Goal: Information Seeking & Learning: Learn about a topic

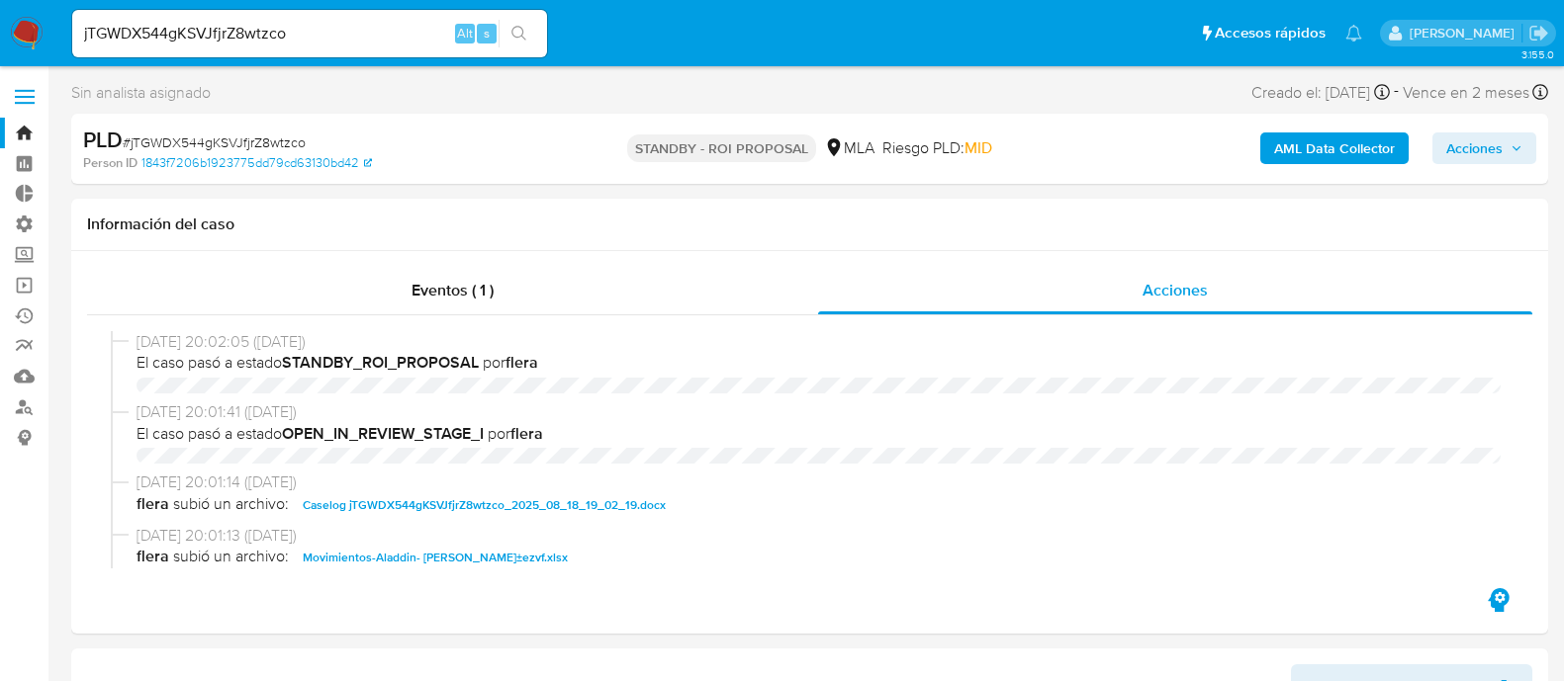
select select "10"
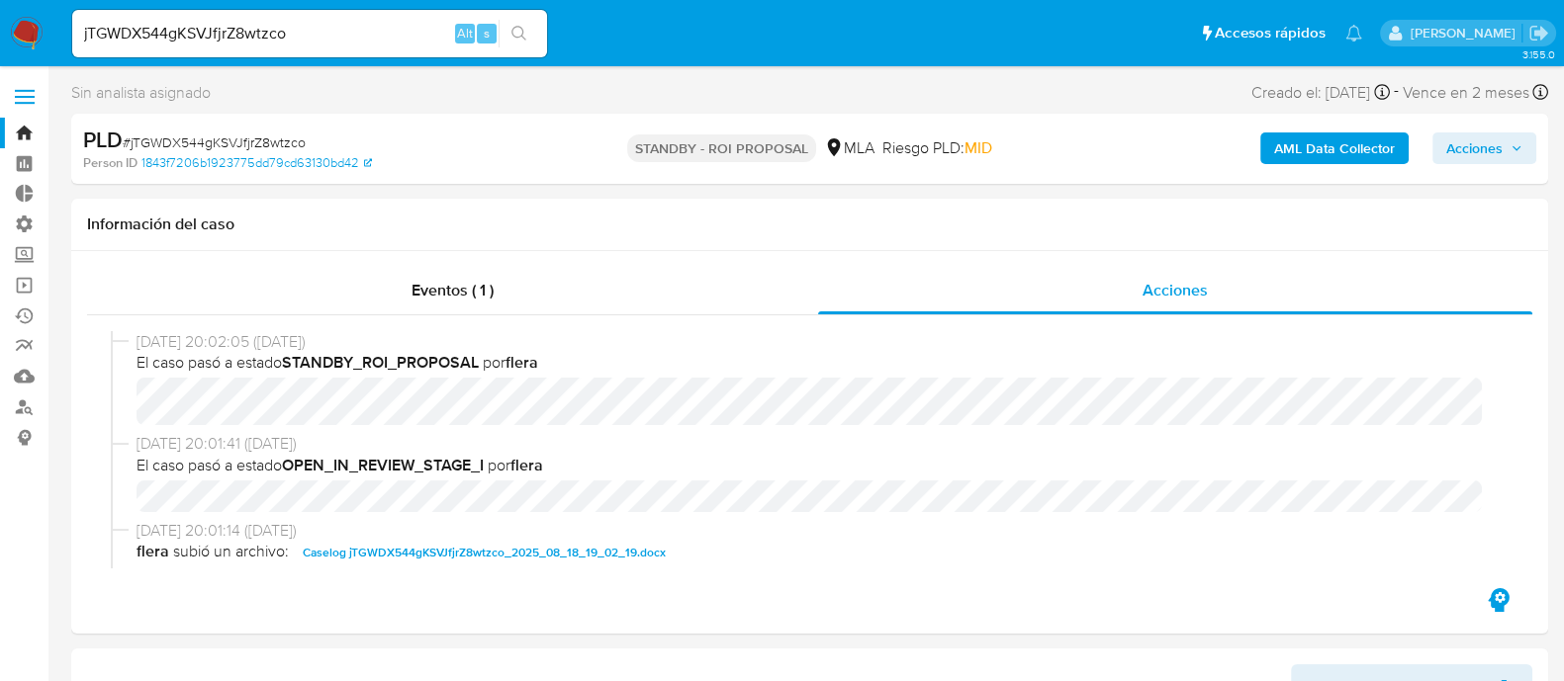
scroll to position [2967, 0]
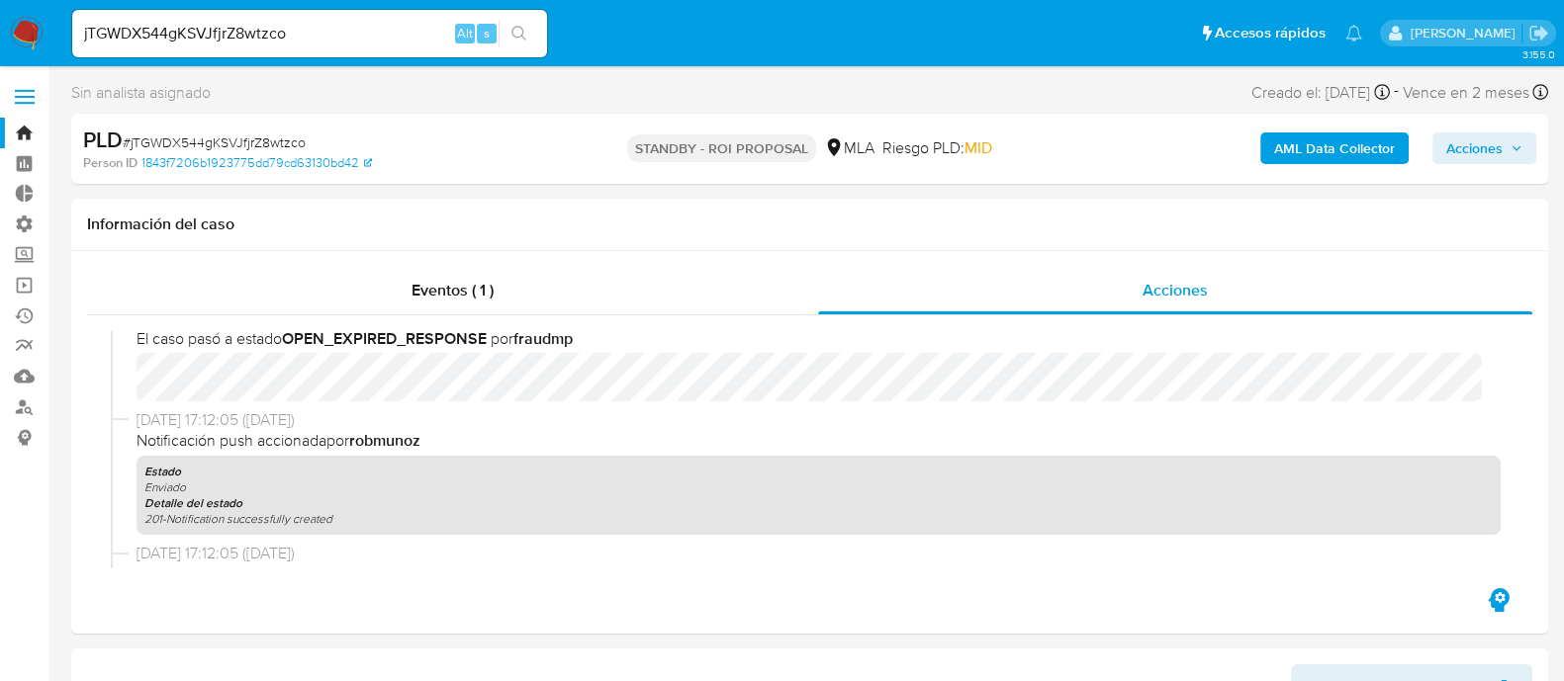
click at [241, 39] on input "jTGWDX544gKSVJfjrZ8wtzco" at bounding box center [309, 34] width 475 height 26
paste input "DW2BbMsNDKQEDreHl1qBBscm"
type input "DW2BbMsNDKQEDreHl1qBBscm"
click at [522, 26] on icon "search-icon" at bounding box center [519, 34] width 16 height 16
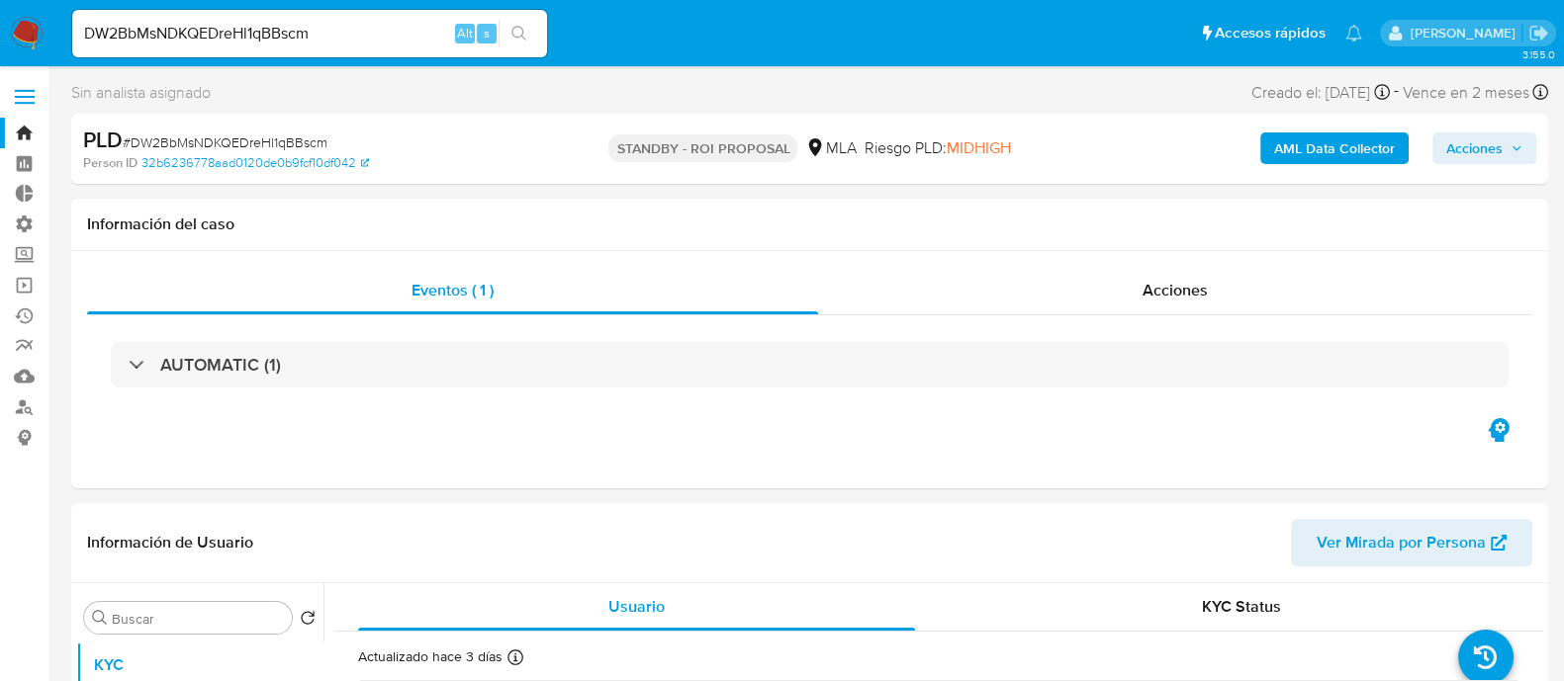
select select "10"
click at [313, 33] on input "DW2BbMsNDKQEDreHl1qBBscm" at bounding box center [309, 34] width 475 height 26
paste input "FoPViDAGCagn8Fng455QagRA"
type input "FoPViDAGCagn8Fng455QagRA"
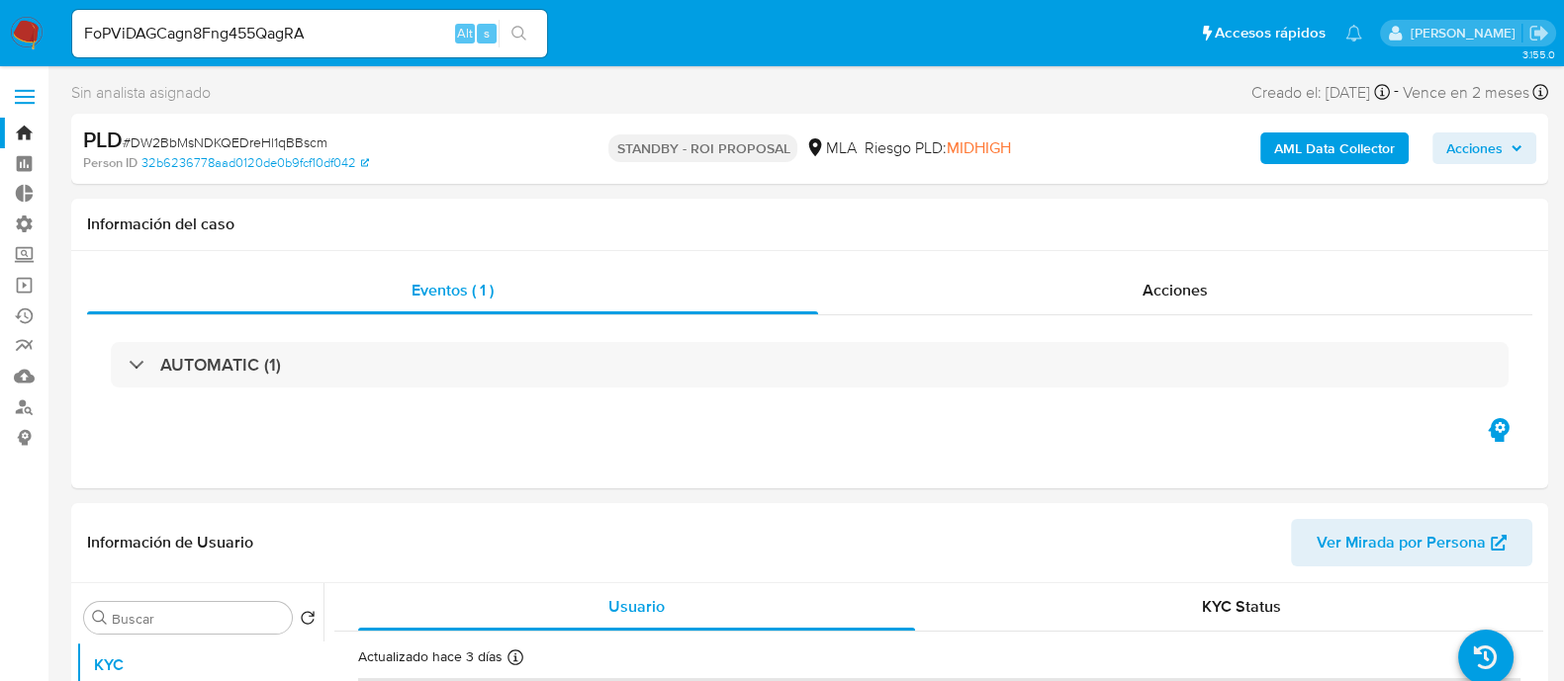
click at [528, 35] on button "search-icon" at bounding box center [518, 34] width 41 height 28
click at [1153, 298] on span "Acciones" at bounding box center [1174, 290] width 65 height 23
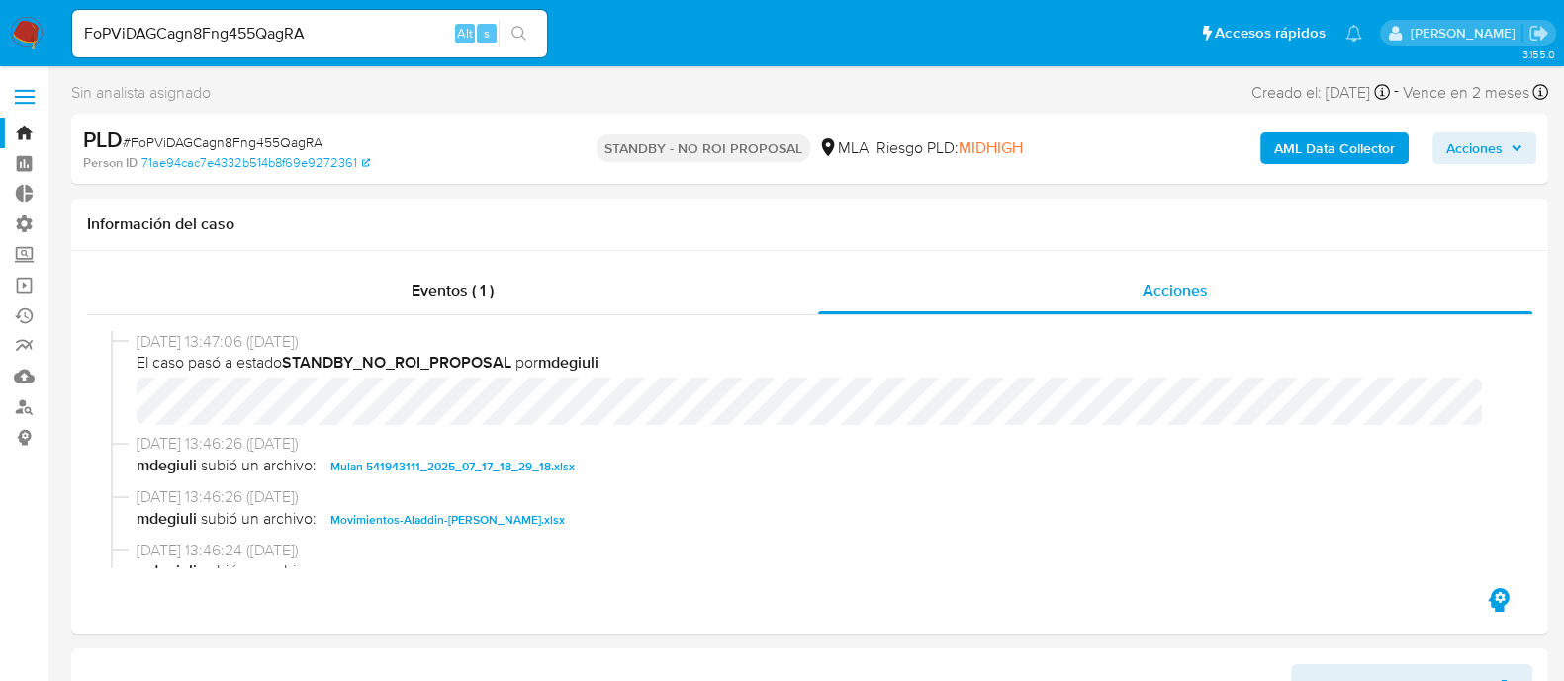
select select "10"
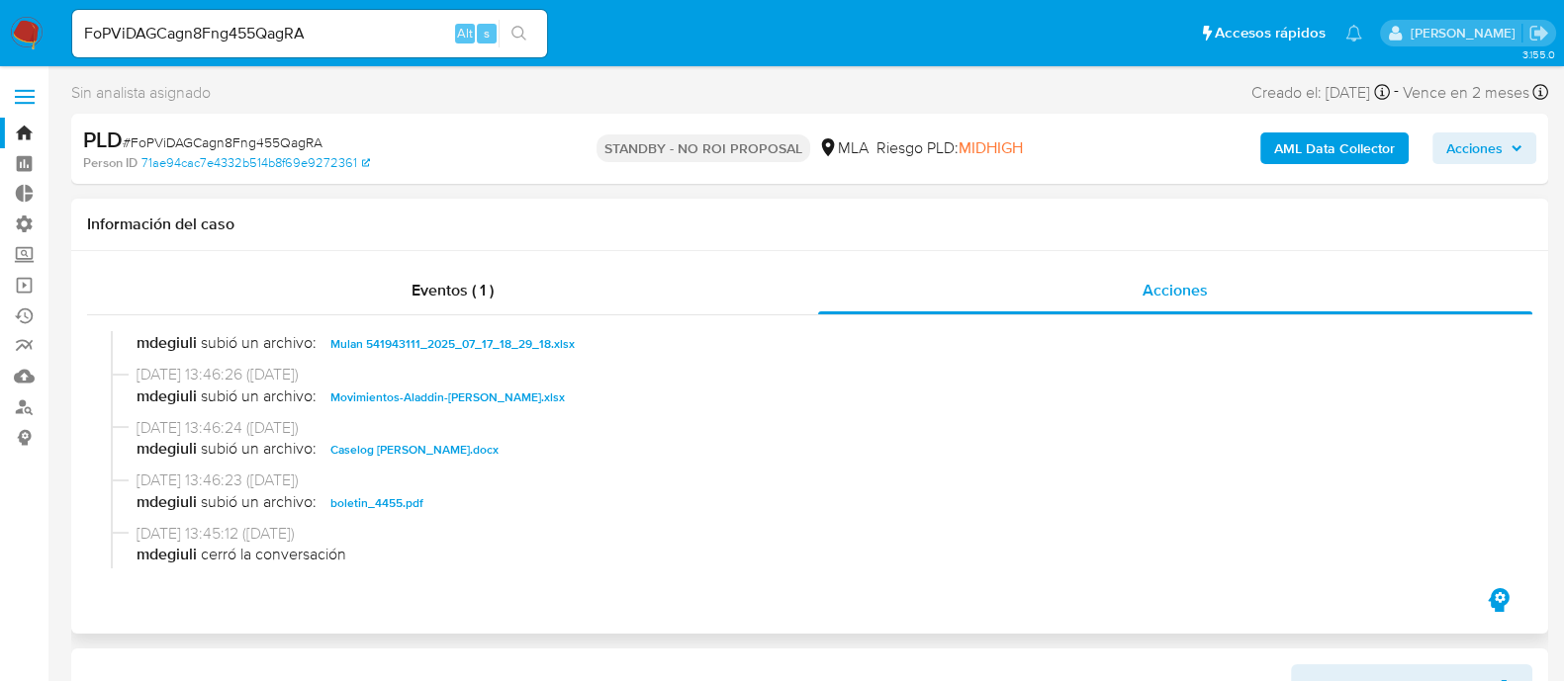
click at [424, 388] on span "Movimientos-Aladdin-Laura Aldana Villalba.xlsx" at bounding box center [447, 398] width 234 height 24
click at [416, 446] on span "Caselog Laura Aldana Villalba.docx" at bounding box center [414, 450] width 168 height 24
click at [409, 506] on span "boletin_4455.pdf" at bounding box center [376, 504] width 93 height 24
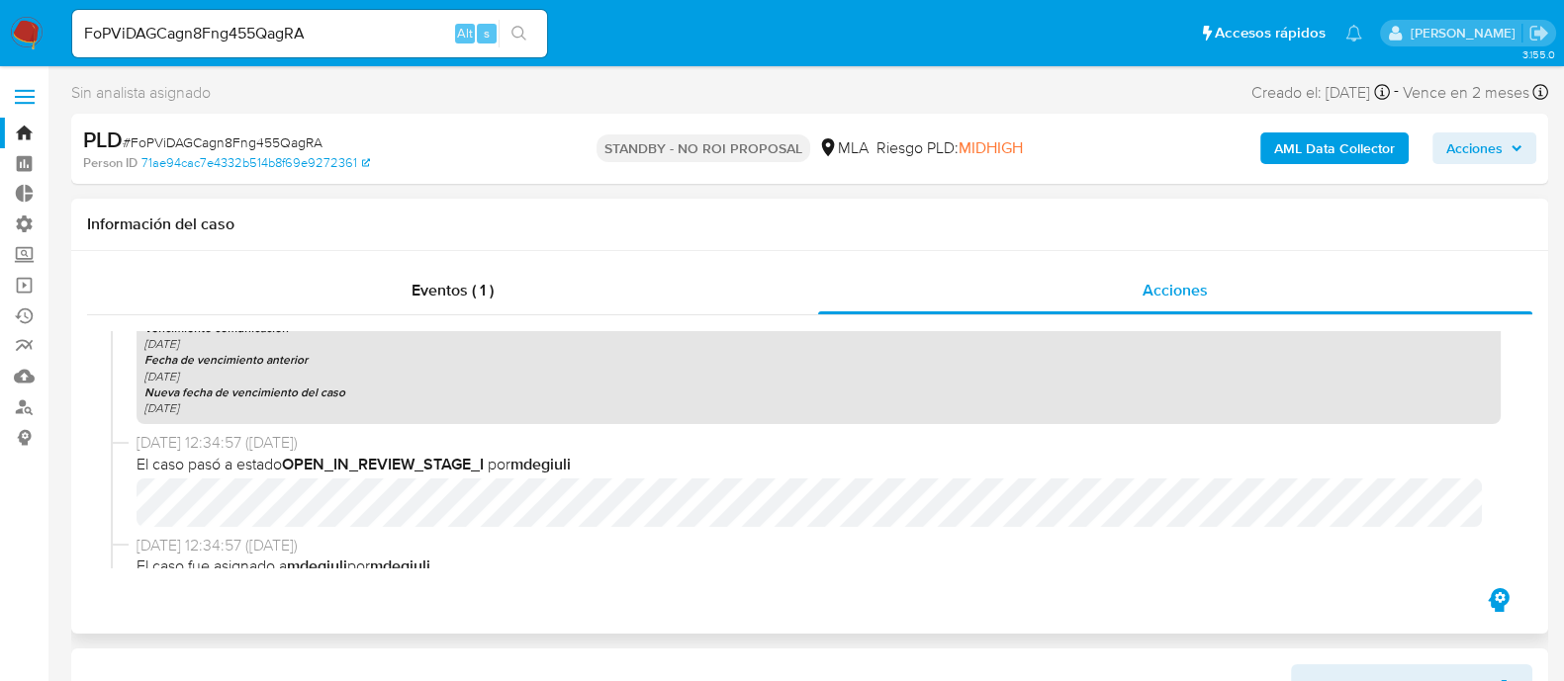
scroll to position [1113, 0]
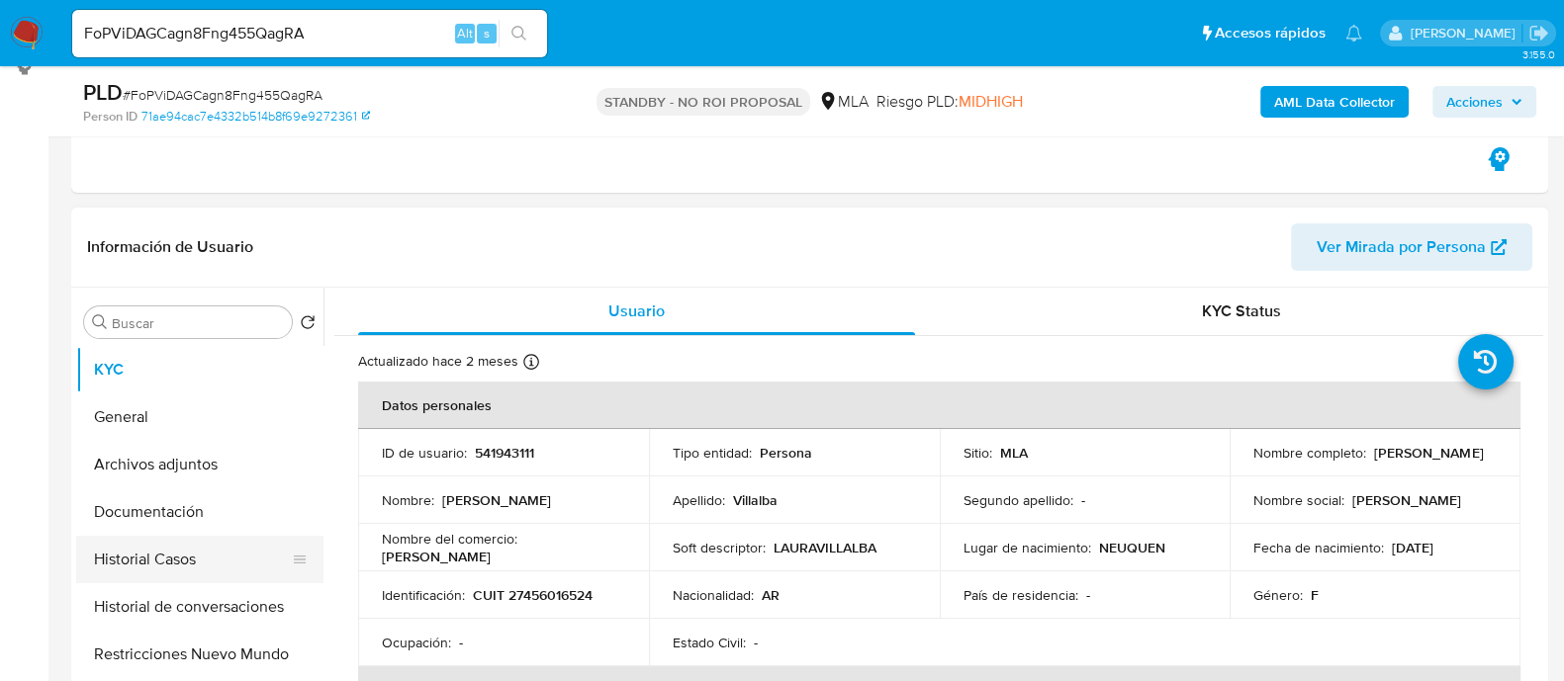
click at [198, 542] on button "Historial Casos" at bounding box center [191, 559] width 231 height 47
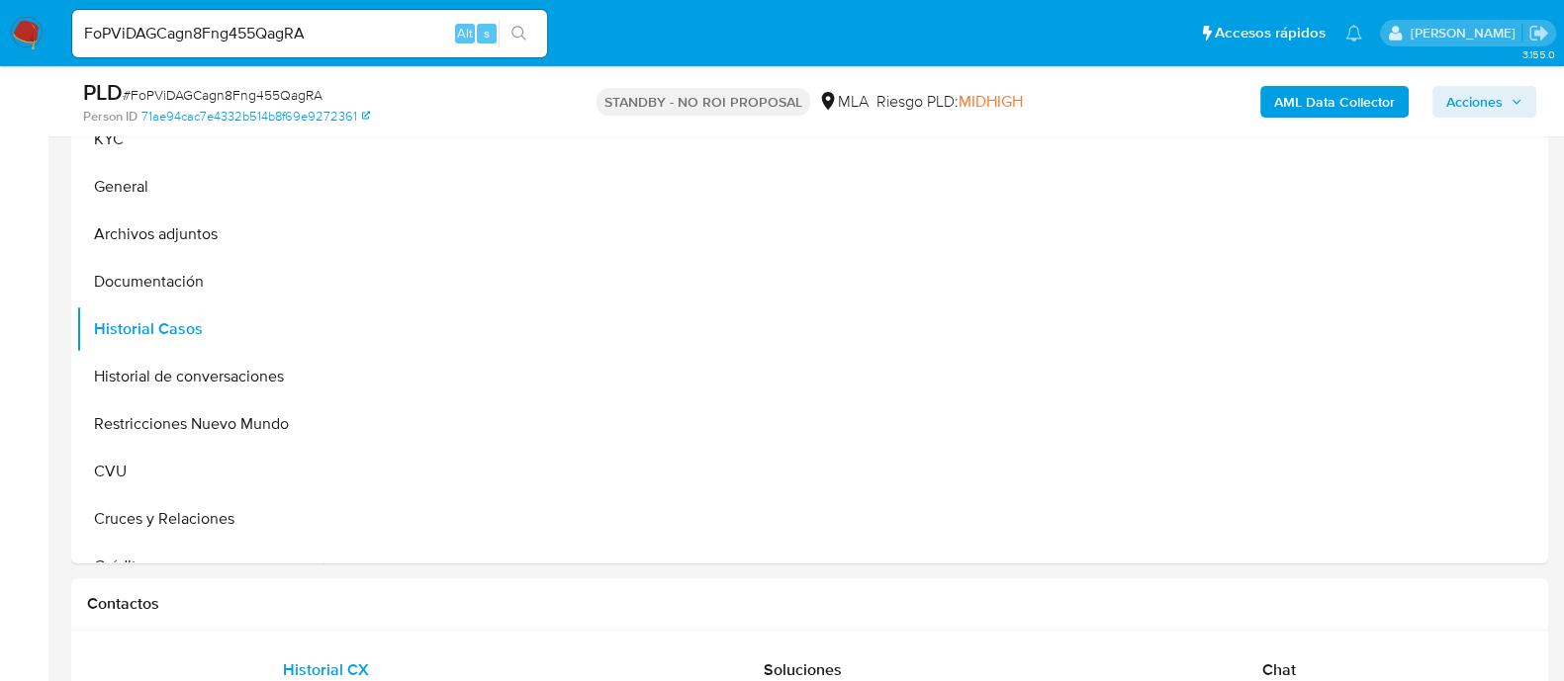
scroll to position [371, 0]
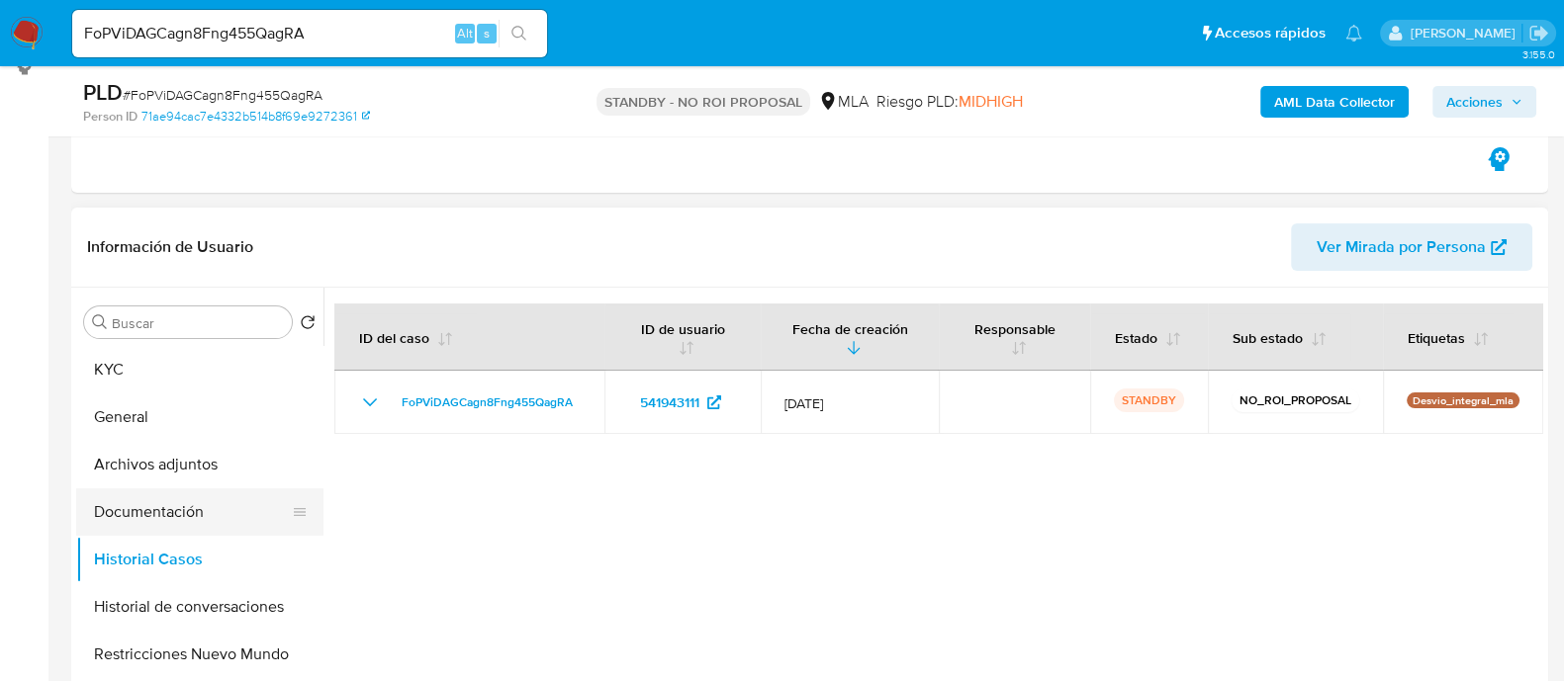
click at [192, 516] on button "Documentación" at bounding box center [191, 512] width 231 height 47
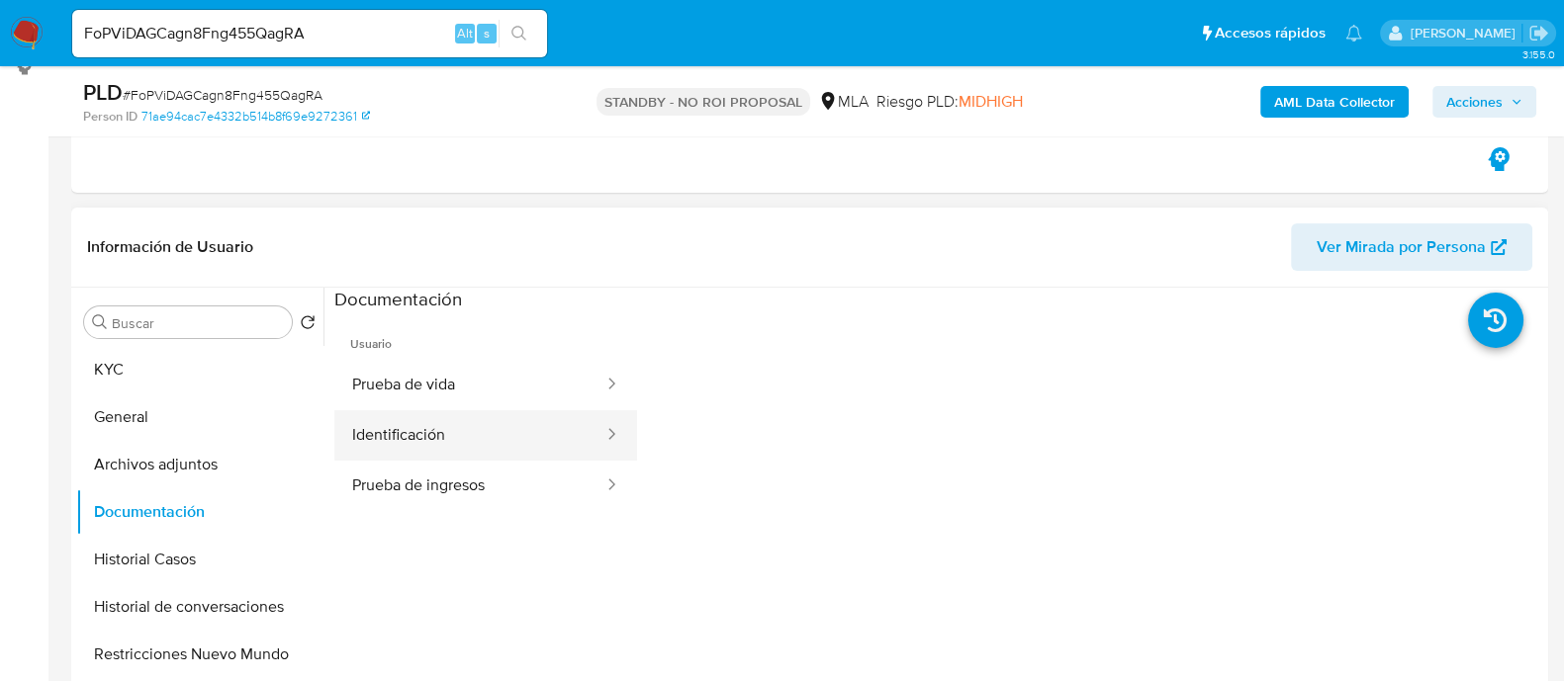
drag, startPoint x: 509, startPoint y: 379, endPoint x: 509, endPoint y: 408, distance: 29.7
click at [508, 380] on button "Prueba de vida" at bounding box center [469, 385] width 271 height 50
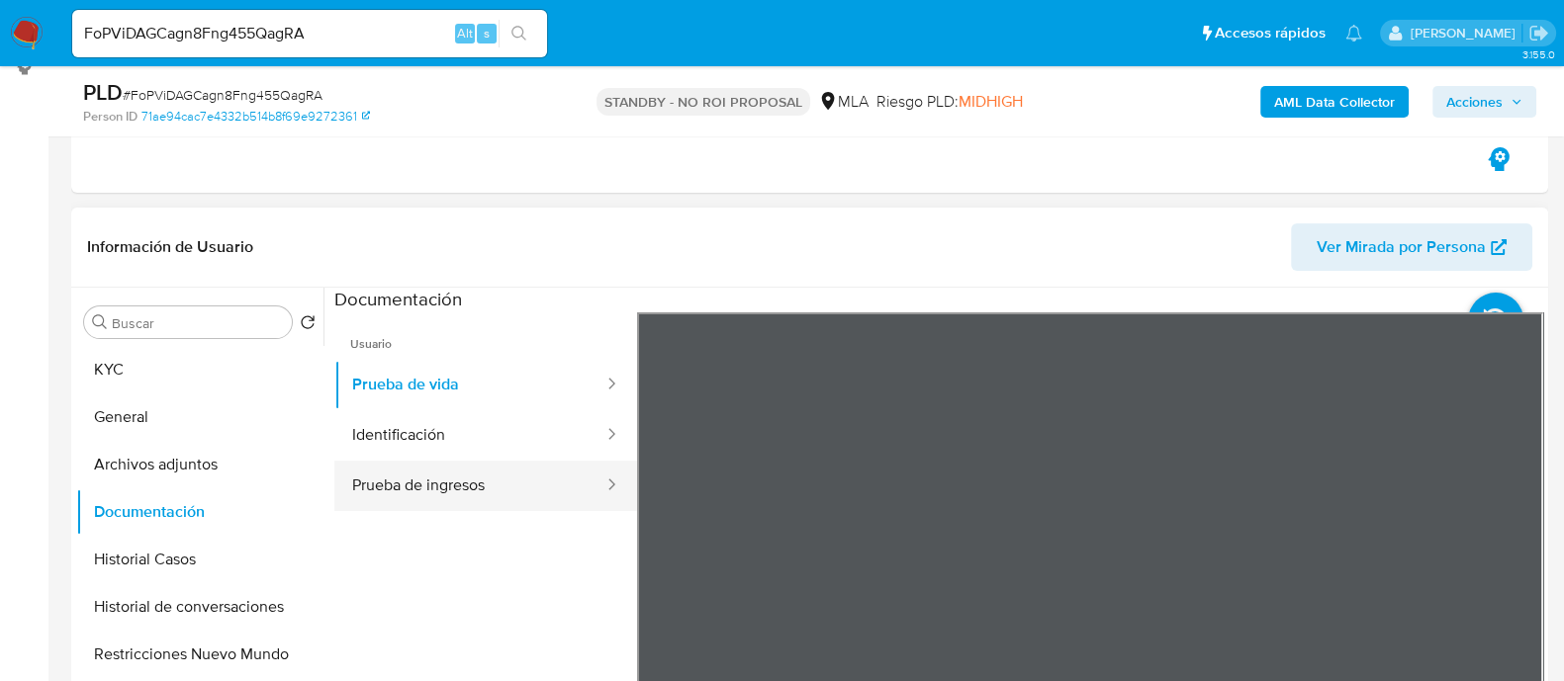
click at [555, 464] on button "Prueba de ingresos" at bounding box center [469, 486] width 271 height 50
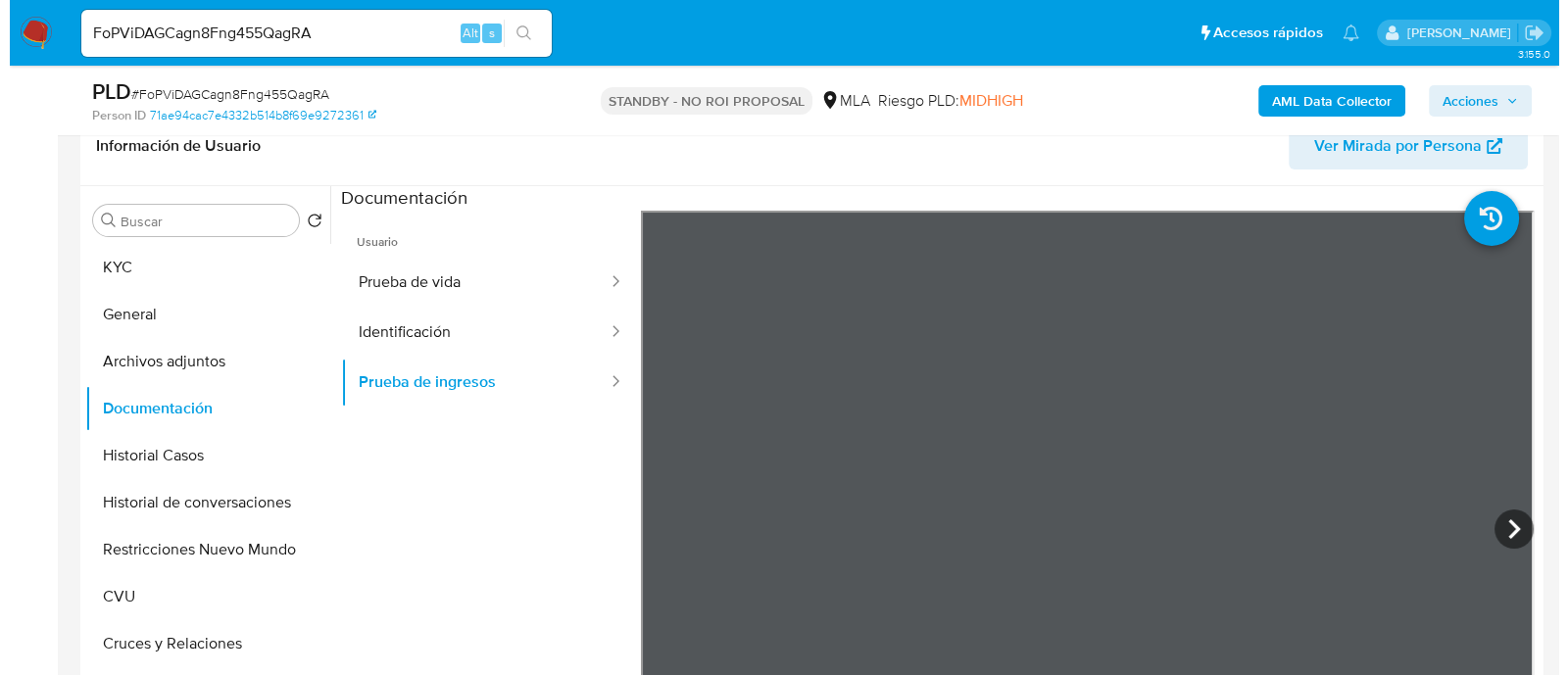
scroll to position [489, 0]
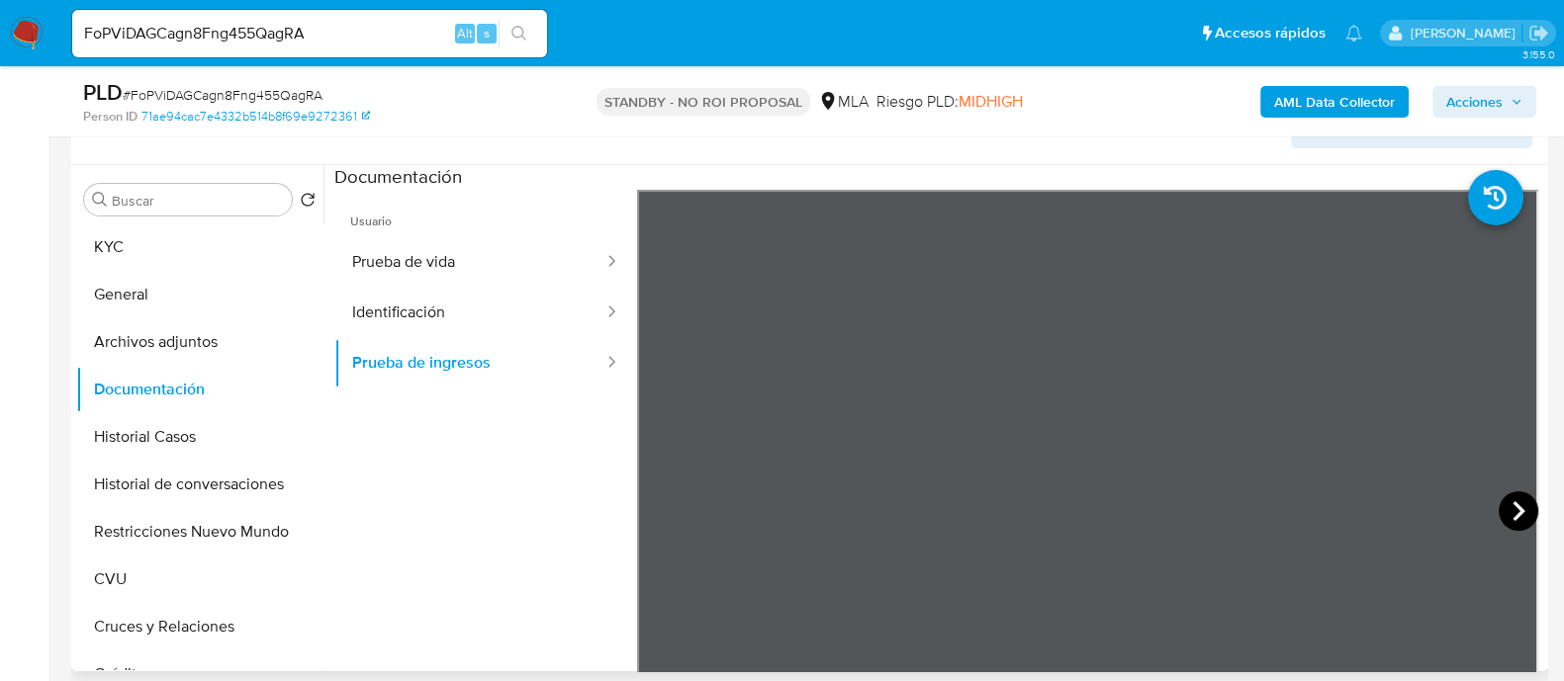
click at [1522, 502] on icon at bounding box center [1518, 512] width 40 height 40
click at [1522, 501] on icon at bounding box center [1518, 512] width 40 height 40
click at [134, 493] on button "Historial de conversaciones" at bounding box center [191, 484] width 231 height 47
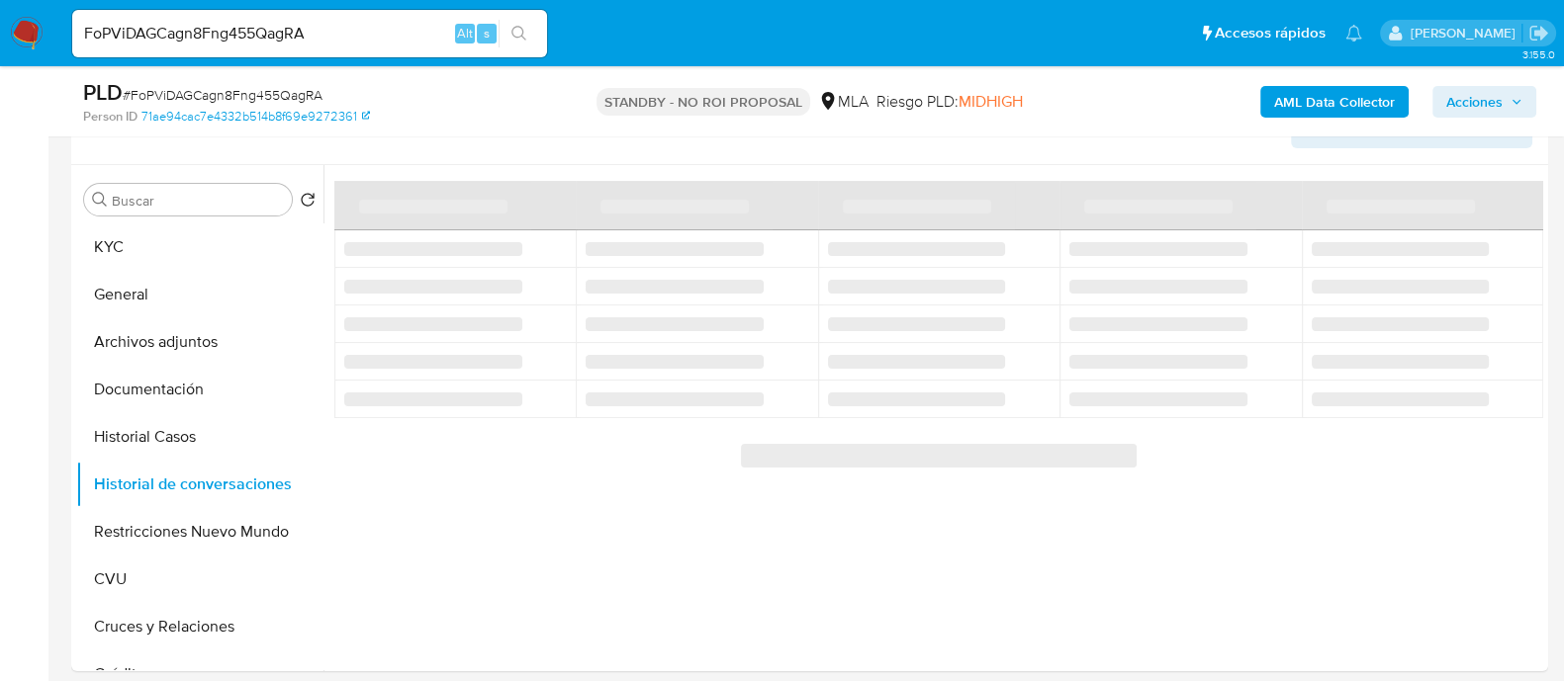
drag, startPoint x: 1327, startPoint y: 399, endPoint x: 1250, endPoint y: 461, distance: 99.2
click at [1250, 461] on div "‌" at bounding box center [938, 455] width 1209 height 26
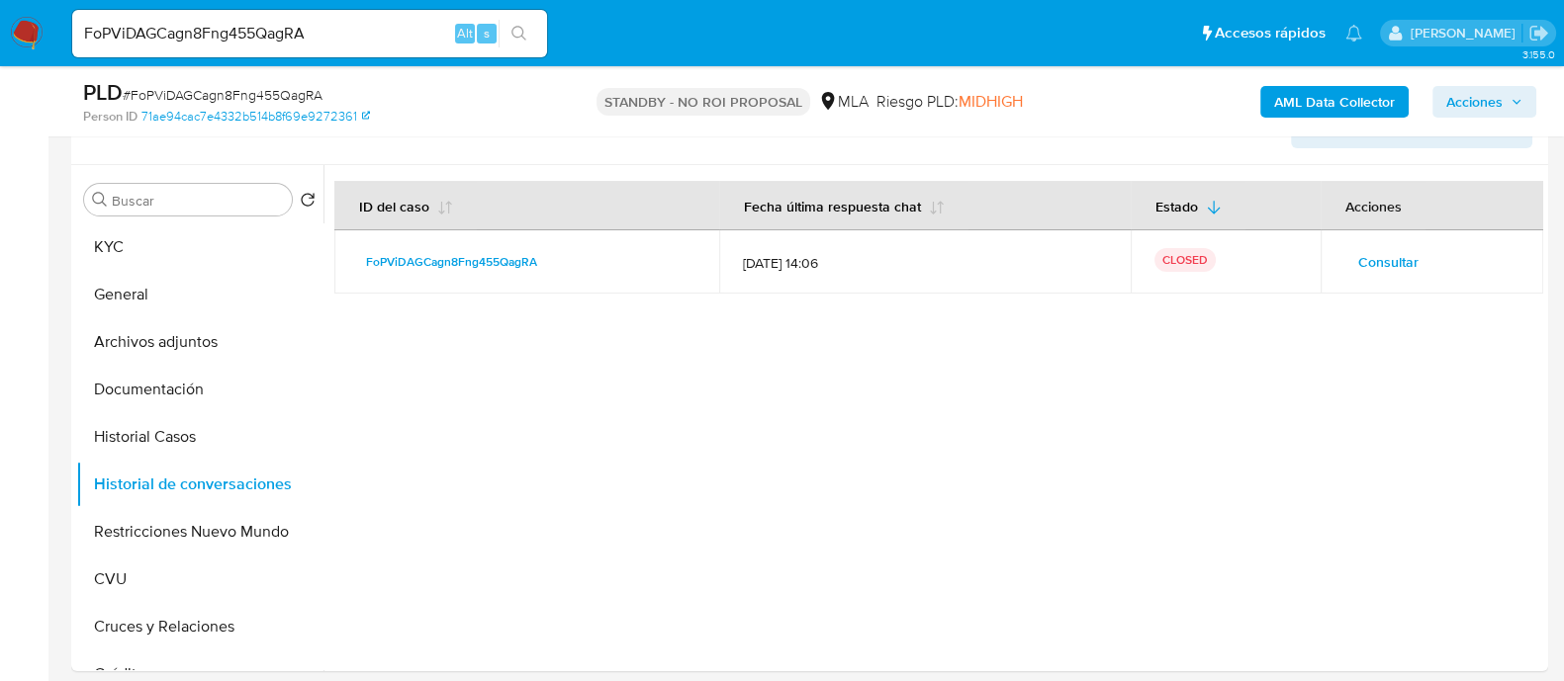
click at [1364, 259] on span "Consultar" at bounding box center [1388, 262] width 60 height 28
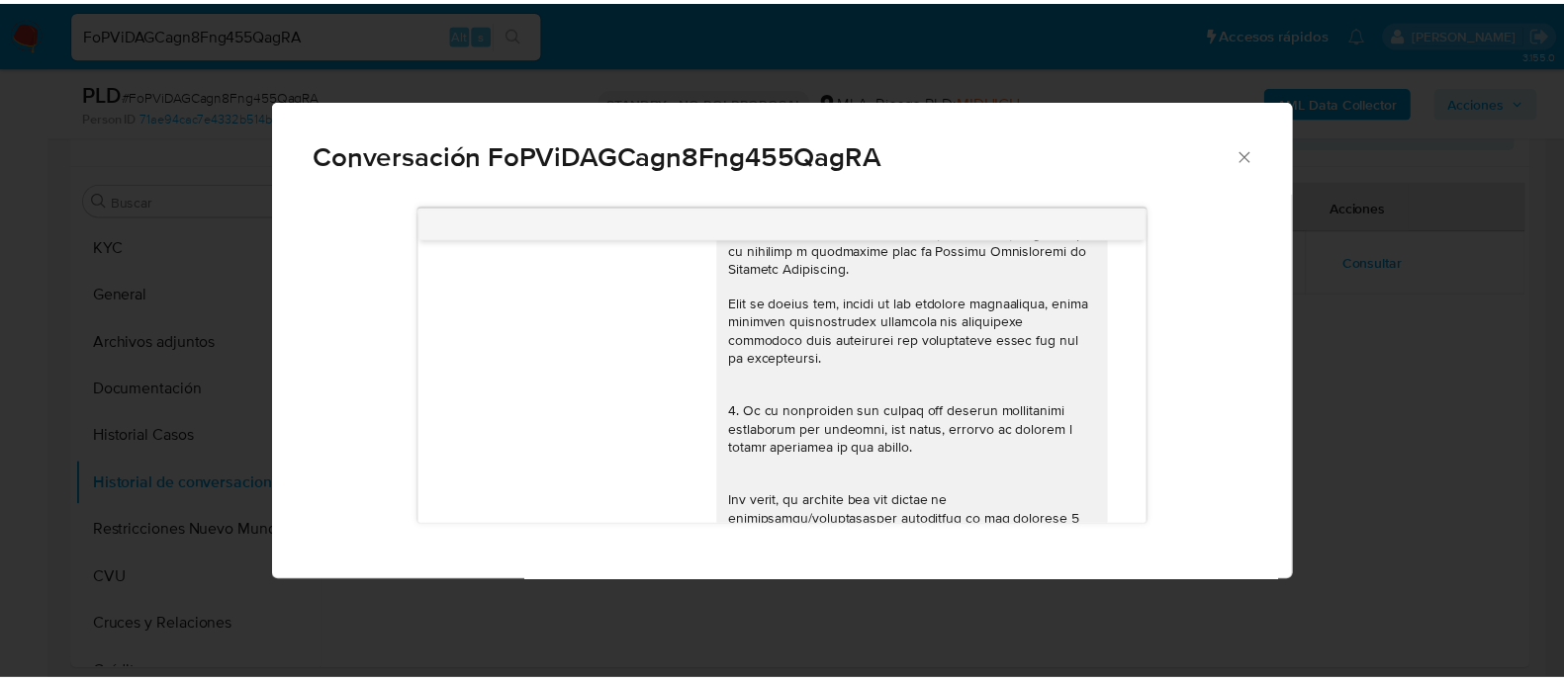
scroll to position [32, 0]
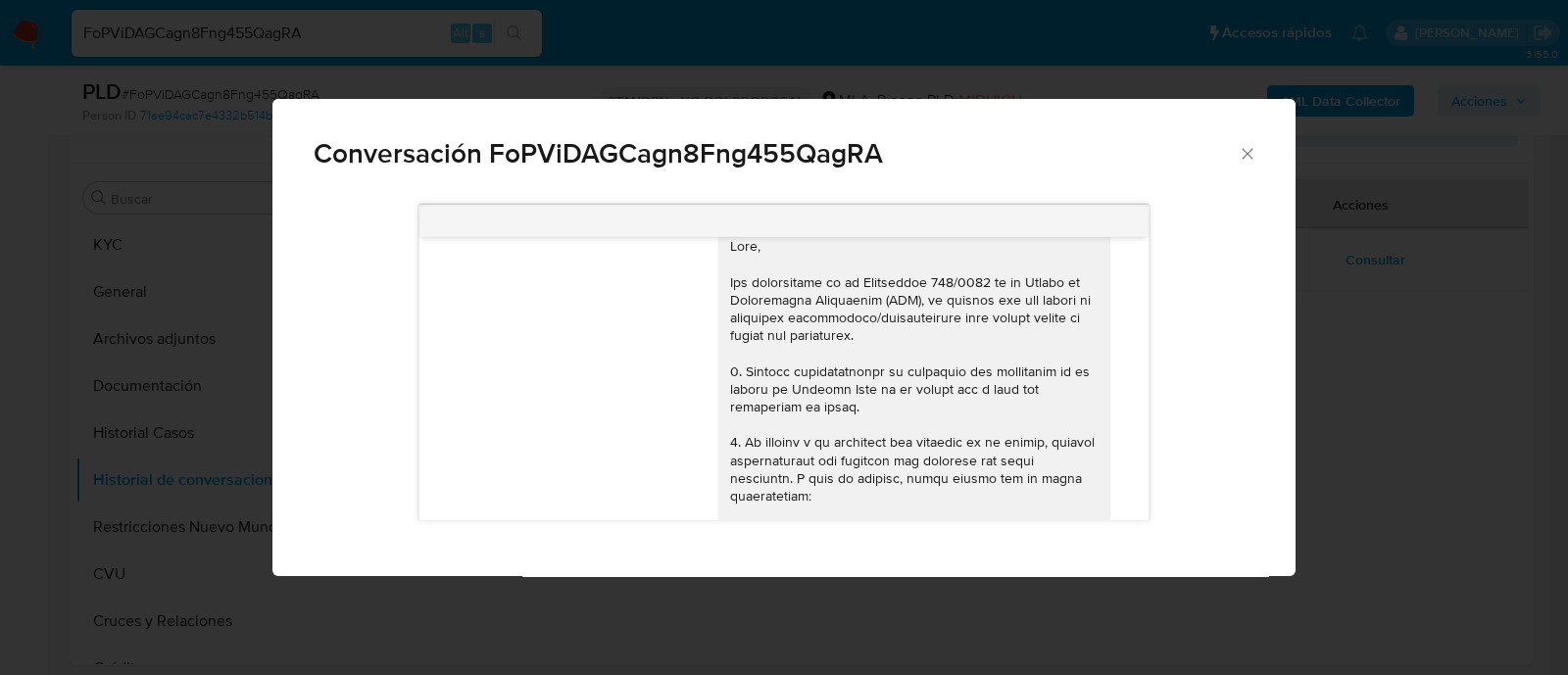
click at [365, 36] on div "Conversación FoPViDAGCagn8Fng455QagRA 17/07/2025 19:47:32 Hola, Esperamos que t…" at bounding box center [784, 337] width 1568 height 675
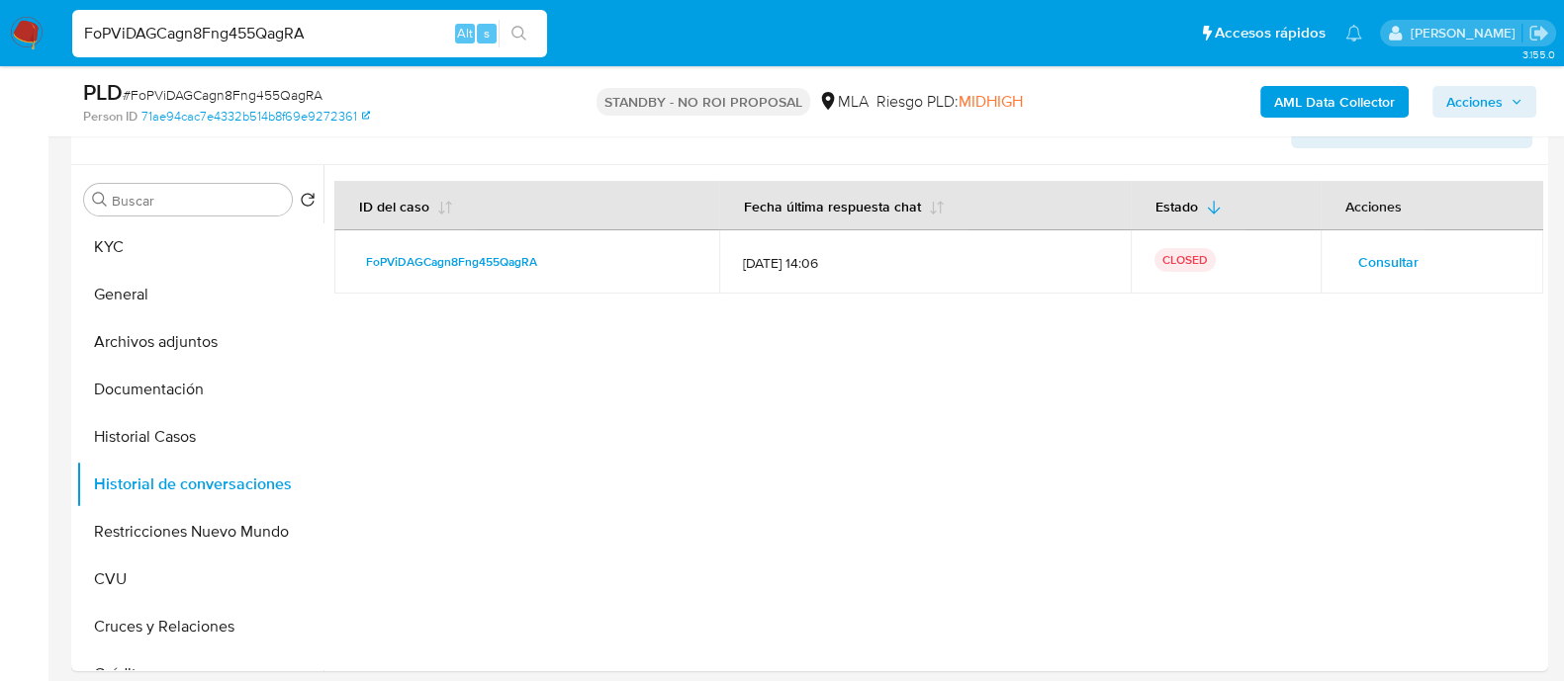
click at [431, 30] on input "FoPViDAGCagn8Fng455QagRA" at bounding box center [309, 34] width 475 height 26
drag, startPoint x: 385, startPoint y: 32, endPoint x: 0, endPoint y: 28, distance: 384.7
click at [0, 28] on nav "Pausado Ver notificaciones FoPViDAGCagn8Fng455QagRA Alt s Accesos rápidos Presi…" at bounding box center [782, 33] width 1564 height 66
paste input "Trichmond@stalbans.esc.edu.ar"
type input "Trichmond@stalbans.esc.edu.ar"
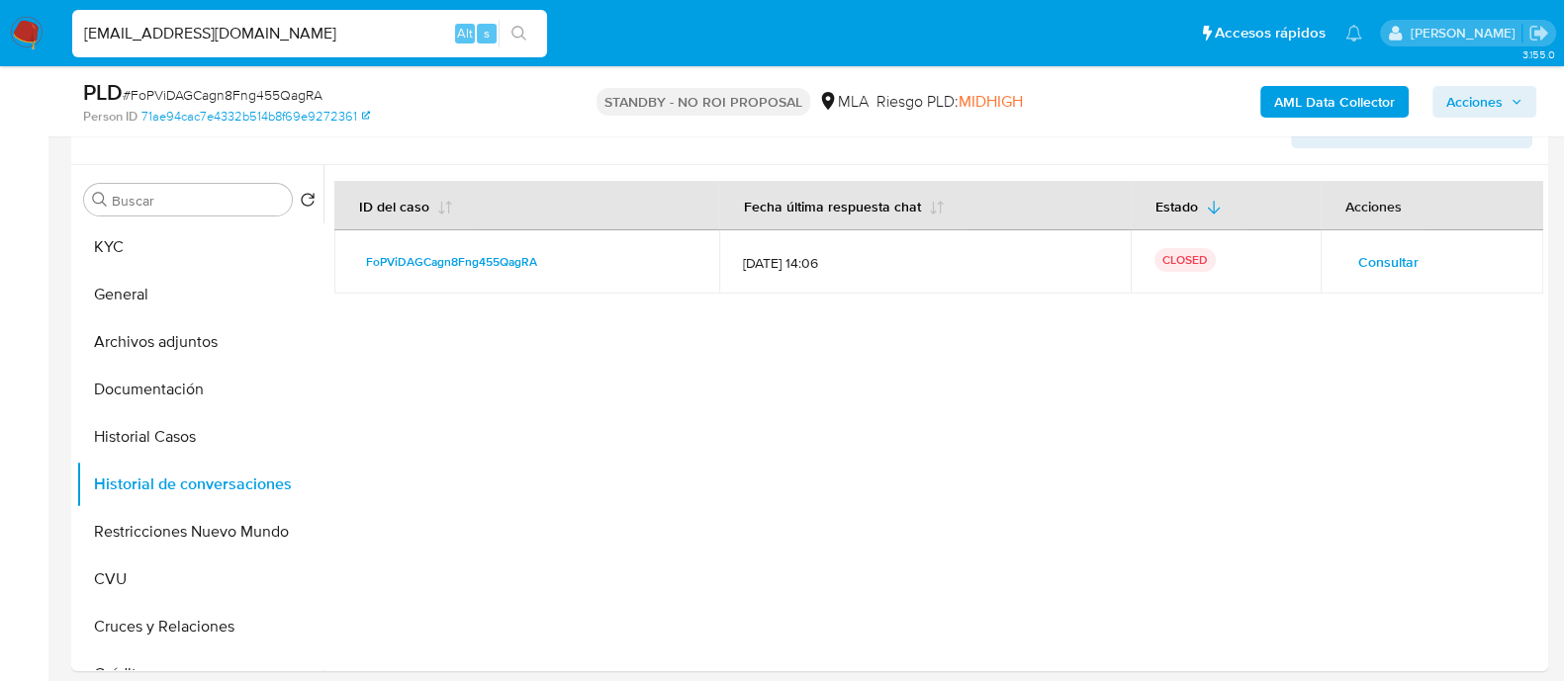
click at [526, 35] on icon "search-icon" at bounding box center [519, 34] width 16 height 16
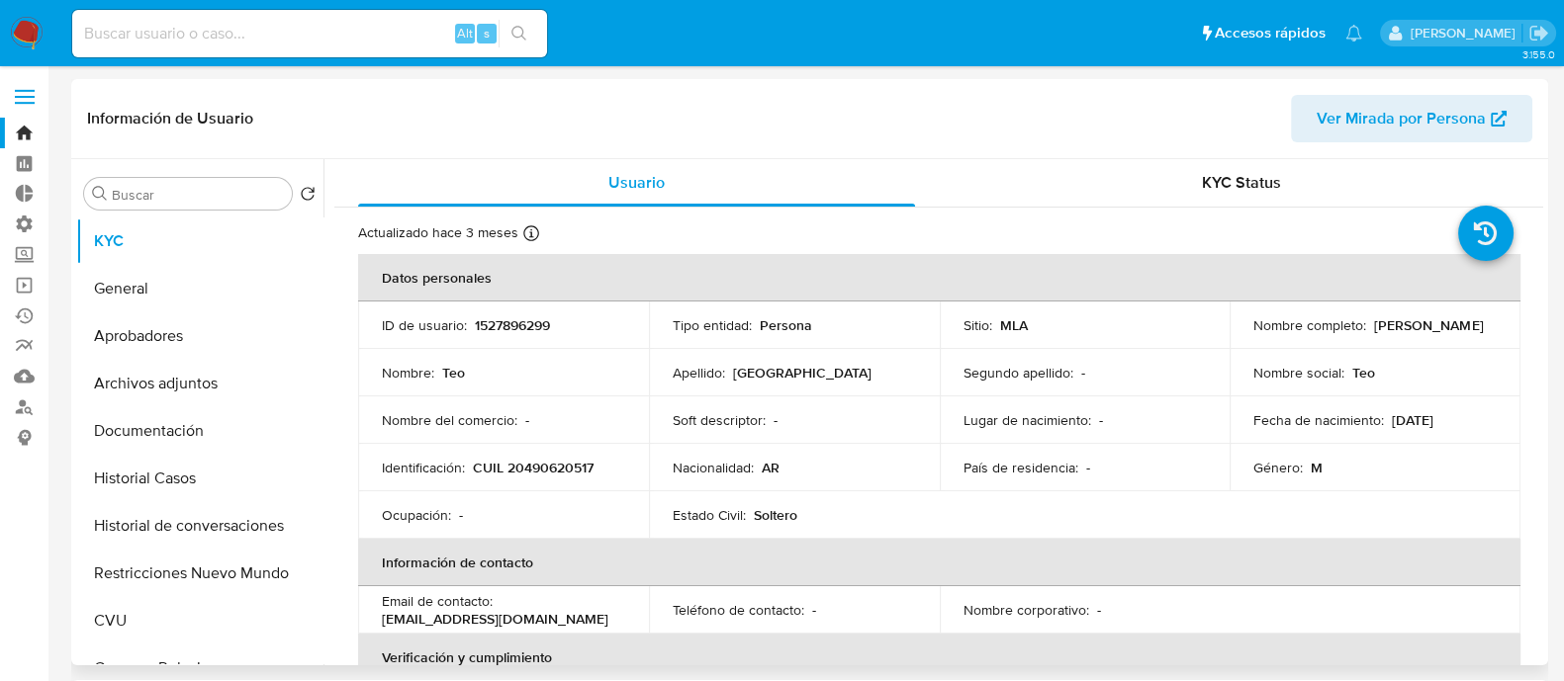
select select "10"
click at [1151, 377] on div "Segundo apellido : -" at bounding box center [1084, 373] width 243 height 18
click at [158, 415] on button "Documentación" at bounding box center [191, 430] width 231 height 47
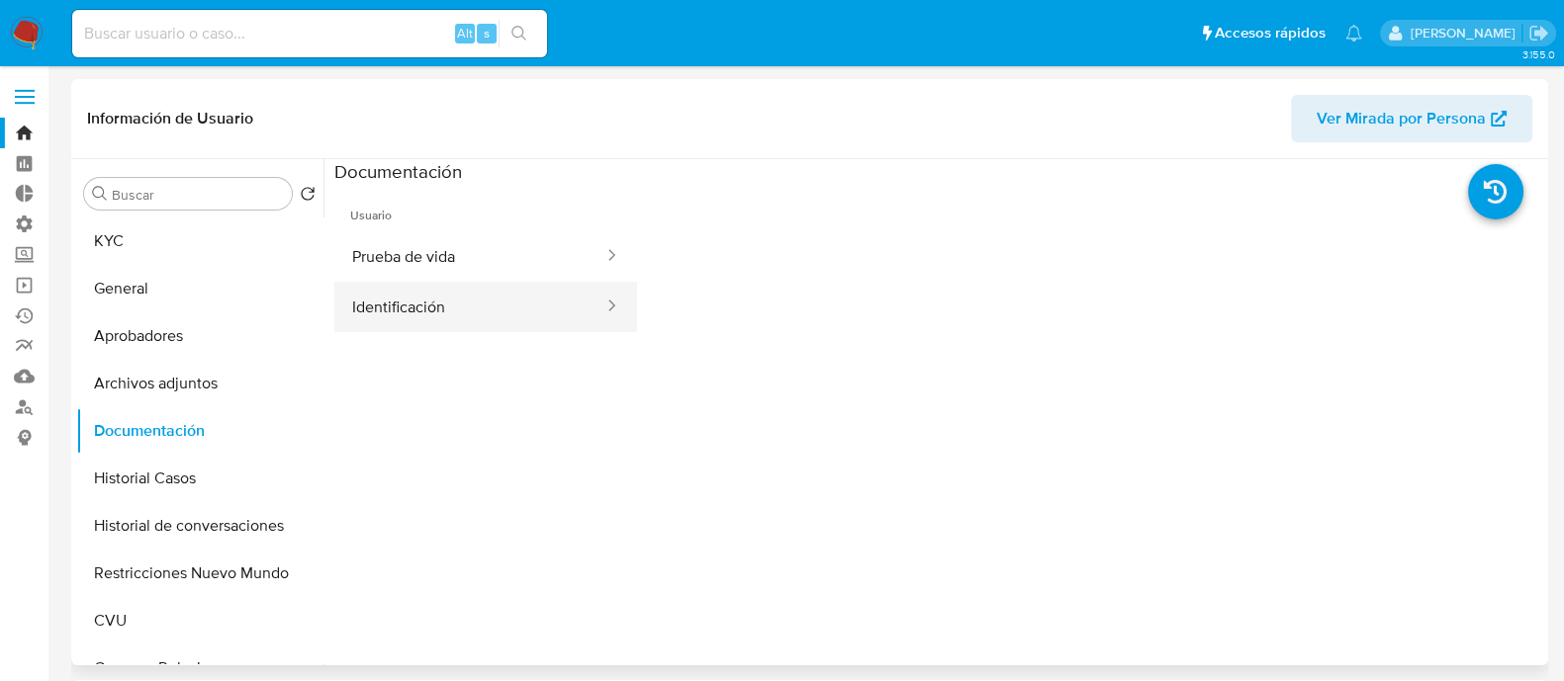
click at [537, 293] on button "Identificación" at bounding box center [469, 307] width 271 height 50
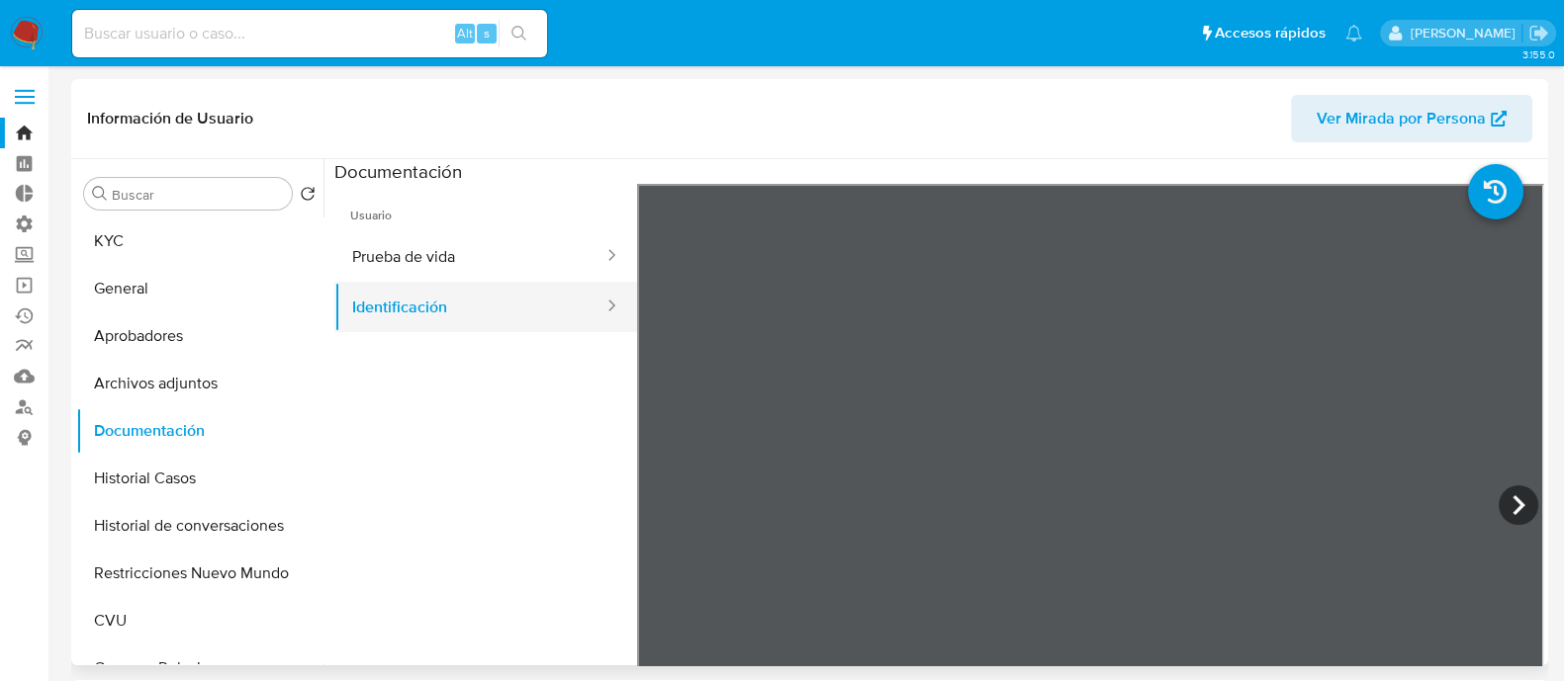
click at [490, 284] on button "Identificación" at bounding box center [469, 307] width 271 height 50
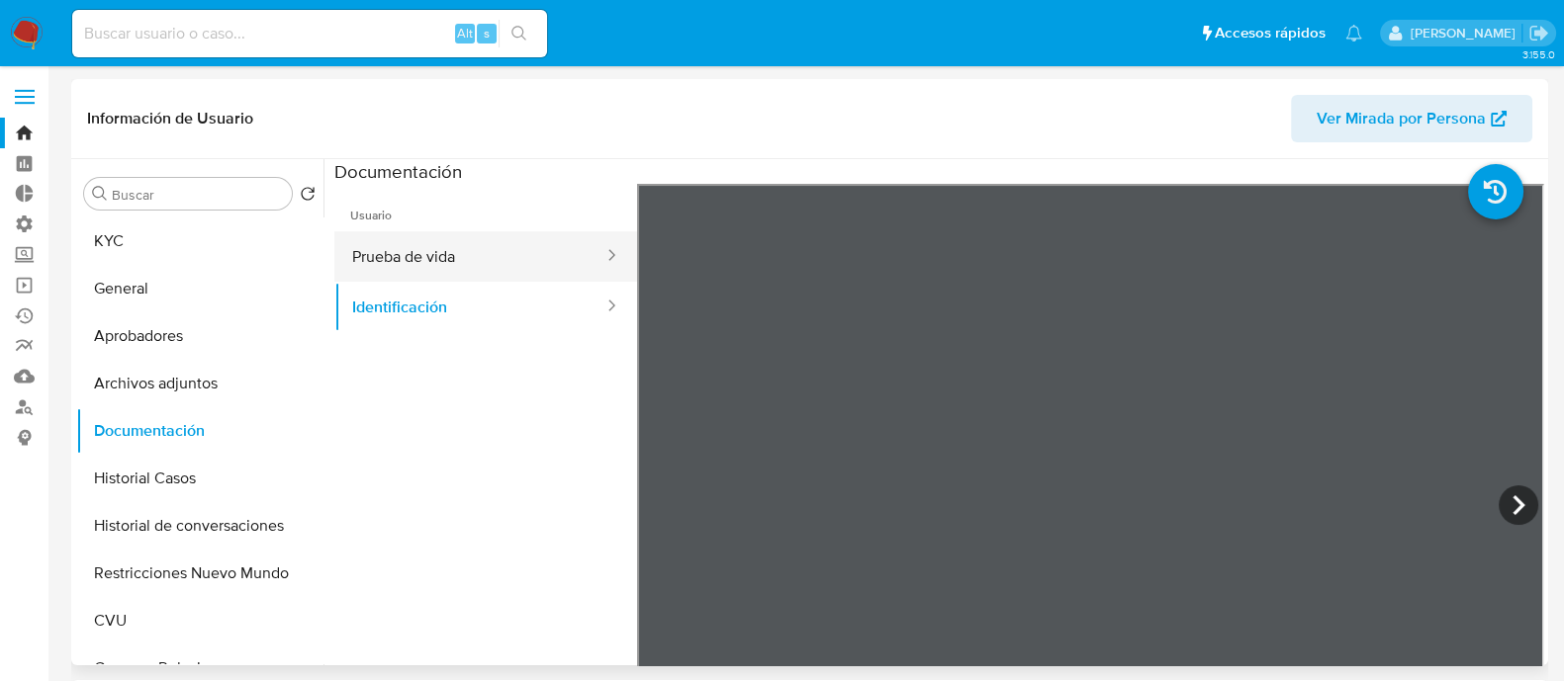
click at [494, 261] on button "Prueba de vida" at bounding box center [469, 256] width 271 height 50
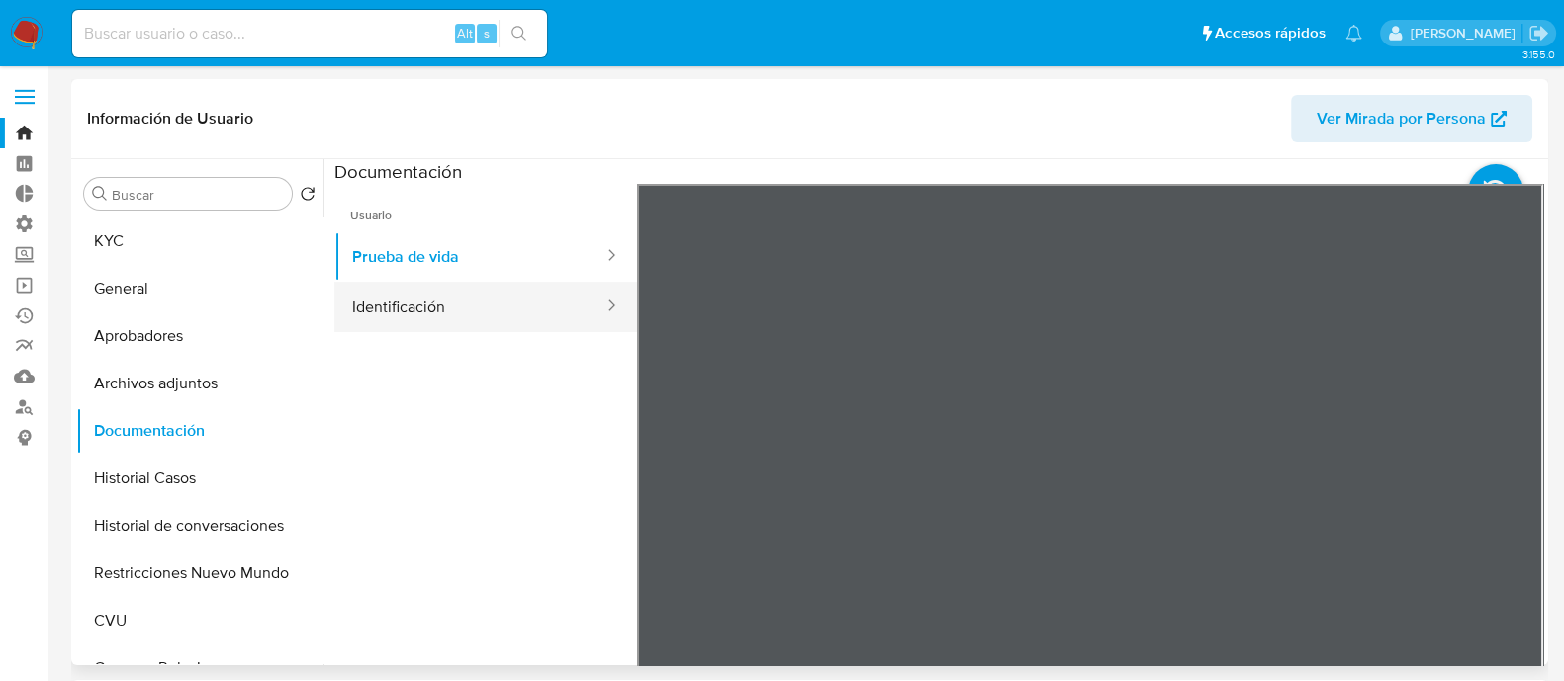
click at [486, 305] on button "Identificación" at bounding box center [469, 307] width 271 height 50
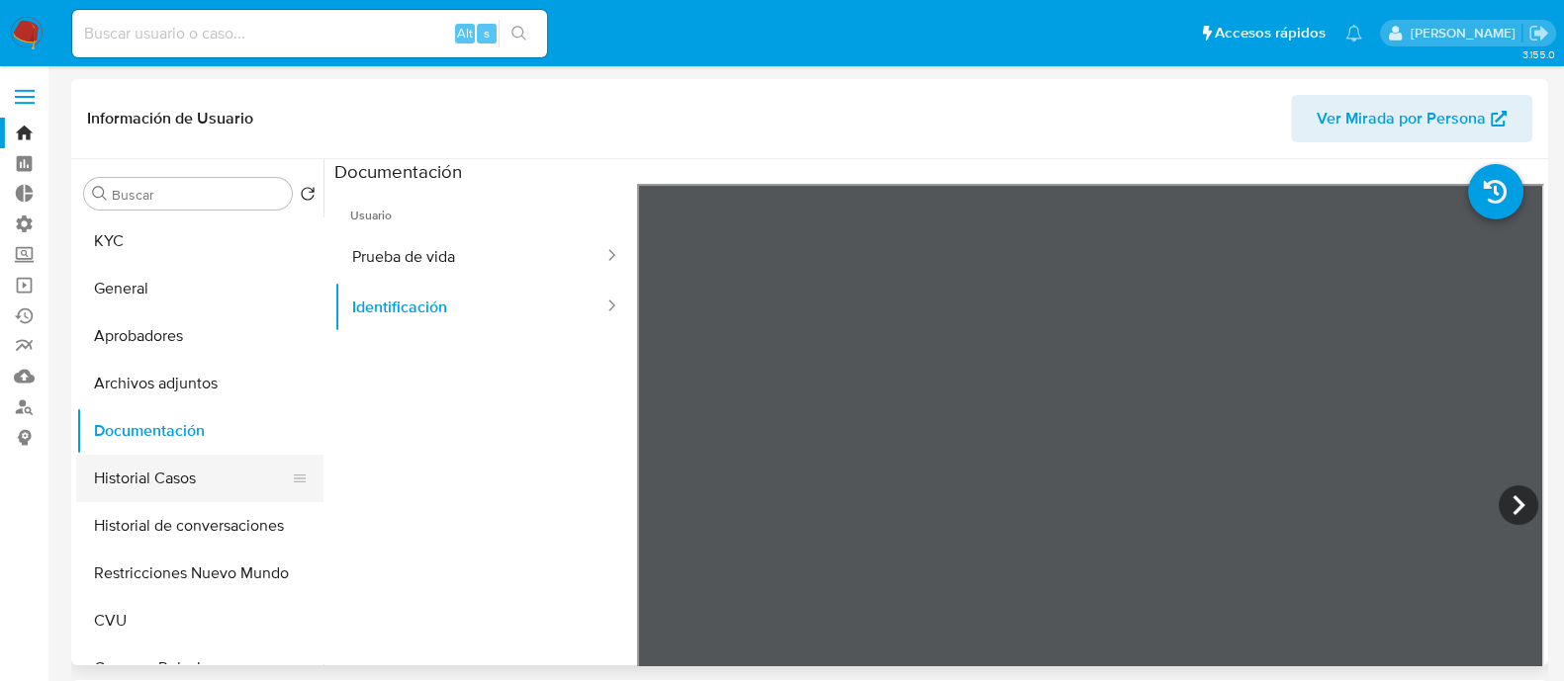
click at [219, 485] on button "Historial Casos" at bounding box center [191, 478] width 231 height 47
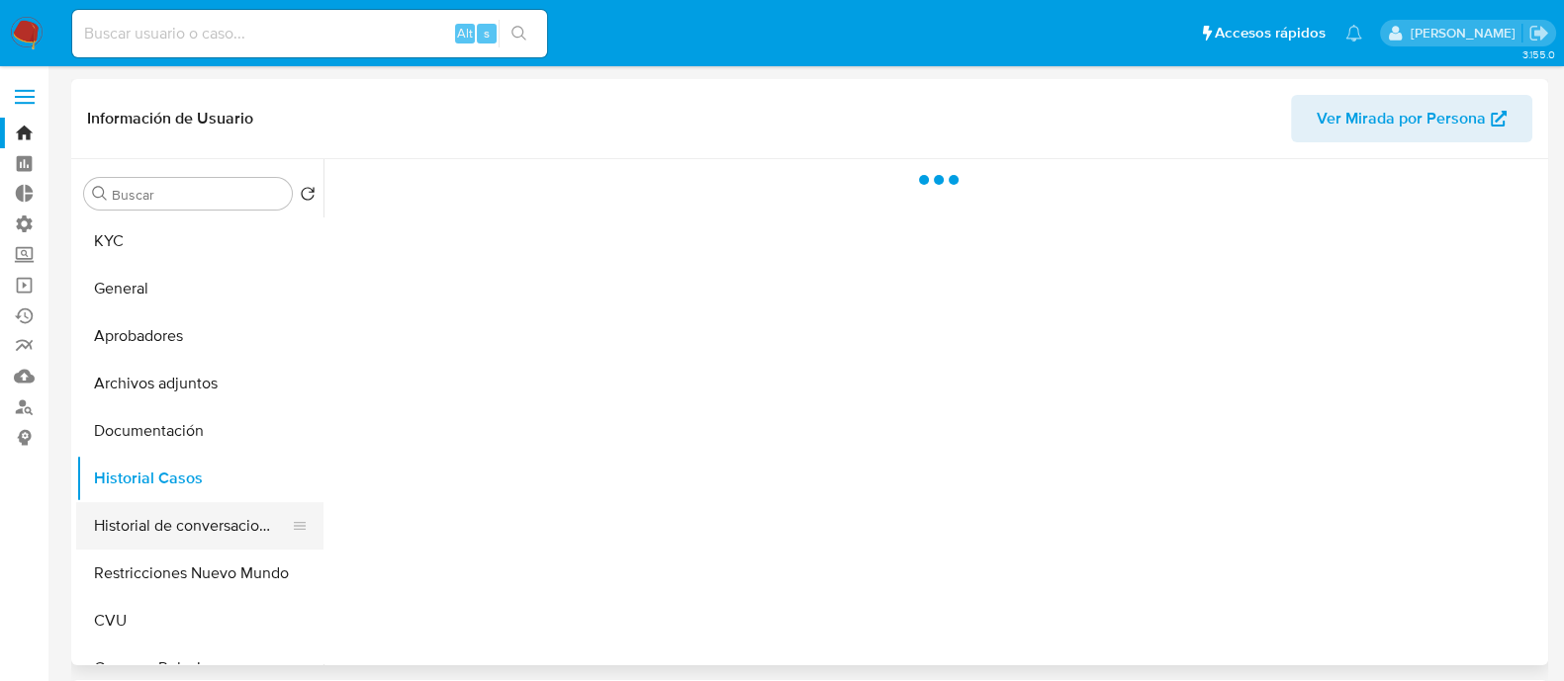
click at [205, 519] on button "Historial de conversaciones" at bounding box center [191, 525] width 231 height 47
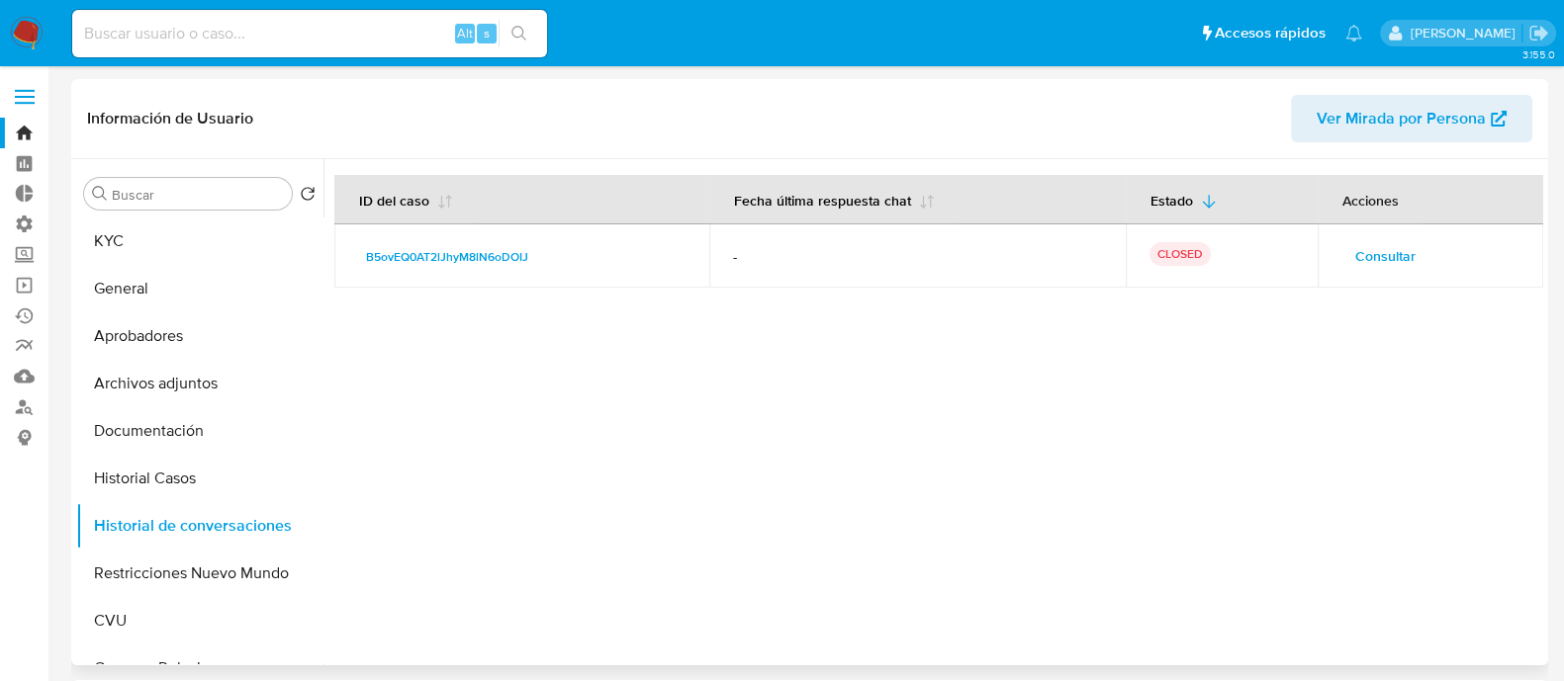
click at [1369, 268] on span "Consultar" at bounding box center [1385, 256] width 60 height 28
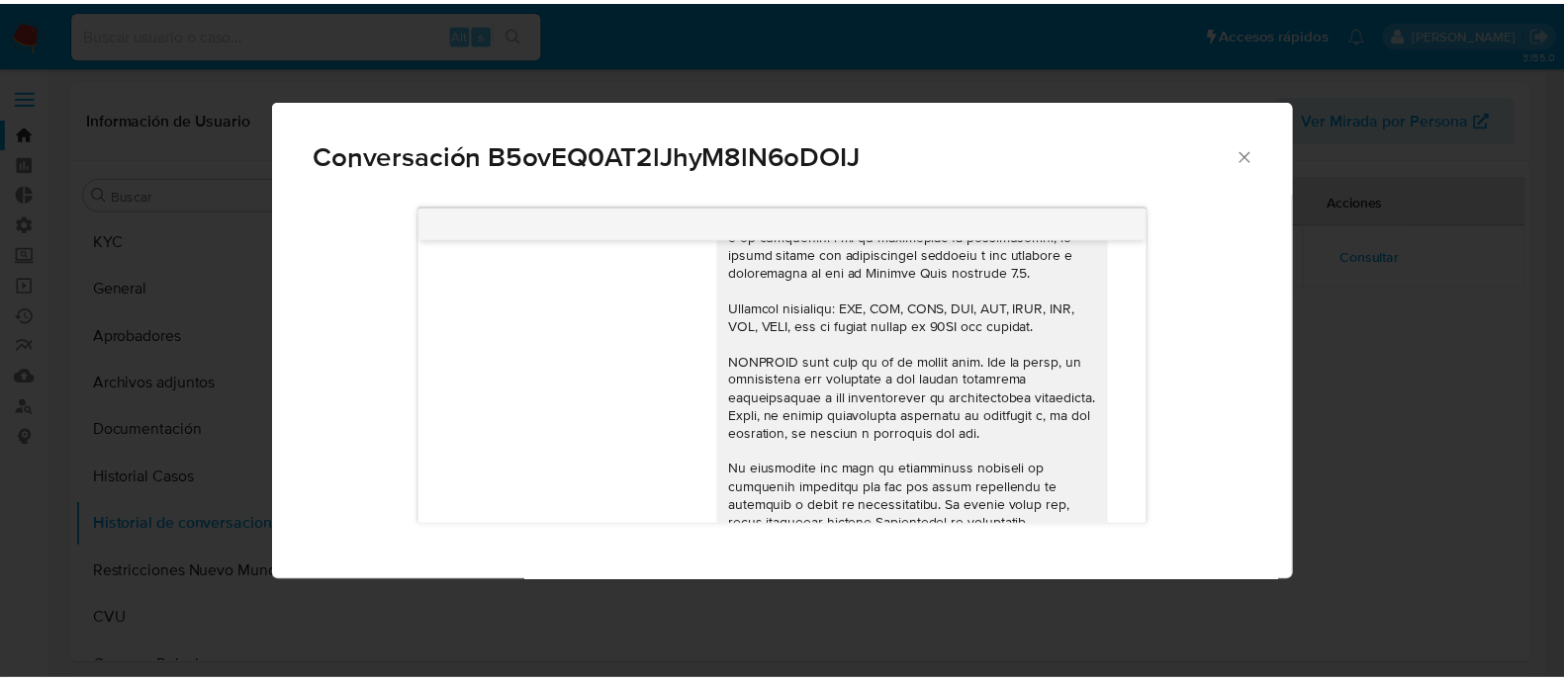
scroll to position [351, 0]
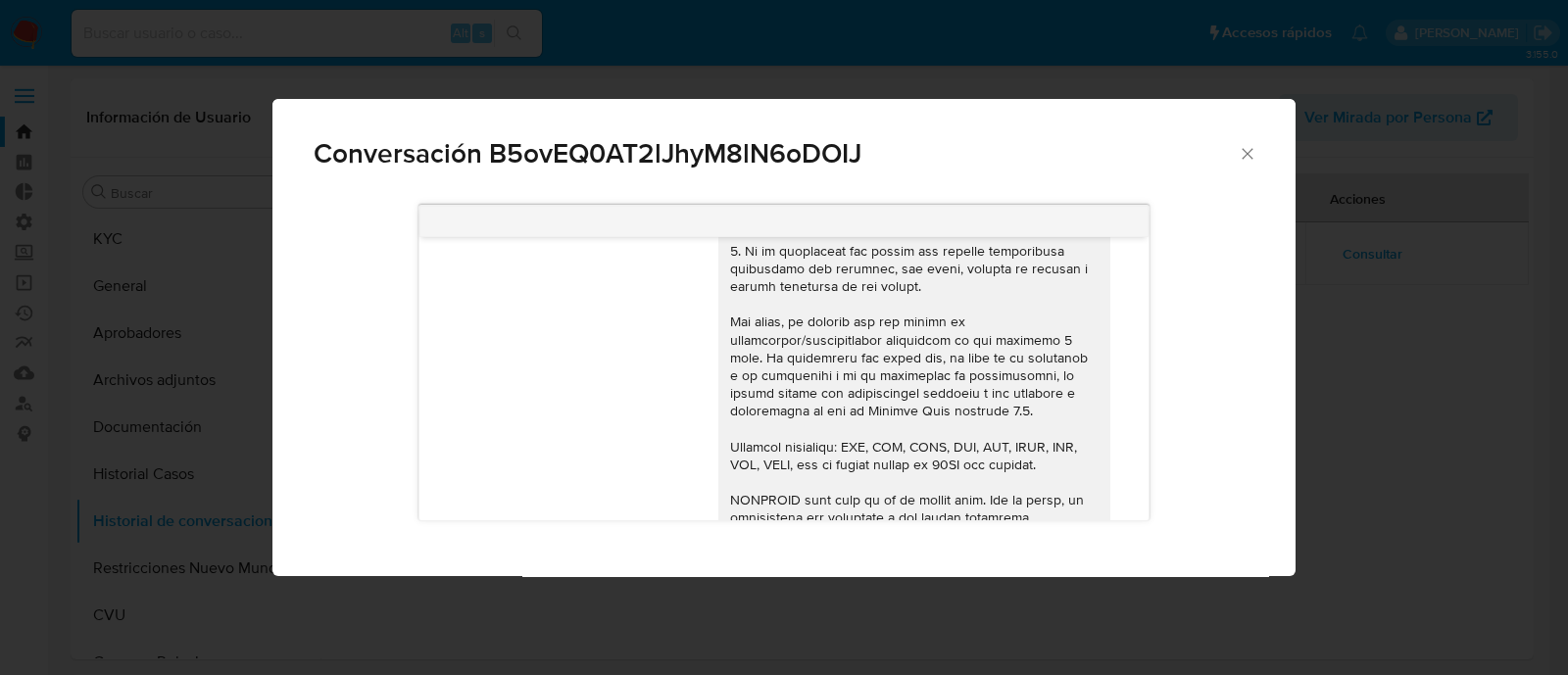
click at [1356, 352] on div "Conversación B5ovEQ0AT2lJhyM8lN6oDOIJ 16/01/2025 20:12:32 Hola, Esperamos que t…" at bounding box center [784, 337] width 1568 height 675
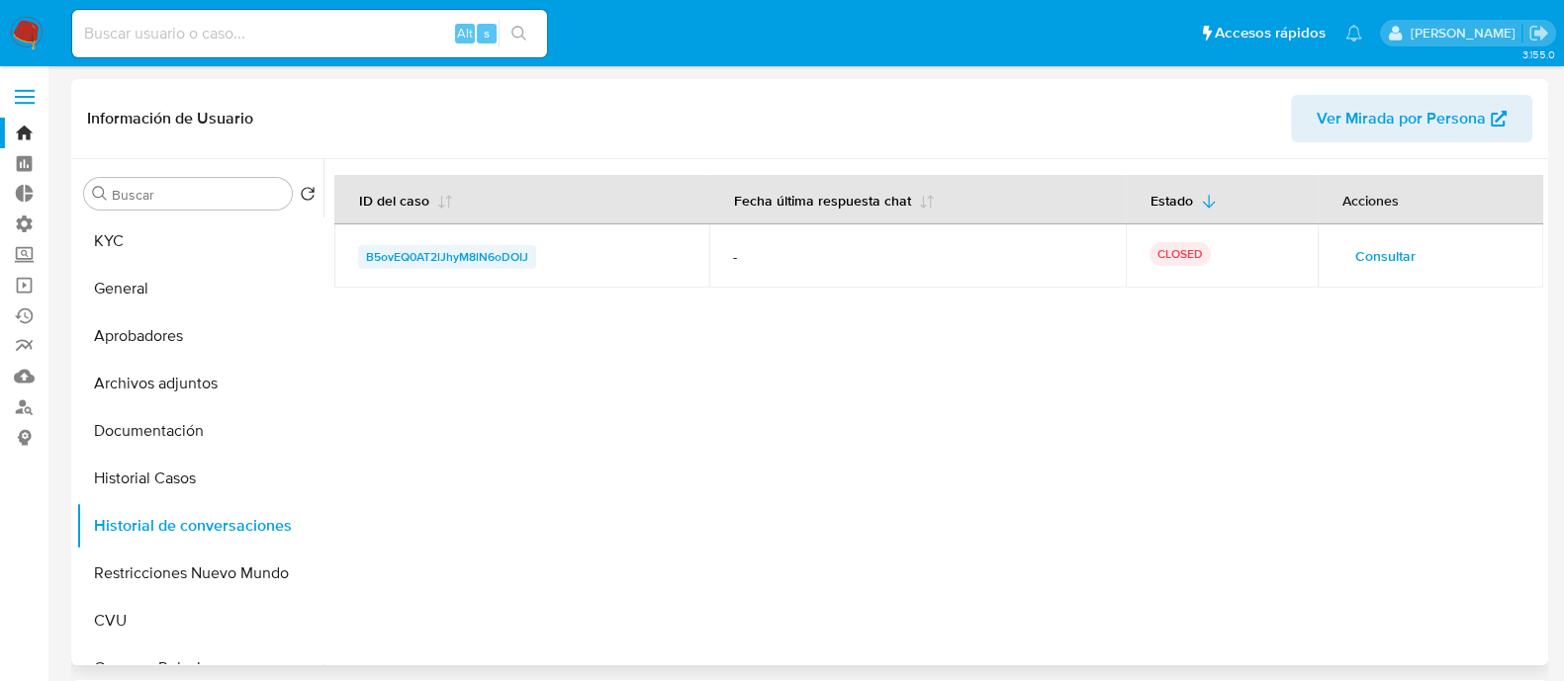
click at [485, 259] on span "B5ovEQ0AT2lJhyM8lN6oDOIJ" at bounding box center [447, 257] width 162 height 24
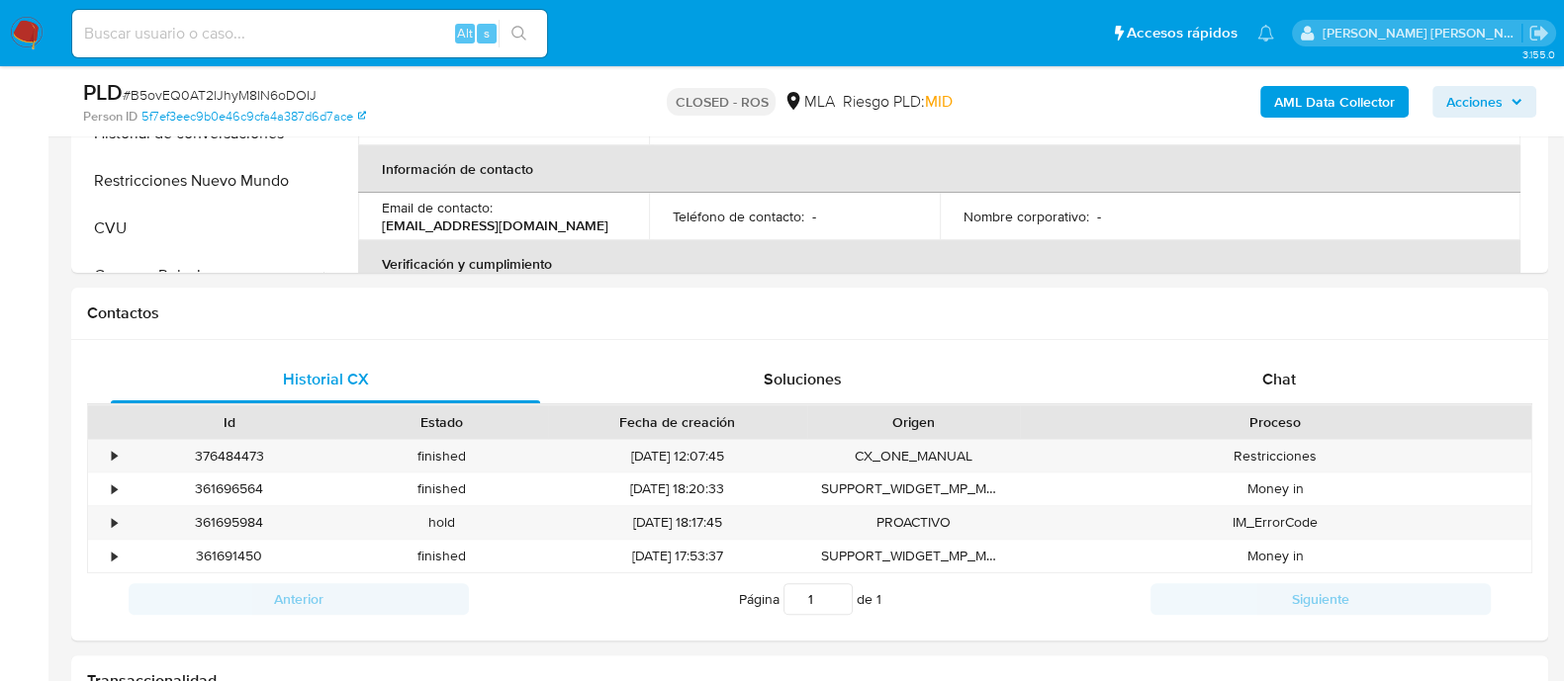
scroll to position [238, 0]
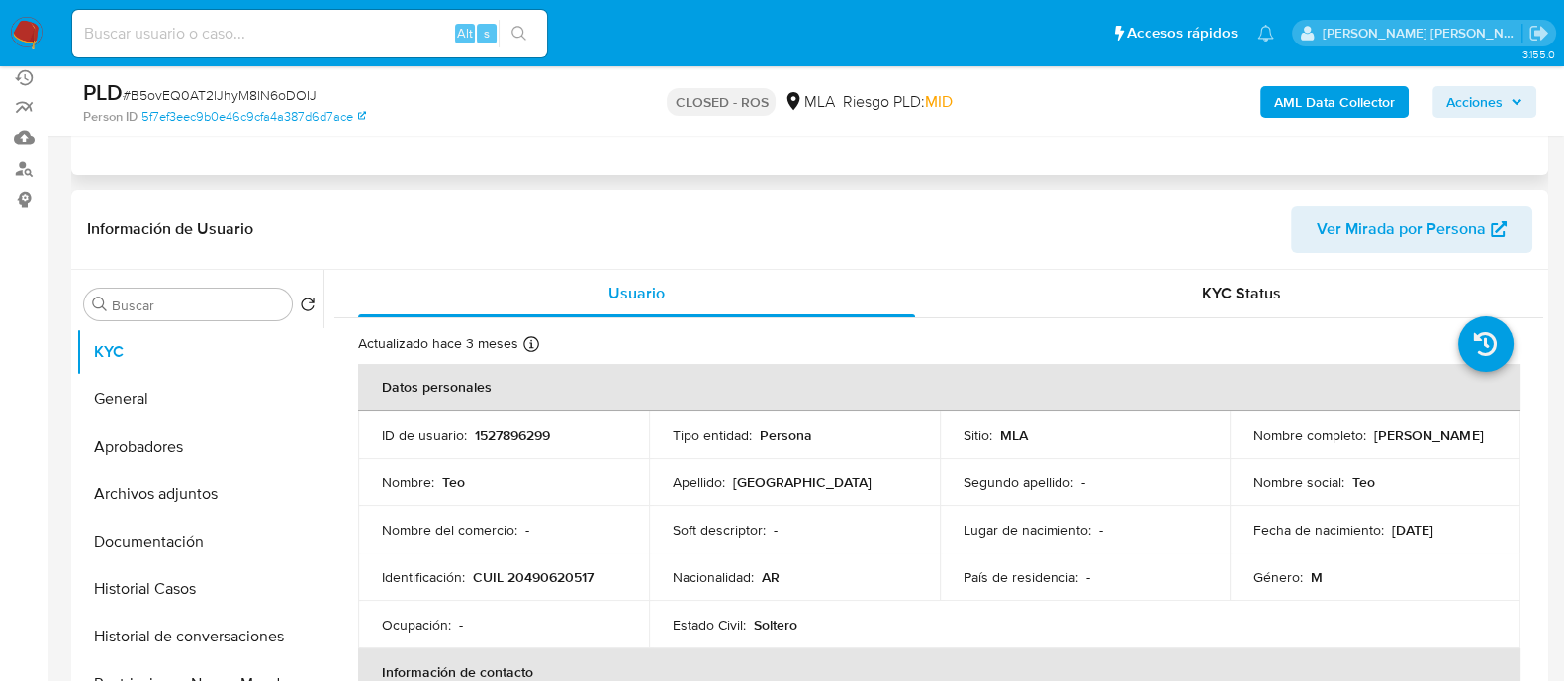
select select "10"
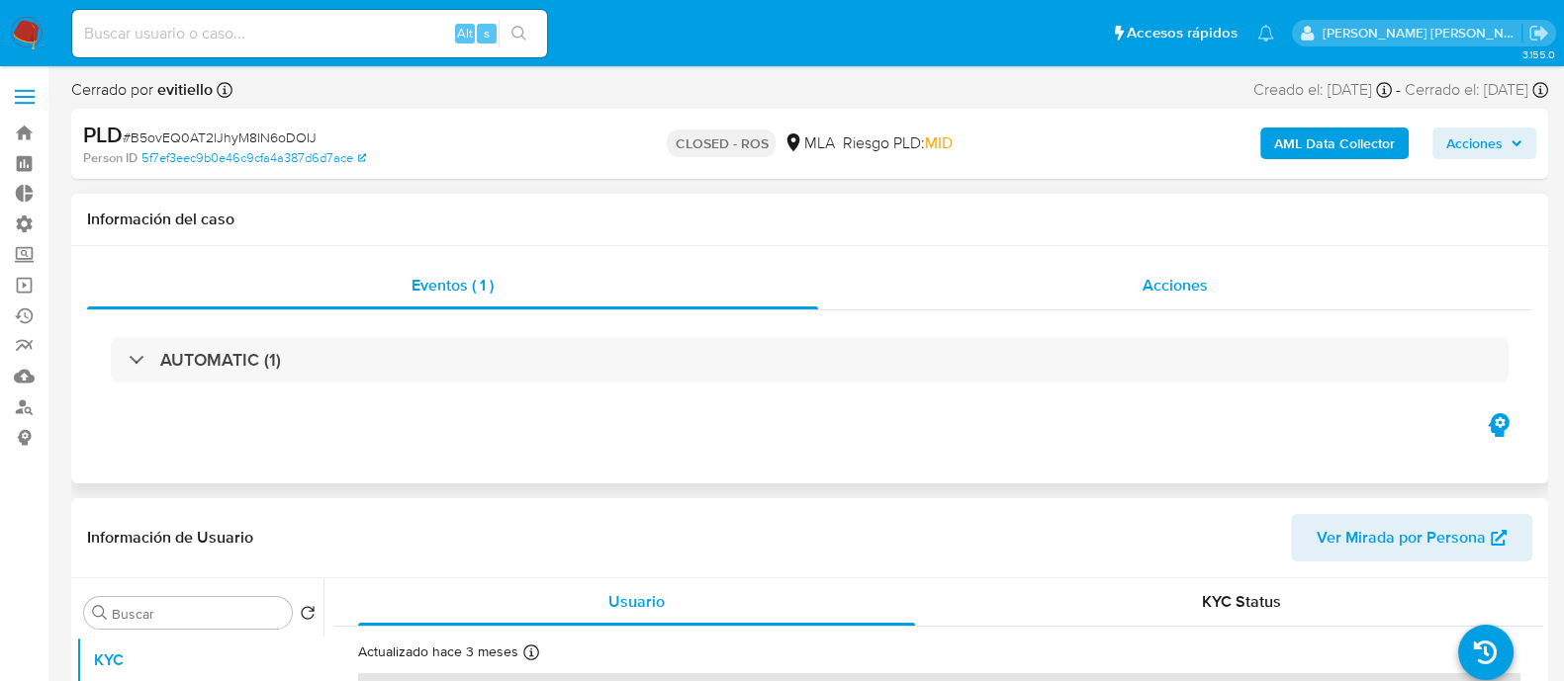
click at [1132, 280] on div "Acciones" at bounding box center [1175, 285] width 714 height 47
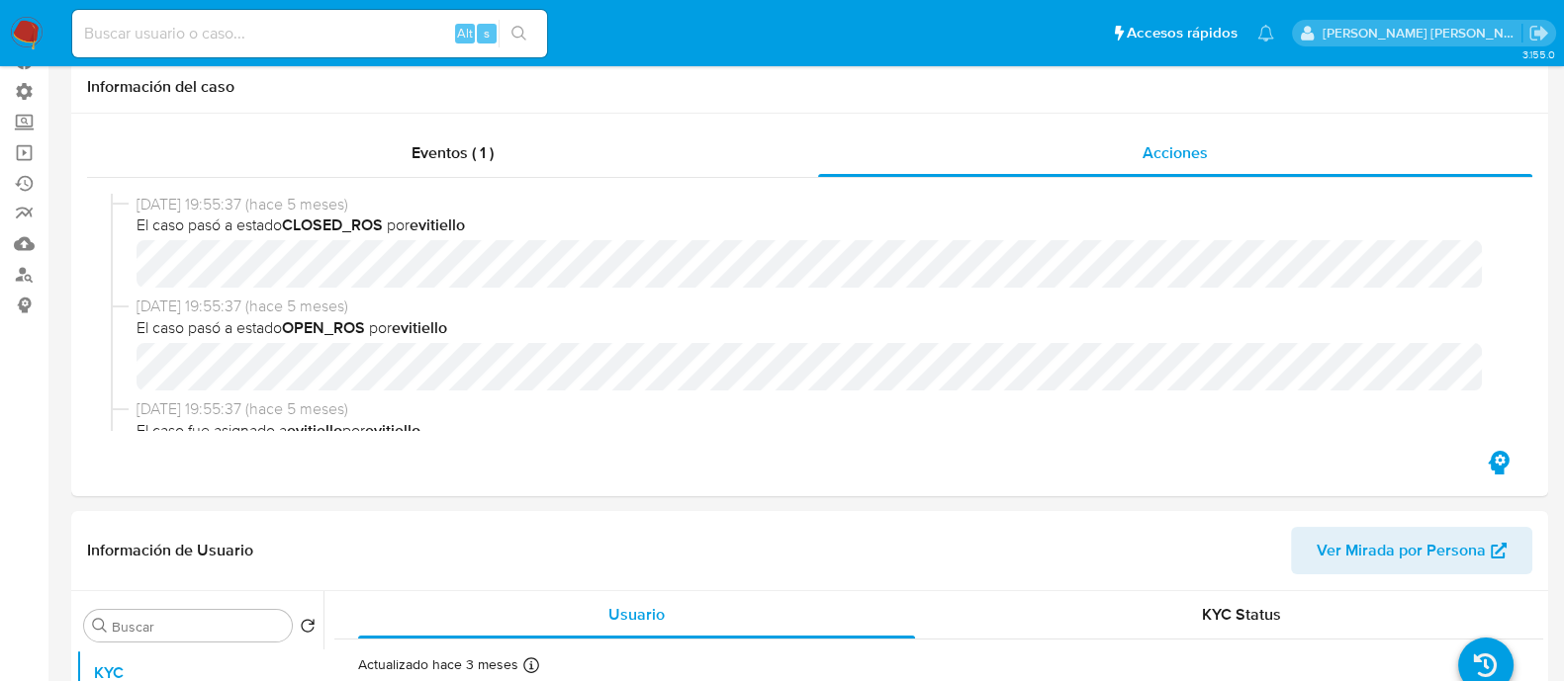
scroll to position [493, 0]
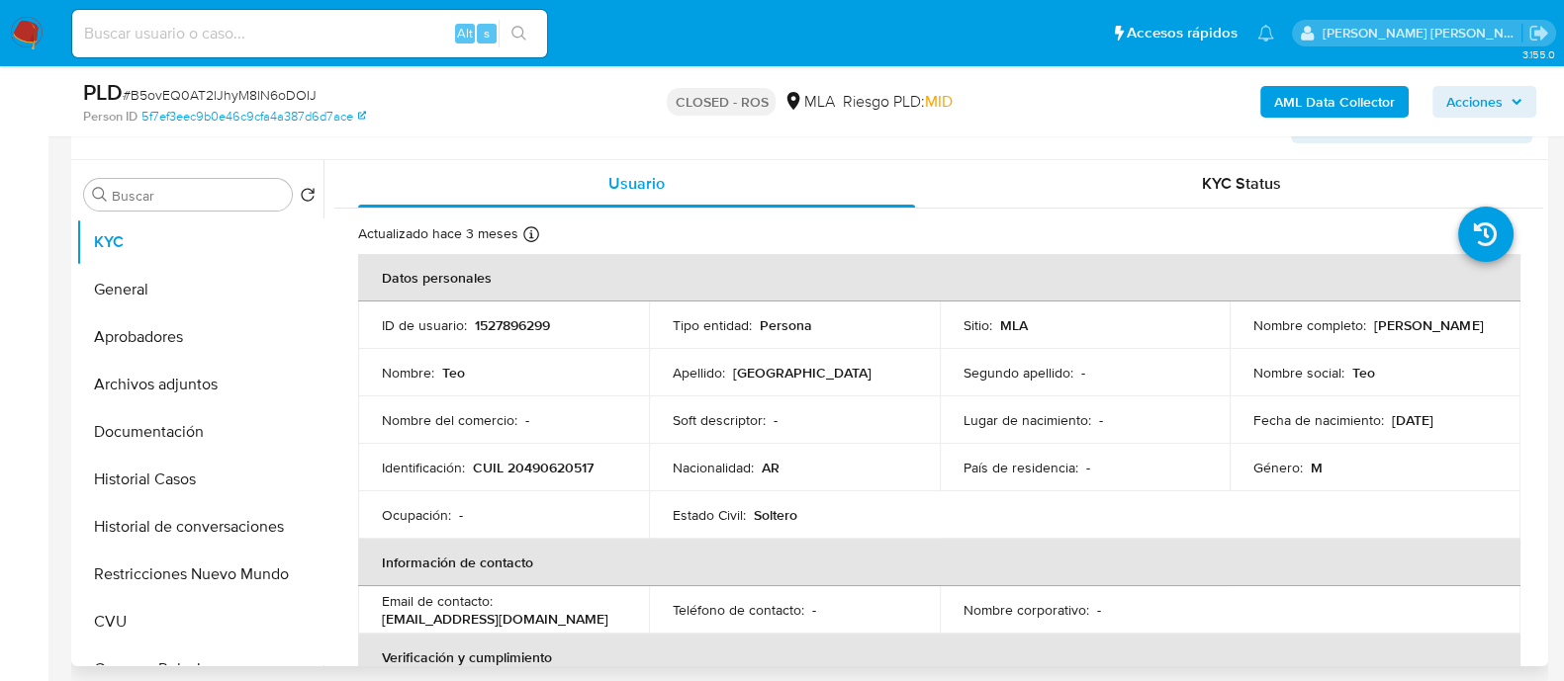
click at [546, 331] on p "1527896299" at bounding box center [512, 325] width 75 height 18
copy p "1527896299"
click at [221, 523] on button "Historial de conversaciones" at bounding box center [191, 526] width 231 height 47
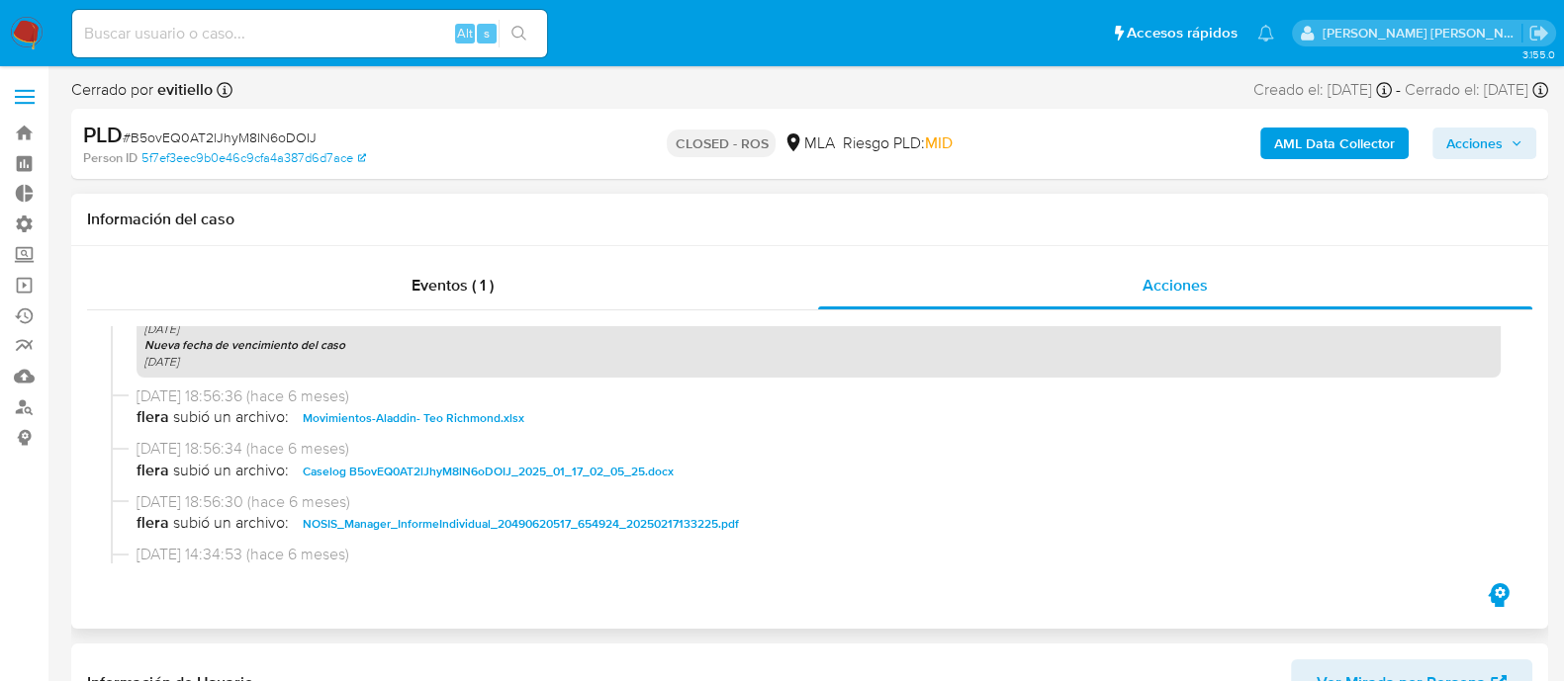
scroll to position [1730, 0]
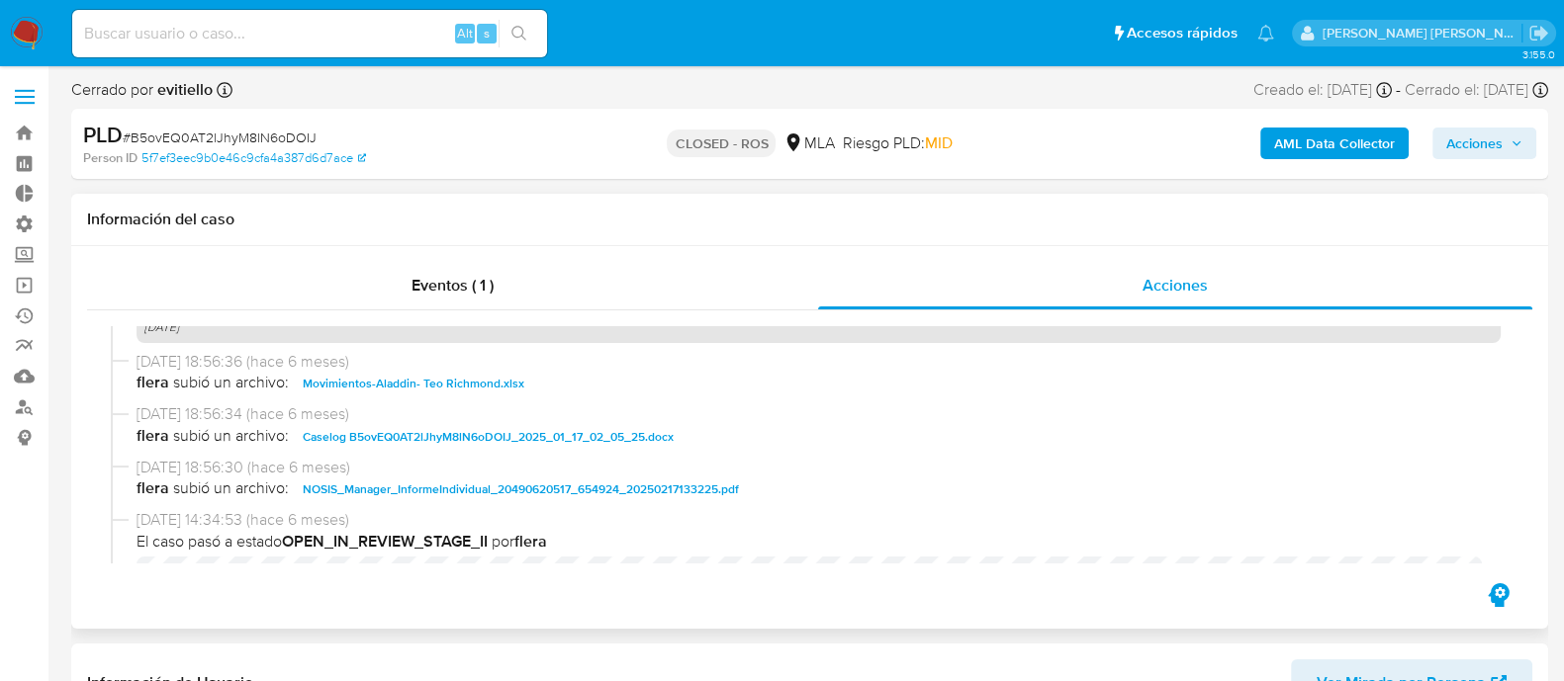
click at [466, 439] on span "Caselog B5ovEQ0AT2lJhyM8lN6oDOIJ_2025_01_17_02_05_25.docx" at bounding box center [488, 437] width 371 height 24
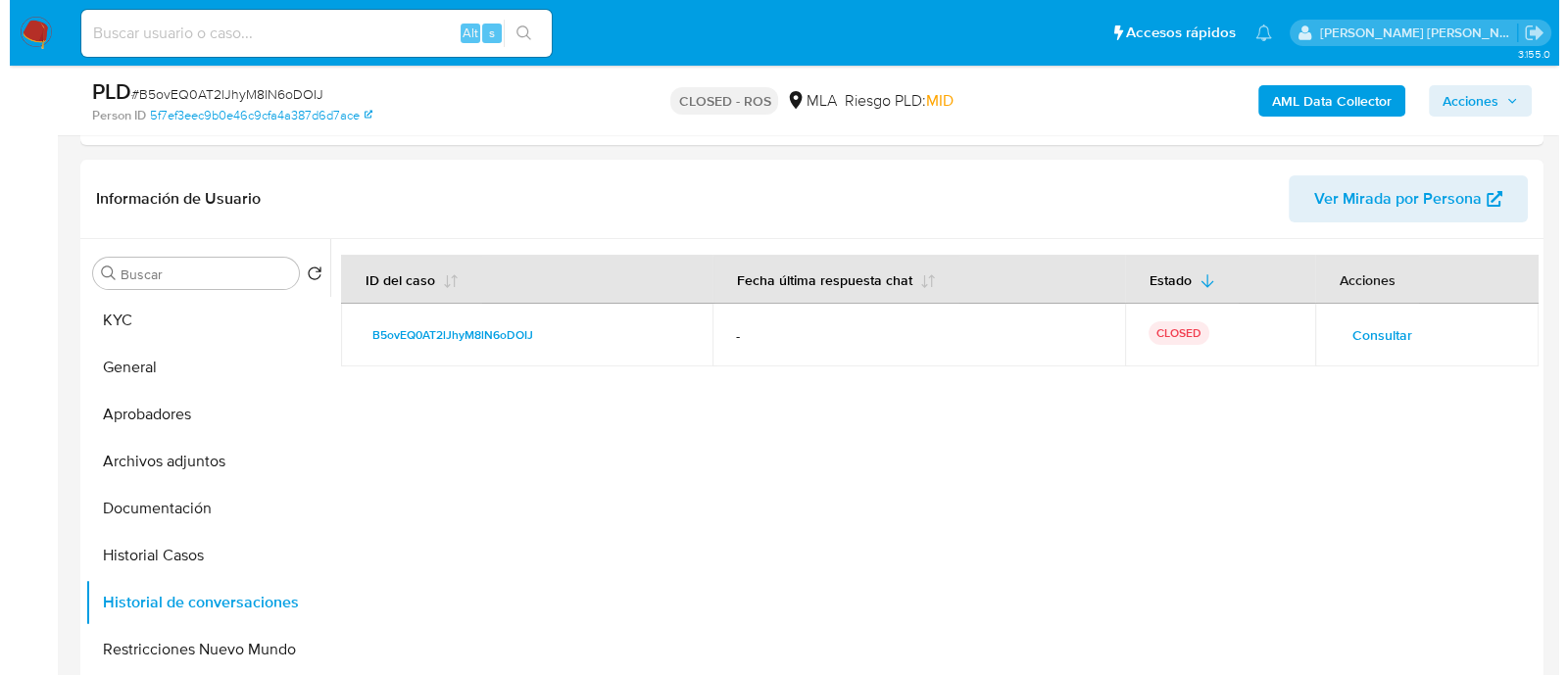
scroll to position [489, 0]
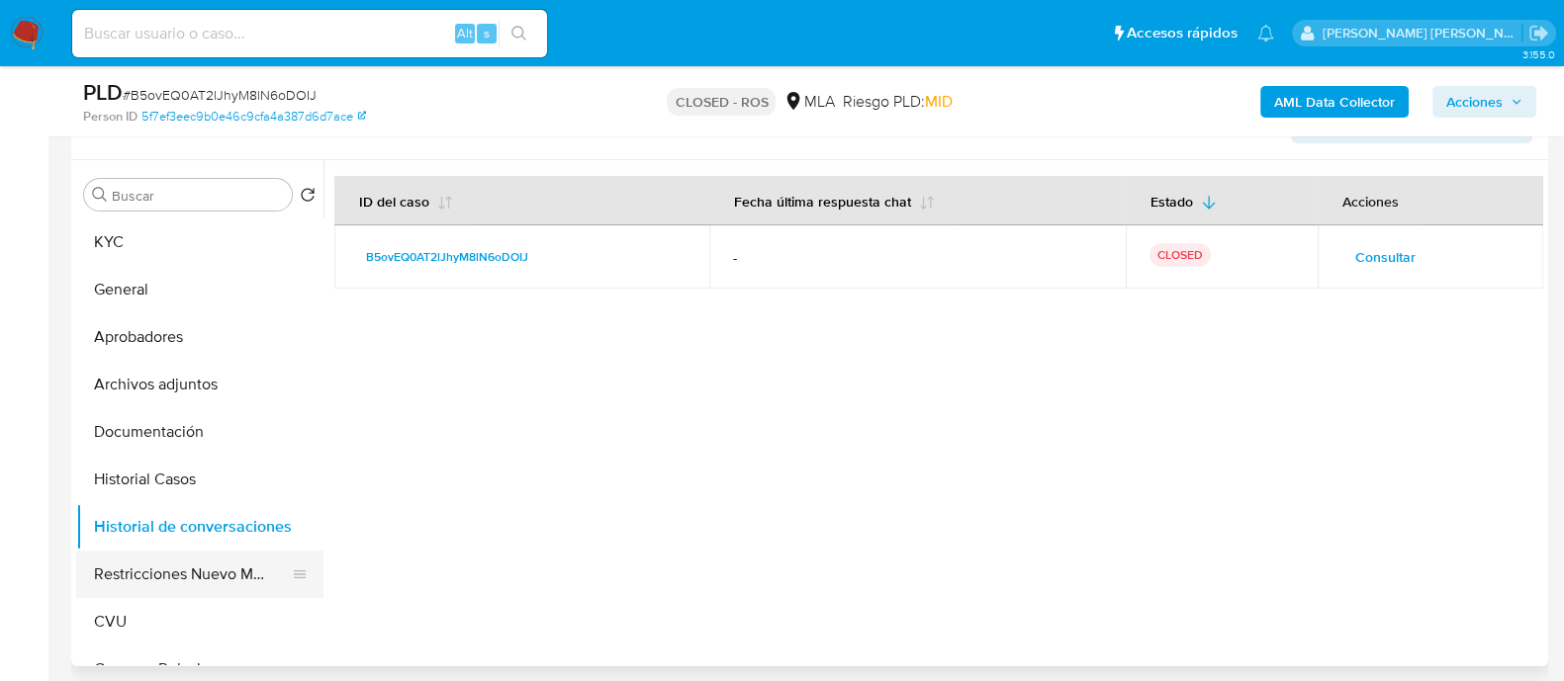
click at [158, 561] on button "Restricciones Nuevo Mundo" at bounding box center [191, 574] width 231 height 47
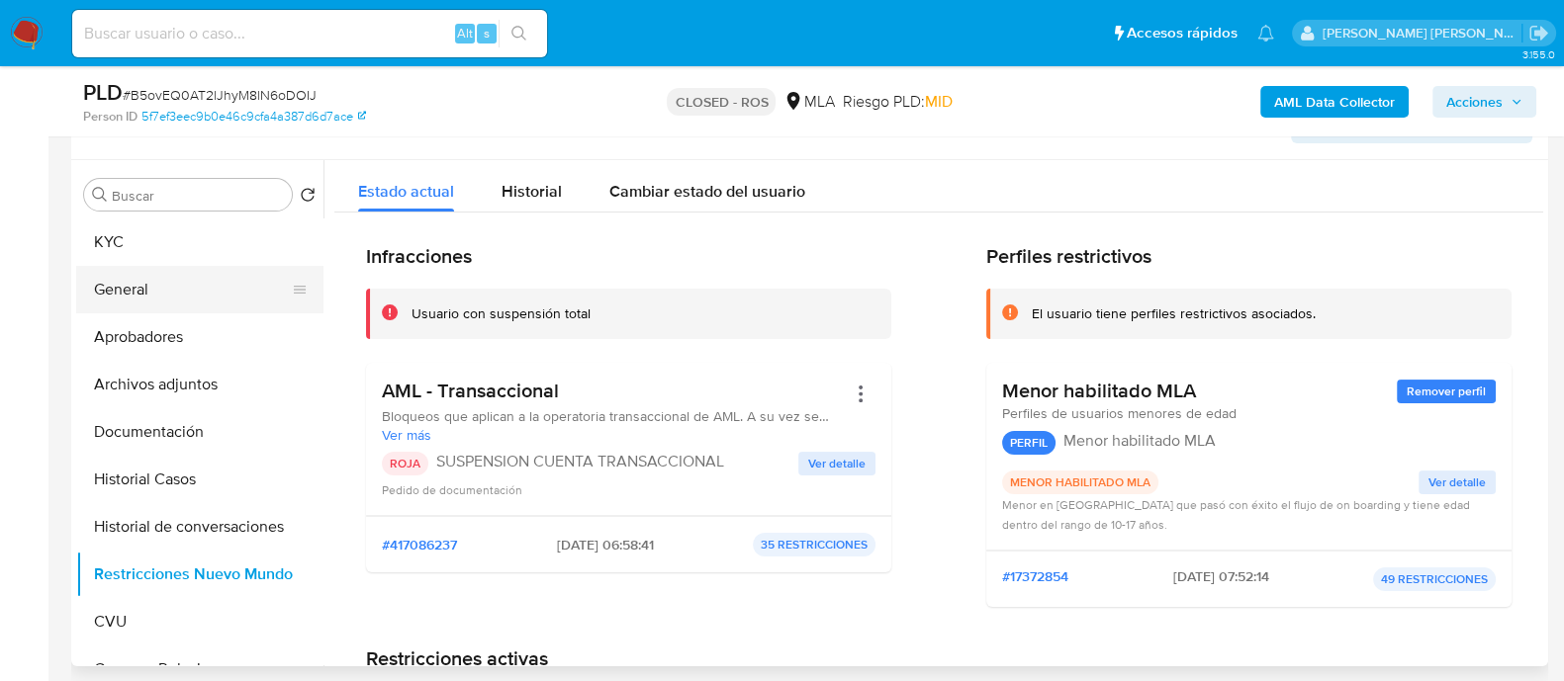
click at [240, 294] on button "General" at bounding box center [191, 289] width 231 height 47
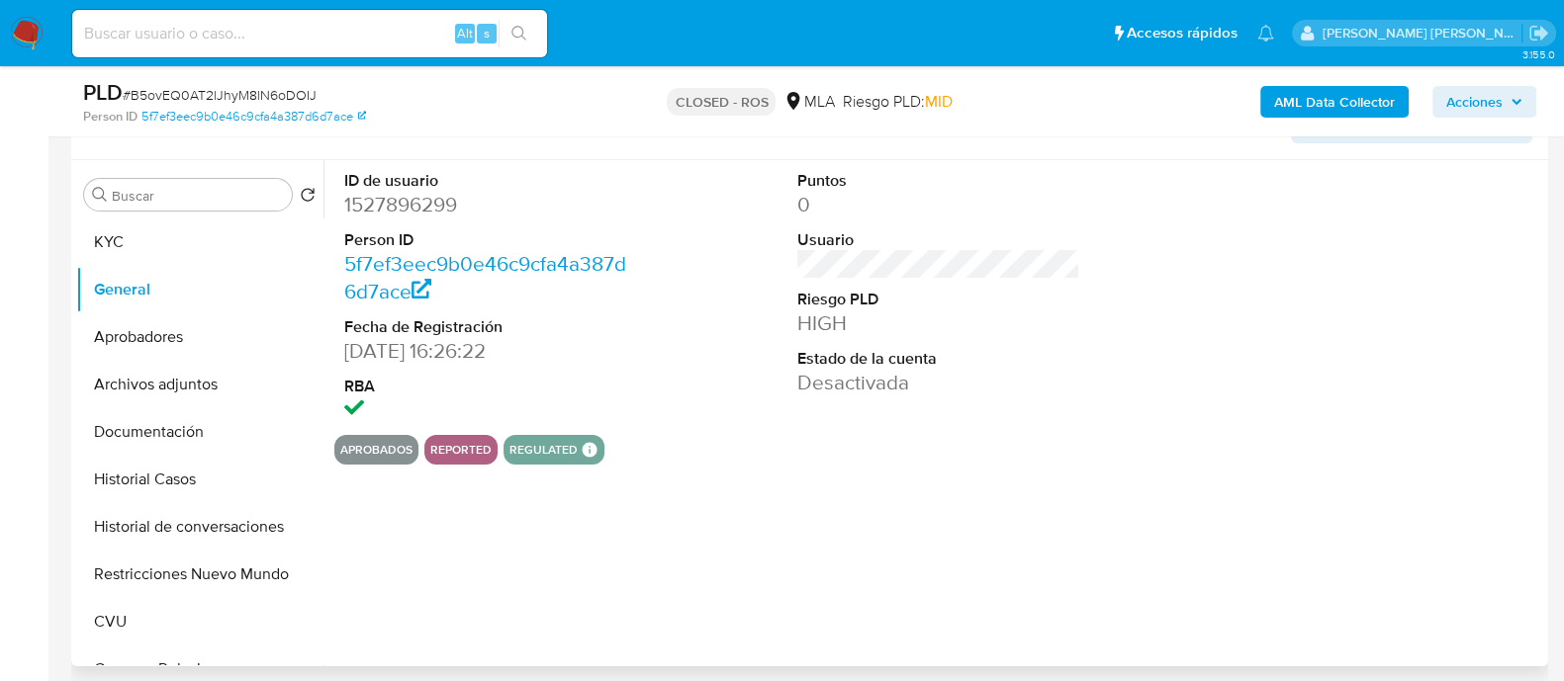
click at [396, 210] on dd "1527896299" at bounding box center [485, 205] width 283 height 28
click at [394, 210] on dd "1527896299" at bounding box center [485, 205] width 283 height 28
copy dd "1527896299"
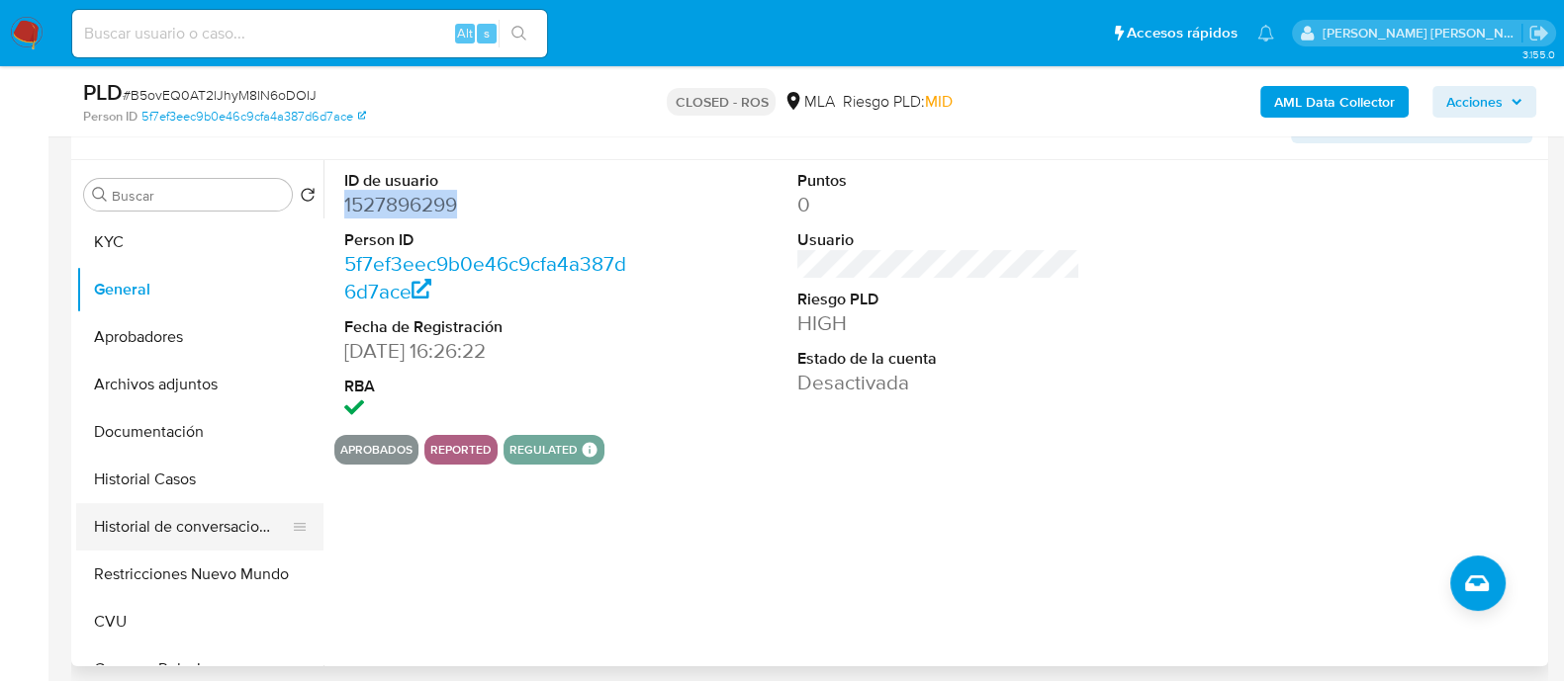
click at [174, 526] on button "Historial de conversaciones" at bounding box center [191, 526] width 231 height 47
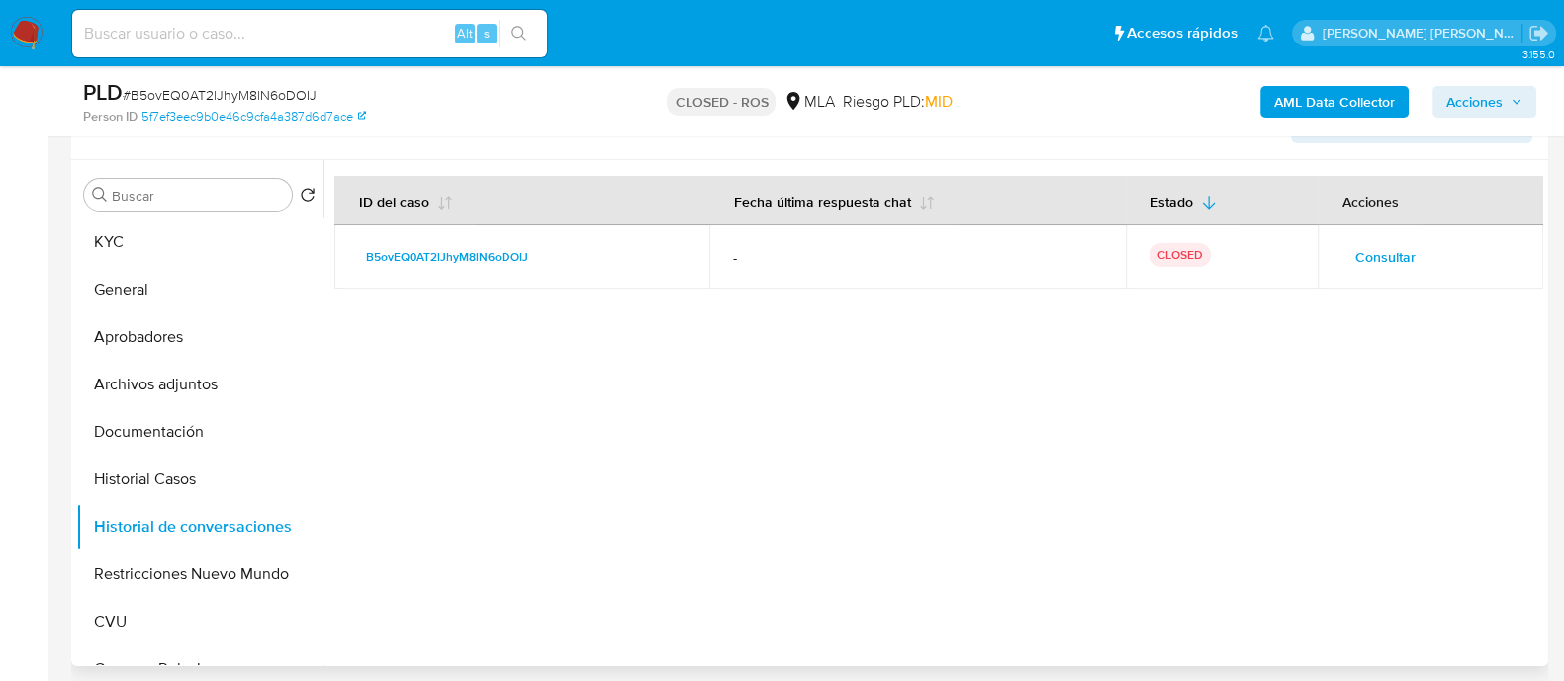
click at [1375, 263] on span "Consultar" at bounding box center [1385, 257] width 60 height 28
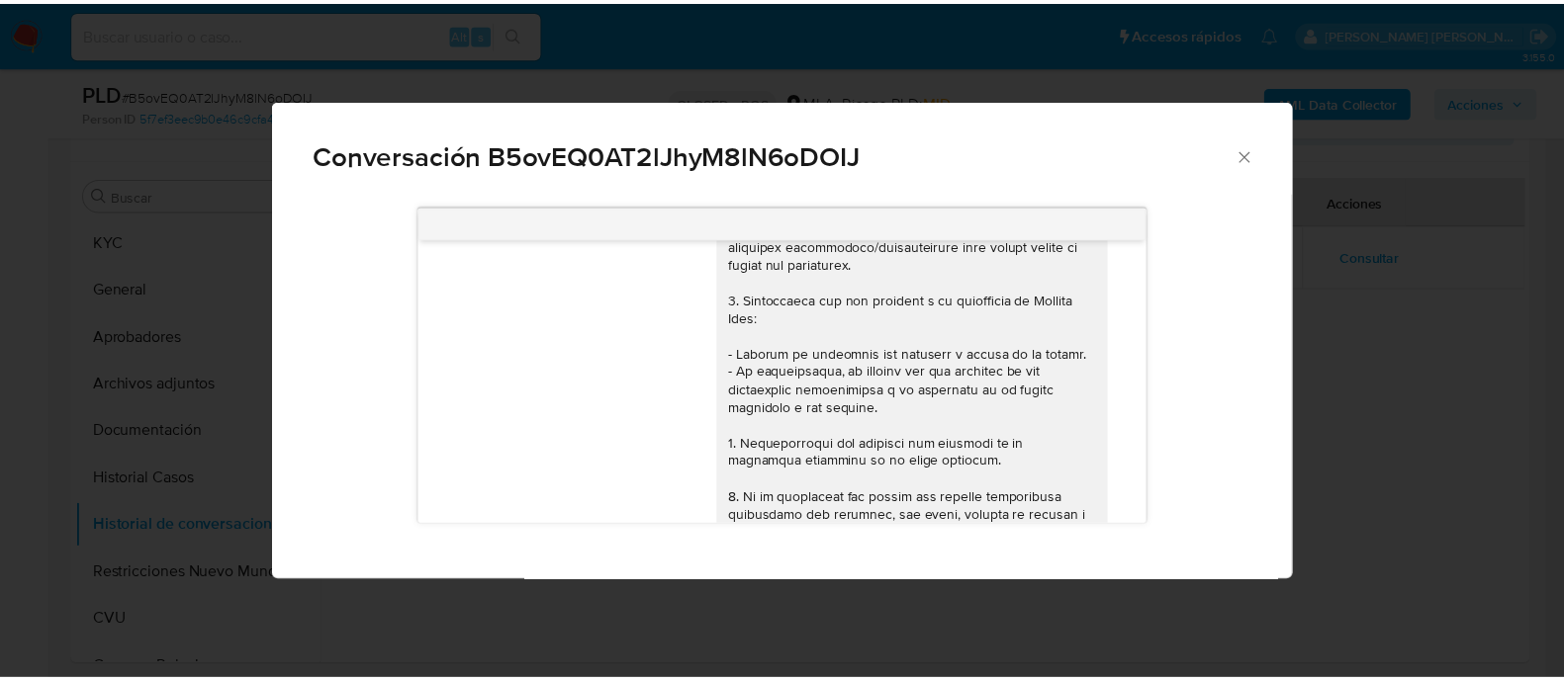
scroll to position [104, 0]
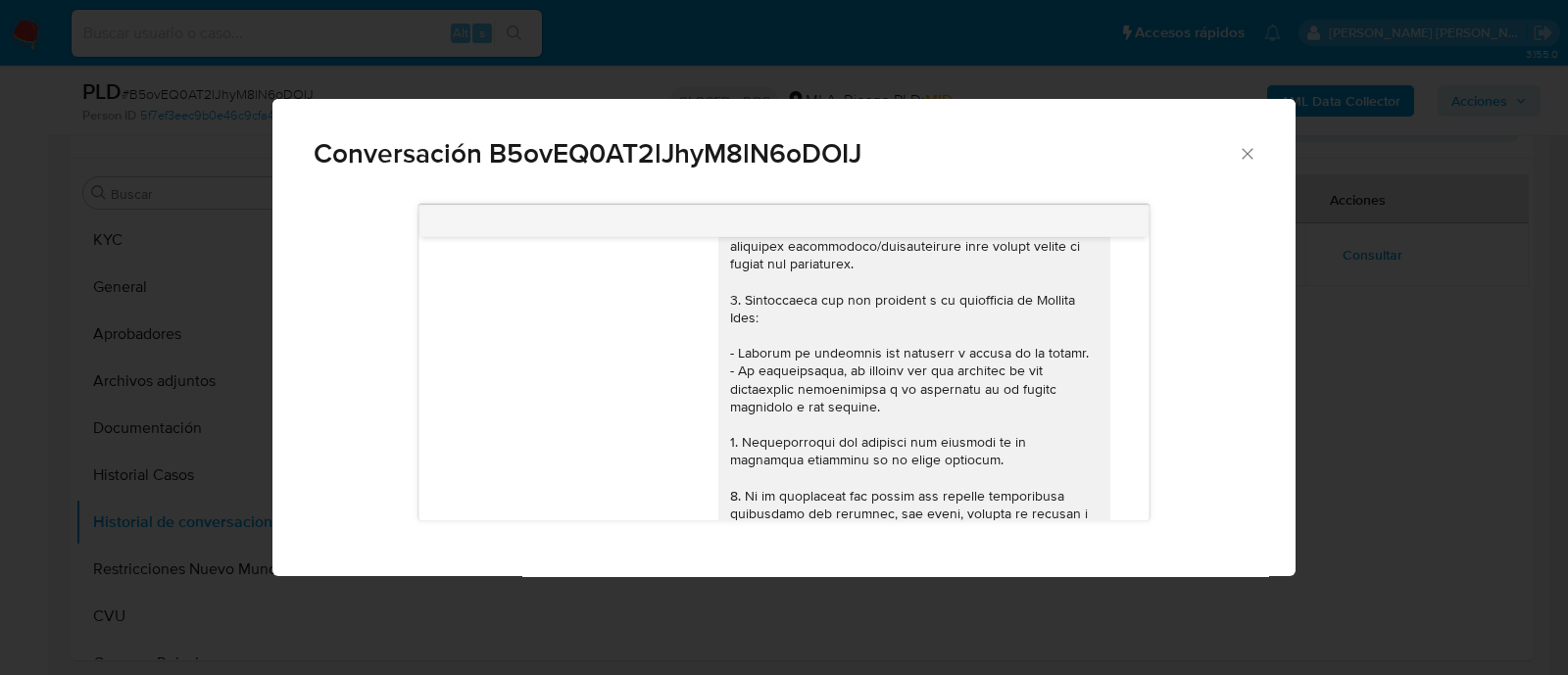
click at [613, 83] on div "Conversación B5ovEQ0AT2lJhyM8lN6oDOIJ 16/01/2025 20:12:32 Hola, Esperamos que t…" at bounding box center [784, 337] width 1568 height 675
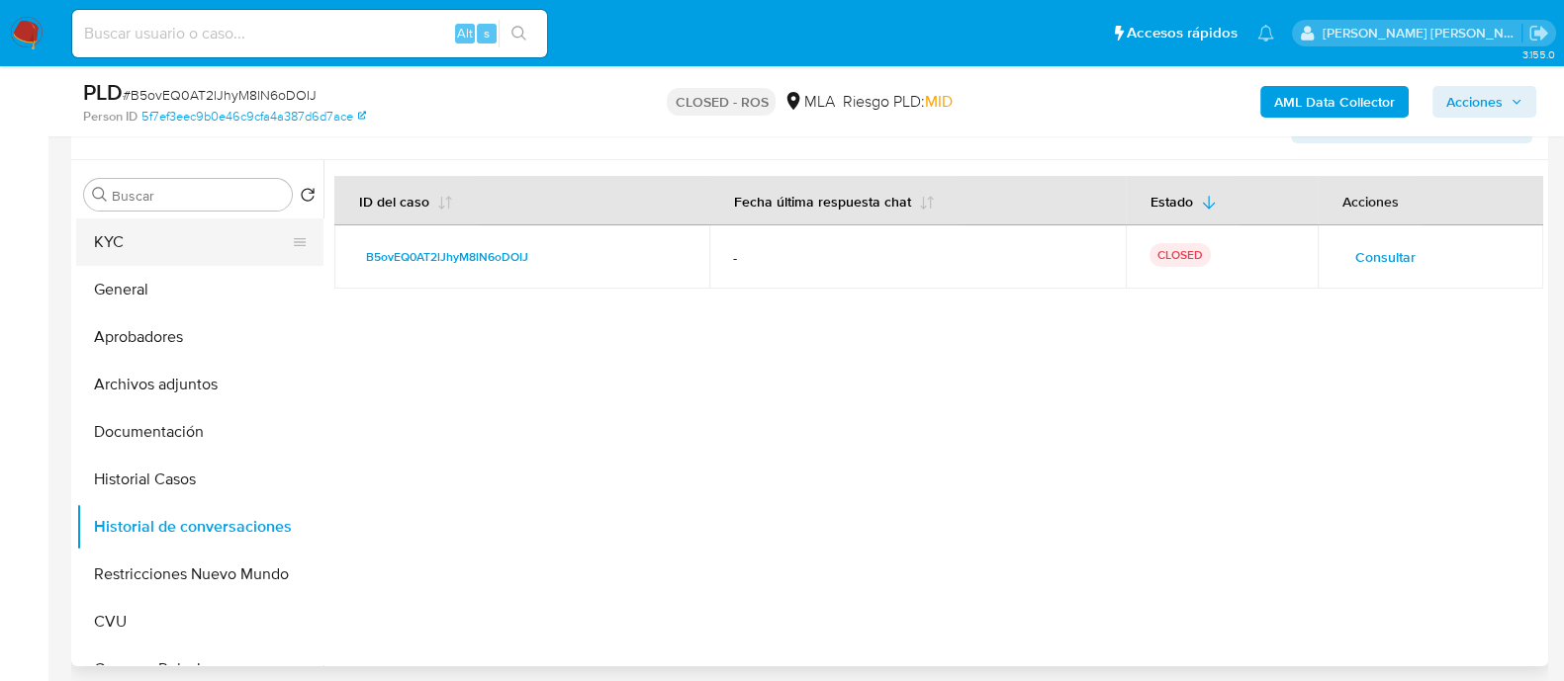
click at [177, 260] on button "KYC" at bounding box center [191, 242] width 231 height 47
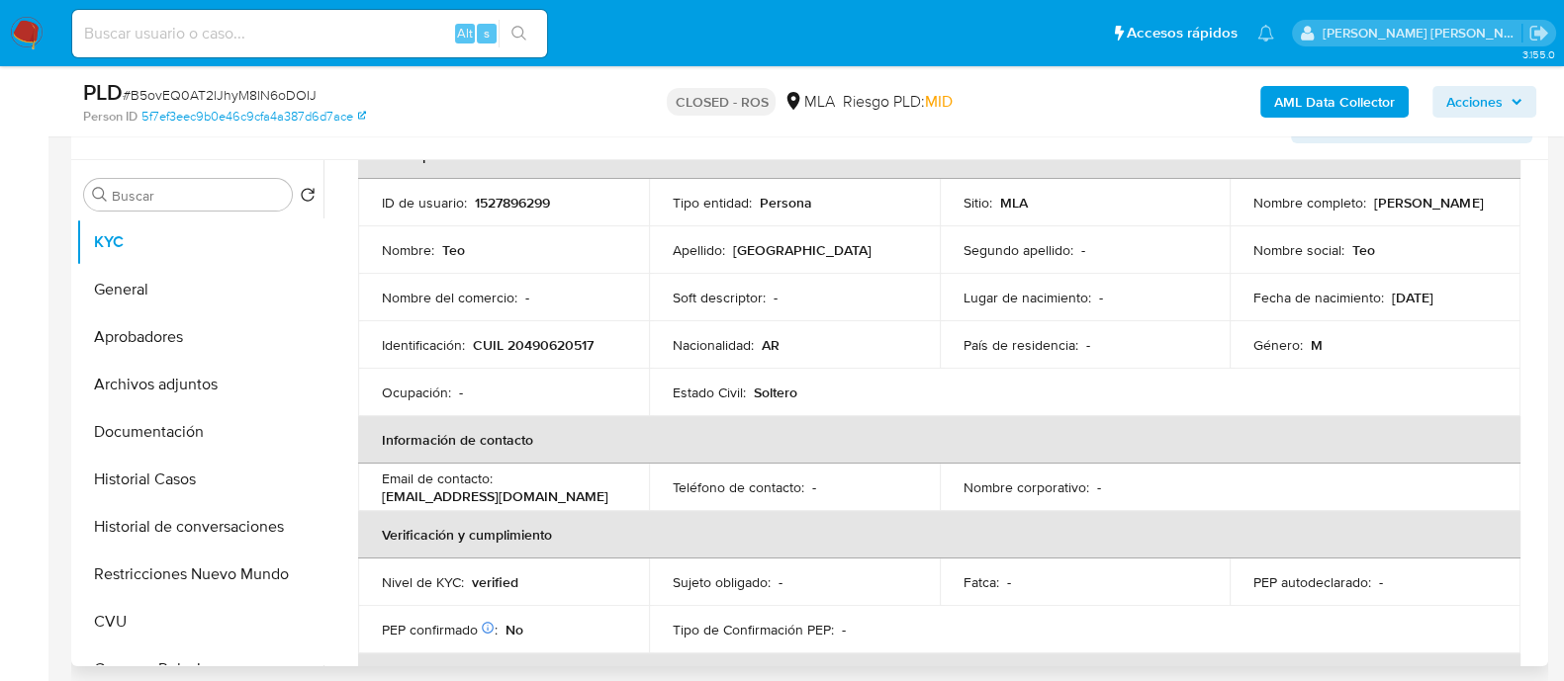
scroll to position [246, 0]
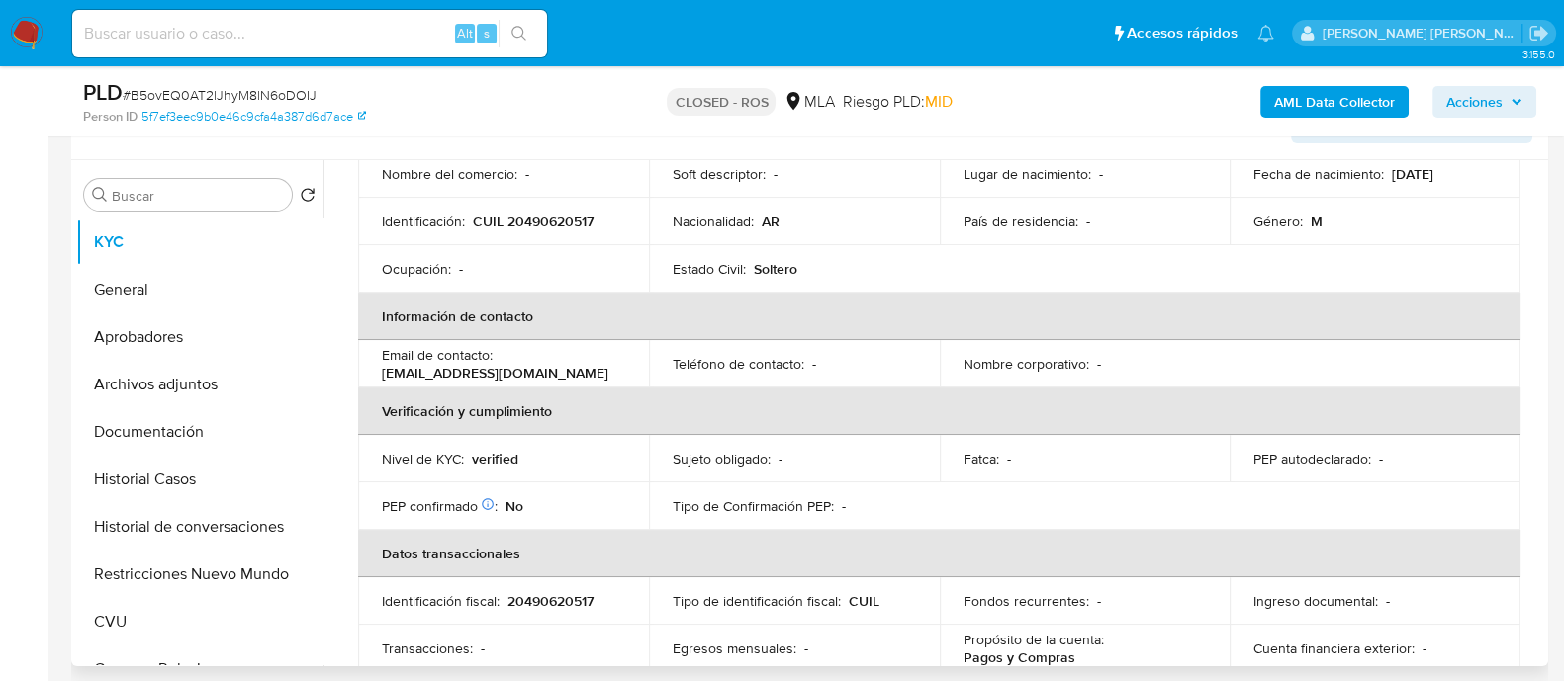
drag, startPoint x: 574, startPoint y: 372, endPoint x: 385, endPoint y: 364, distance: 189.1
click at [385, 364] on div "Email de contacto : trichmond@stalbans.esc.edu.ar" at bounding box center [503, 364] width 243 height 36
click at [502, 358] on div "Email de contacto : trichmond@stalbans.esc.edu.ar" at bounding box center [503, 364] width 243 height 36
drag, startPoint x: 583, startPoint y: 370, endPoint x: 381, endPoint y: 376, distance: 202.8
click at [382, 376] on div "Email de contacto : trichmond@stalbans.esc.edu.ar" at bounding box center [503, 364] width 243 height 36
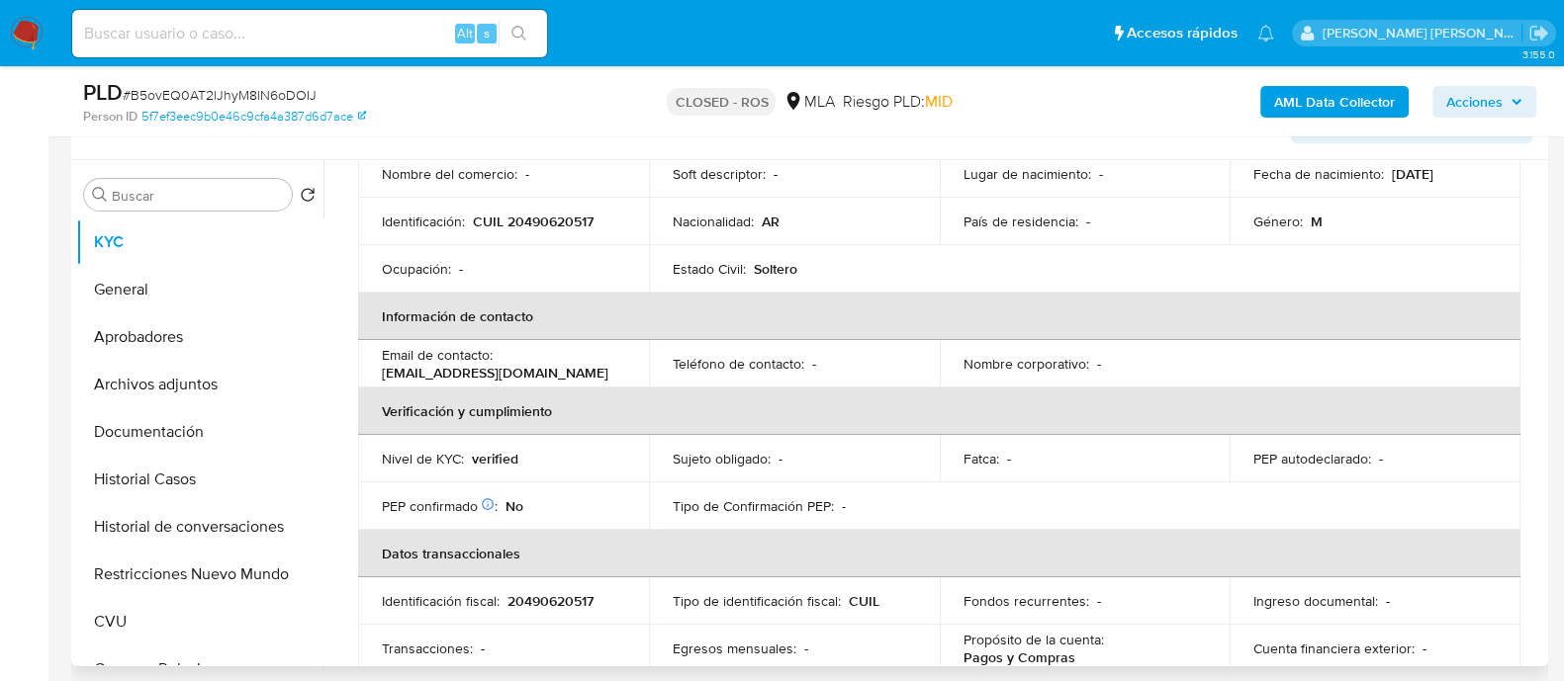
copy p "trichmond@stalbans.esc.edu.ar"
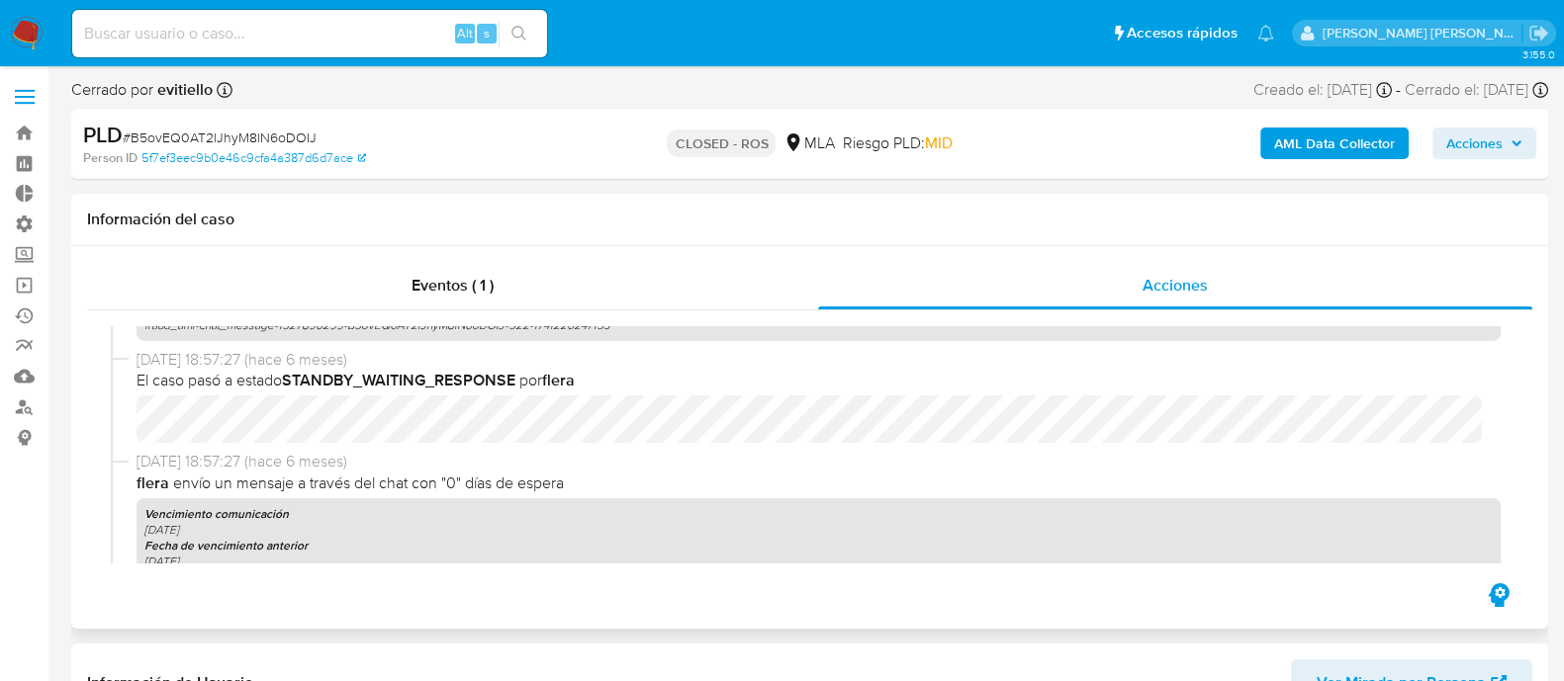
scroll to position [1360, 0]
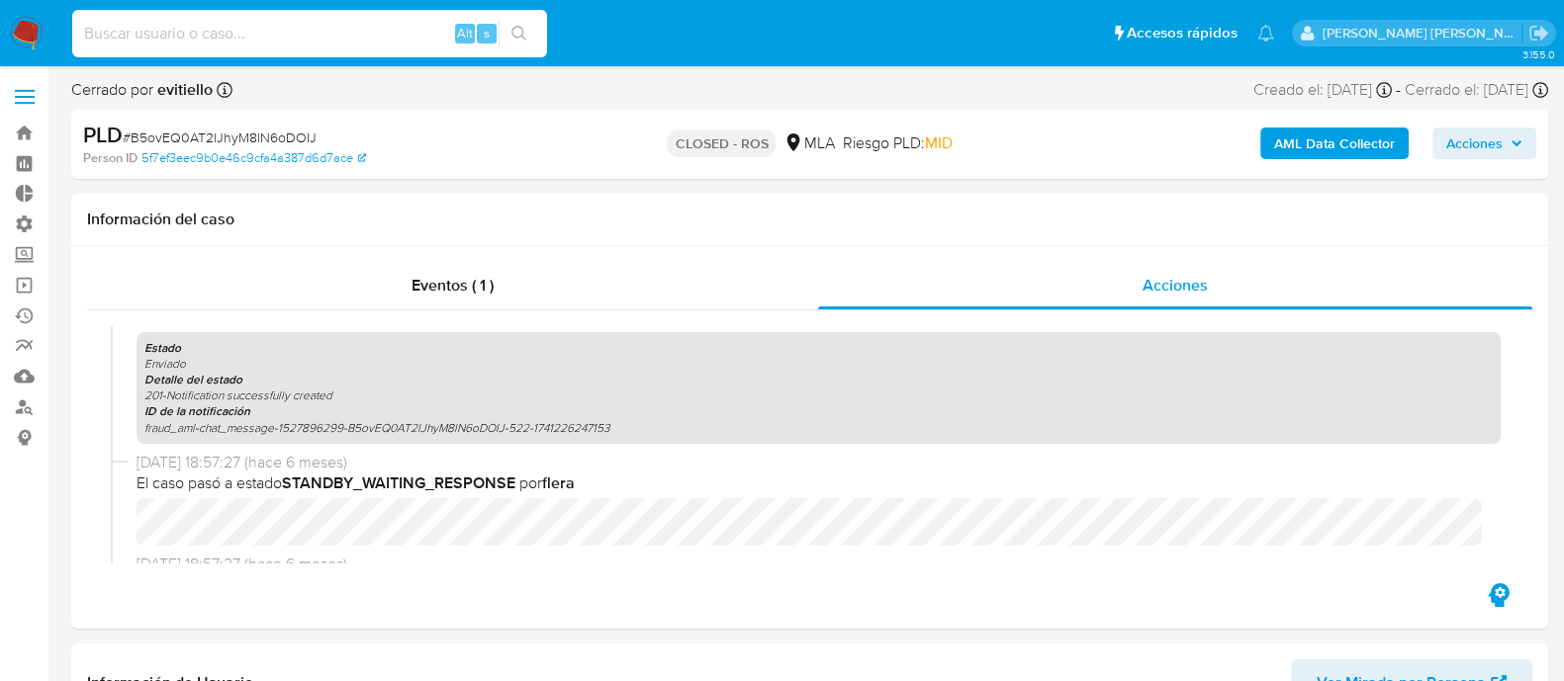
click at [312, 25] on input at bounding box center [309, 34] width 475 height 26
paste input "1527896299"
type input "1527896299"
click at [534, 32] on button "search-icon" at bounding box center [518, 34] width 41 height 28
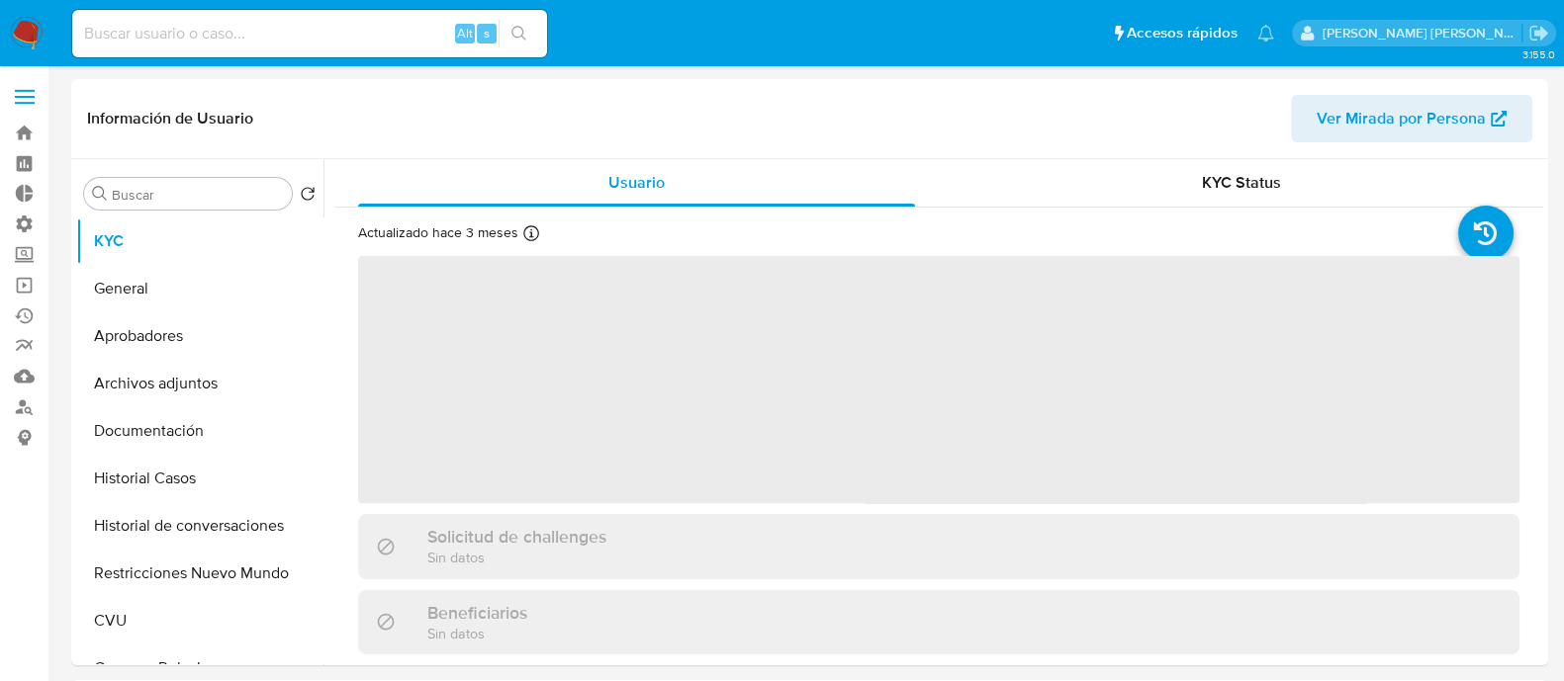
select select "10"
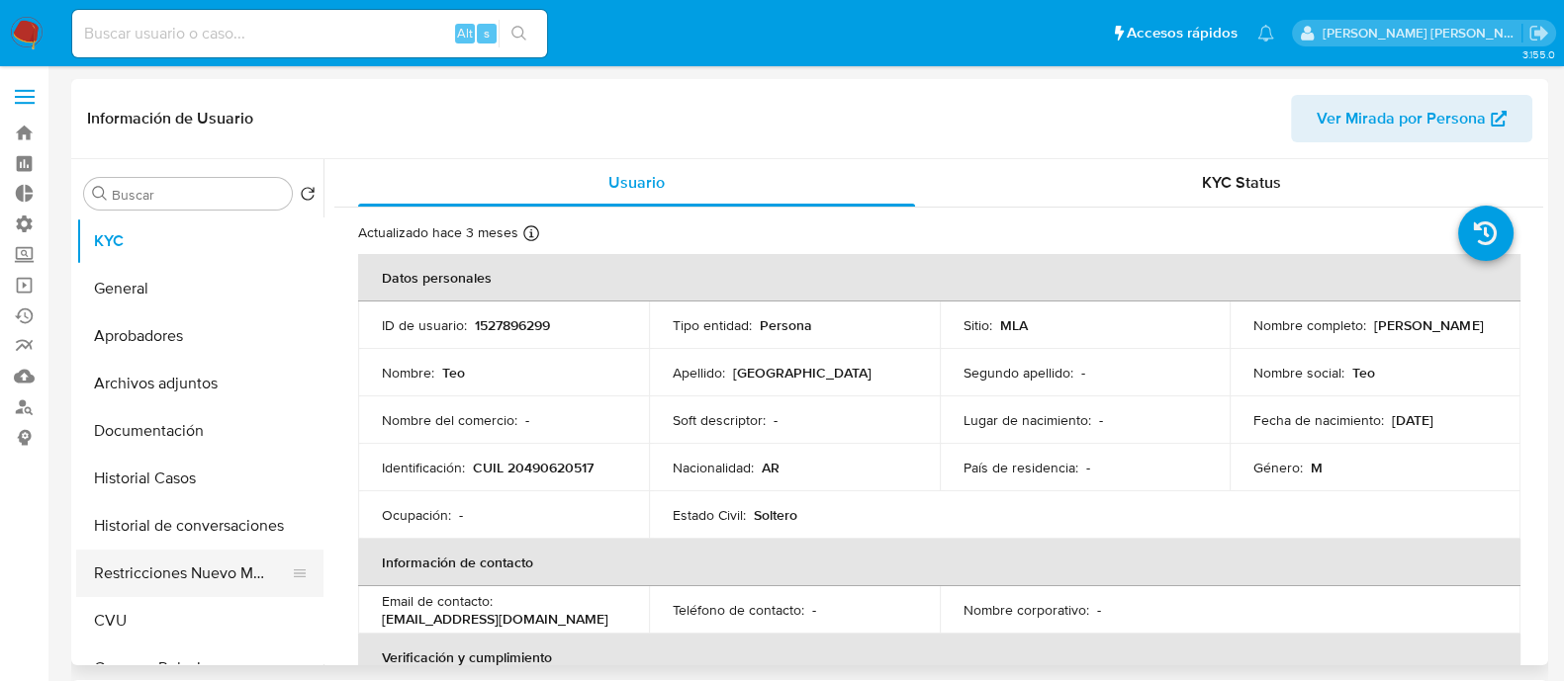
click at [238, 562] on button "Restricciones Nuevo Mundo" at bounding box center [191, 573] width 231 height 47
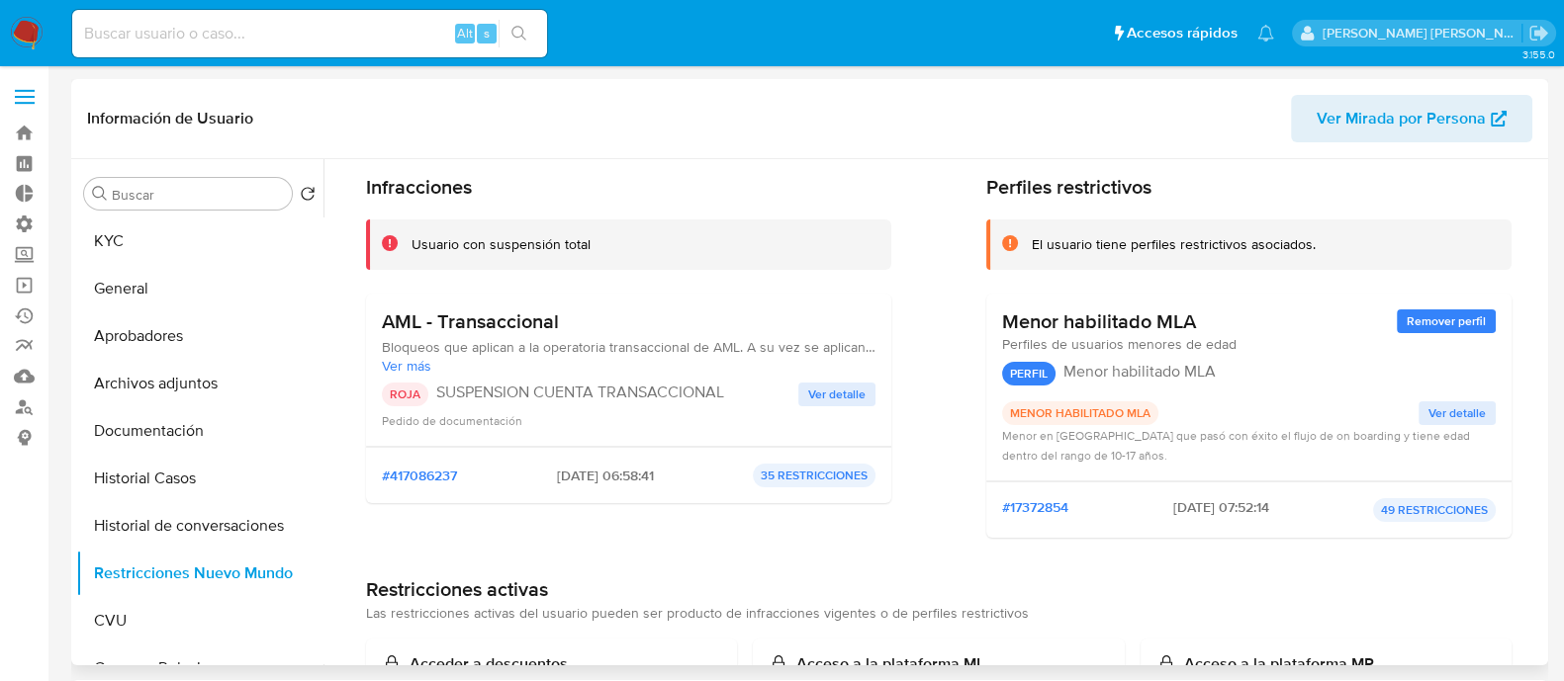
scroll to position [123, 0]
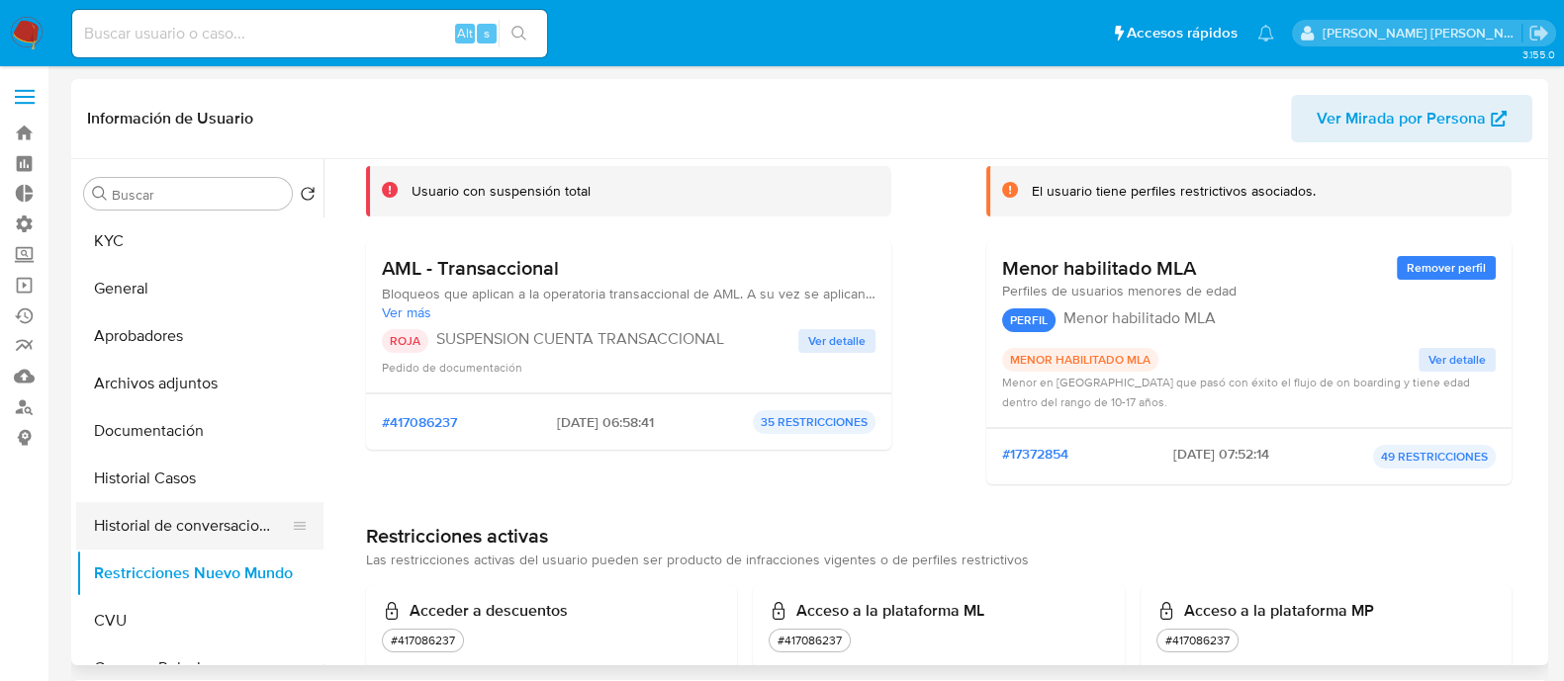
click at [184, 520] on button "Historial de conversaciones" at bounding box center [191, 525] width 231 height 47
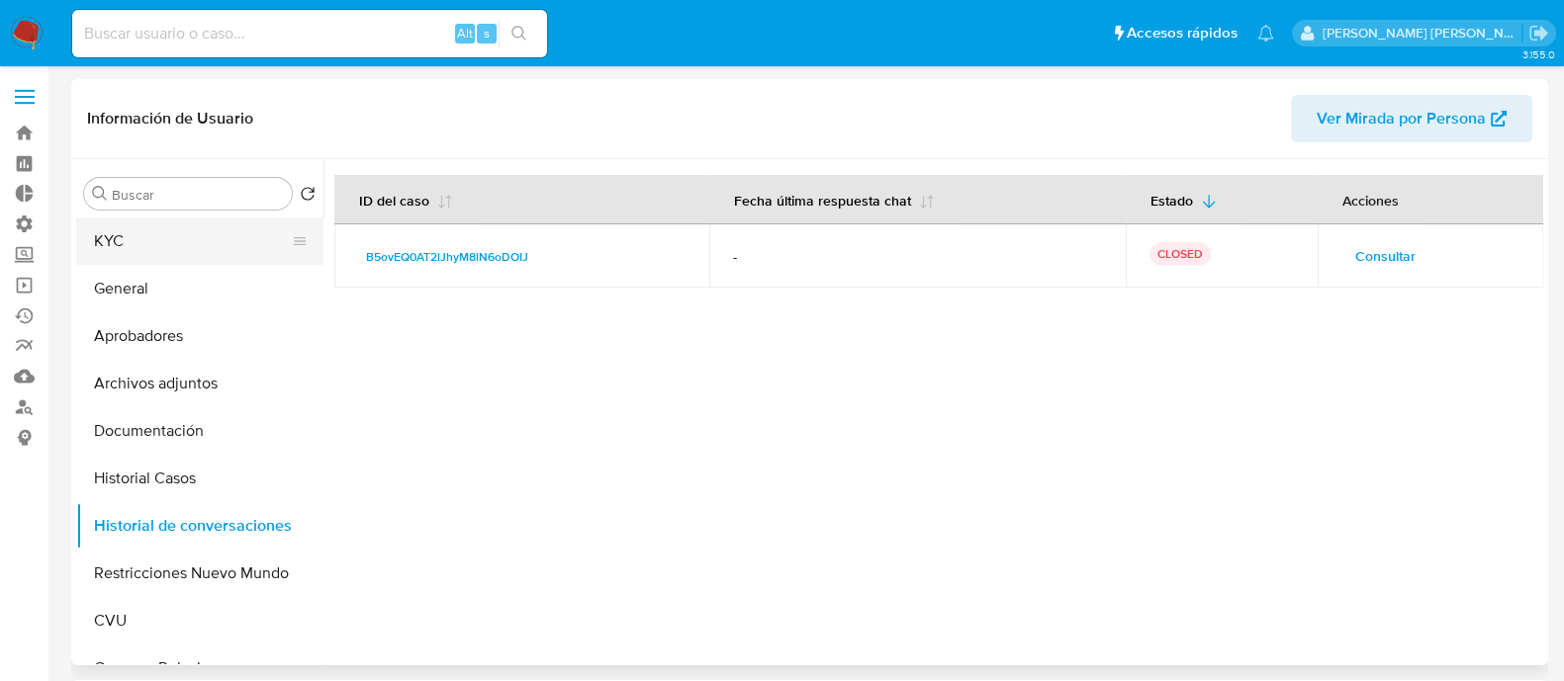
click at [138, 253] on button "KYC" at bounding box center [191, 241] width 231 height 47
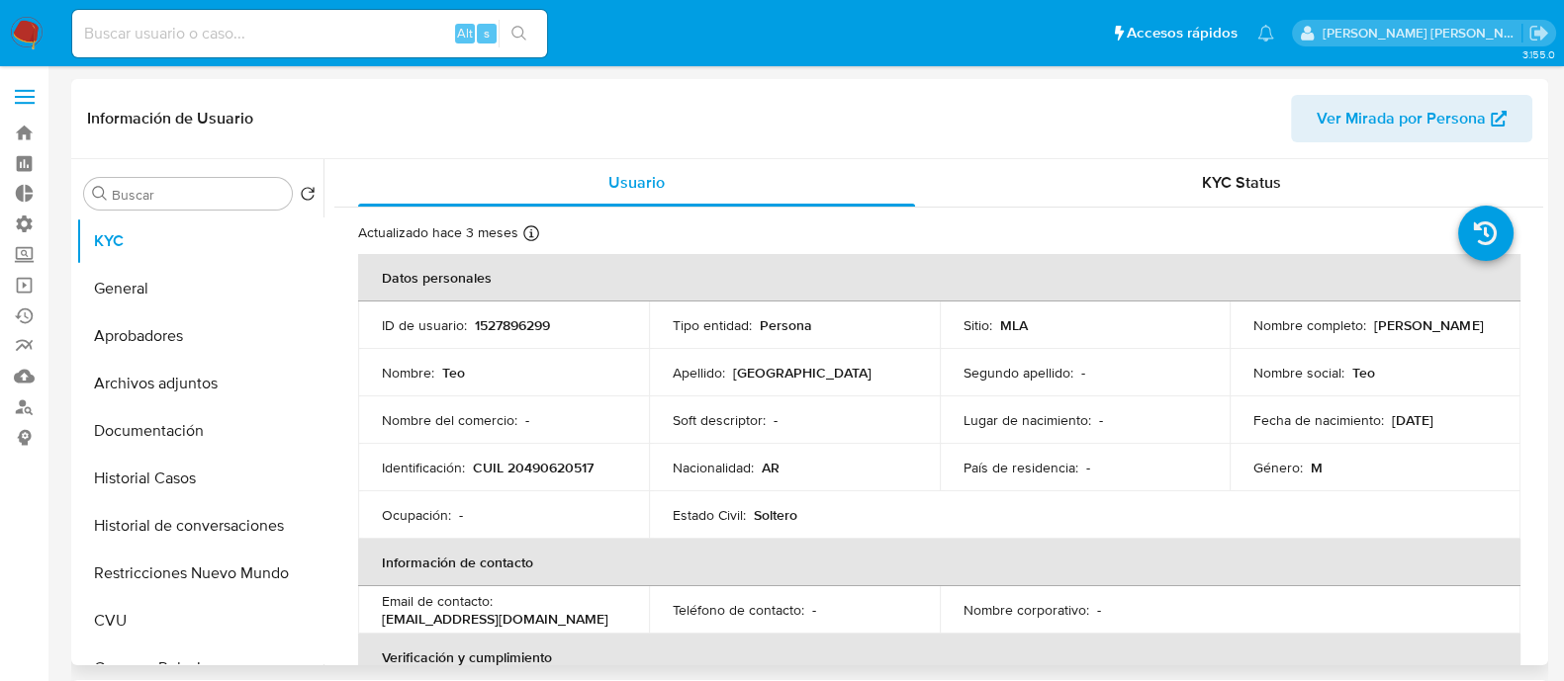
click at [534, 327] on p "1527896299" at bounding box center [512, 325] width 75 height 18
copy p "1527896299"
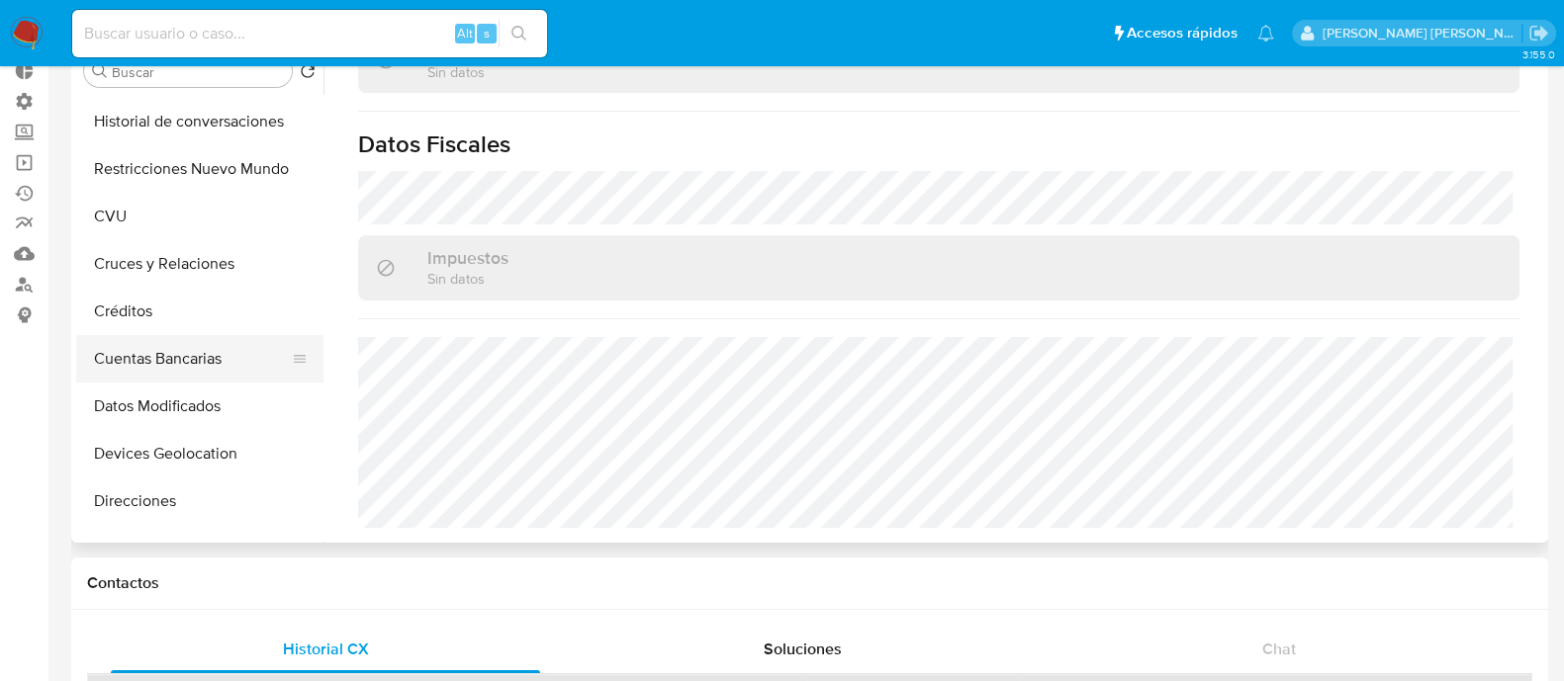
scroll to position [371, 0]
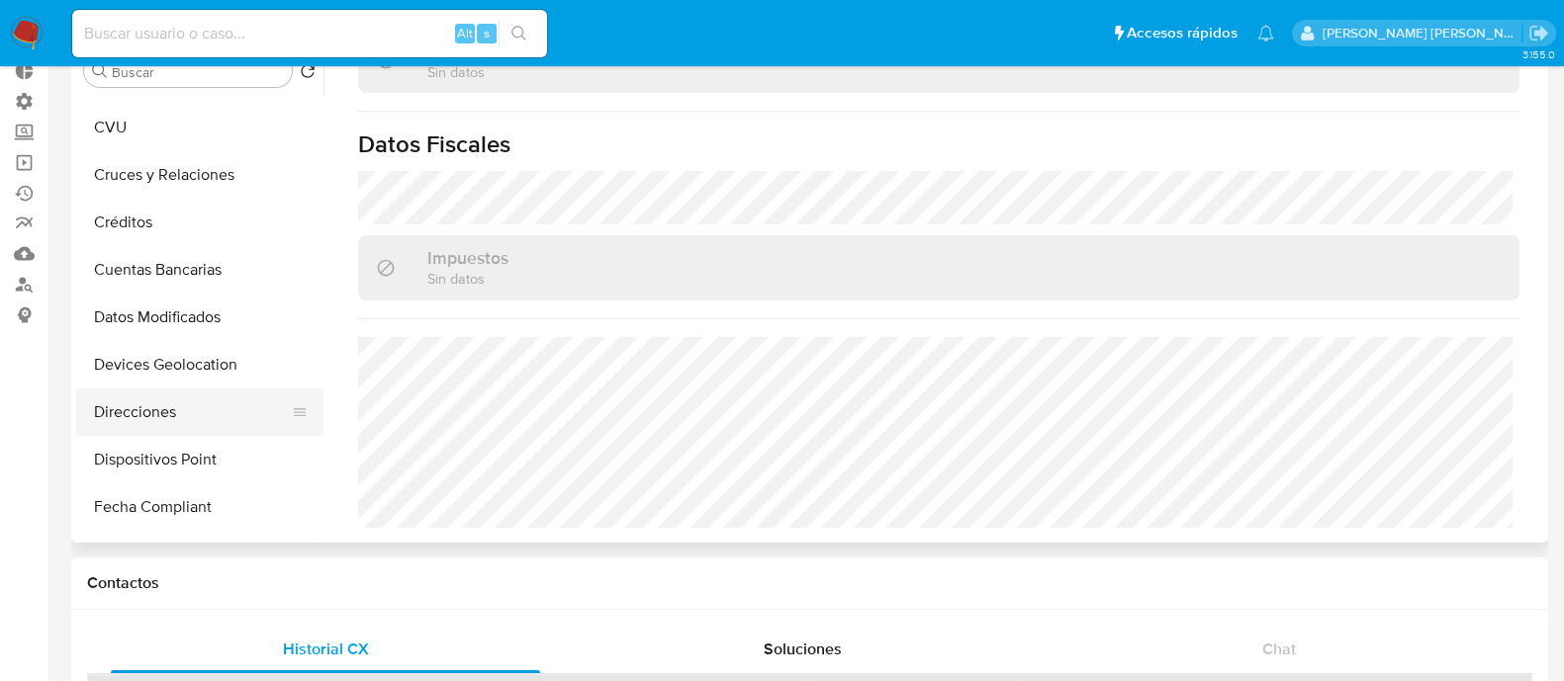
click at [210, 422] on button "Direcciones" at bounding box center [191, 412] width 231 height 47
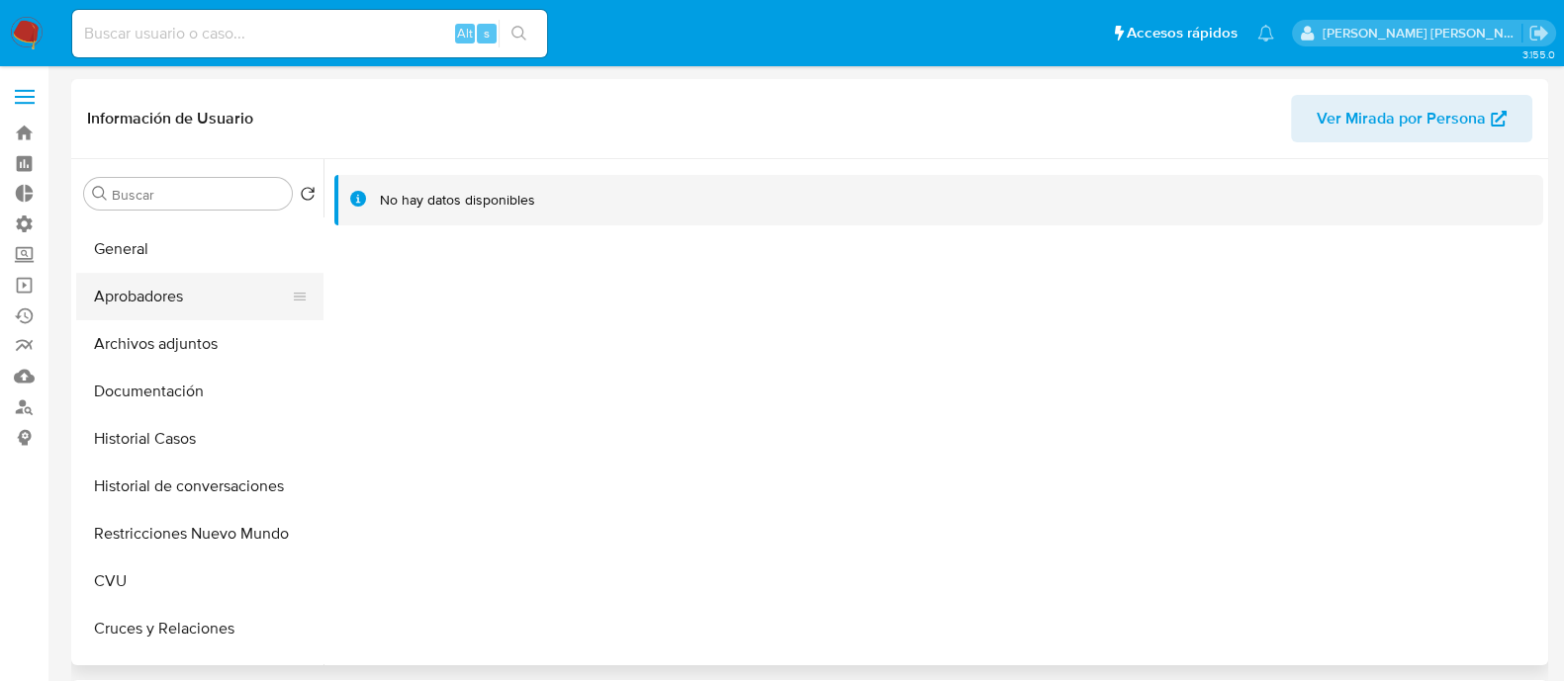
scroll to position [0, 0]
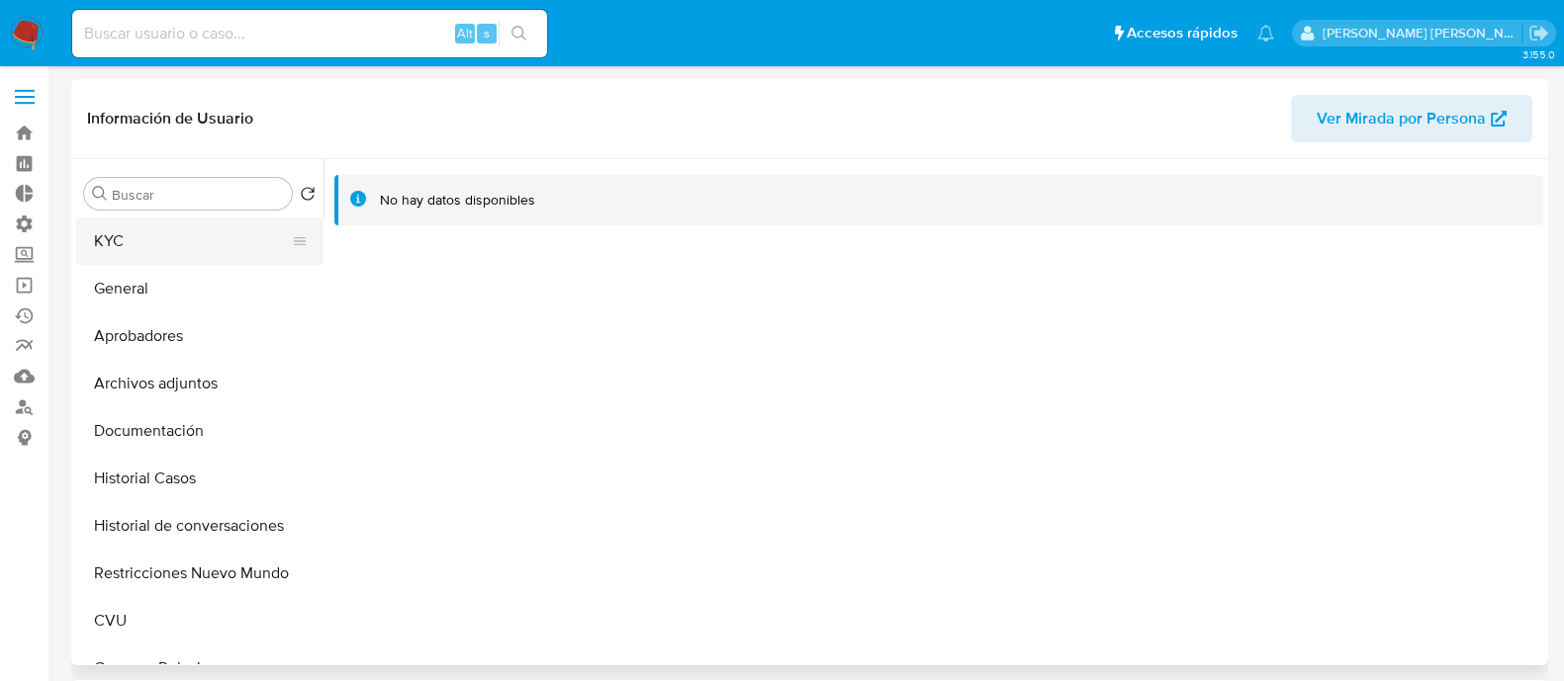
click at [187, 259] on button "KYC" at bounding box center [191, 241] width 231 height 47
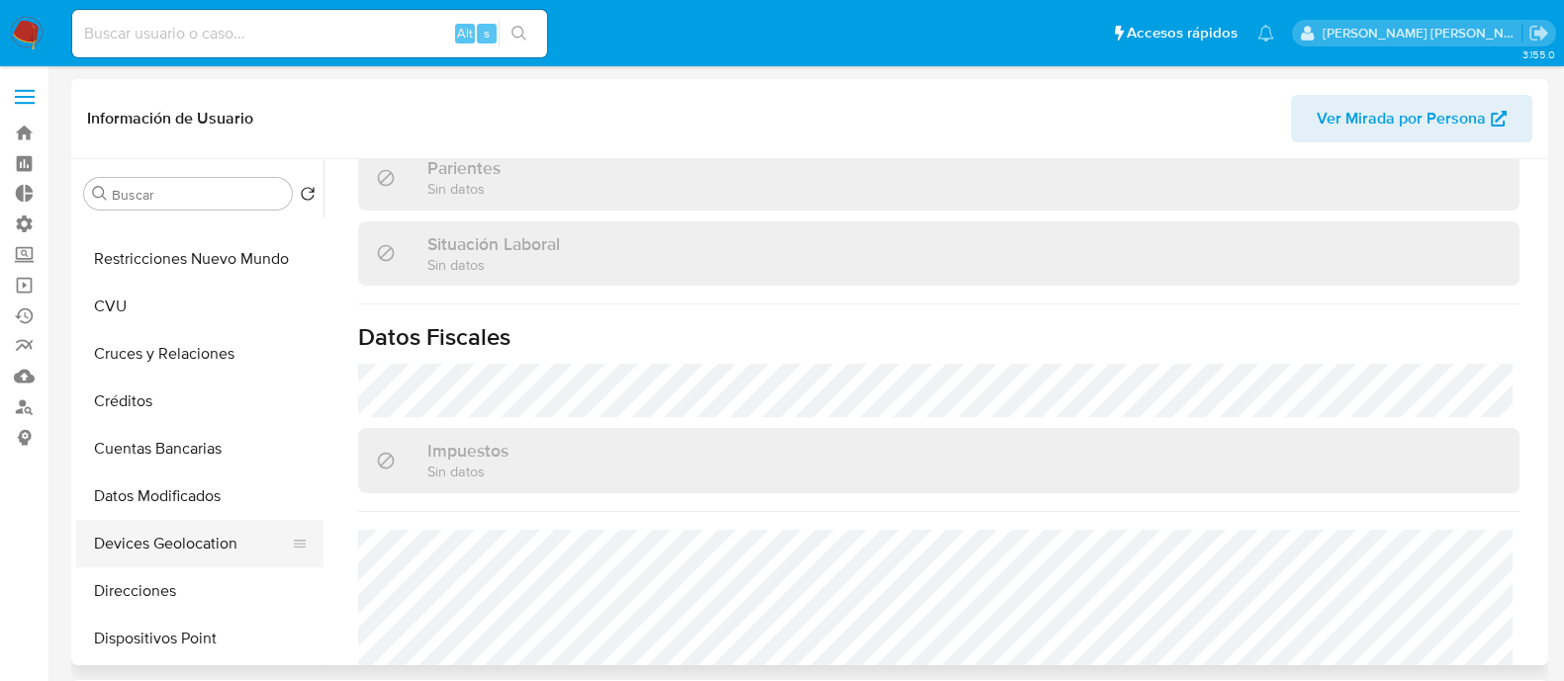
scroll to position [371, 0]
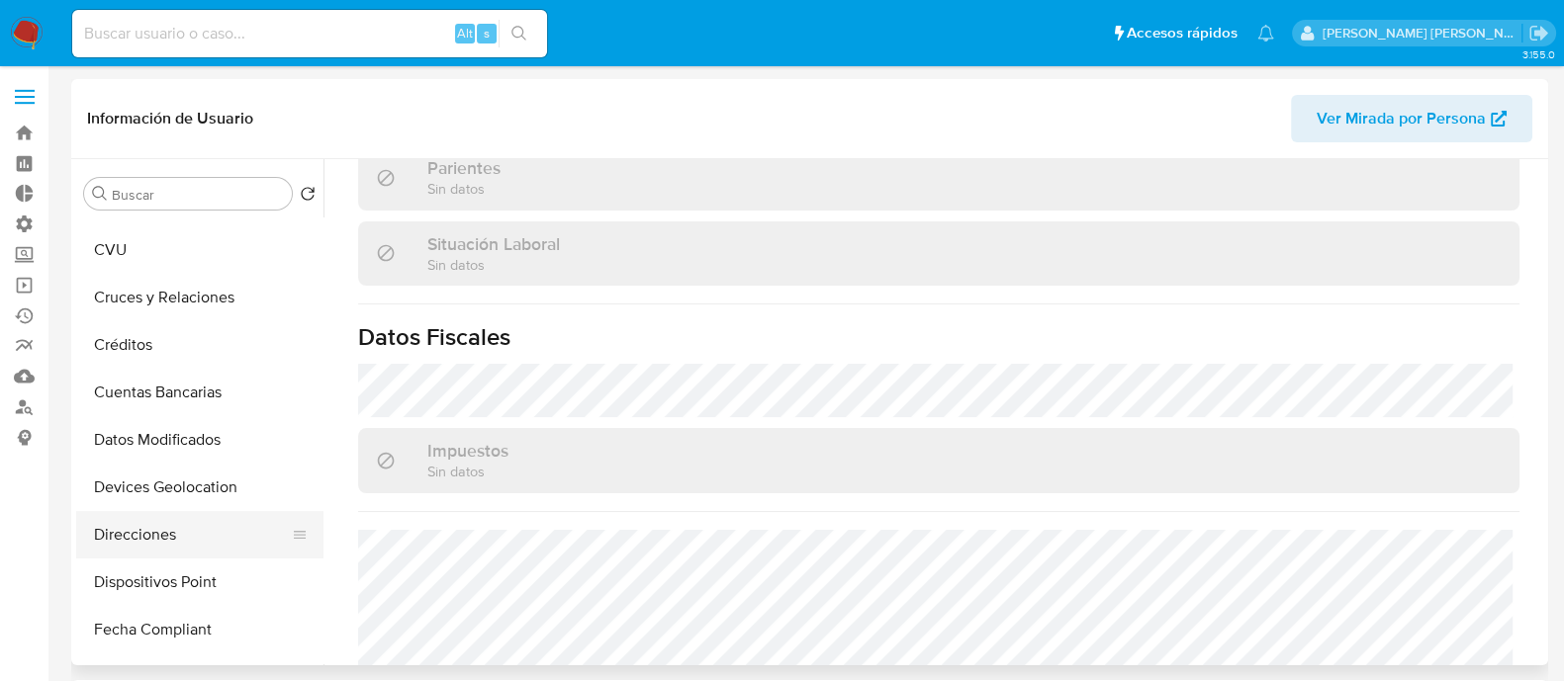
click at [215, 530] on button "Direcciones" at bounding box center [191, 534] width 231 height 47
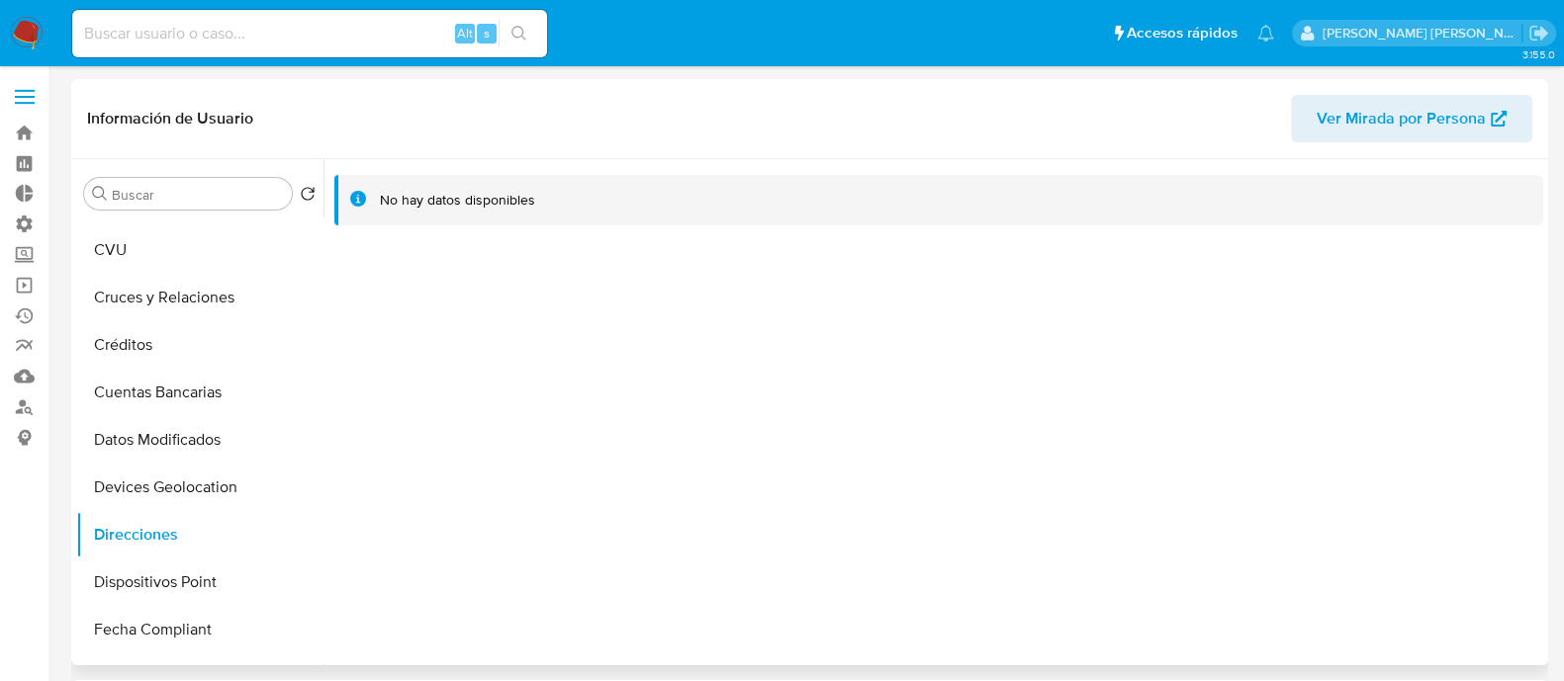
scroll to position [0, 0]
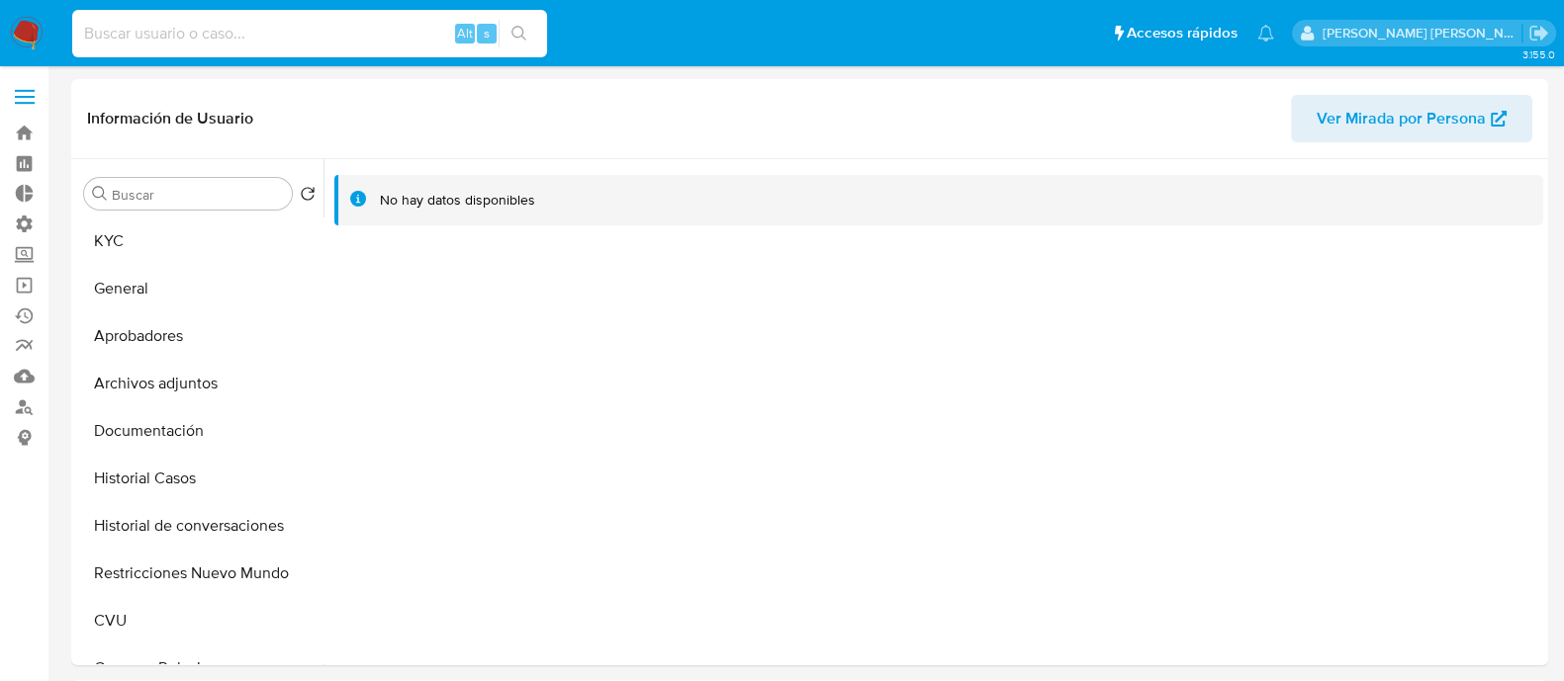
click at [396, 33] on input at bounding box center [309, 34] width 475 height 26
paste input "Uy5fpJfzn1urpUwI2Fh1EmCK"
type input "Uy5fpJfzn1urpUwI2Fh1EmCK"
click at [524, 20] on button "search-icon" at bounding box center [518, 34] width 41 height 28
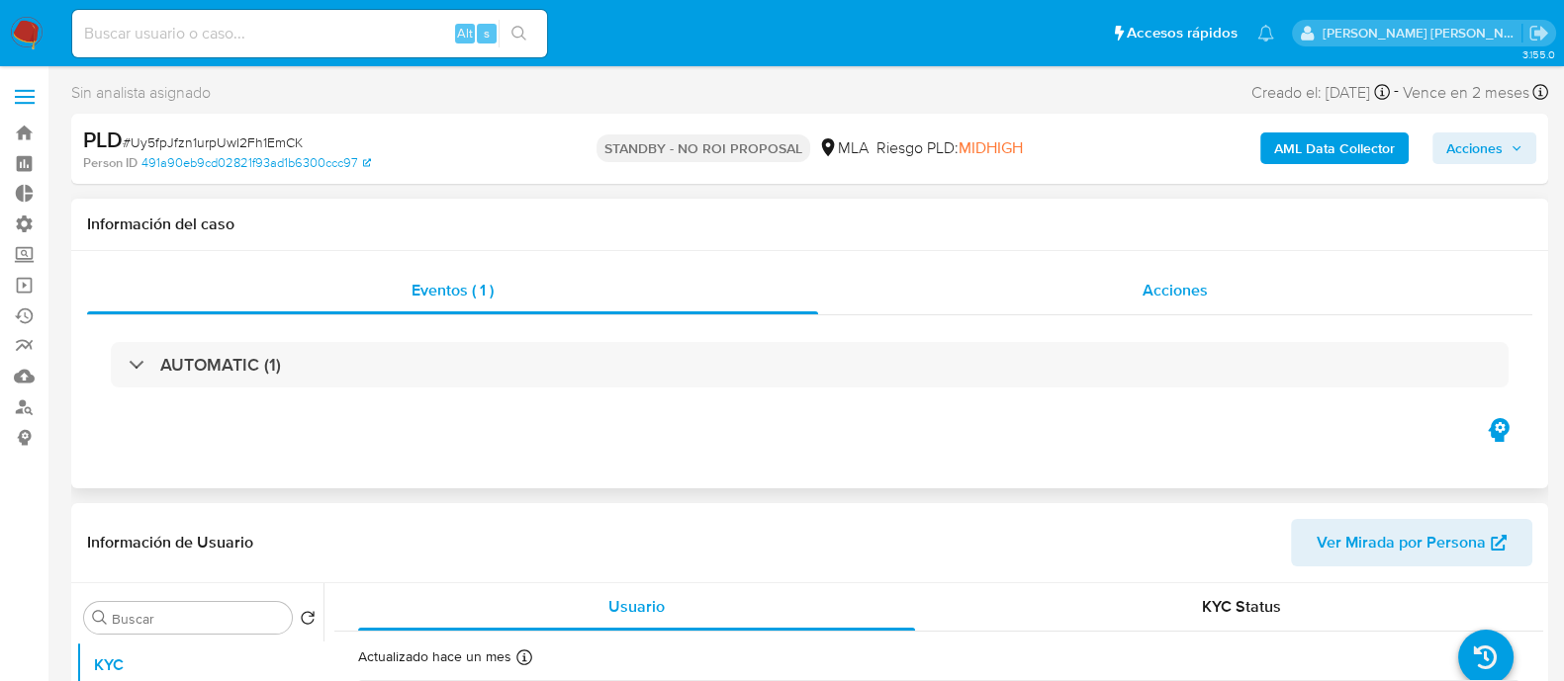
click at [1157, 309] on div "Acciones" at bounding box center [1175, 290] width 714 height 47
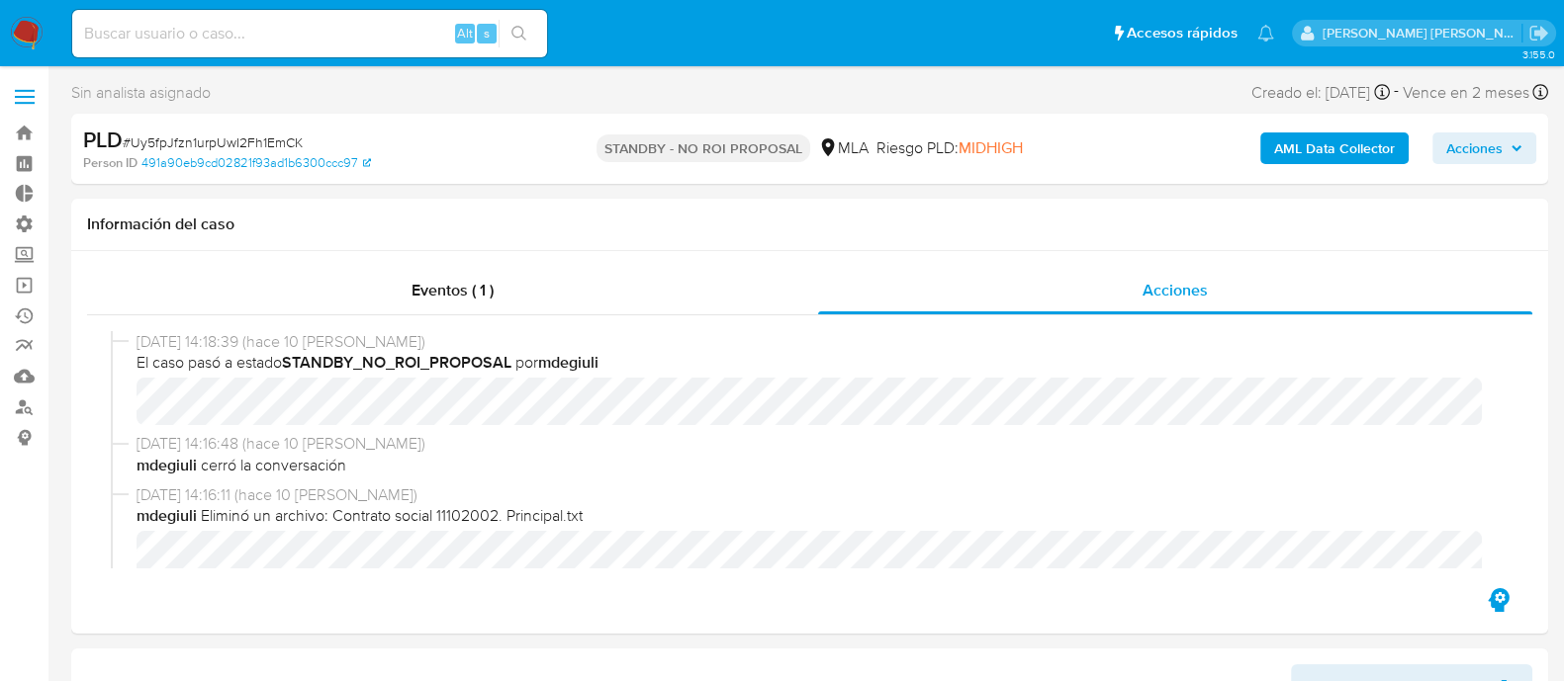
select select "10"
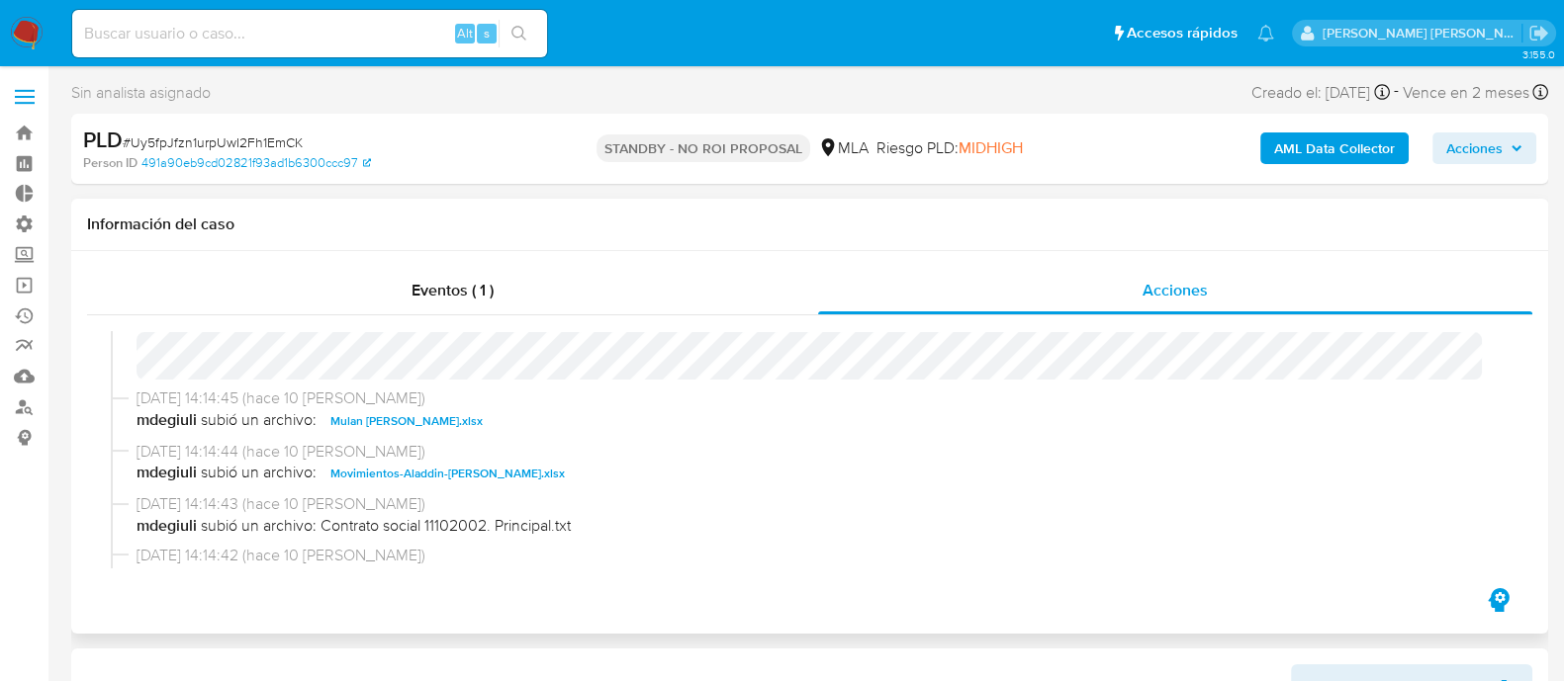
scroll to position [246, 0]
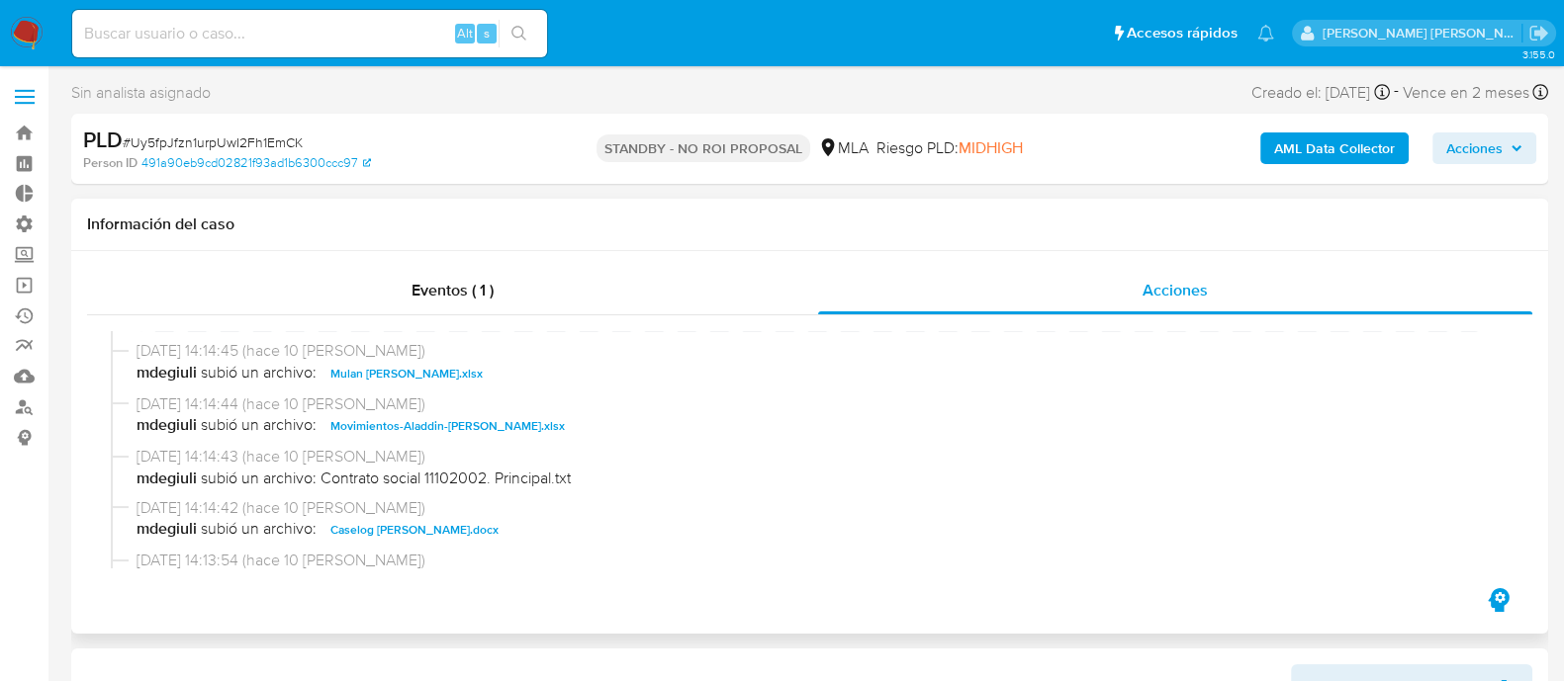
click at [433, 375] on span "Mulan Gina Vanesa Ochoa.xlsx" at bounding box center [406, 374] width 152 height 24
click at [455, 424] on span "Movimientos-Aladdin-Gina Vanesa Ochoa.xlsx" at bounding box center [447, 426] width 234 height 24
click at [440, 524] on span "Caselog Gina Vanesa Ochoa.docx" at bounding box center [414, 530] width 168 height 24
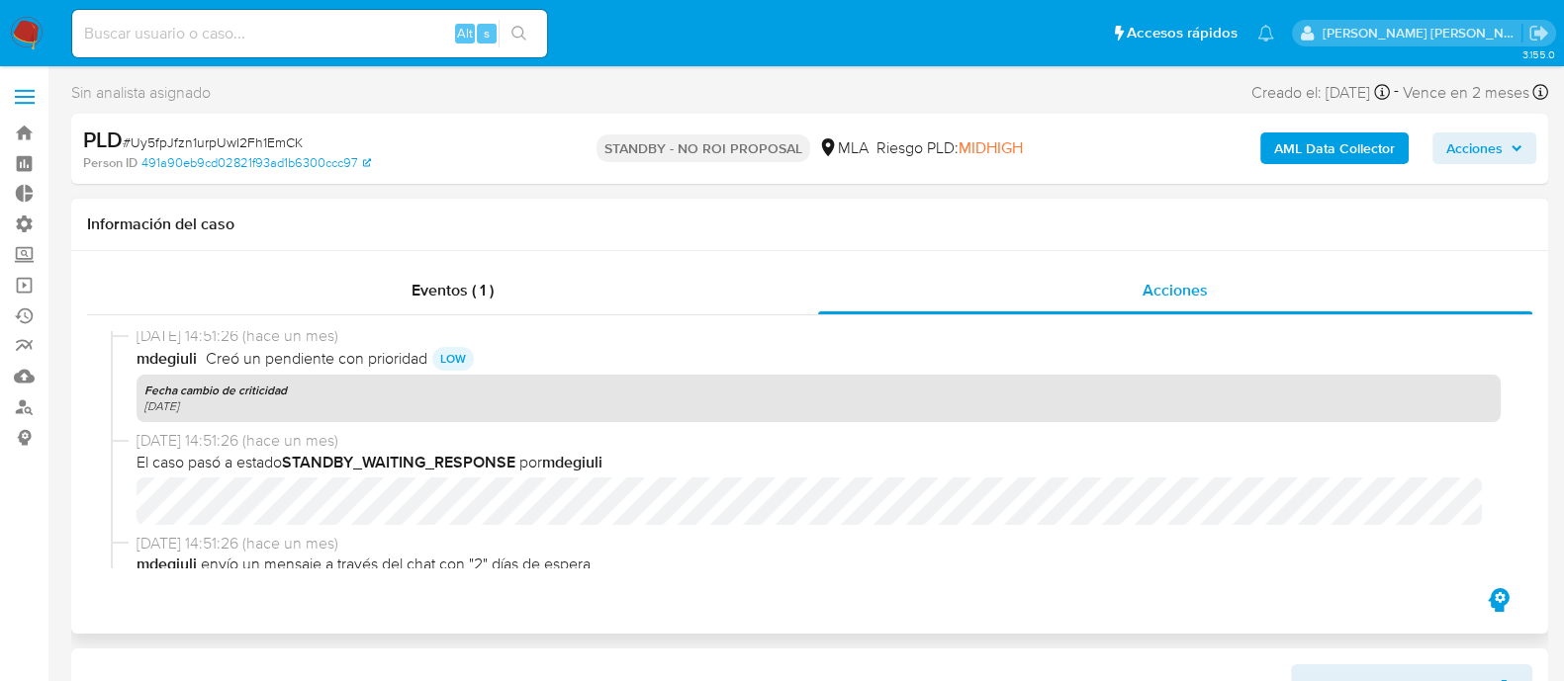
scroll to position [864, 0]
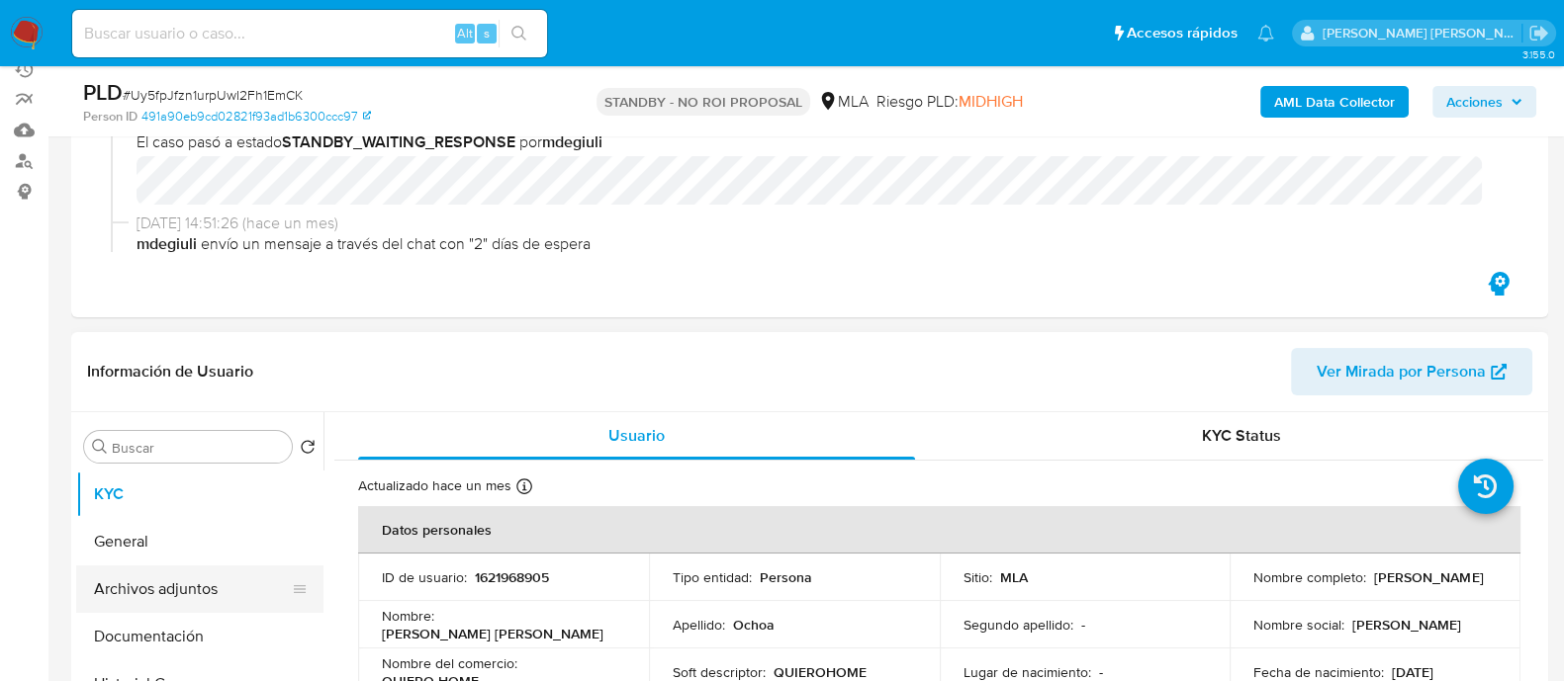
click at [195, 584] on button "Archivos adjuntos" at bounding box center [191, 589] width 231 height 47
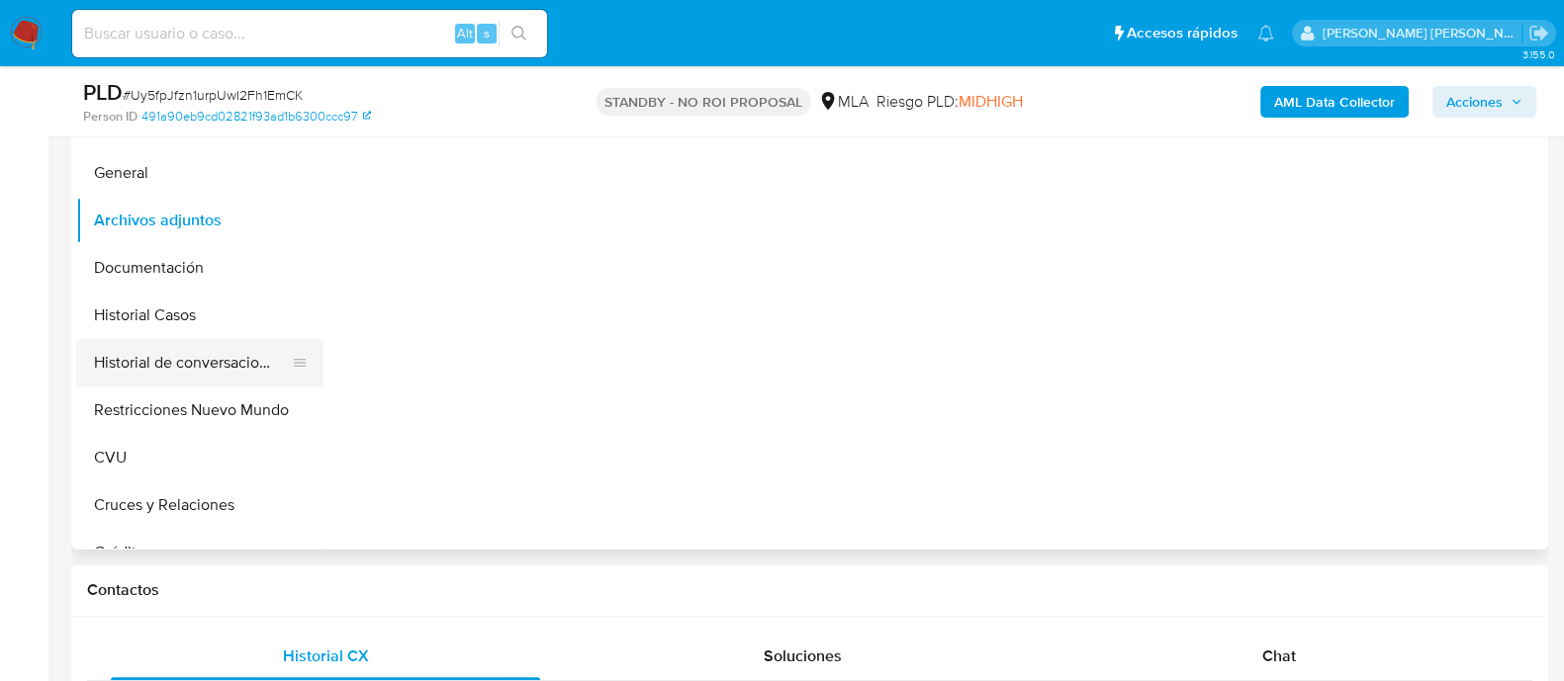
scroll to position [493, 0]
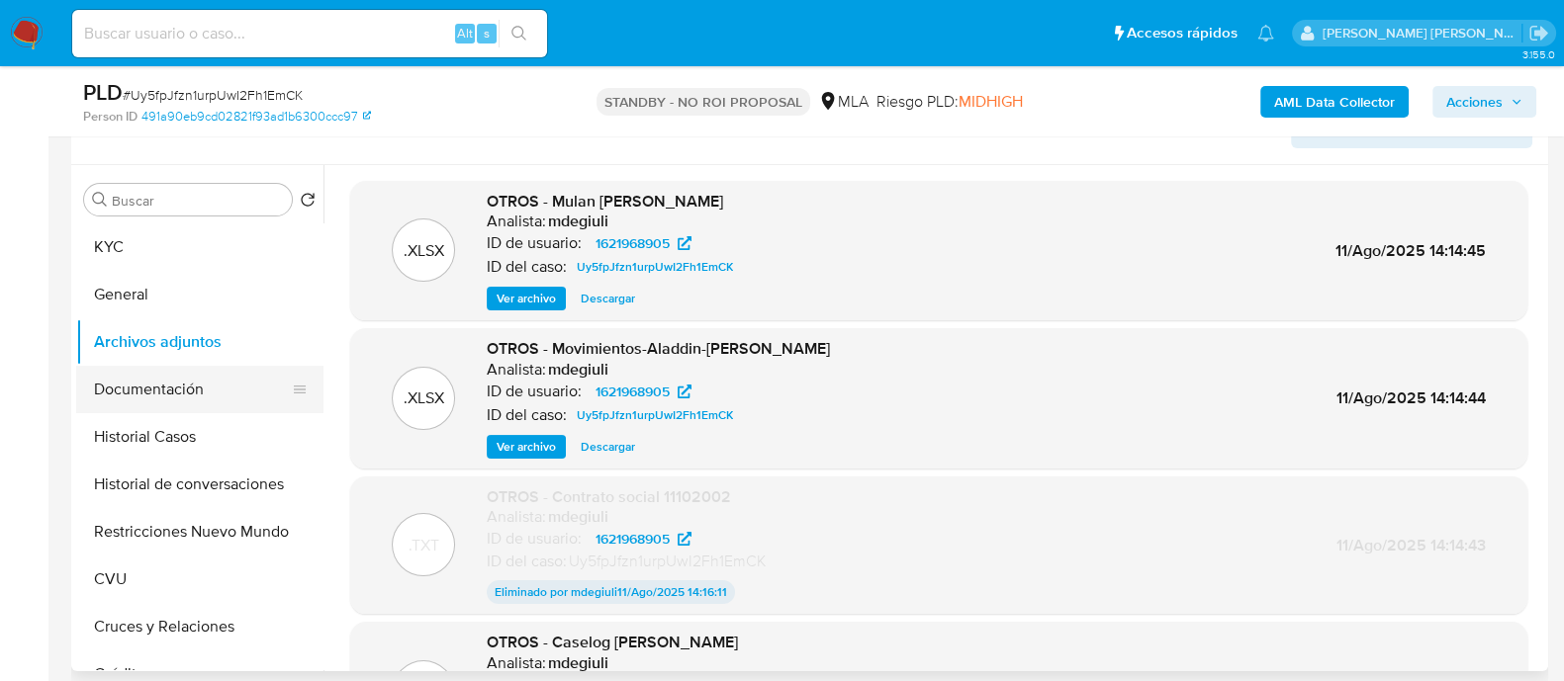
click at [195, 392] on button "Documentación" at bounding box center [191, 389] width 231 height 47
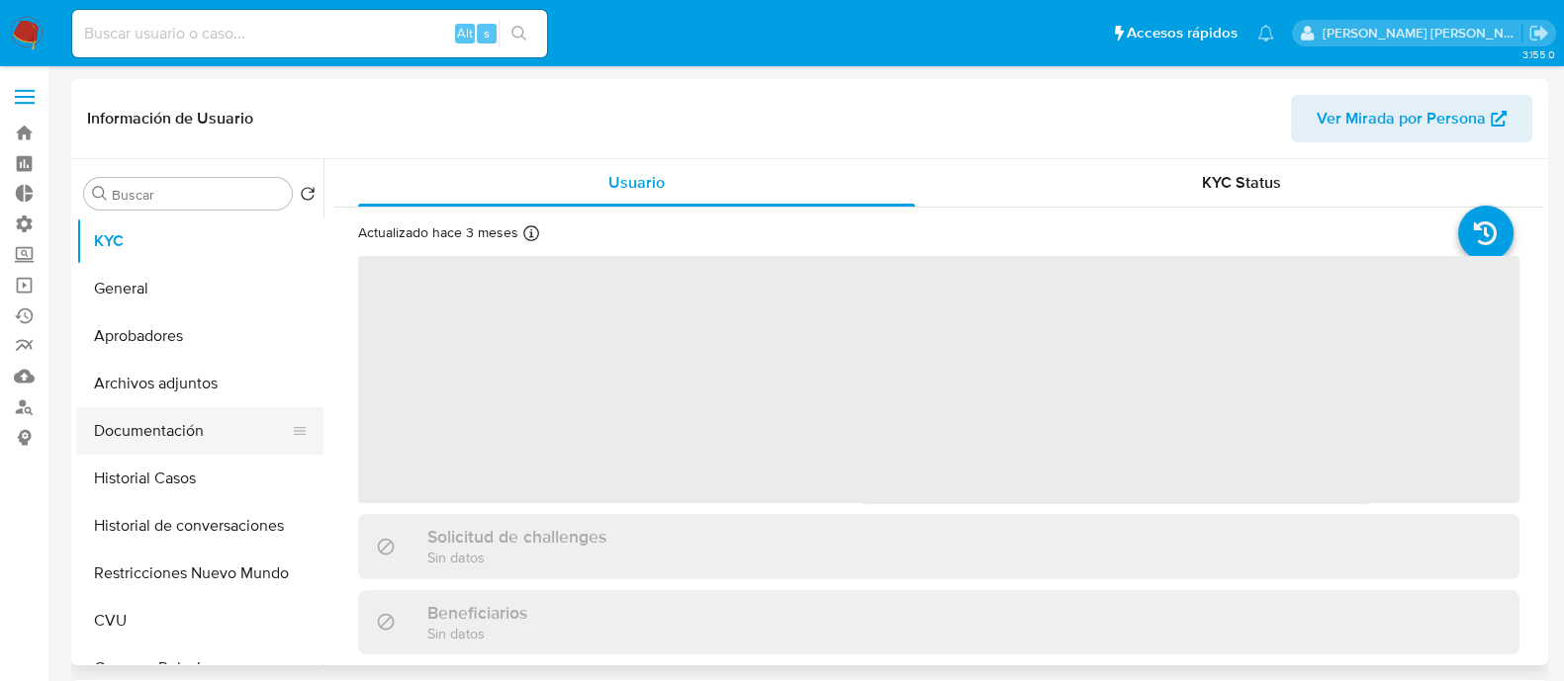
click at [178, 442] on button "Documentación" at bounding box center [191, 430] width 231 height 47
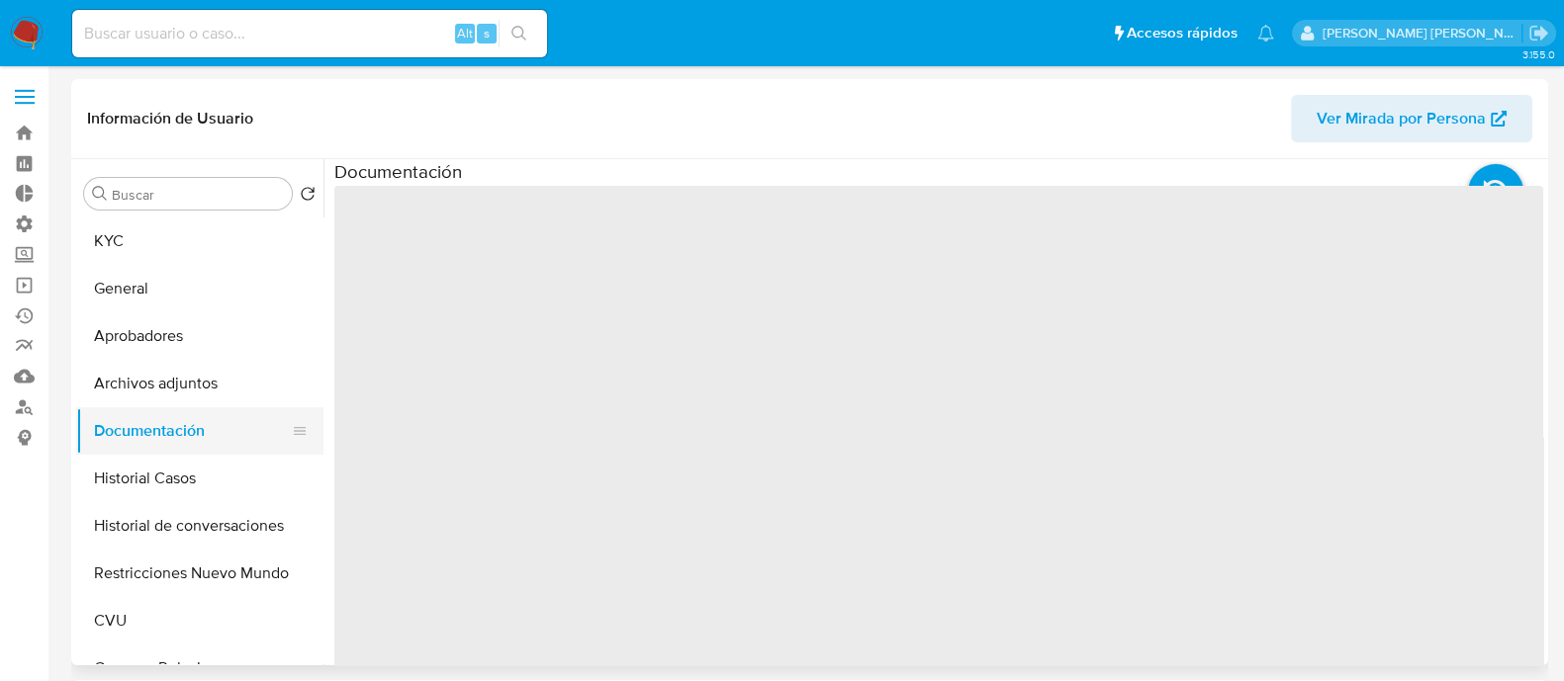
select select "10"
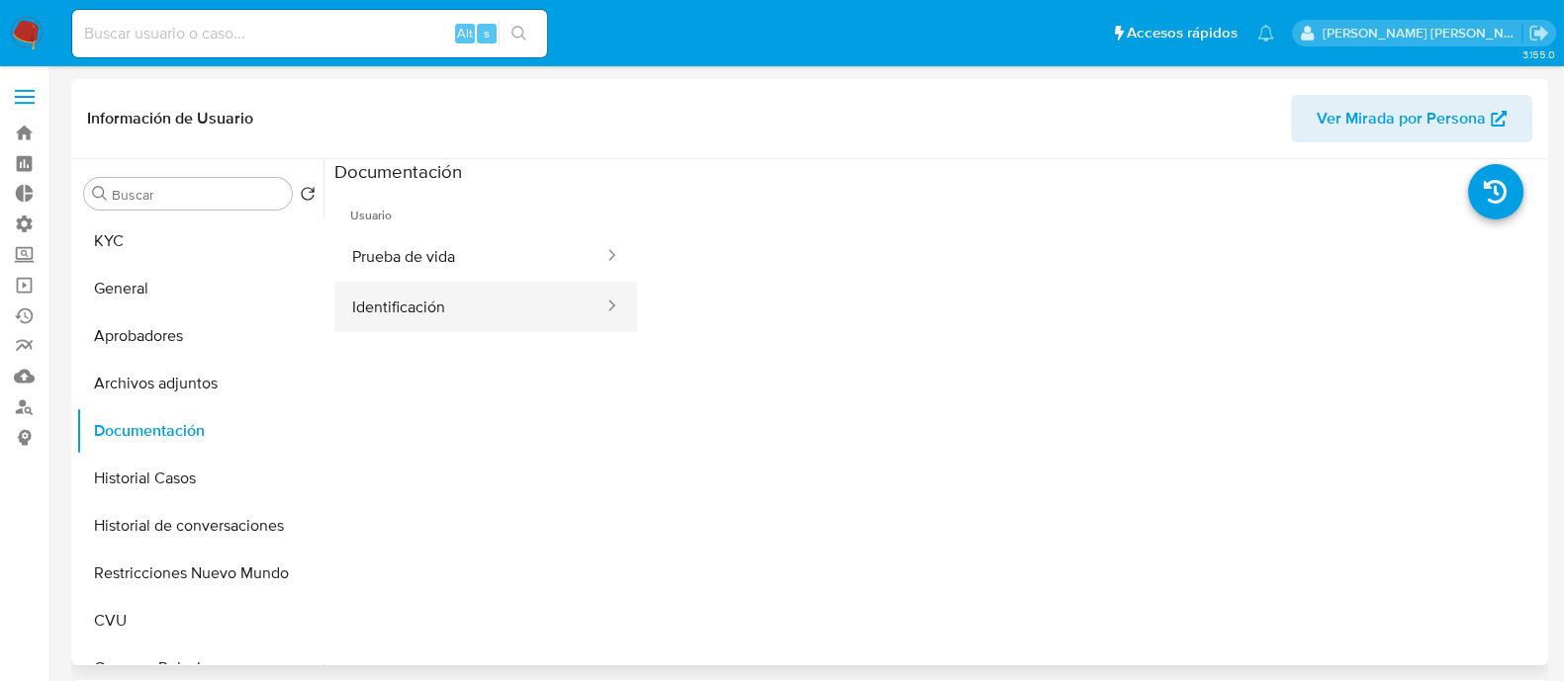
click at [490, 306] on button "Identificación" at bounding box center [469, 307] width 271 height 50
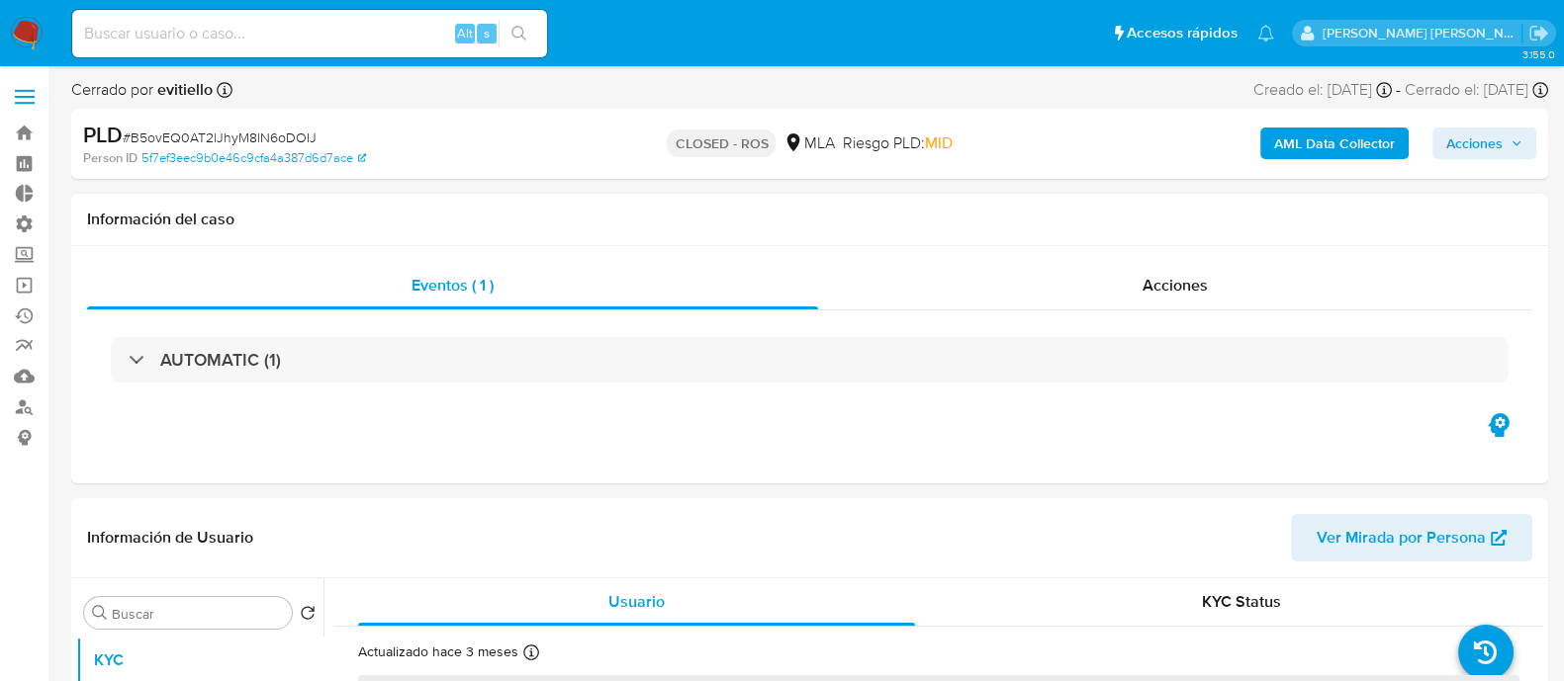
select select "10"
click at [324, 21] on input at bounding box center [309, 34] width 475 height 26
paste input "FoPViDAGCagn8Fng455QagRA"
type input "FoPViDAGCagn8Fng455QagRA"
click at [509, 35] on button "search-icon" at bounding box center [518, 34] width 41 height 28
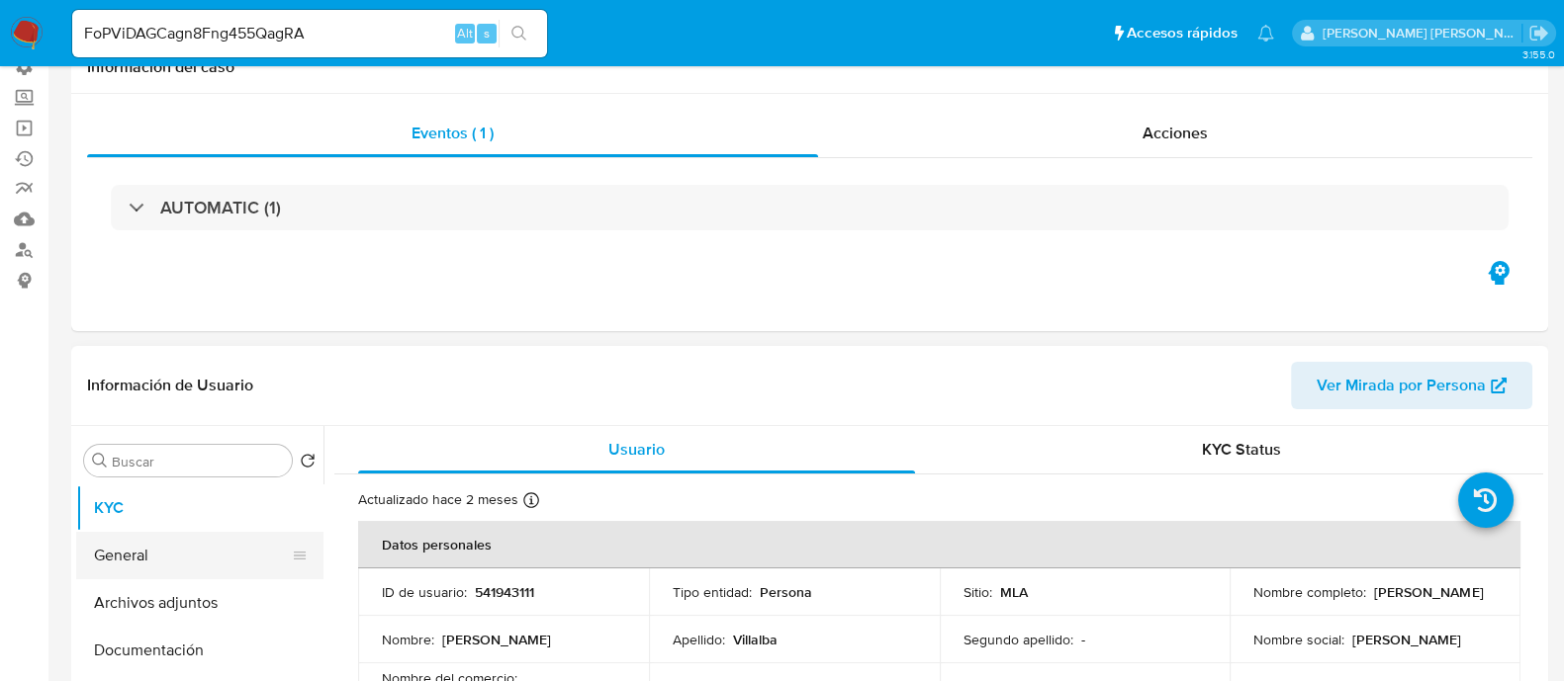
scroll to position [246, 0]
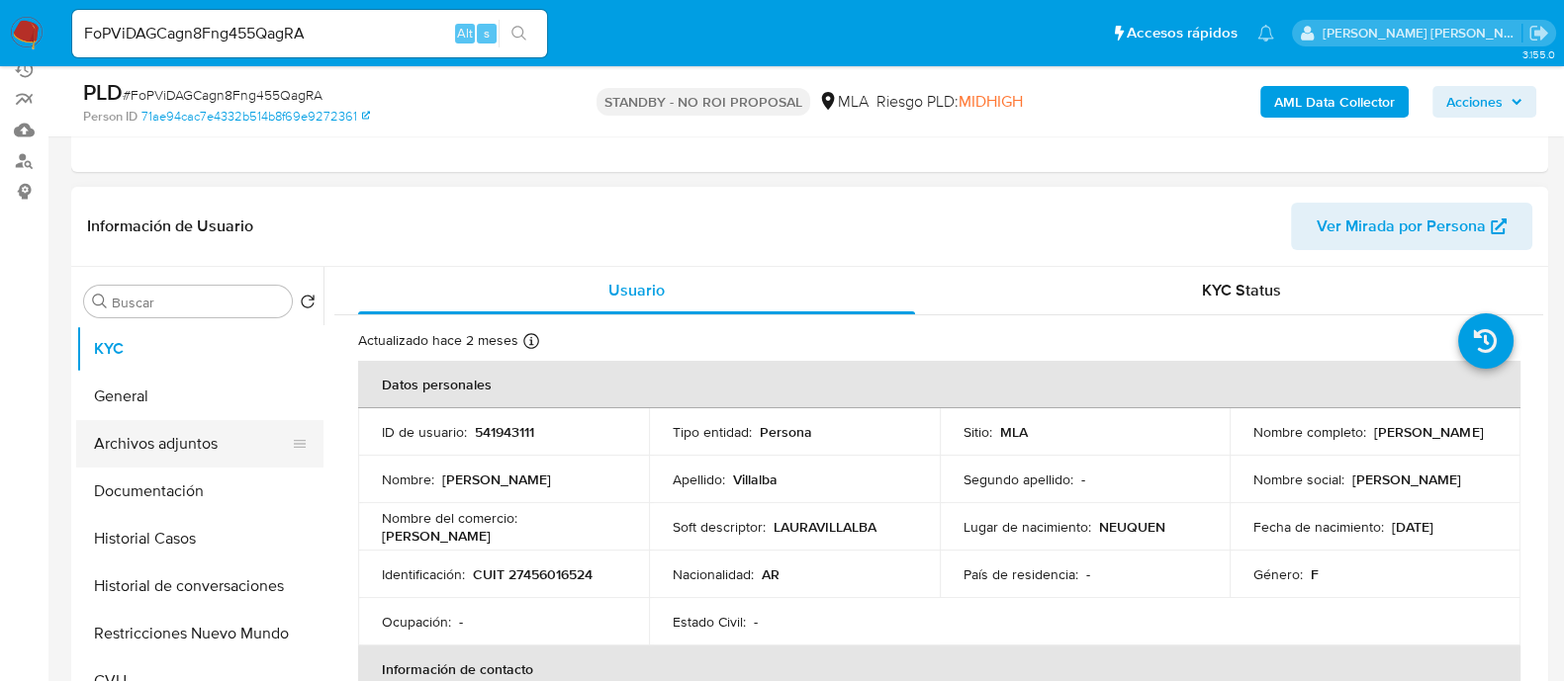
select select "10"
click at [157, 472] on button "Documentación" at bounding box center [191, 491] width 231 height 47
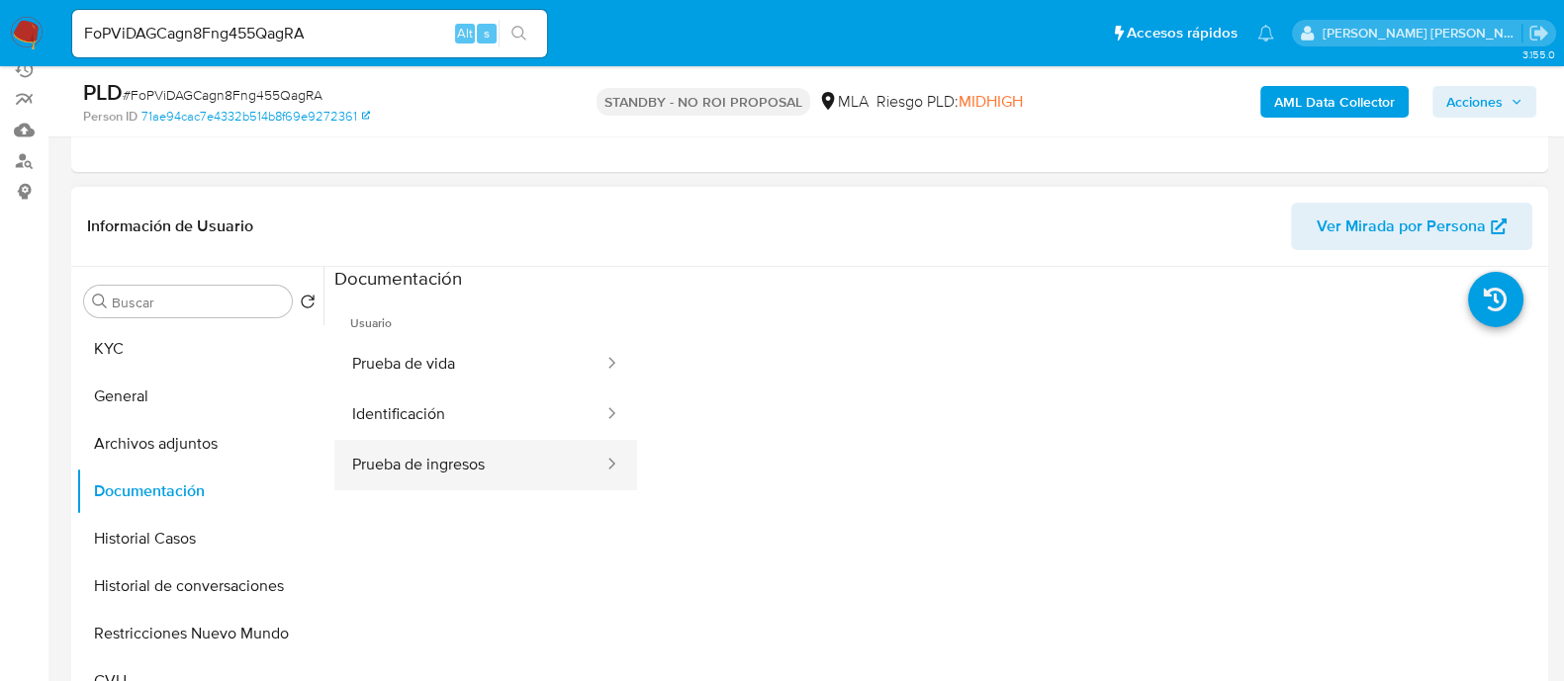
click at [496, 456] on button "Prueba de ingresos" at bounding box center [469, 465] width 271 height 50
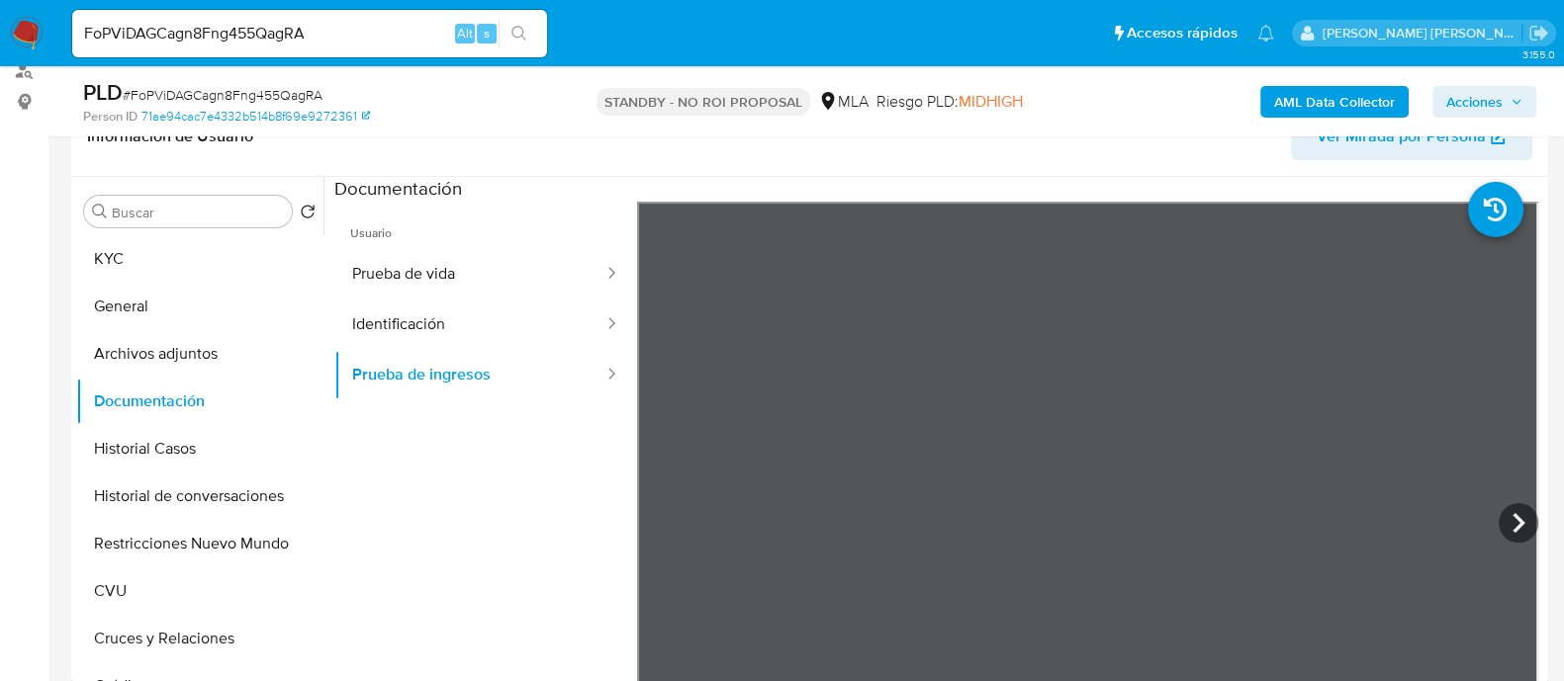
scroll to position [371, 0]
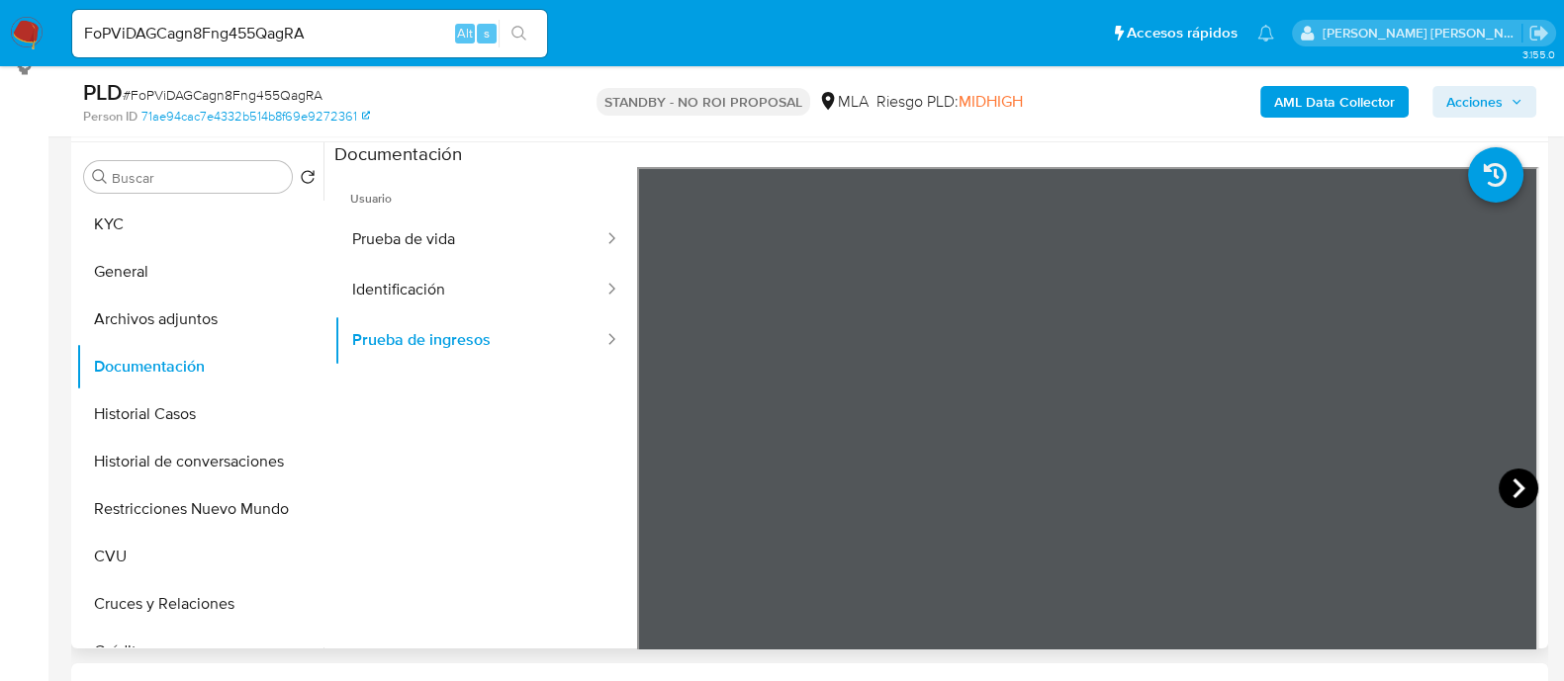
click at [1509, 479] on icon at bounding box center [1518, 489] width 40 height 40
click at [1512, 482] on icon at bounding box center [1518, 489] width 12 height 20
click at [360, 32] on input "FoPViDAGCagn8Fng455QagRA" at bounding box center [309, 34] width 475 height 26
click at [359, 32] on input "FoPViDAGCagn8Fng455QagRA" at bounding box center [309, 34] width 475 height 26
paste input "Uy5fpJfzn1urpUwI2Fh1EmCK"
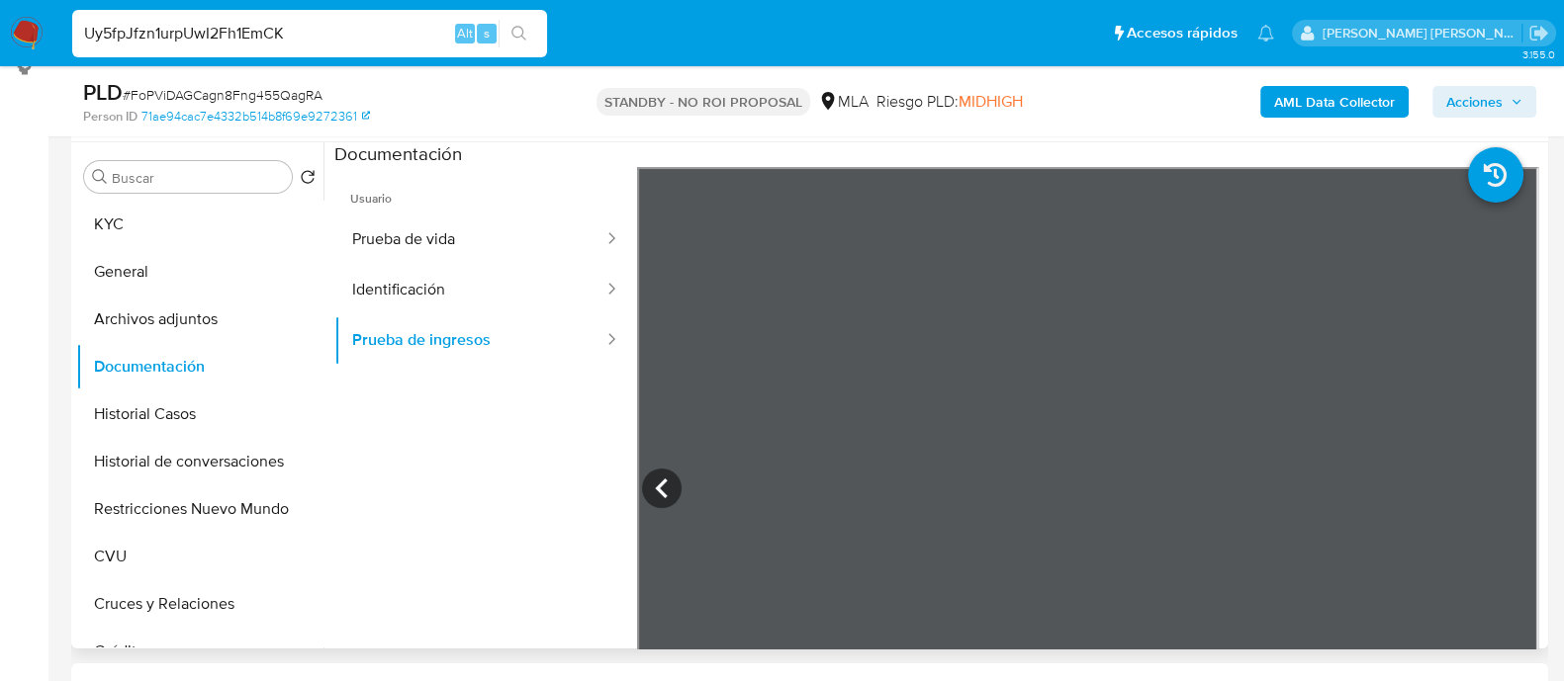
type input "Uy5fpJfzn1urpUwI2Fh1EmCK"
click at [519, 32] on icon "search-icon" at bounding box center [519, 34] width 16 height 16
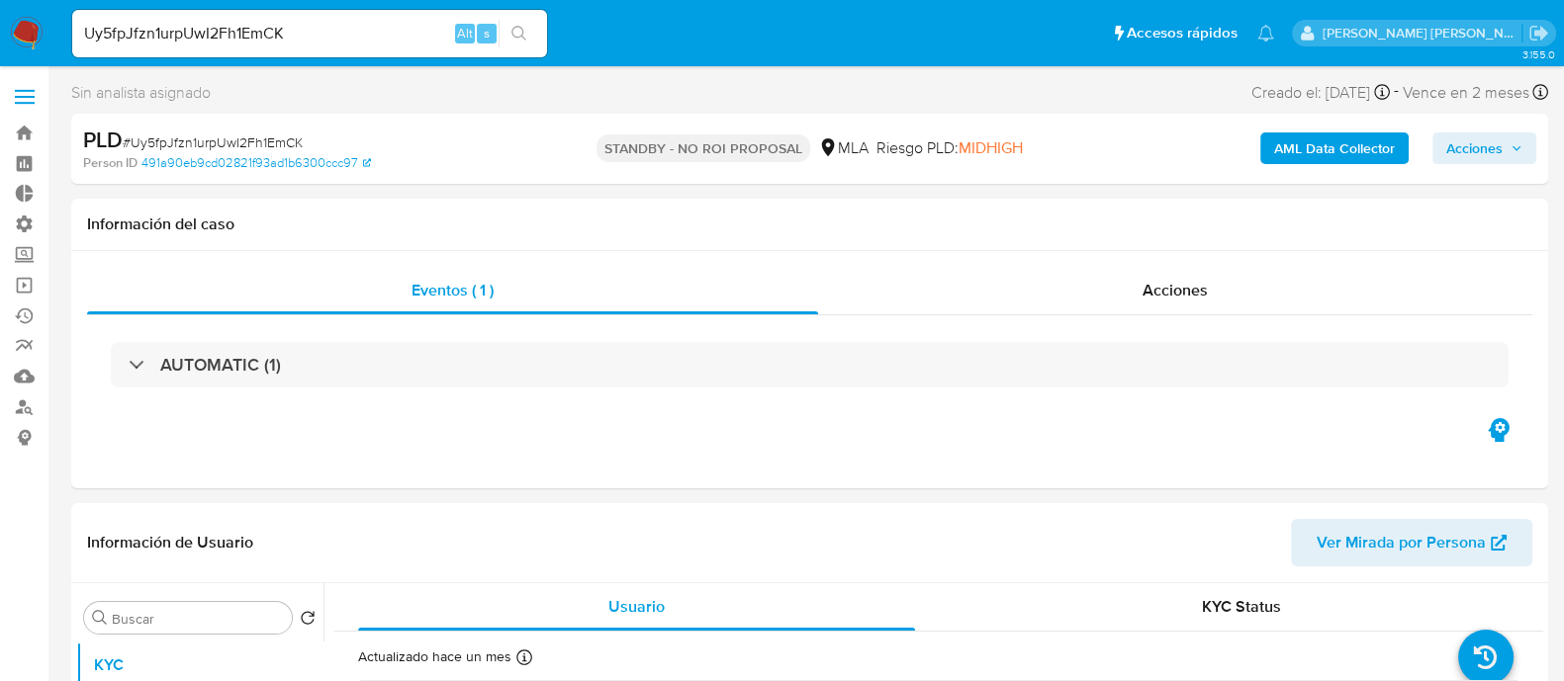
select select "10"
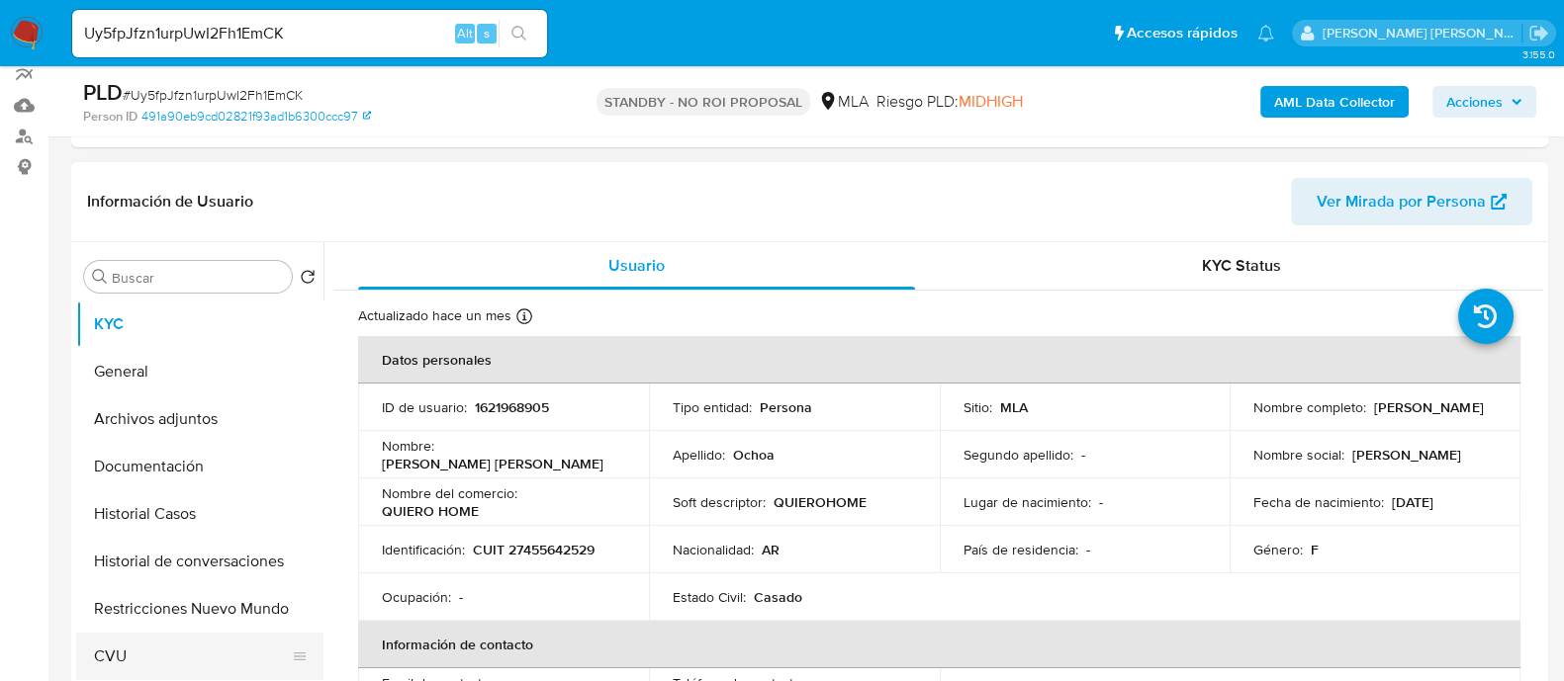
scroll to position [493, 0]
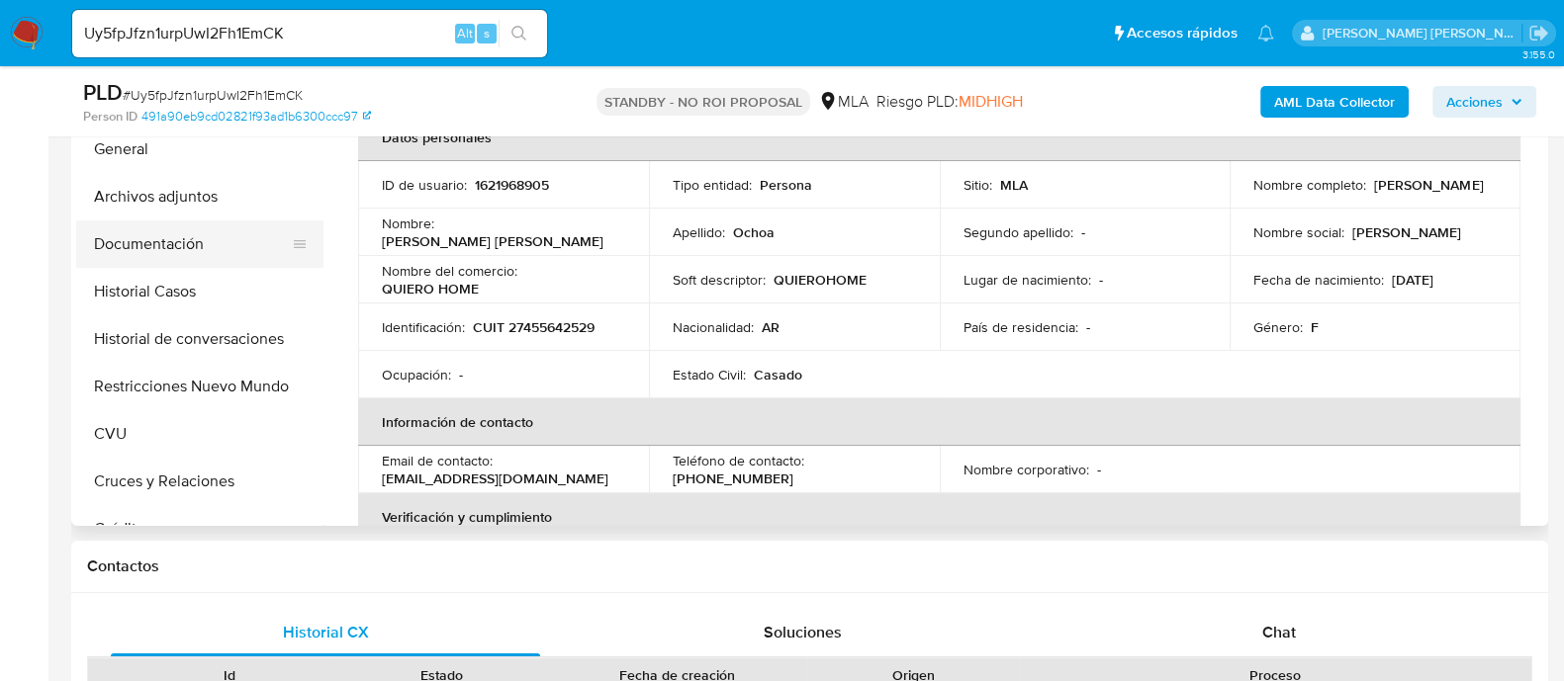
click at [201, 249] on button "Documentación" at bounding box center [191, 244] width 231 height 47
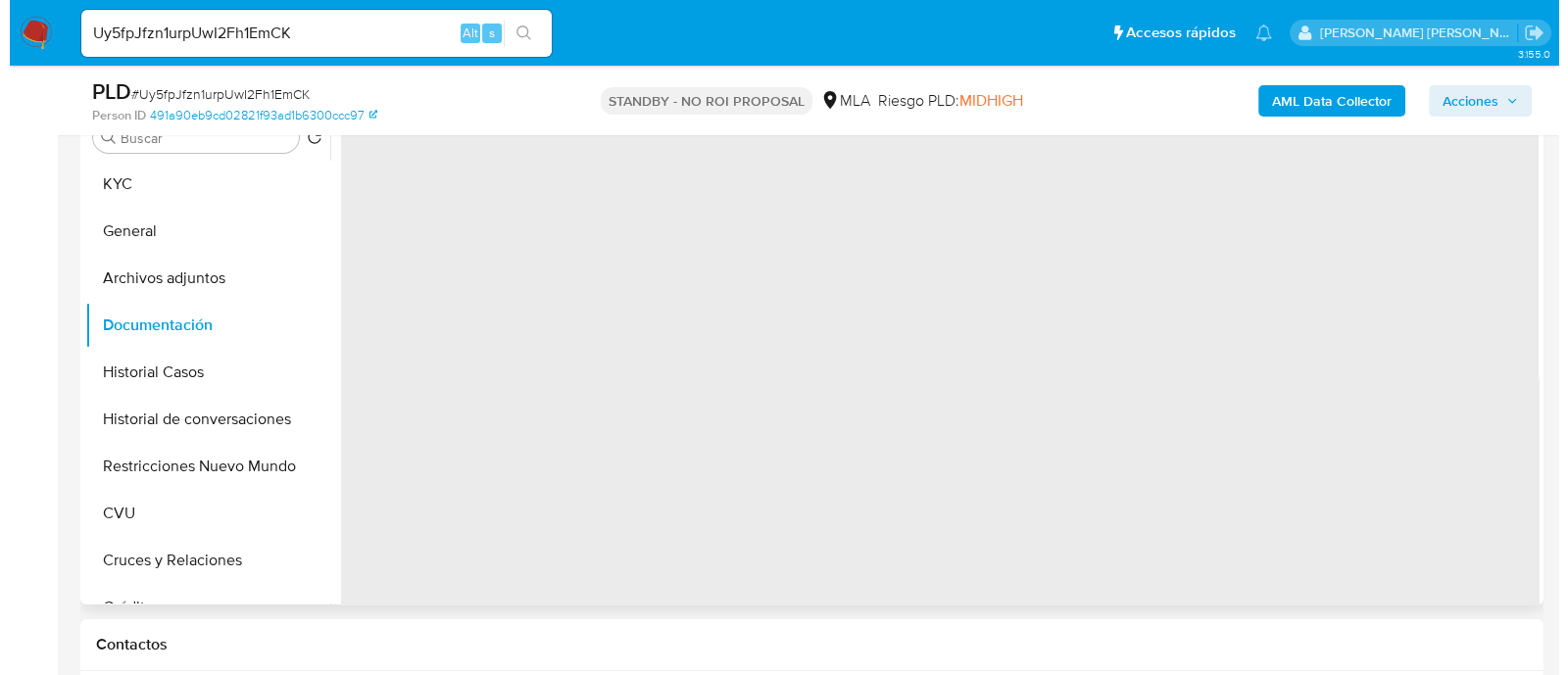
scroll to position [368, 0]
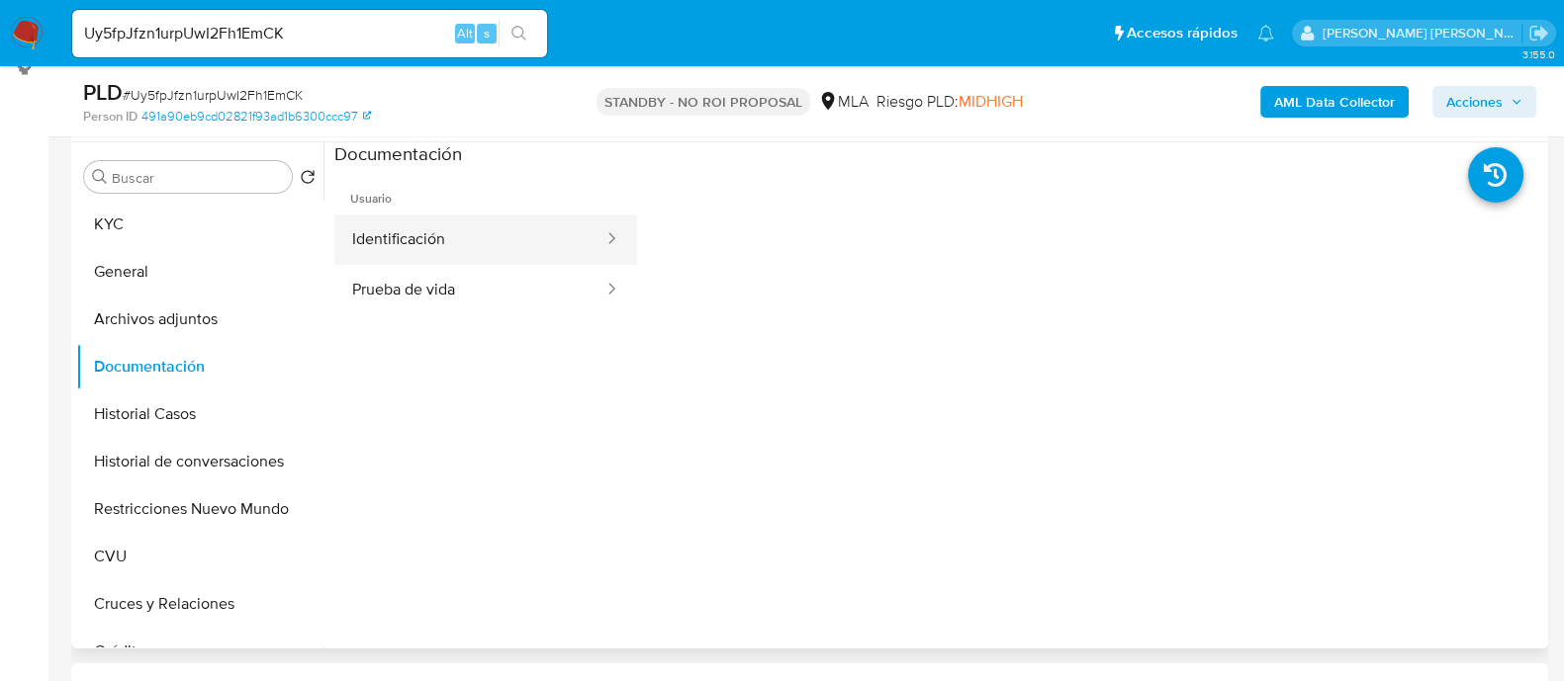
click at [501, 234] on button "Identificación" at bounding box center [469, 240] width 271 height 50
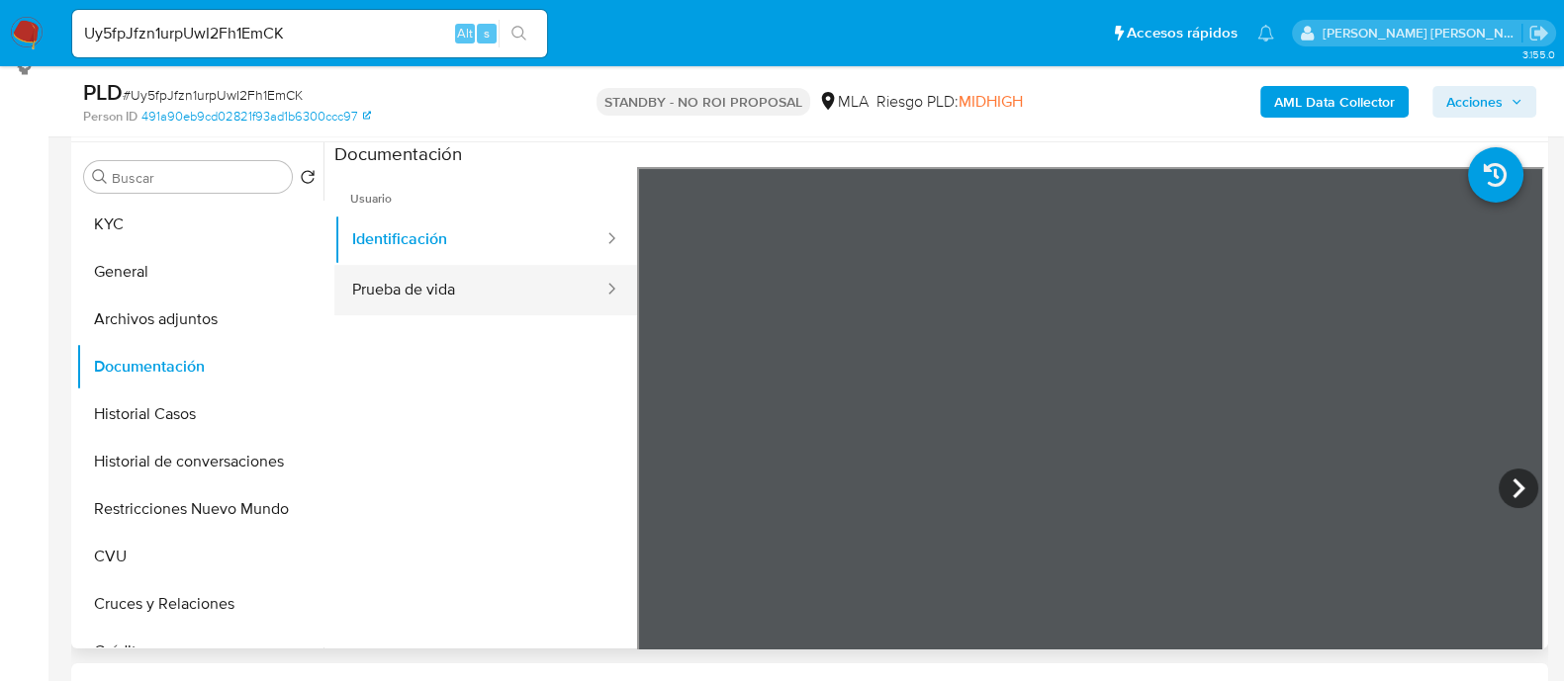
click at [475, 292] on button "Prueba de vida" at bounding box center [469, 290] width 271 height 50
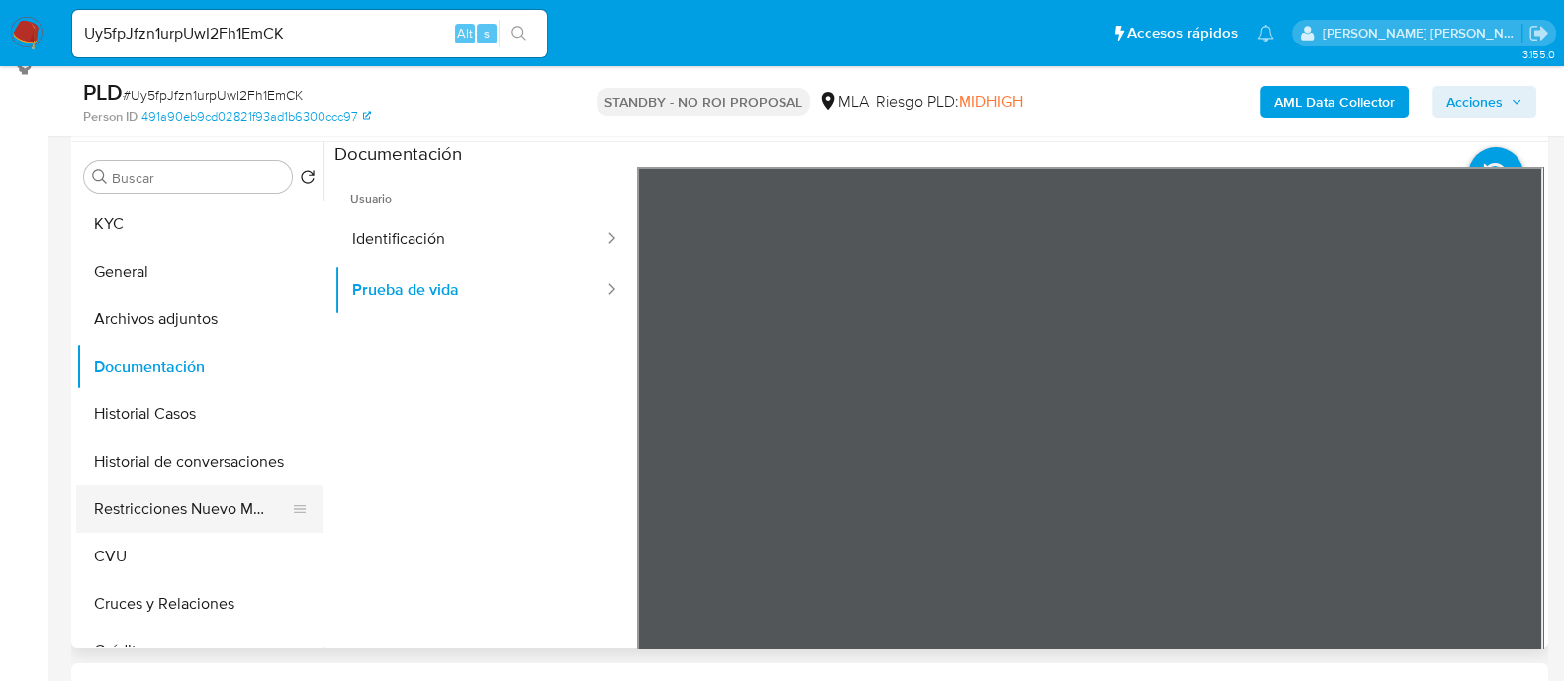
click at [141, 498] on button "Restricciones Nuevo Mundo" at bounding box center [191, 509] width 231 height 47
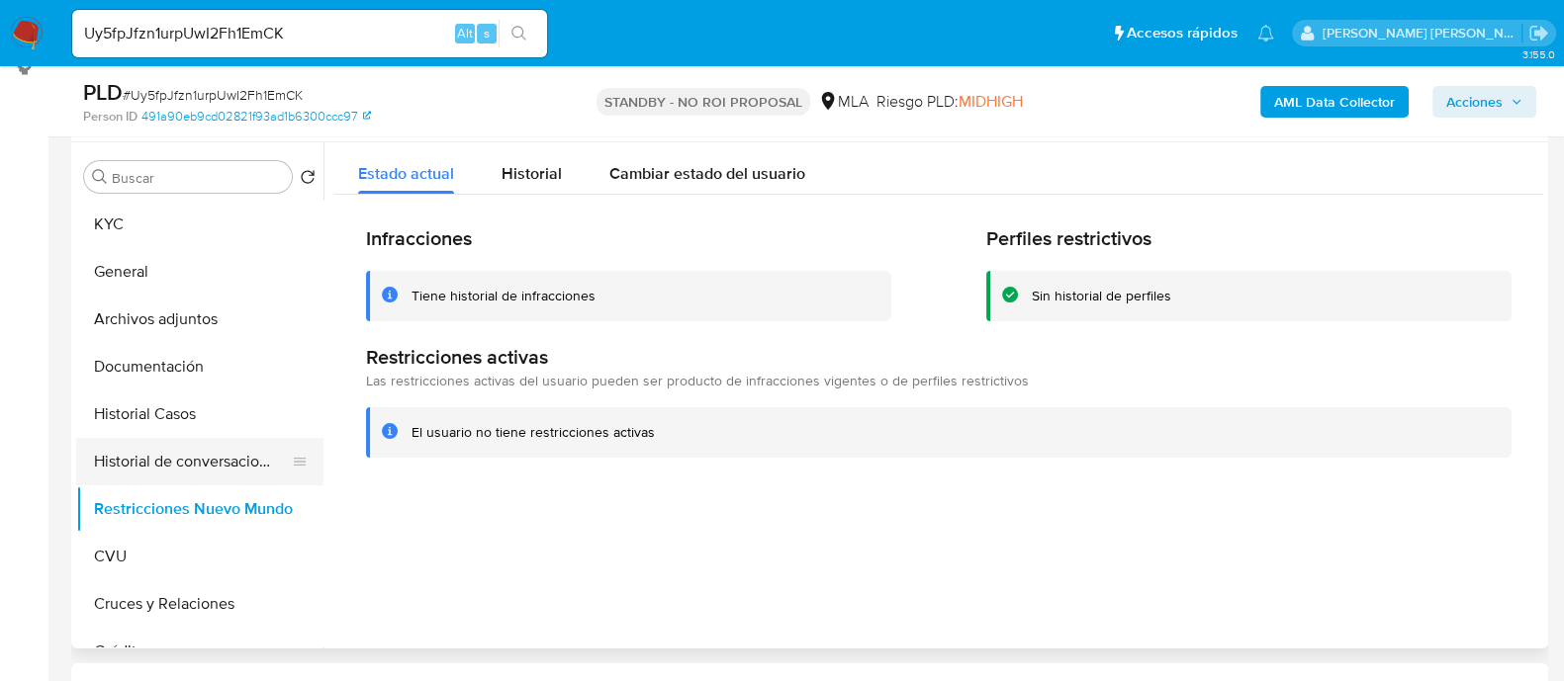
click at [198, 472] on button "Historial de conversaciones" at bounding box center [191, 461] width 231 height 47
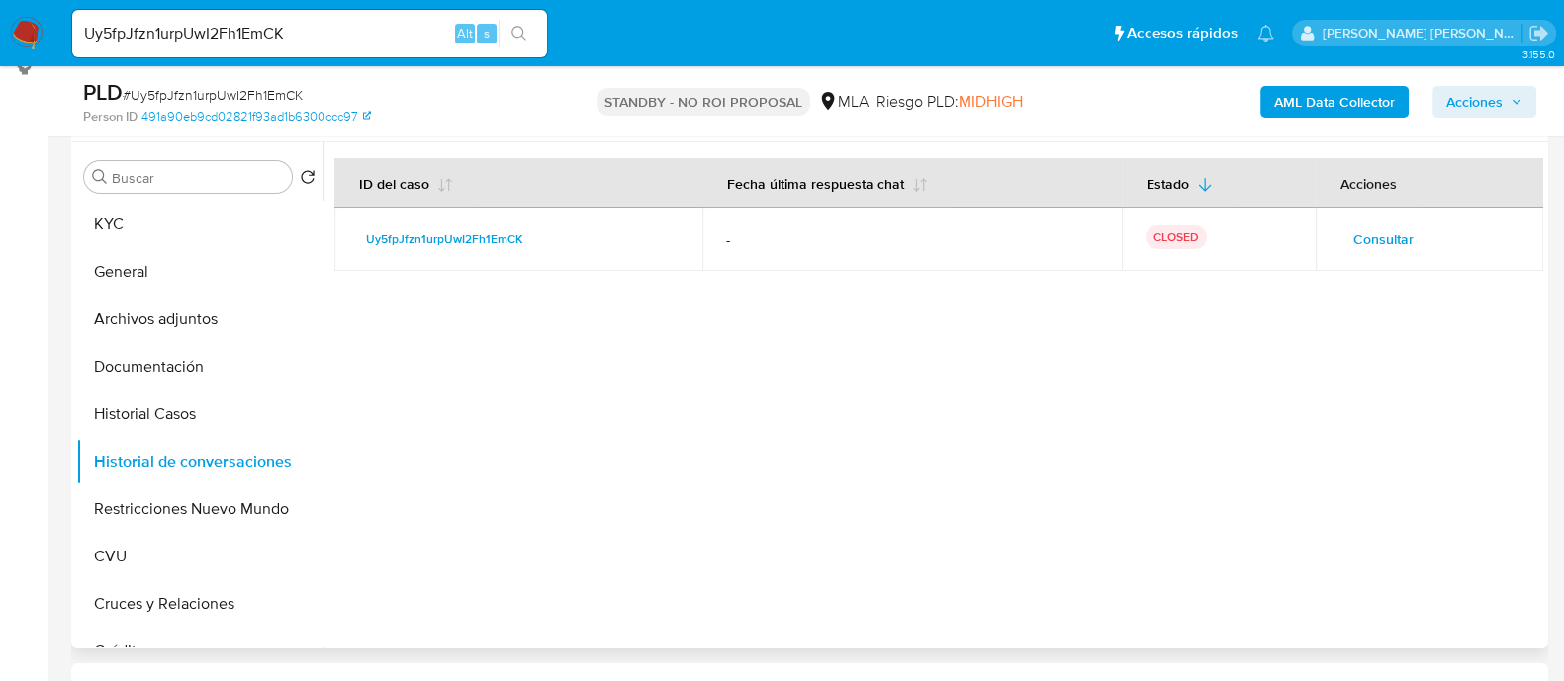
click at [1394, 238] on span "Consultar" at bounding box center [1383, 239] width 60 height 28
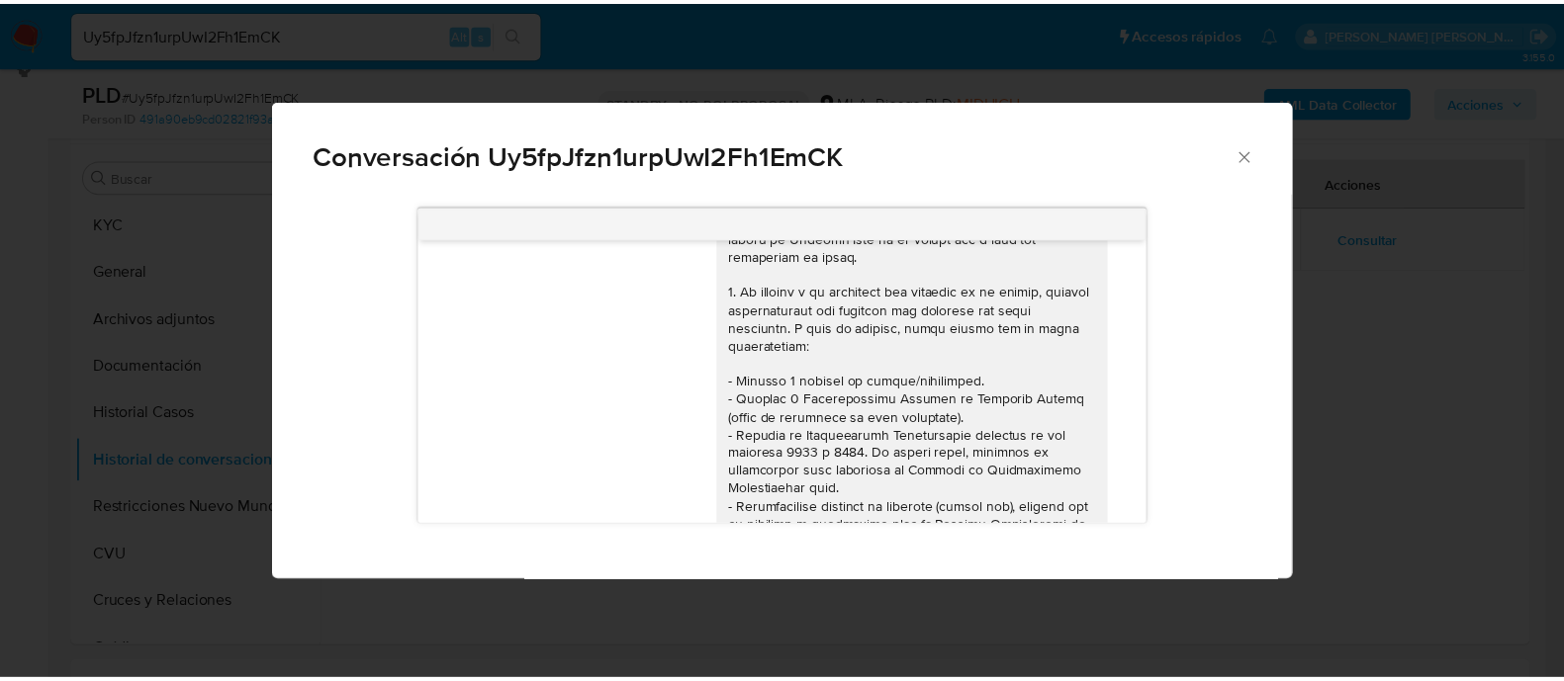
scroll to position [0, 0]
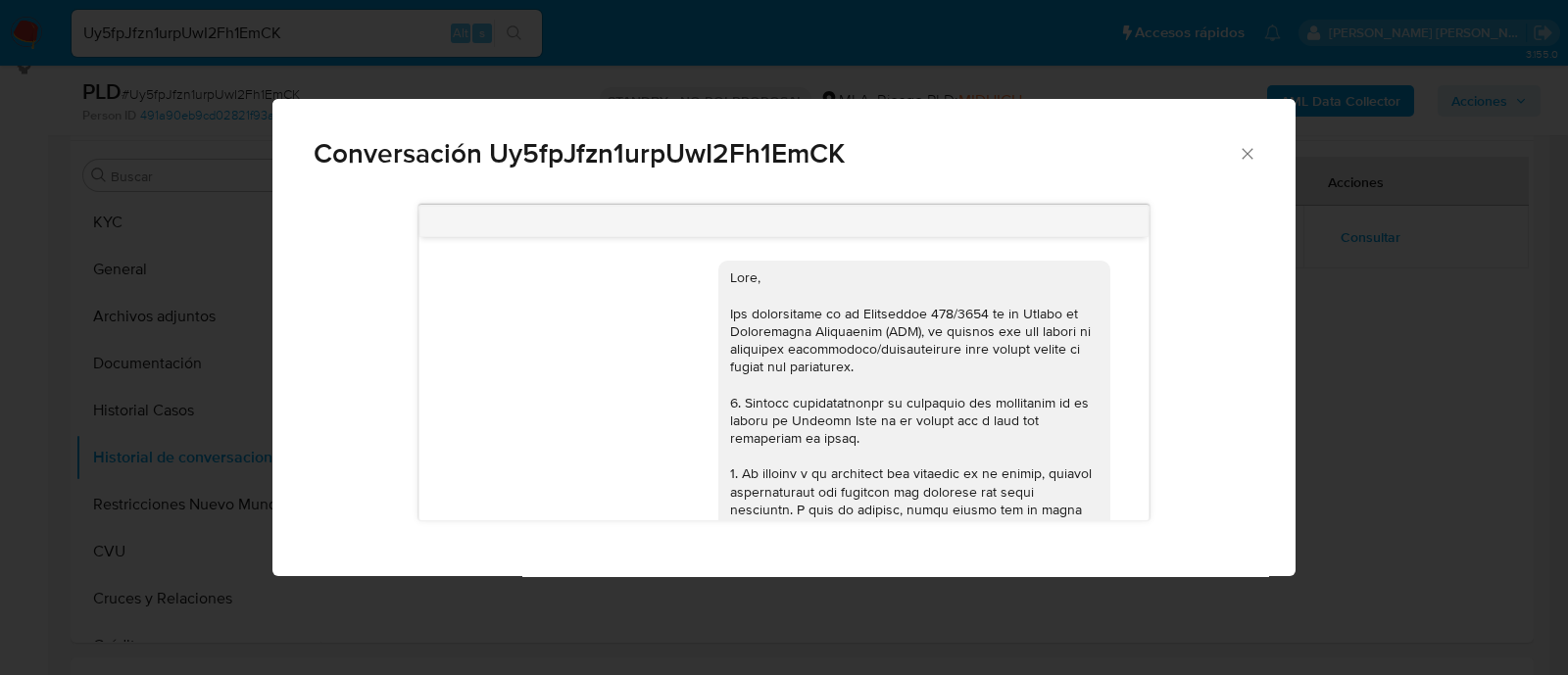
click at [1250, 160] on icon "Cerrar" at bounding box center [1248, 154] width 20 height 20
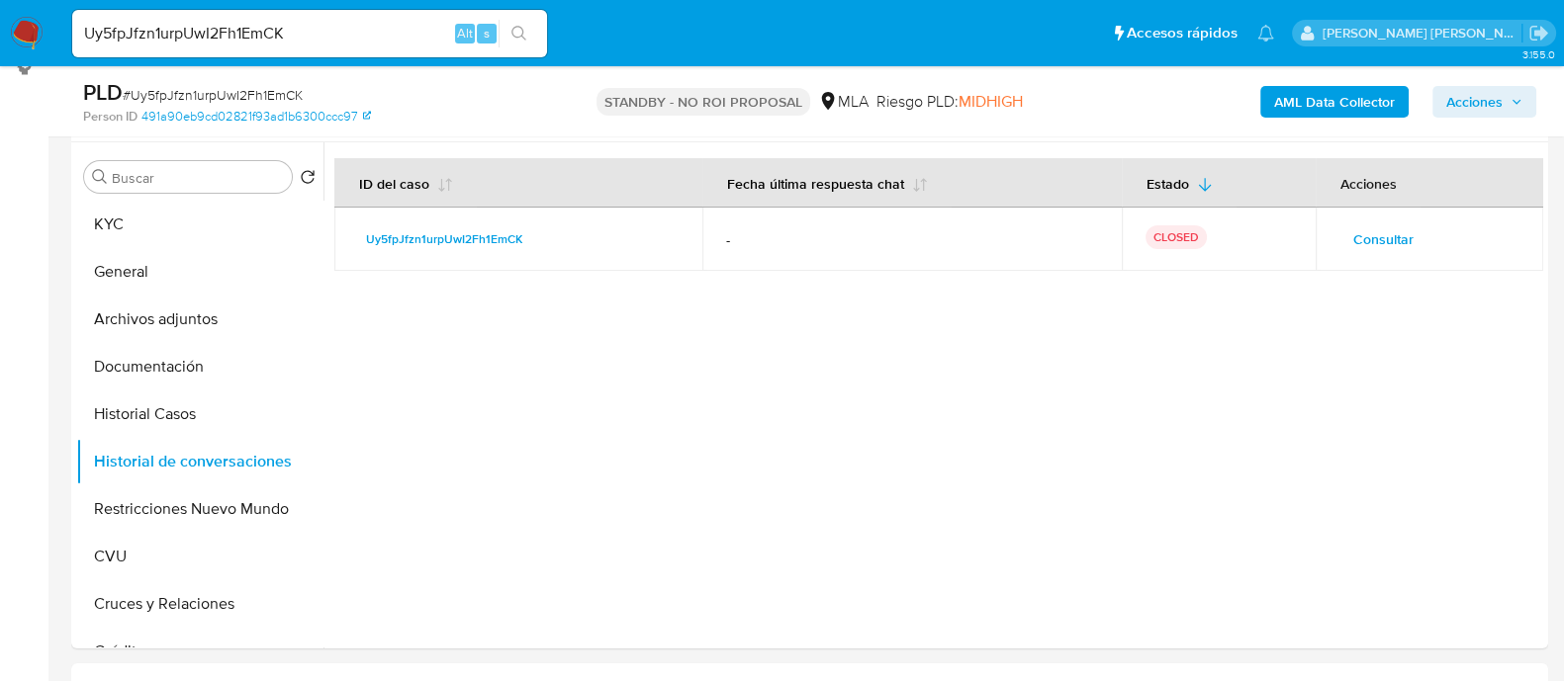
click at [366, 46] on div "Uy5fpJfzn1urpUwI2Fh1EmCK Alt s" at bounding box center [309, 33] width 475 height 47
click at [379, 36] on input "Uy5fpJfzn1urpUwI2Fh1EmCK" at bounding box center [309, 34] width 475 height 26
click at [342, 34] on input "Uy5fpJfzn1urpUwI2Fh1EmCK" at bounding box center [309, 34] width 475 height 26
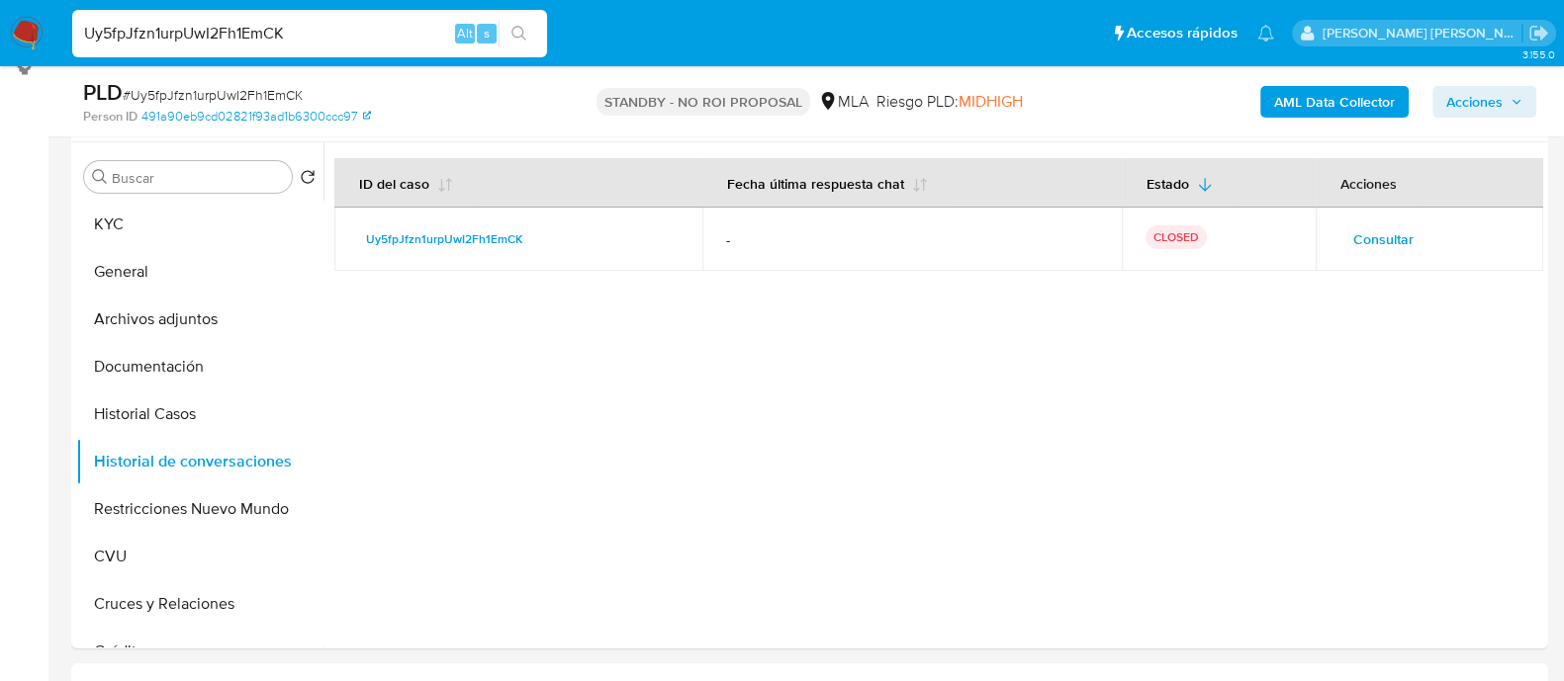
click at [345, 32] on input "Uy5fpJfzn1urpUwI2Fh1EmCK" at bounding box center [309, 34] width 475 height 26
paste input "178381593"
type input "178381593"
click at [526, 36] on button "search-icon" at bounding box center [518, 34] width 41 height 28
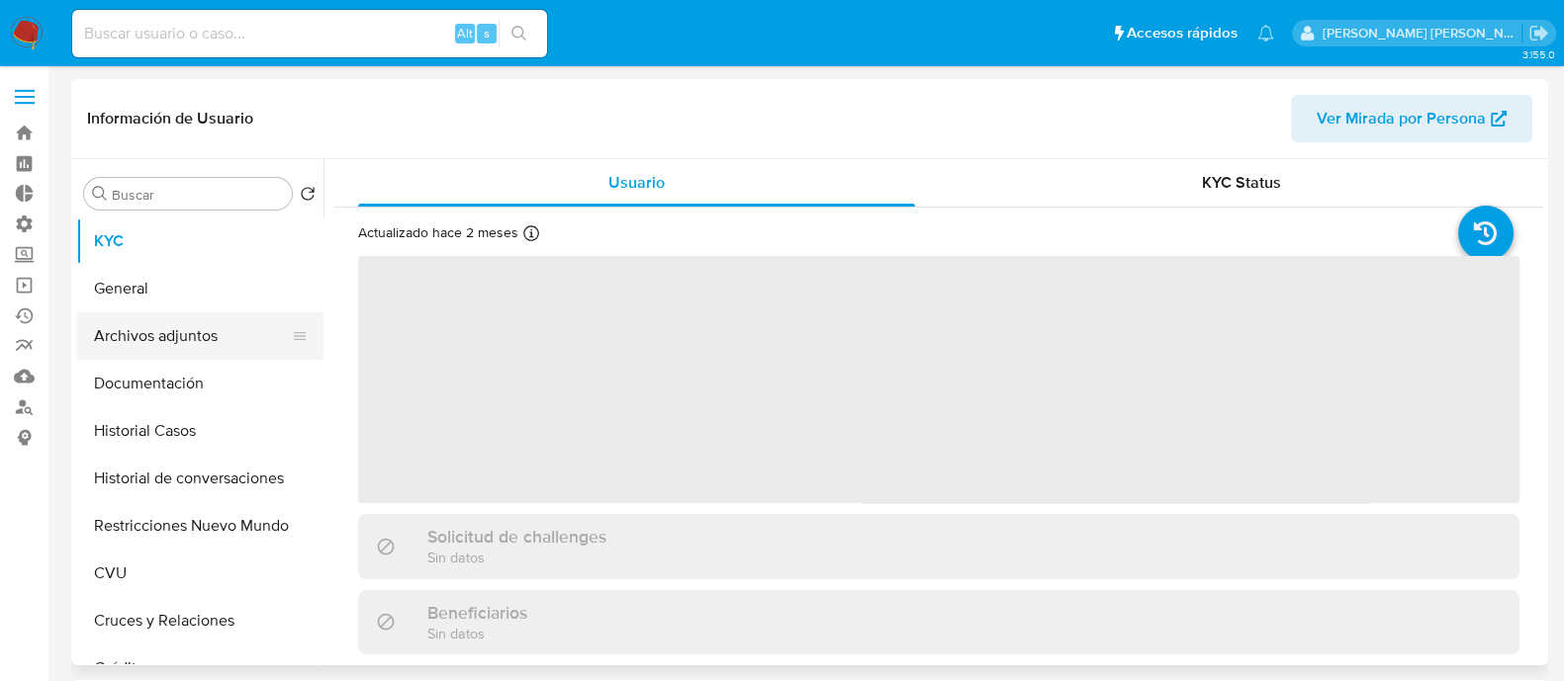
click at [221, 331] on button "Archivos adjuntos" at bounding box center [191, 336] width 231 height 47
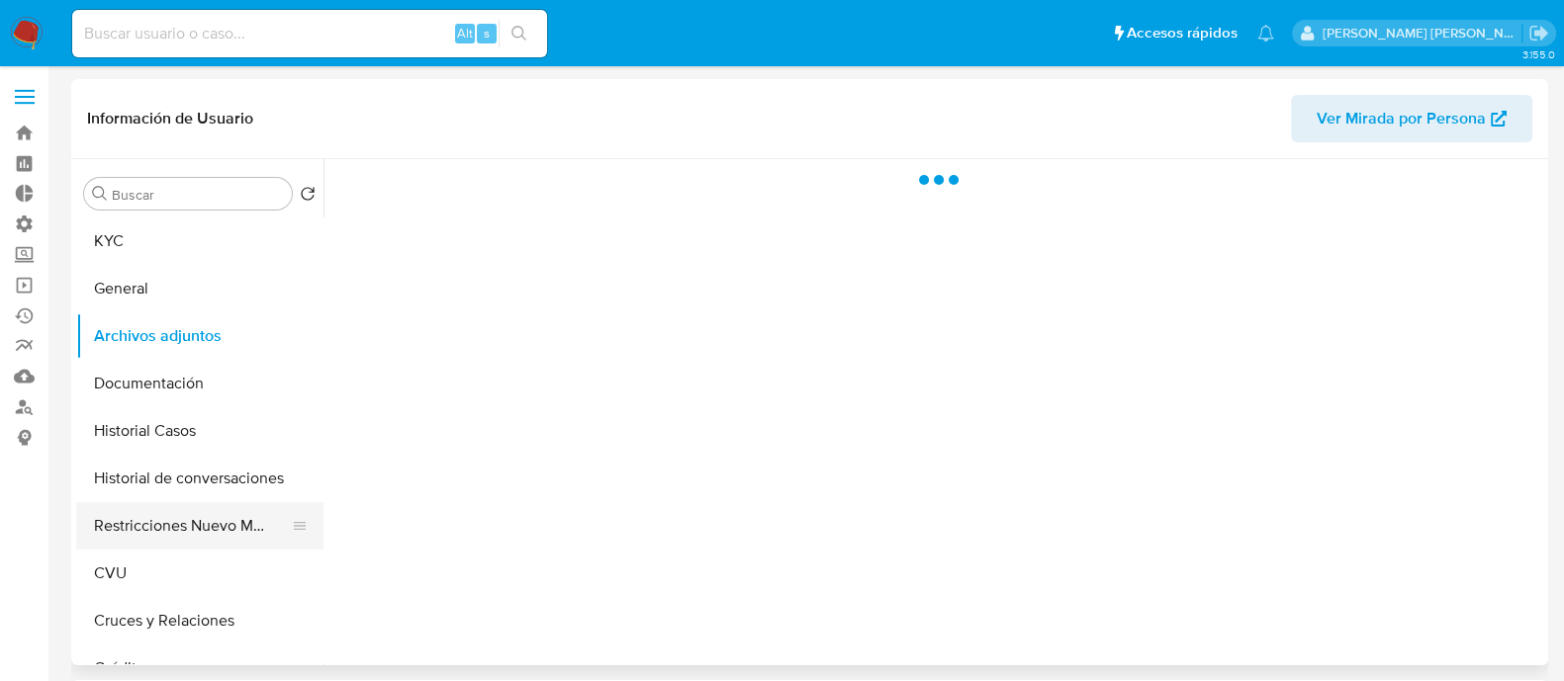
select select "10"
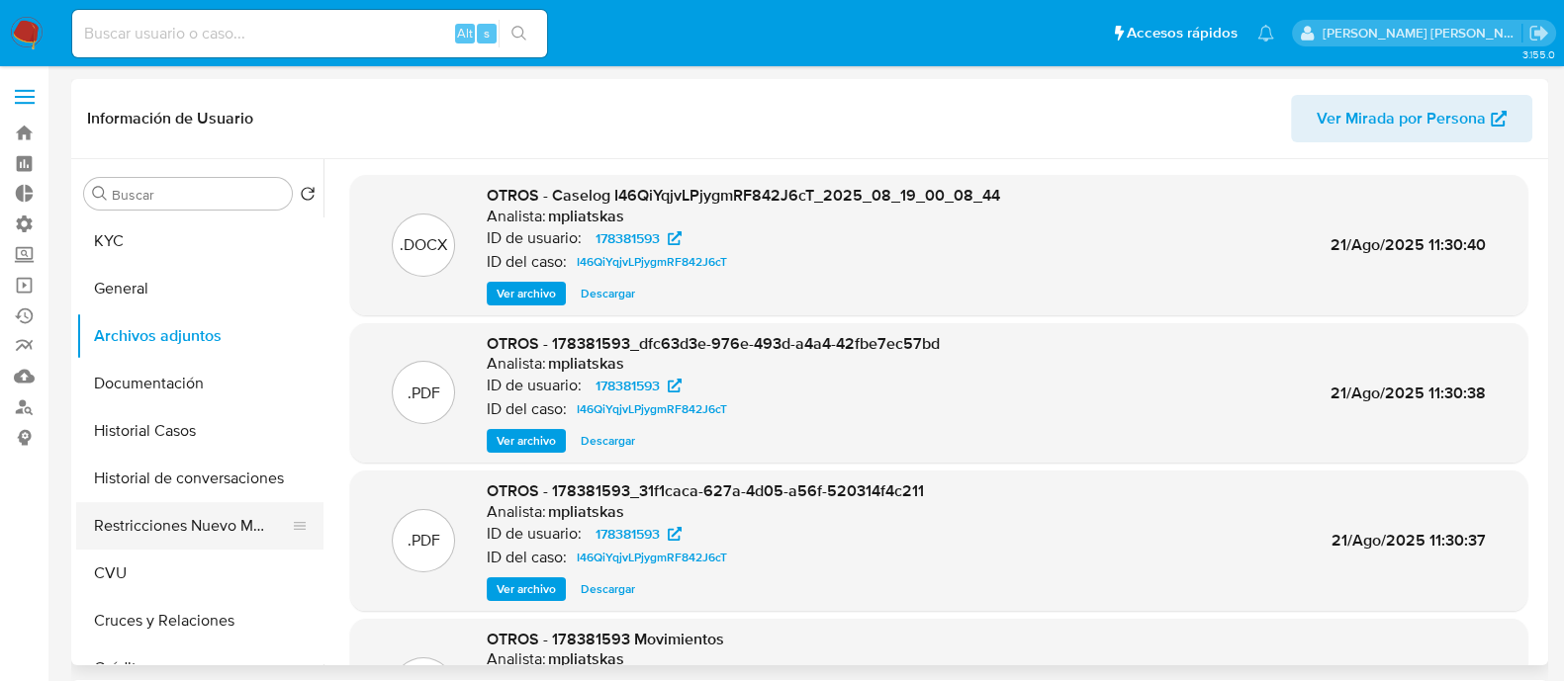
click at [203, 522] on button "Restricciones Nuevo Mundo" at bounding box center [191, 525] width 231 height 47
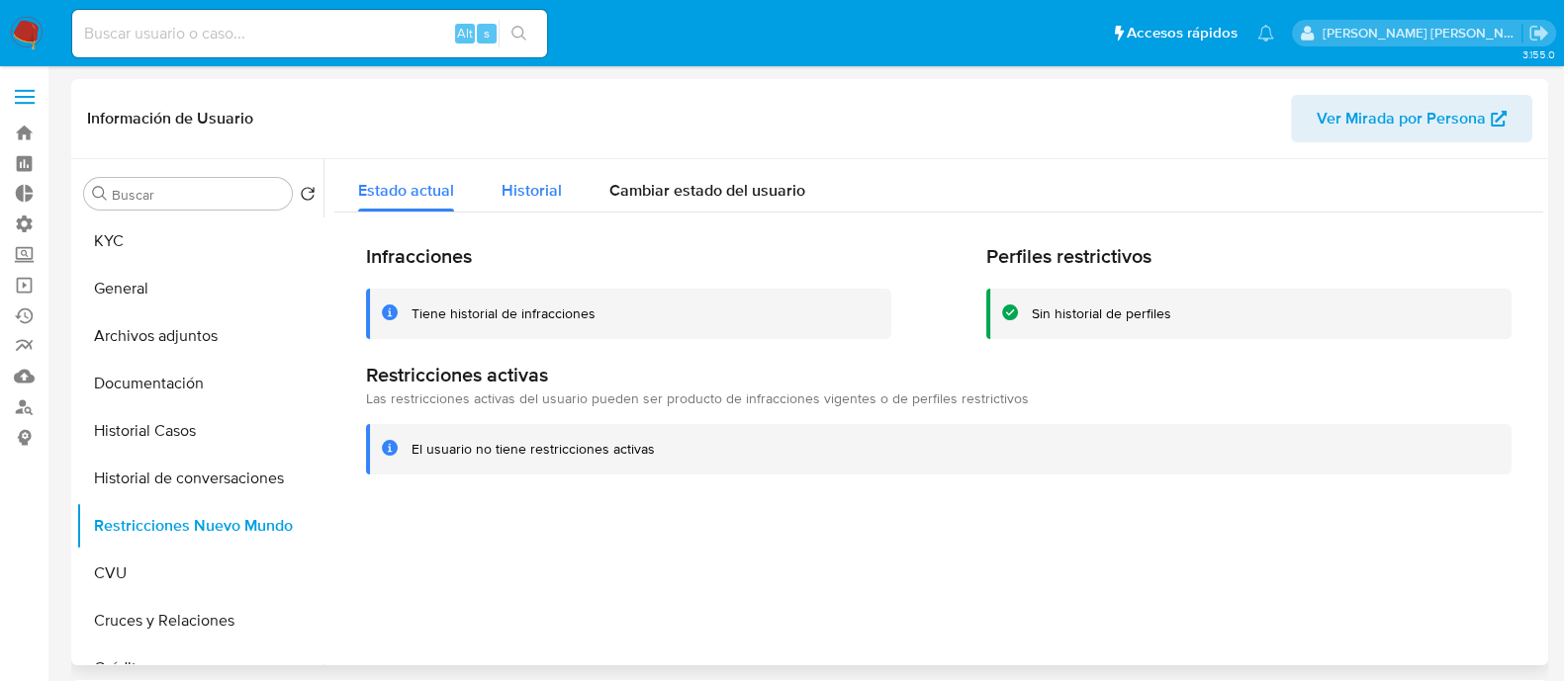
click at [499, 190] on button "Historial" at bounding box center [532, 185] width 108 height 52
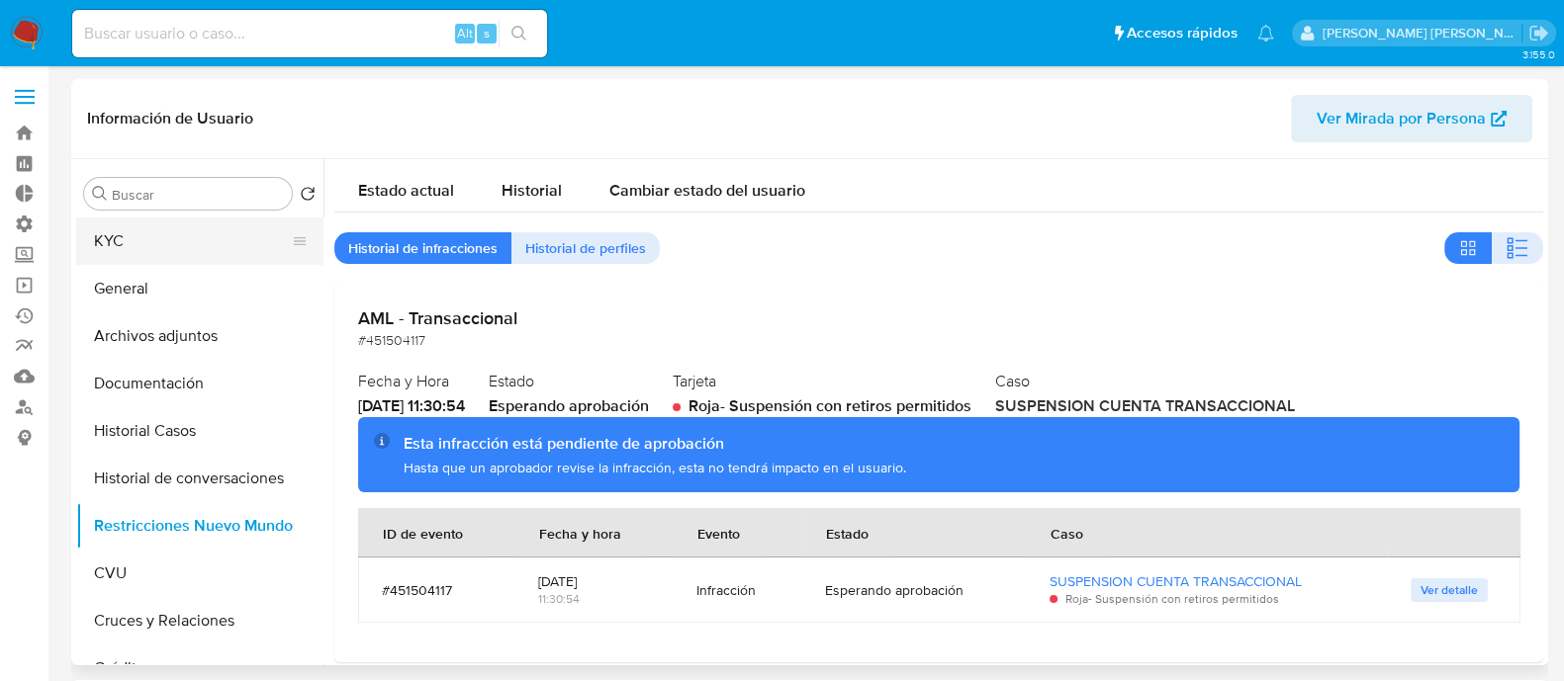
click at [210, 257] on button "KYC" at bounding box center [191, 241] width 231 height 47
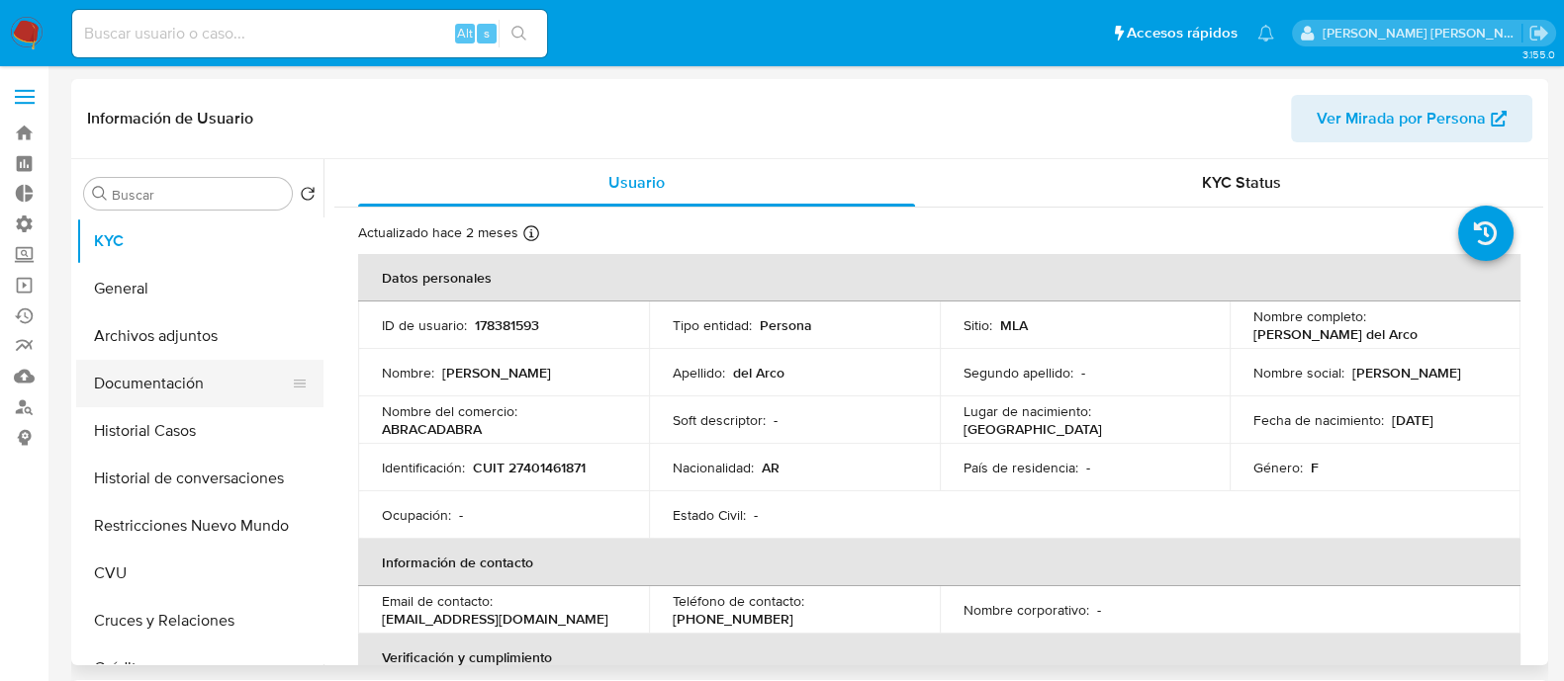
click at [219, 403] on button "Documentación" at bounding box center [191, 383] width 231 height 47
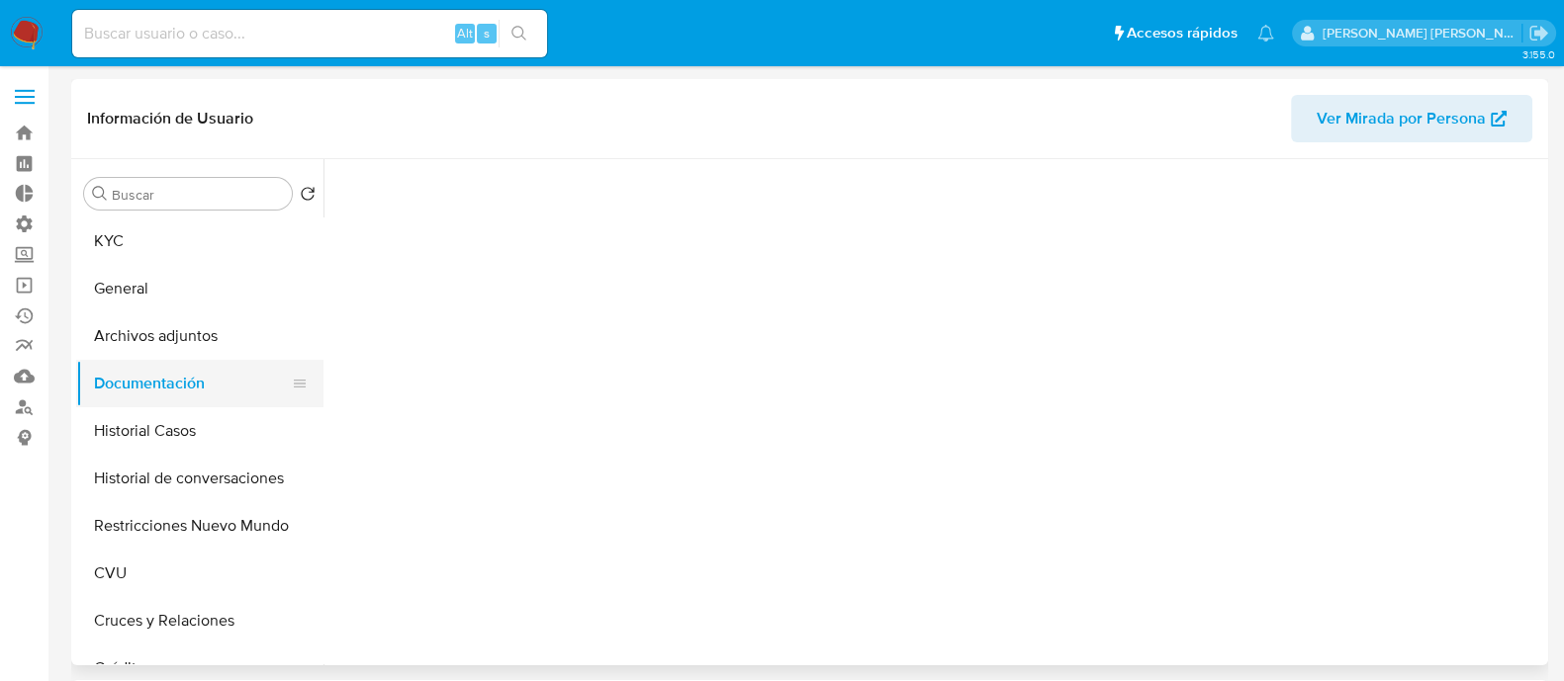
click at [226, 381] on button "Documentación" at bounding box center [191, 383] width 231 height 47
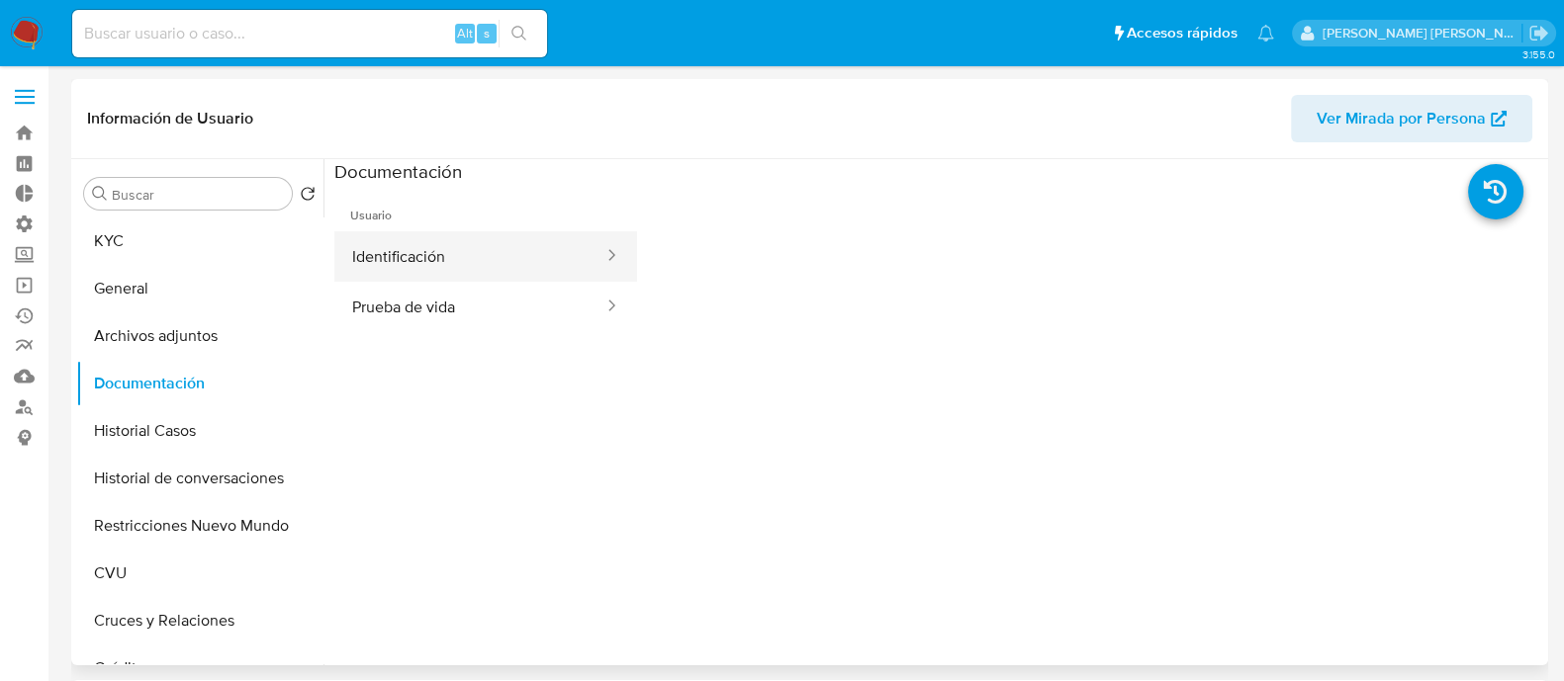
click at [431, 262] on button "Identificación" at bounding box center [469, 256] width 271 height 50
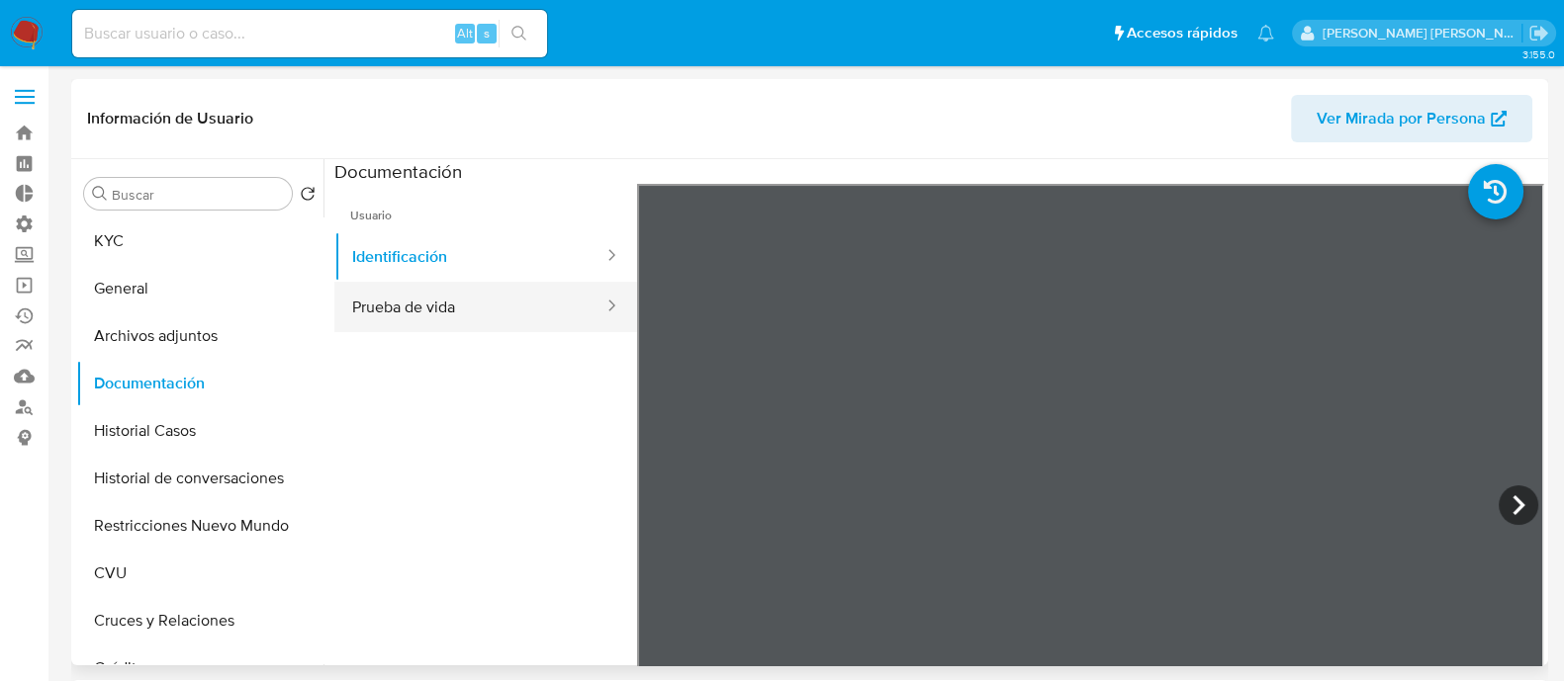
click at [436, 298] on button "Prueba de vida" at bounding box center [469, 307] width 271 height 50
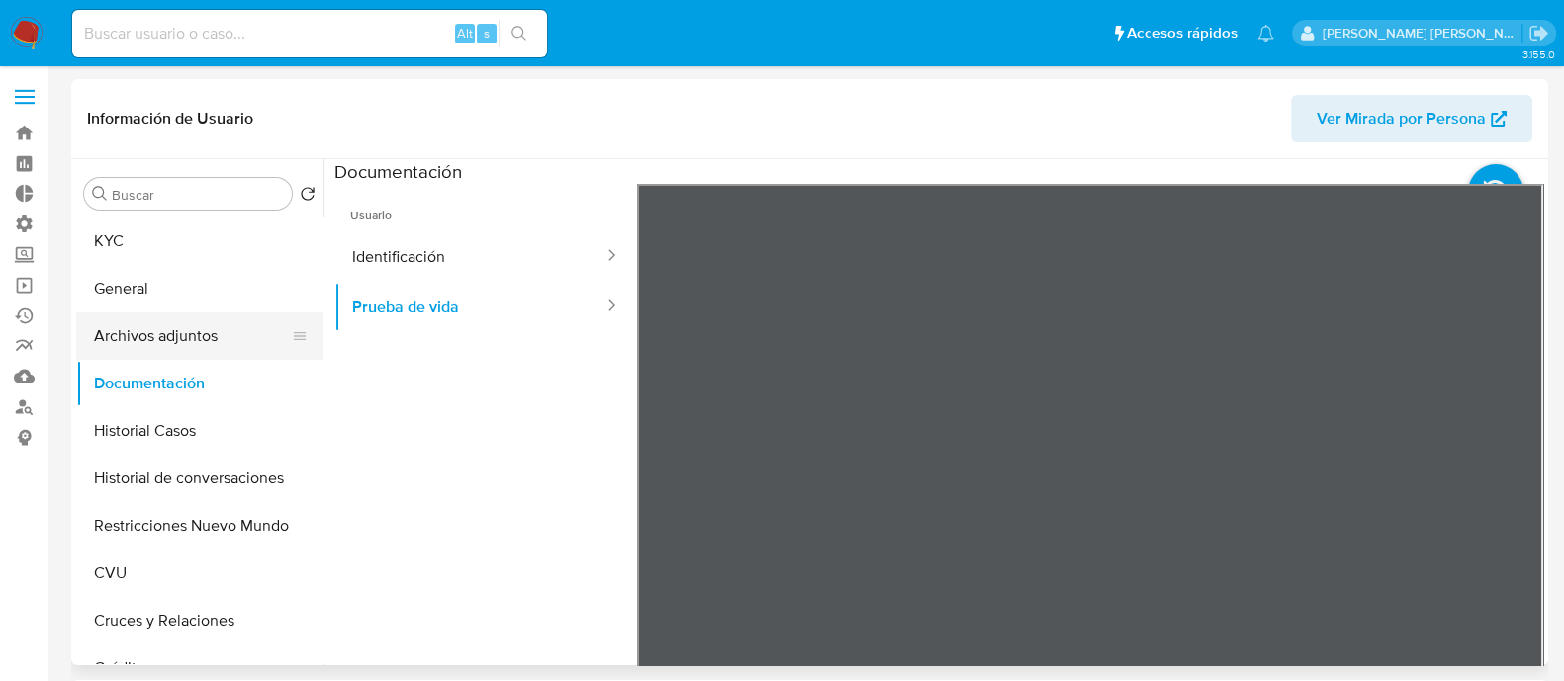
click at [240, 352] on button "Archivos adjuntos" at bounding box center [191, 336] width 231 height 47
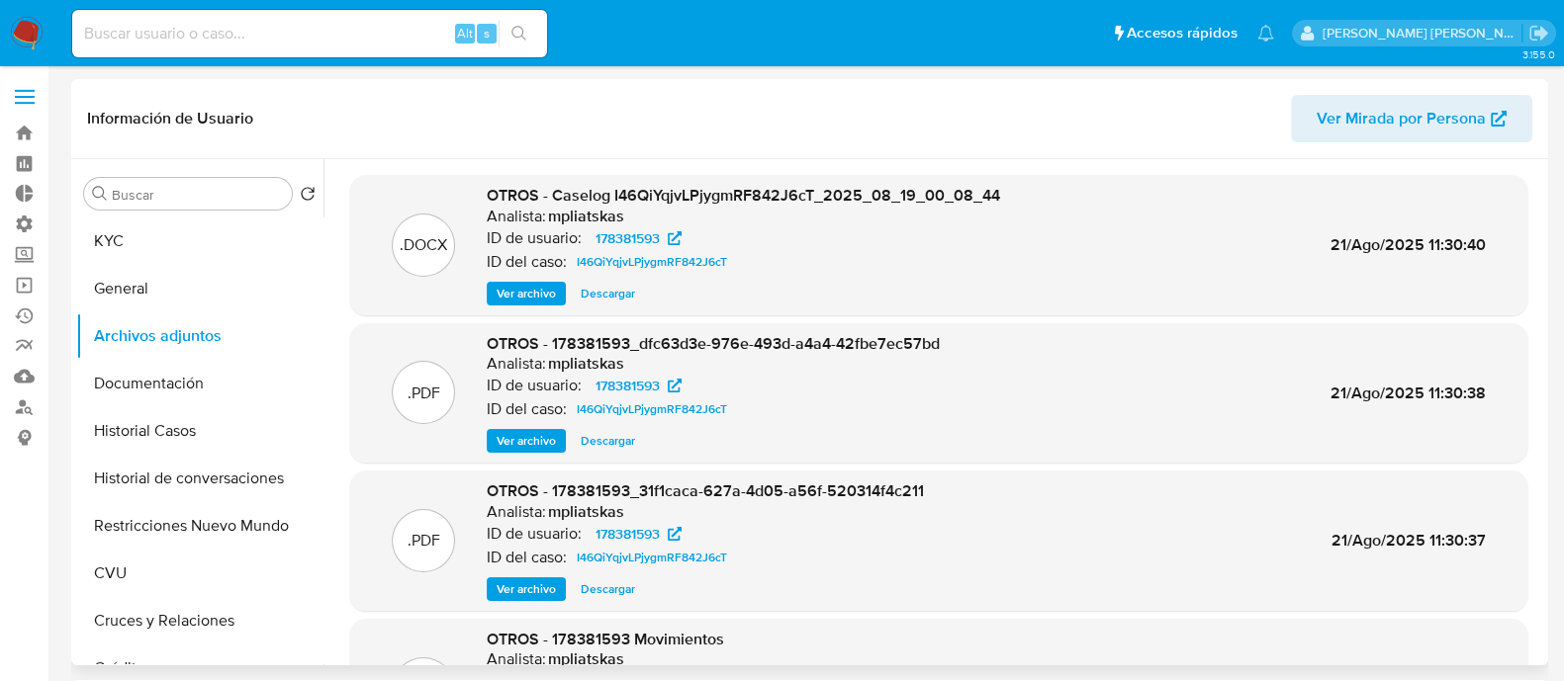
click at [499, 291] on span "Ver archivo" at bounding box center [525, 294] width 59 height 20
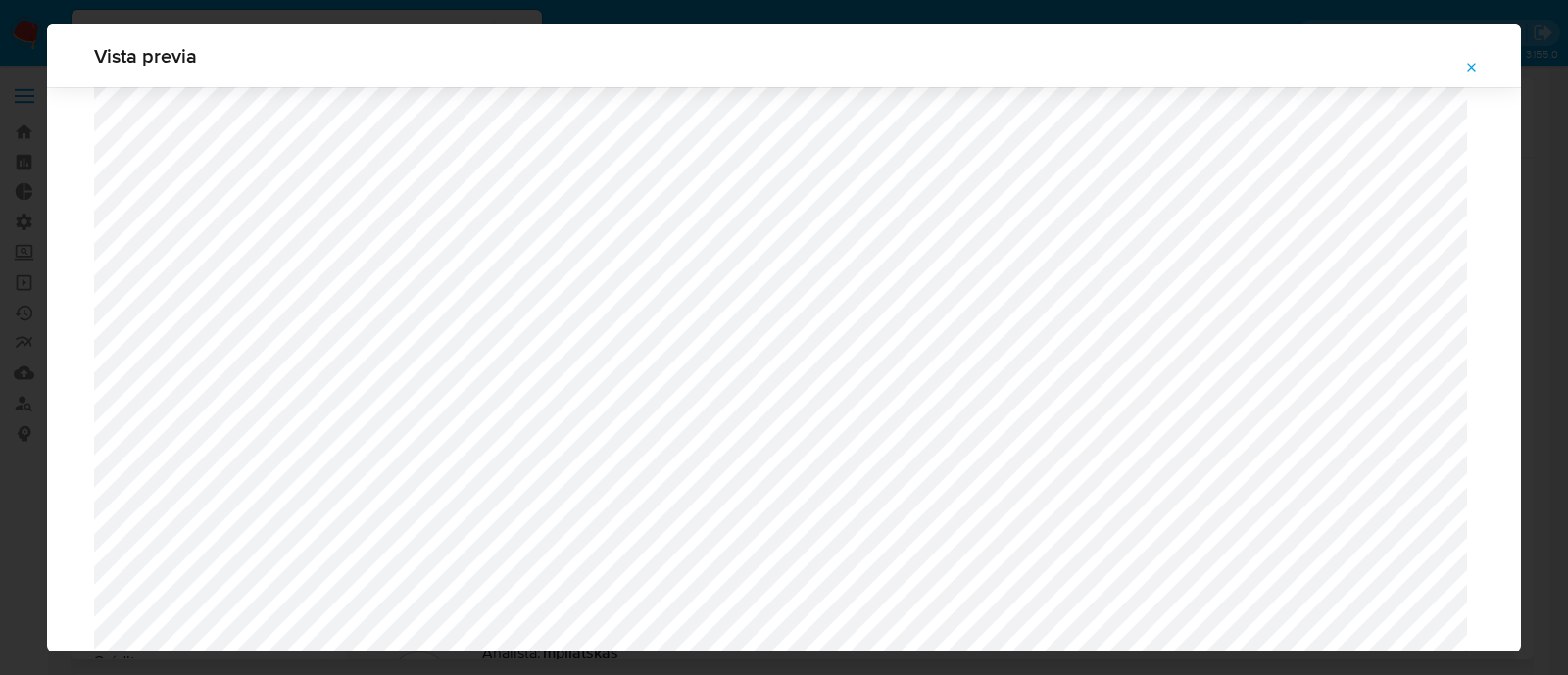
scroll to position [1920, 0]
click at [0, 292] on div "Vista previa" at bounding box center [784, 337] width 1568 height 675
click at [1466, 66] on icon "Attachment preview" at bounding box center [1473, 67] width 16 height 16
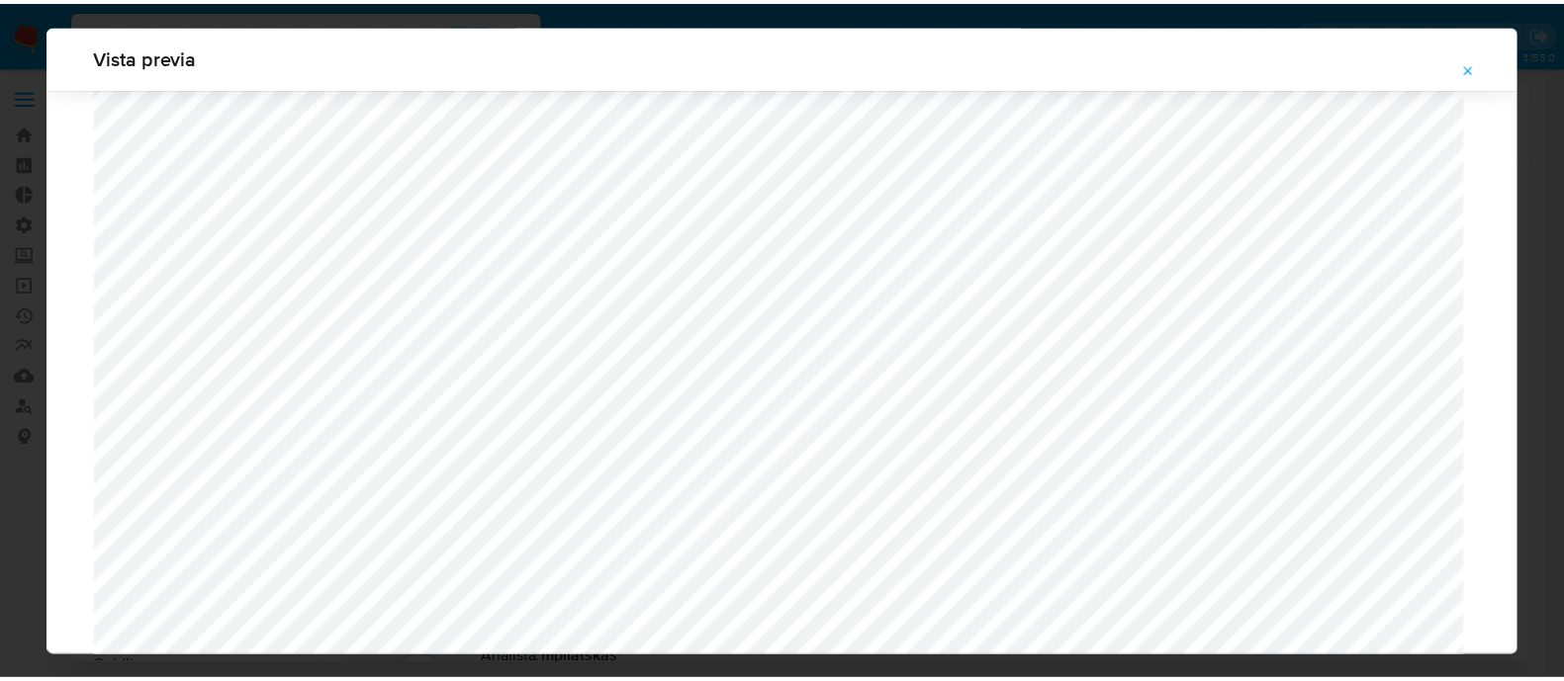
scroll to position [63, 0]
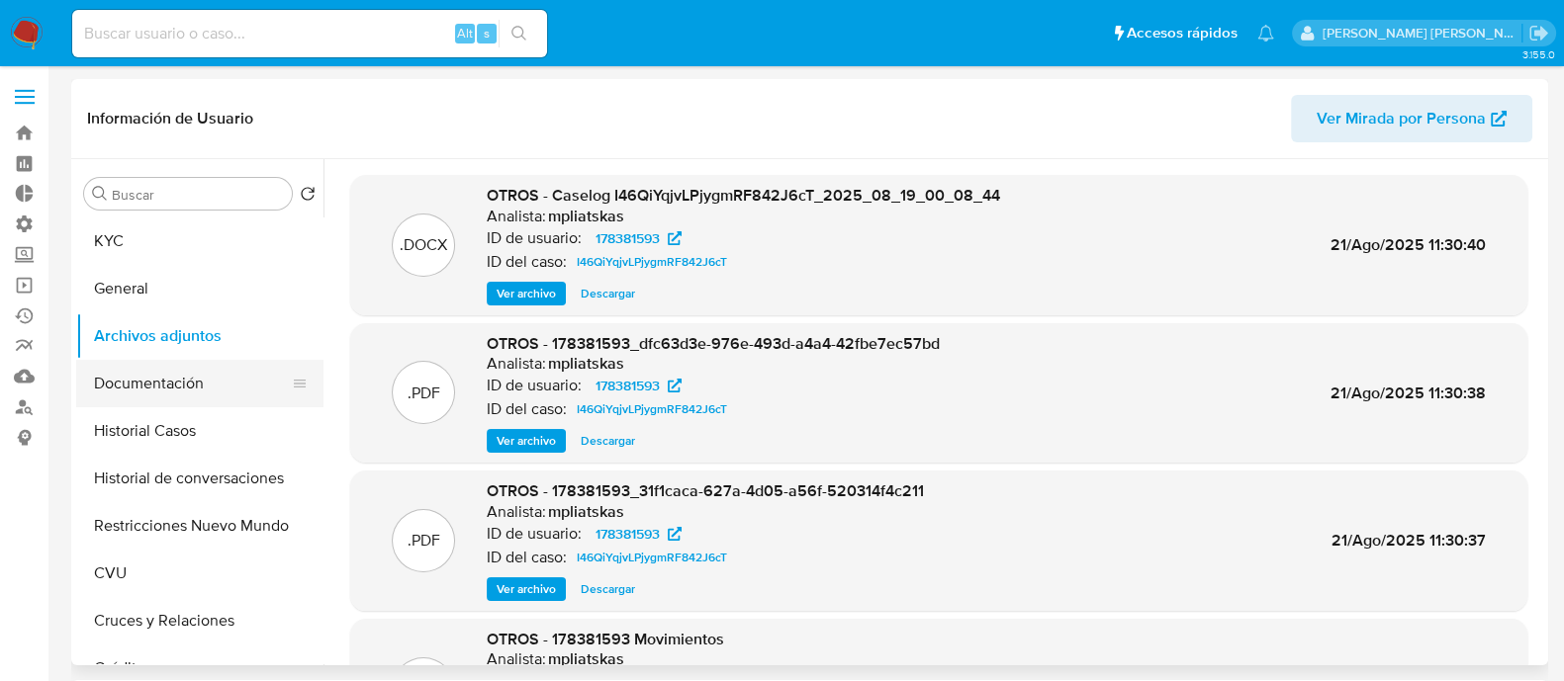
click at [203, 389] on button "Documentación" at bounding box center [191, 383] width 231 height 47
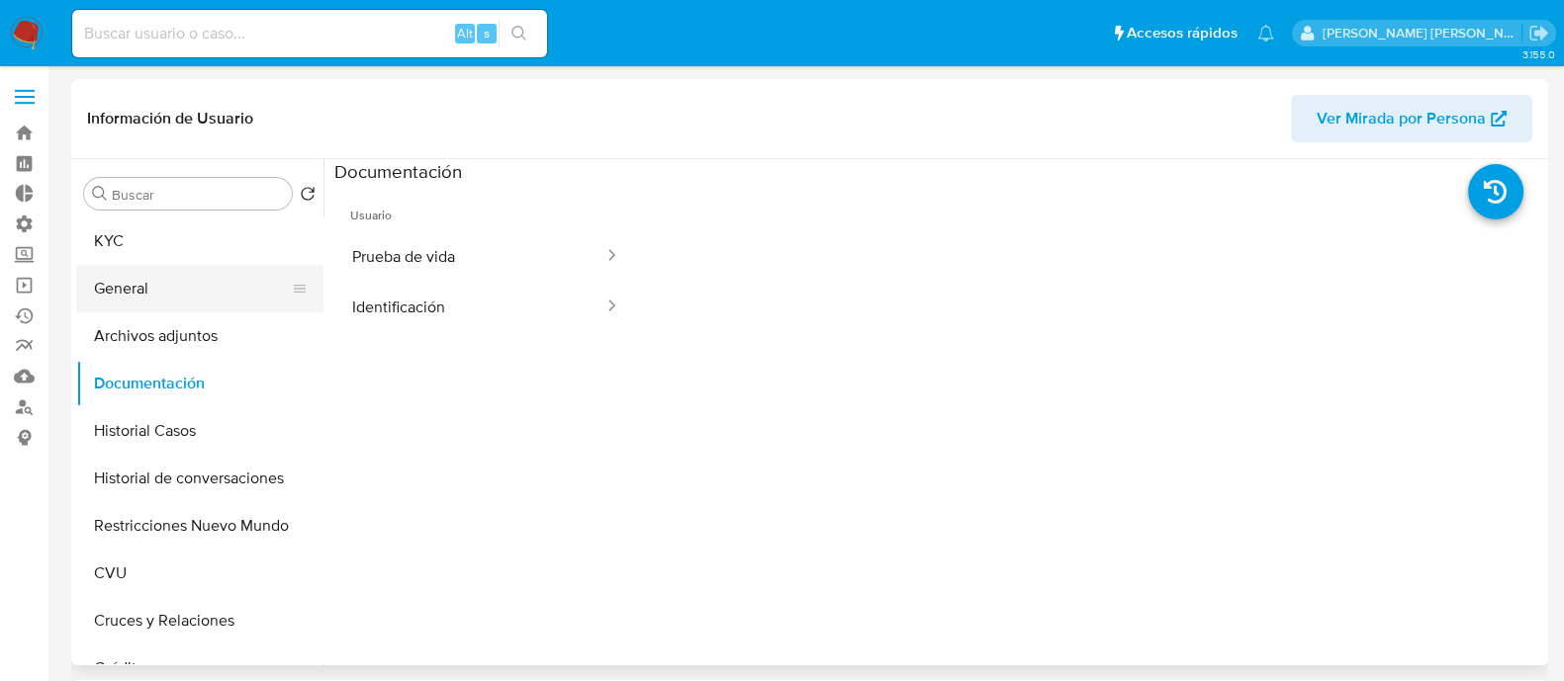
click at [253, 288] on button "General" at bounding box center [191, 288] width 231 height 47
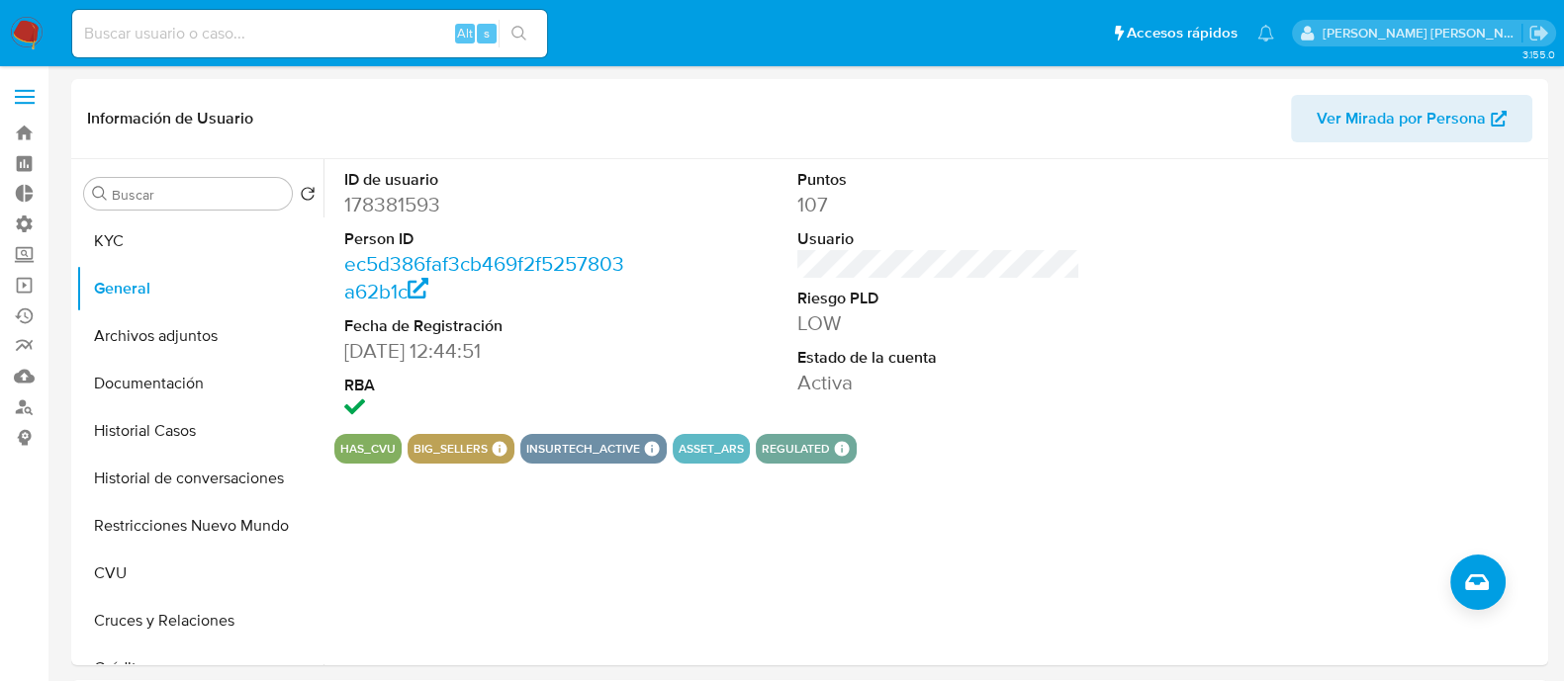
click at [327, 37] on input at bounding box center [309, 34] width 475 height 26
paste input "CMeU1KcqHxNq1PeMwezIGVlA"
type input "CMeU1KcqHxNq1PeMwezIGVlA"
click at [531, 45] on button "search-icon" at bounding box center [518, 34] width 41 height 28
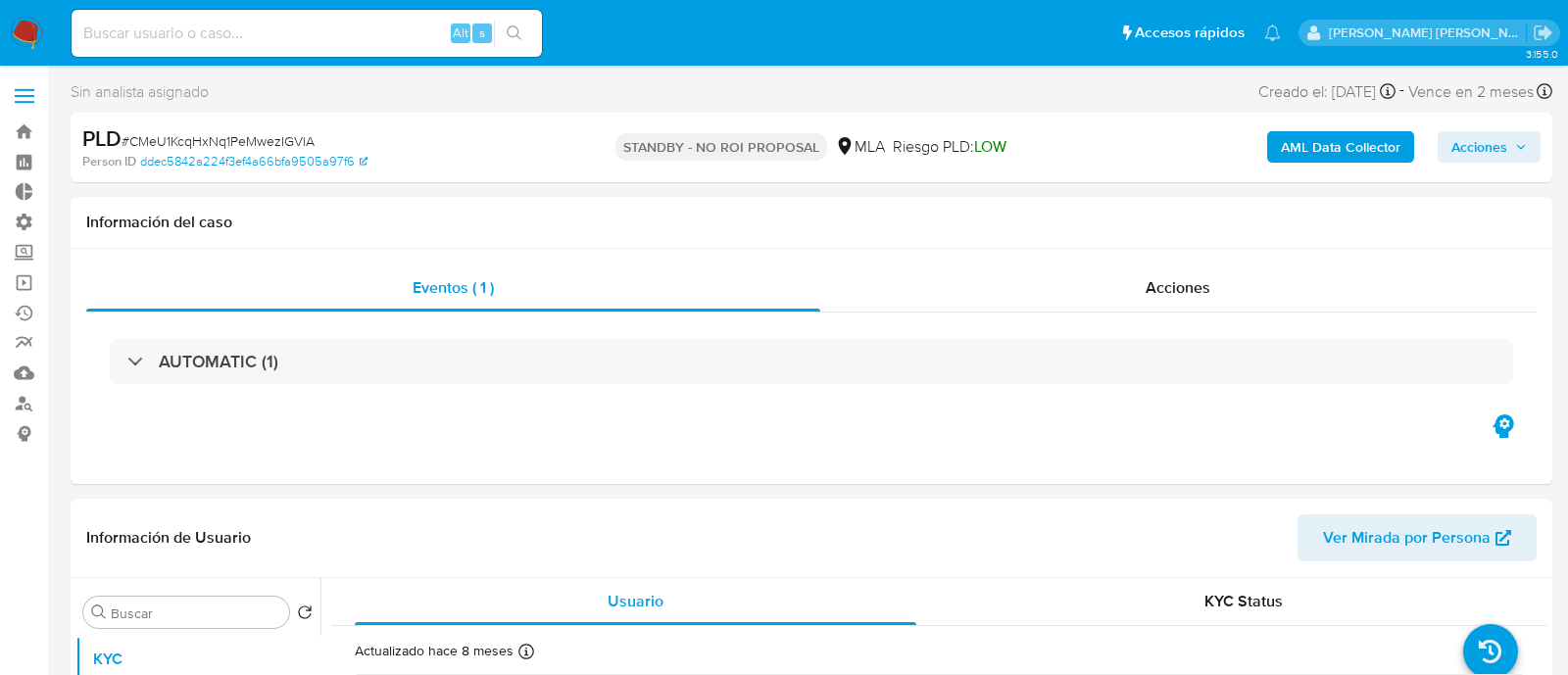
select select "10"
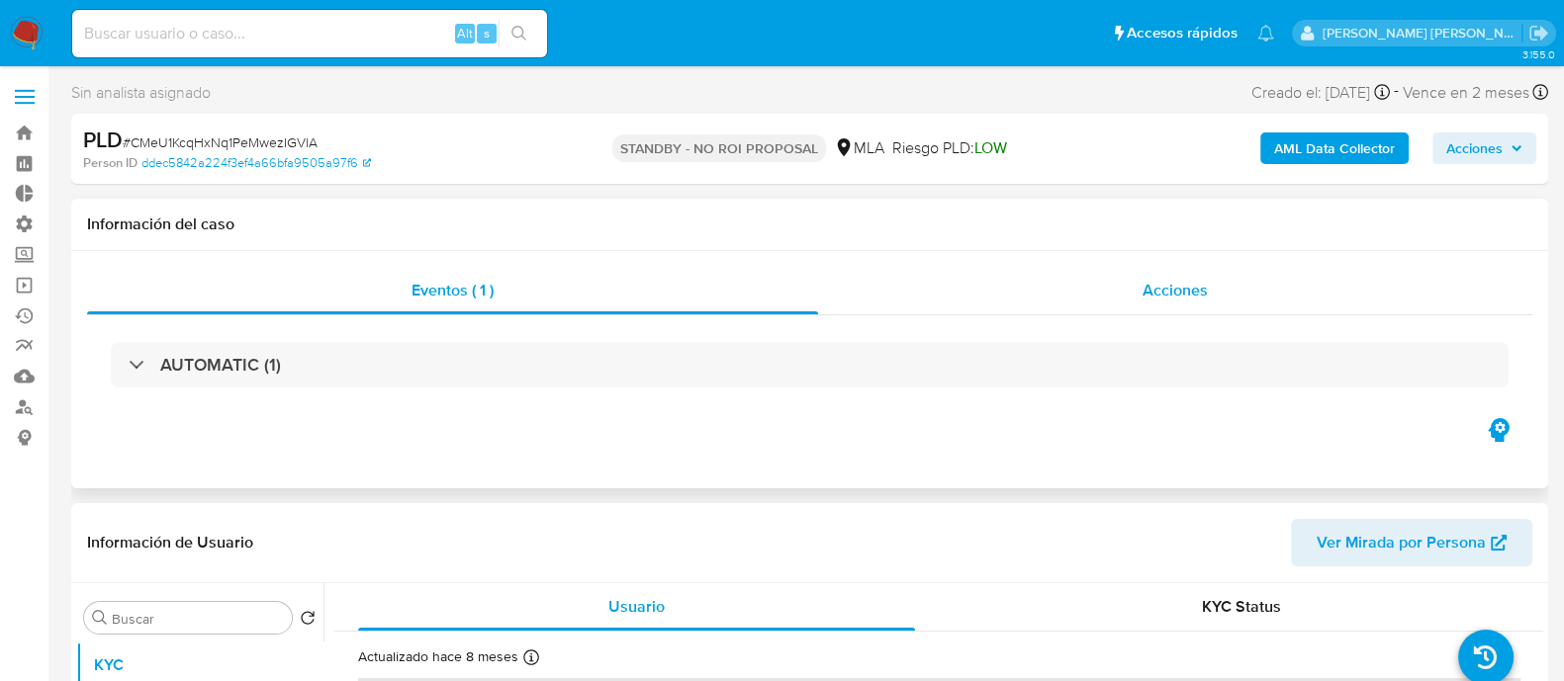
click at [1108, 277] on div "Acciones" at bounding box center [1175, 290] width 714 height 47
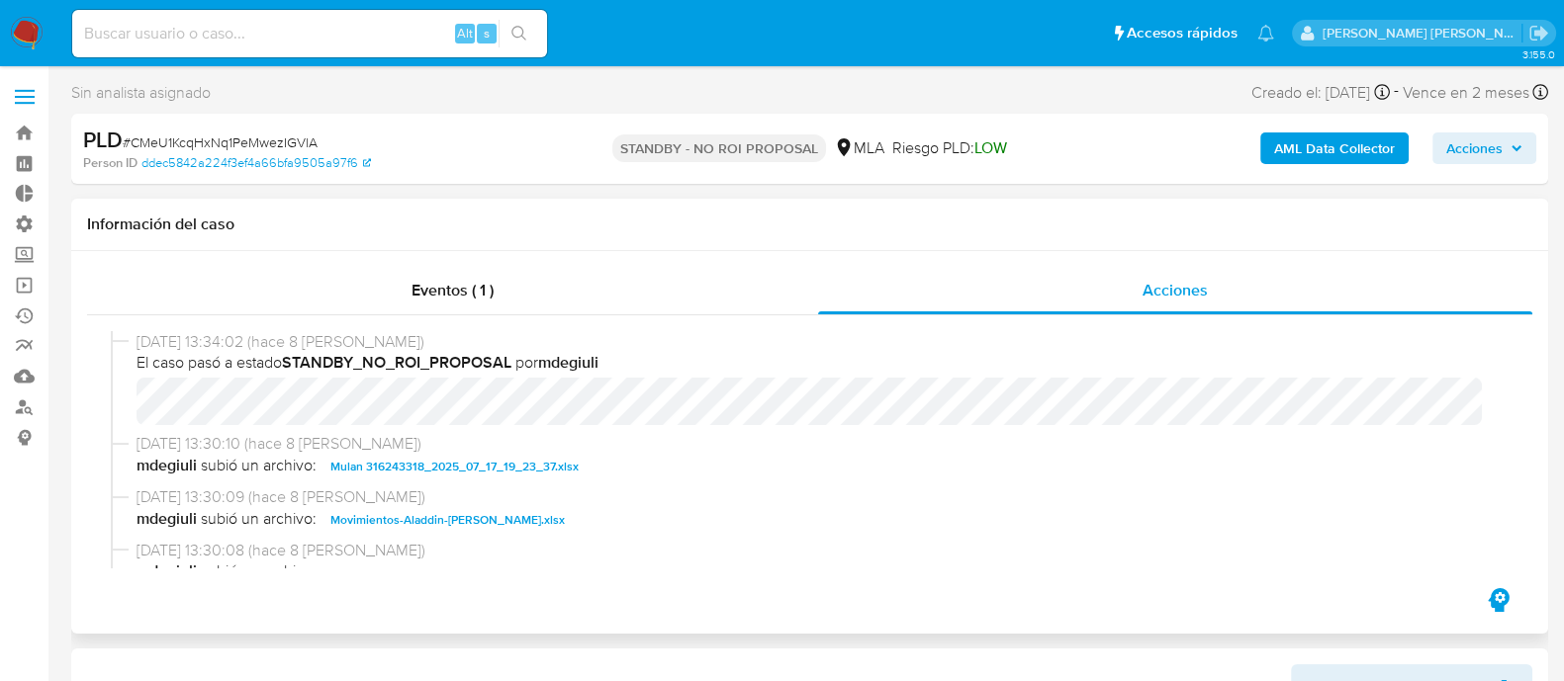
click at [392, 523] on span "Movimientos-Aladdin-Magali Belen da Damos.xlsx" at bounding box center [447, 520] width 234 height 24
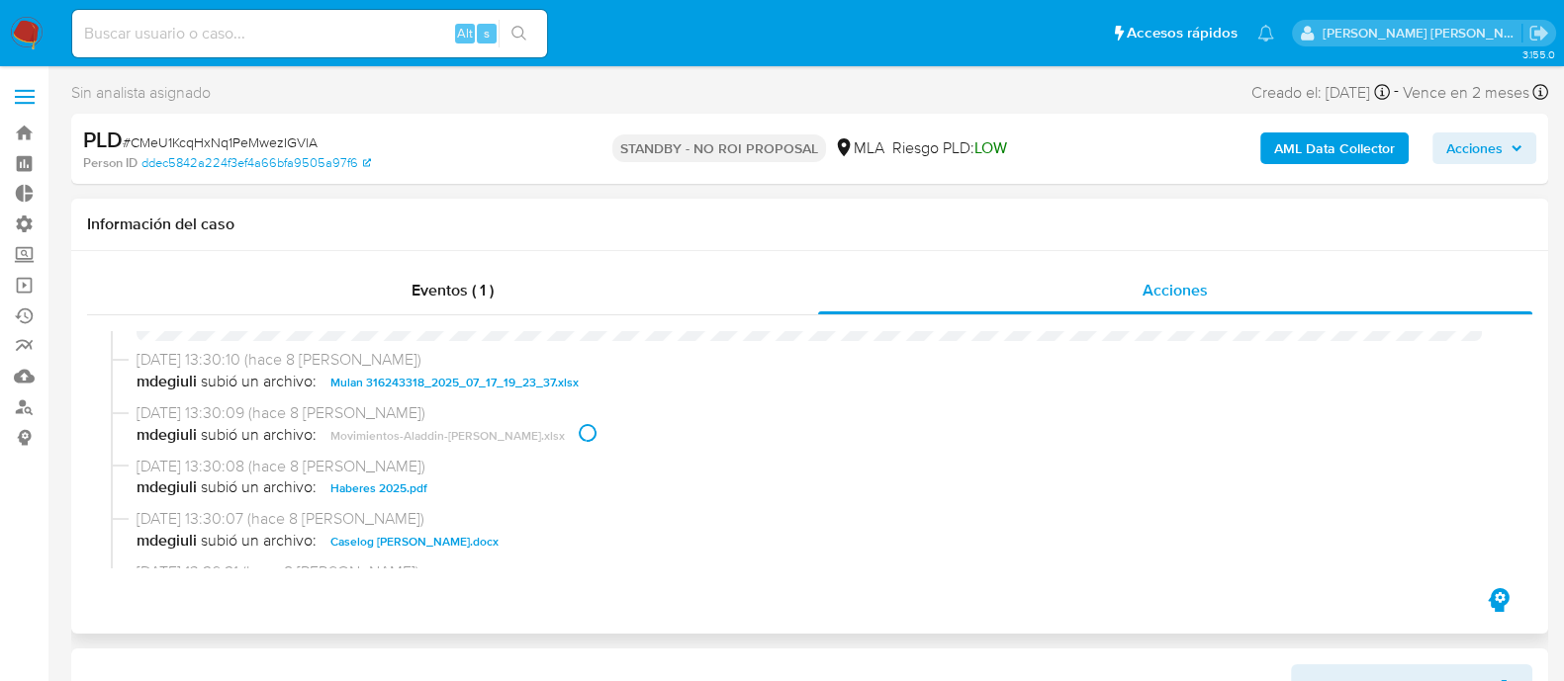
scroll to position [123, 0]
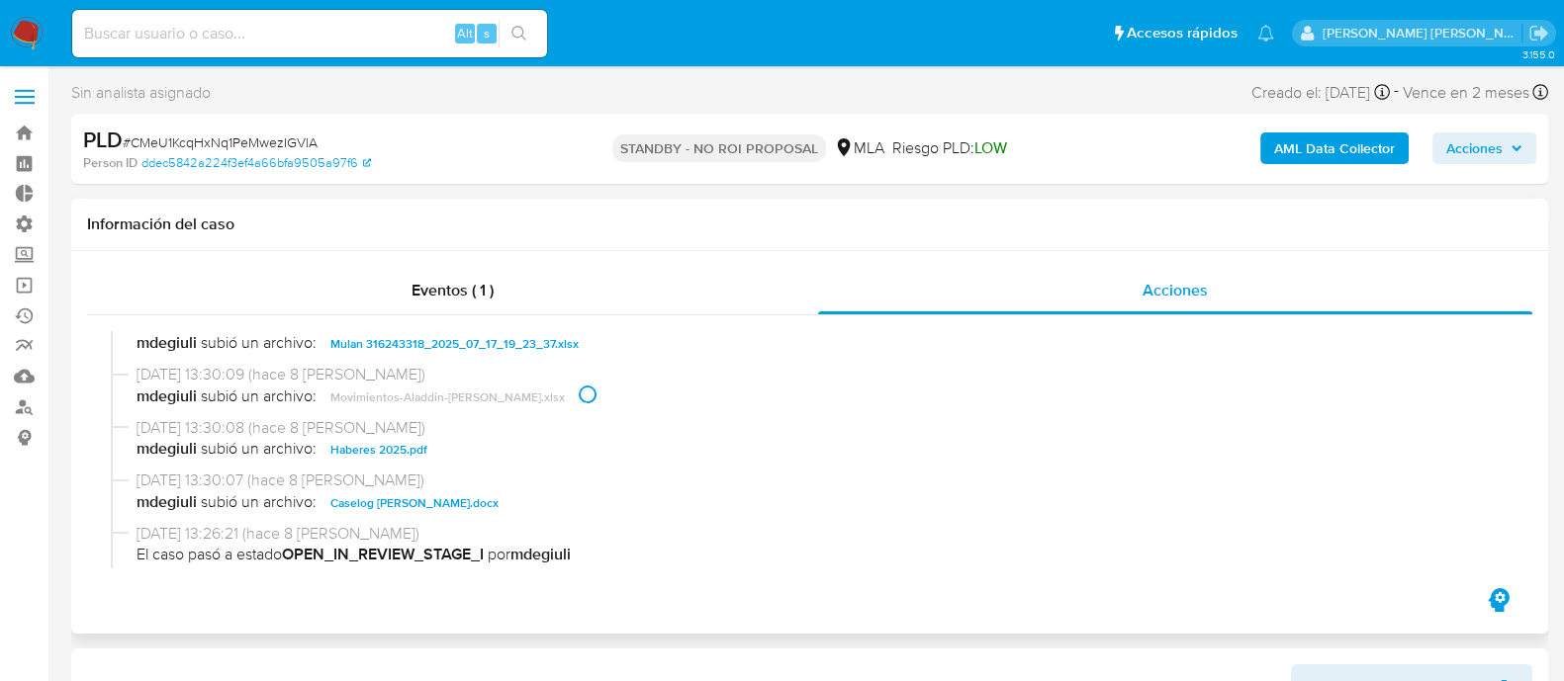
click at [410, 501] on span "Caselog Magali Belen da Damos.docx" at bounding box center [414, 504] width 168 height 24
click at [390, 453] on span "Haberes 2025.pdf" at bounding box center [378, 450] width 97 height 24
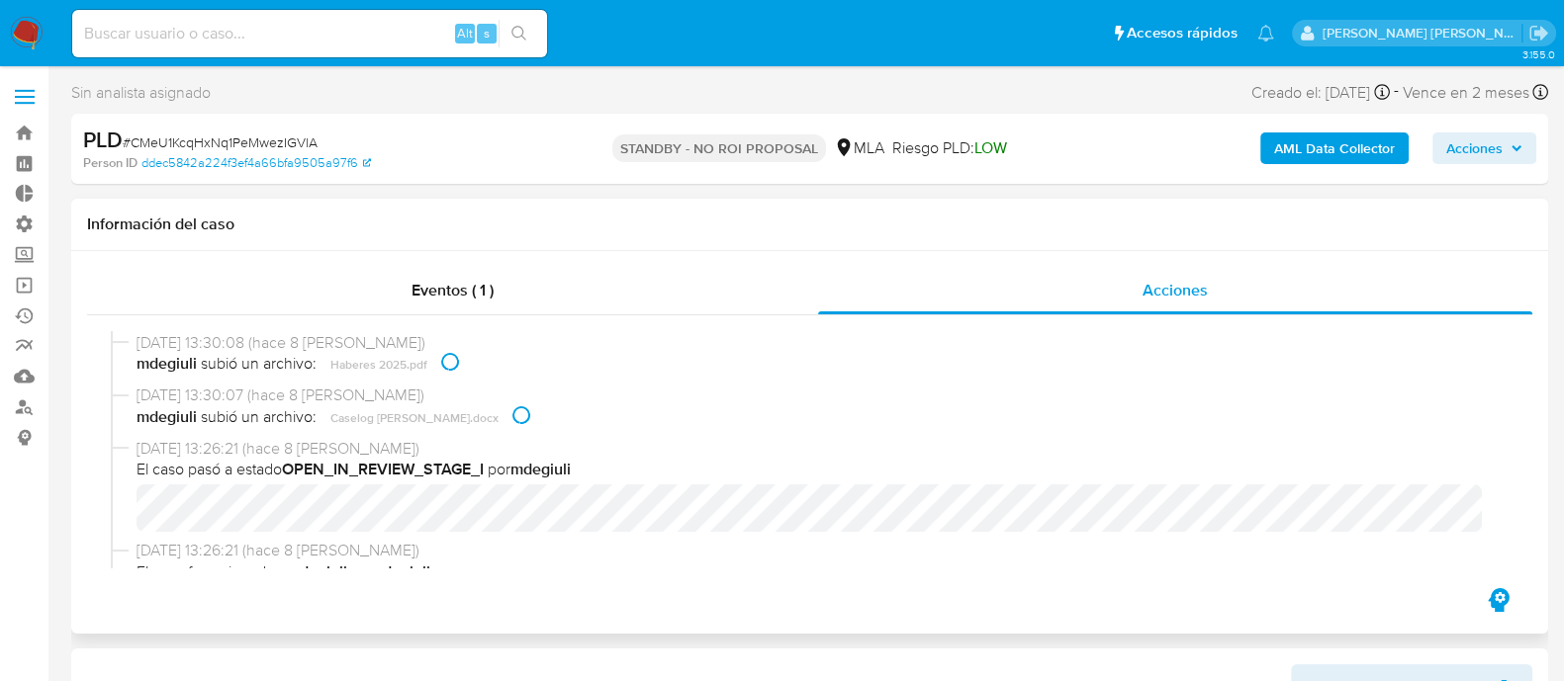
scroll to position [246, 0]
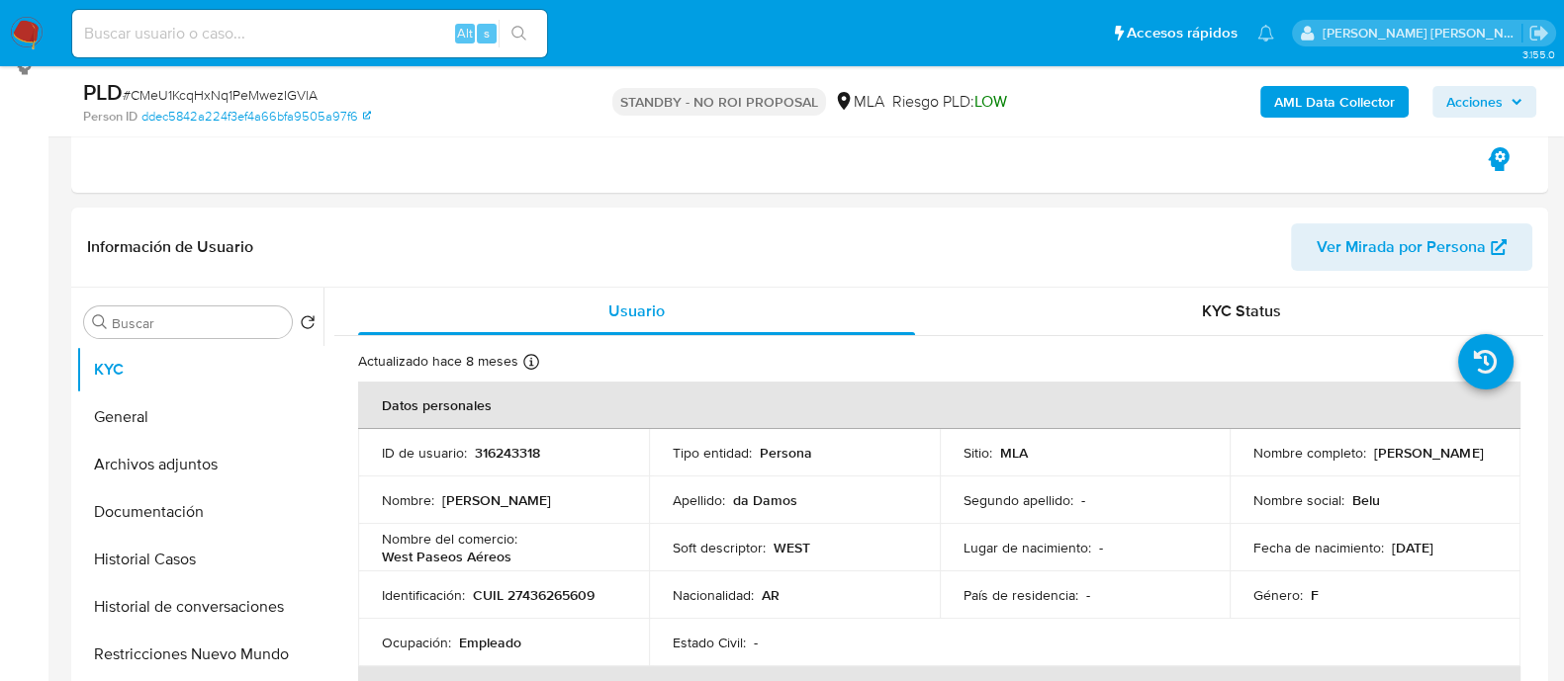
click at [198, 563] on button "Historial Casos" at bounding box center [199, 559] width 247 height 47
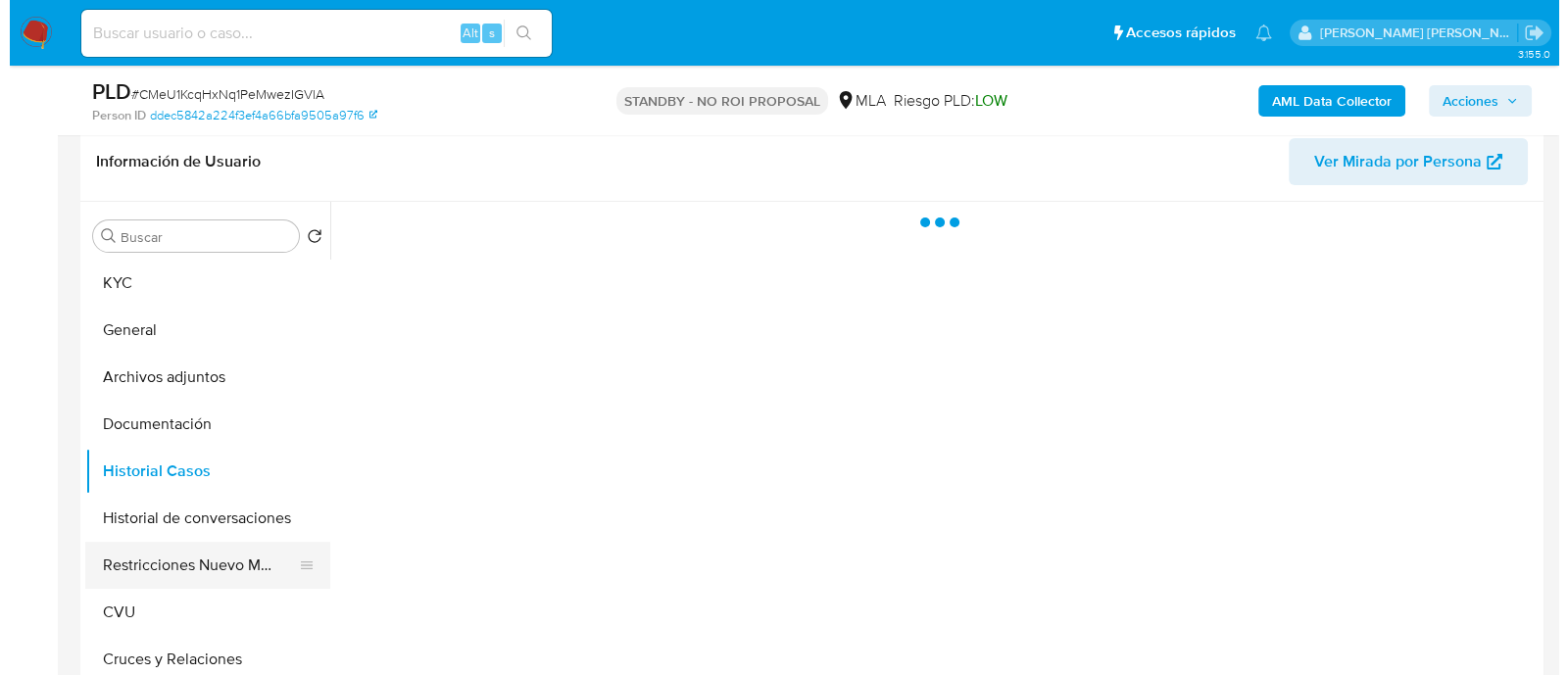
scroll to position [489, 0]
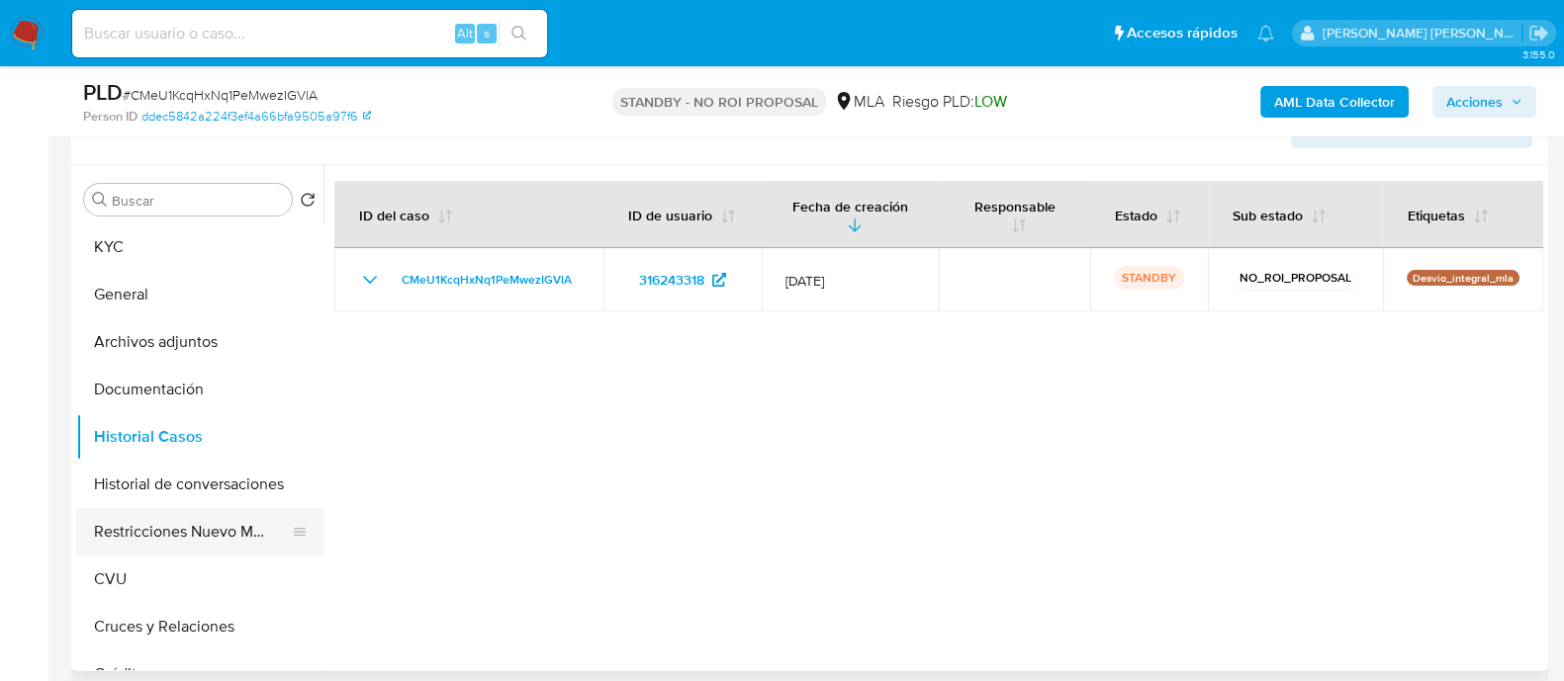
click at [173, 545] on button "Restricciones Nuevo Mundo" at bounding box center [191, 531] width 231 height 47
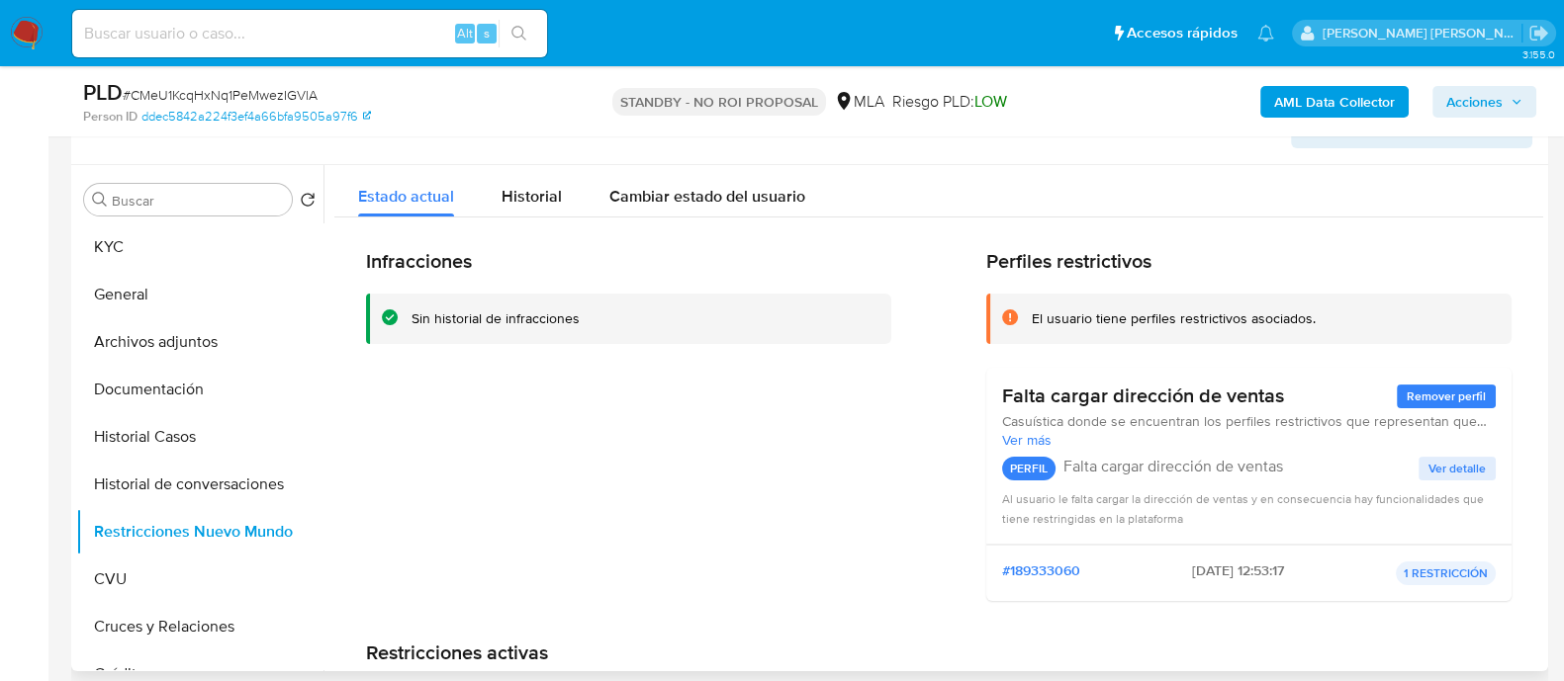
click at [703, 465] on div "Infracciones Sin historial de infracciones" at bounding box center [628, 433] width 525 height 368
click at [181, 487] on button "Historial de conversaciones" at bounding box center [191, 484] width 231 height 47
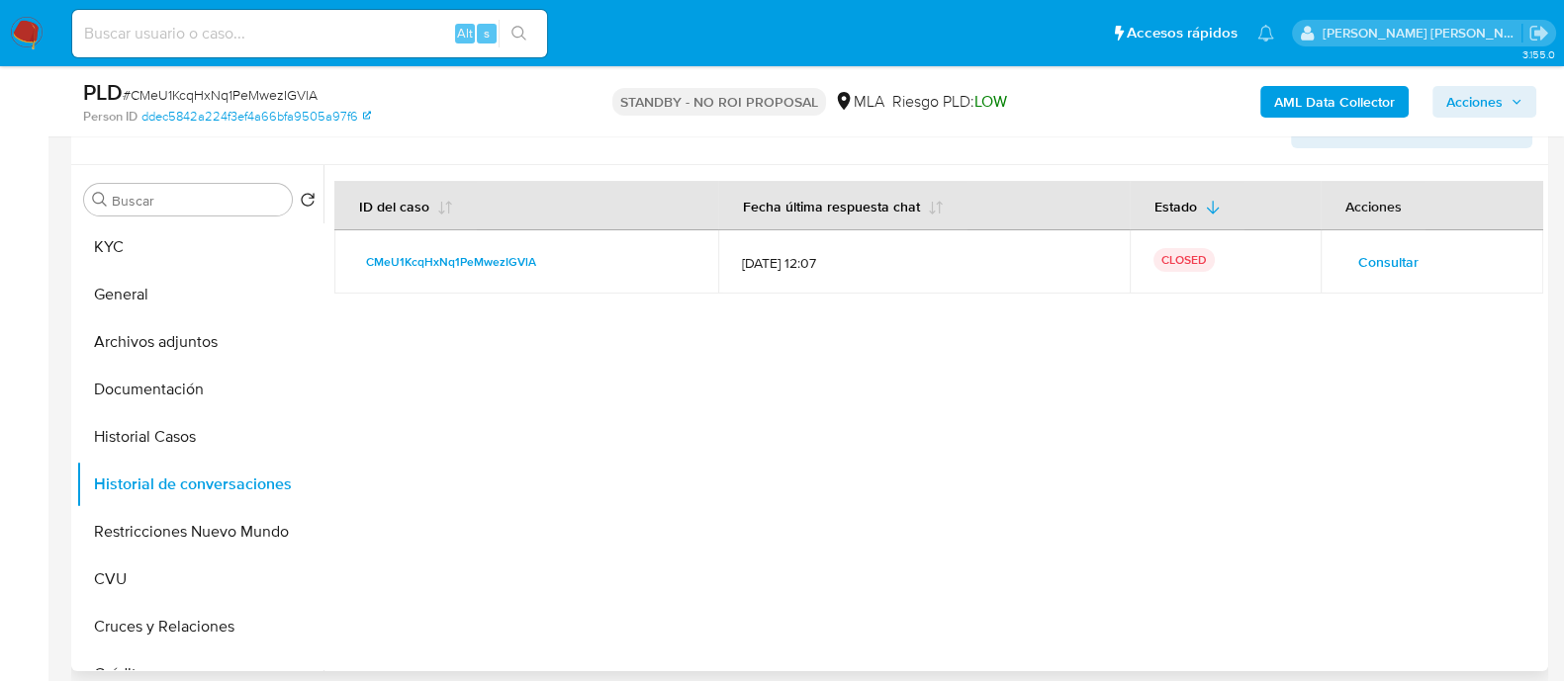
click at [1358, 260] on span "Consultar" at bounding box center [1388, 262] width 60 height 28
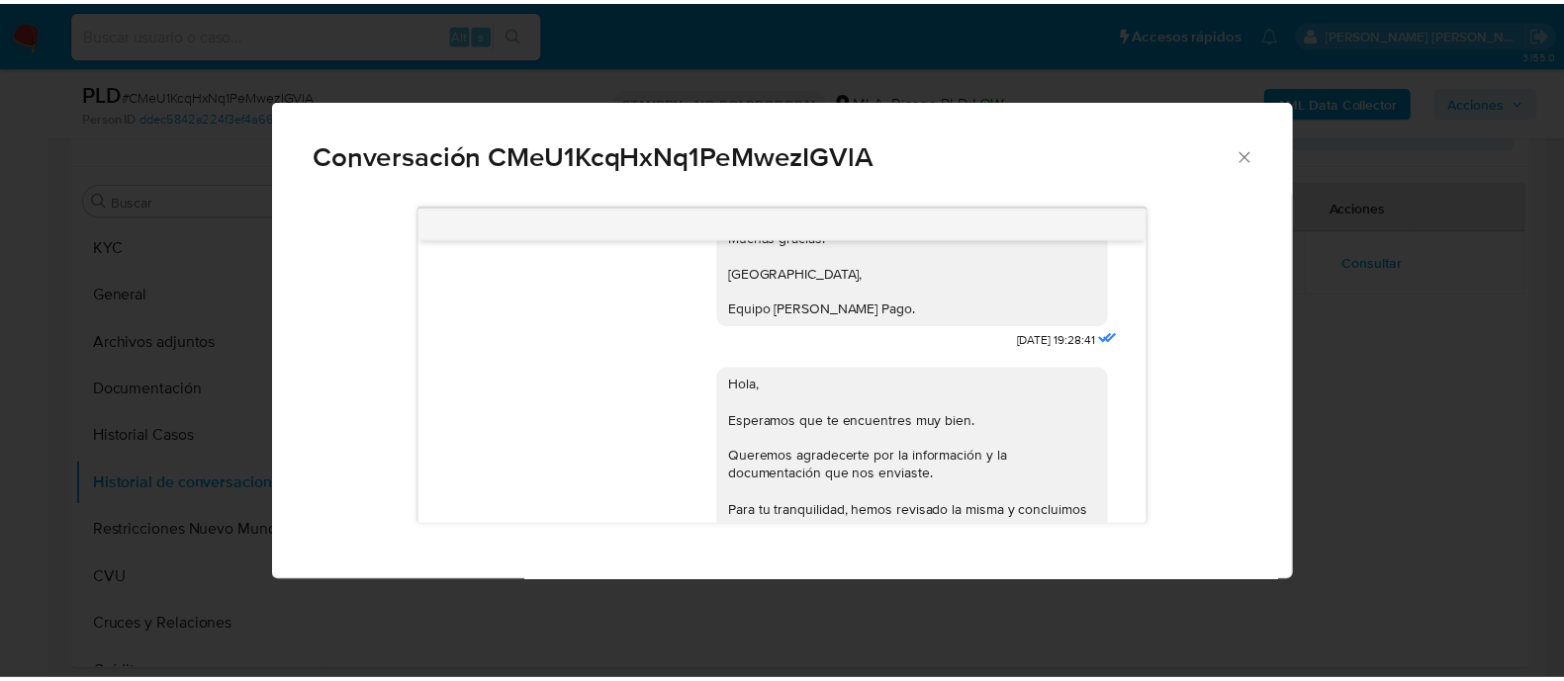
scroll to position [2654, 0]
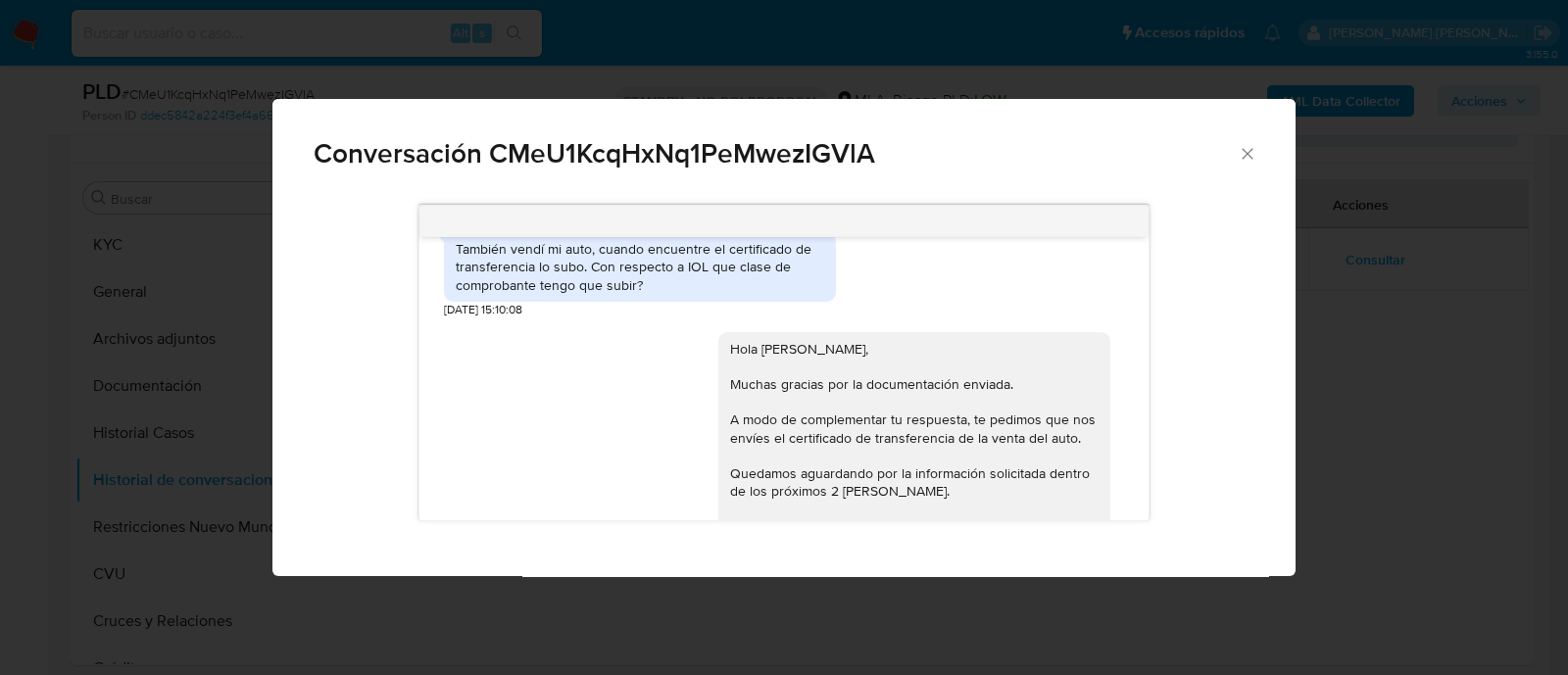
click at [1244, 159] on icon "Cerrar" at bounding box center [1248, 154] width 20 height 20
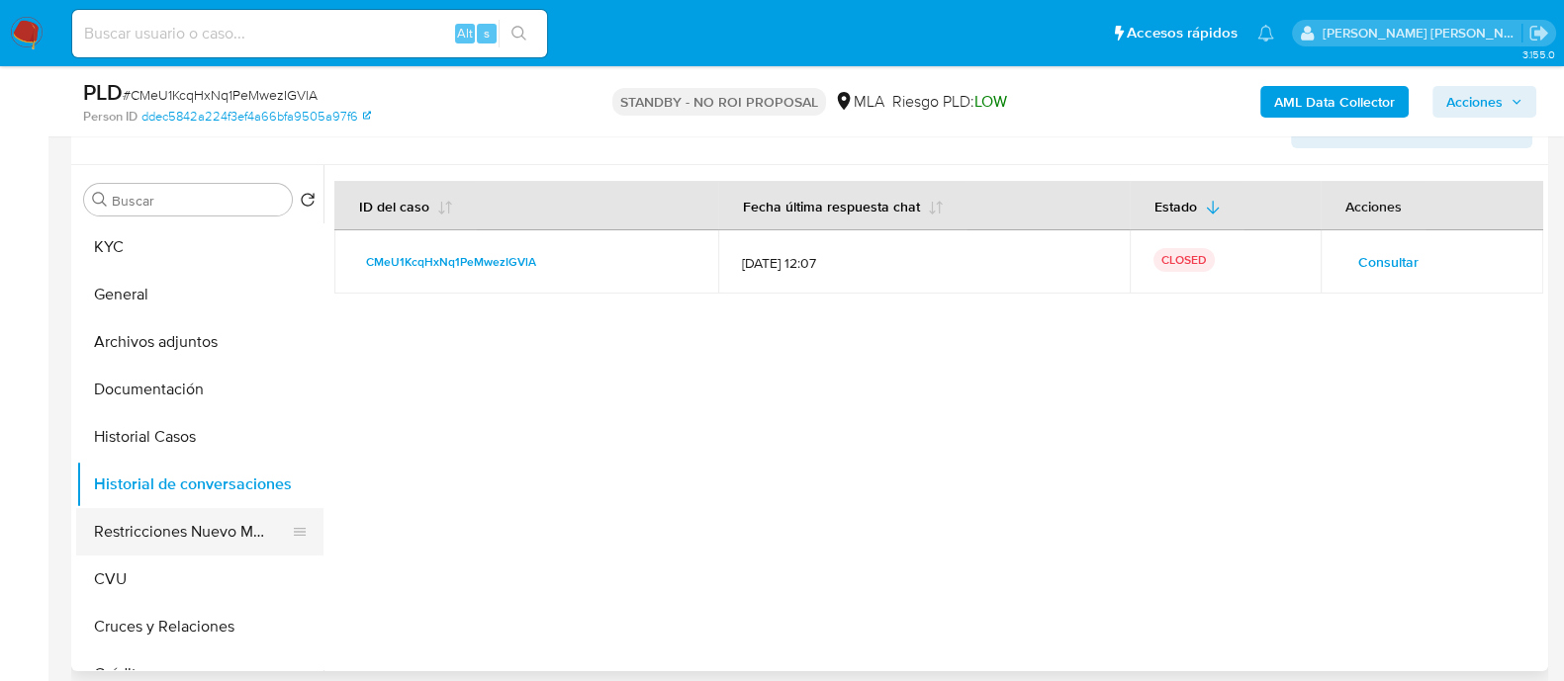
click at [169, 531] on button "Restricciones Nuevo Mundo" at bounding box center [191, 531] width 231 height 47
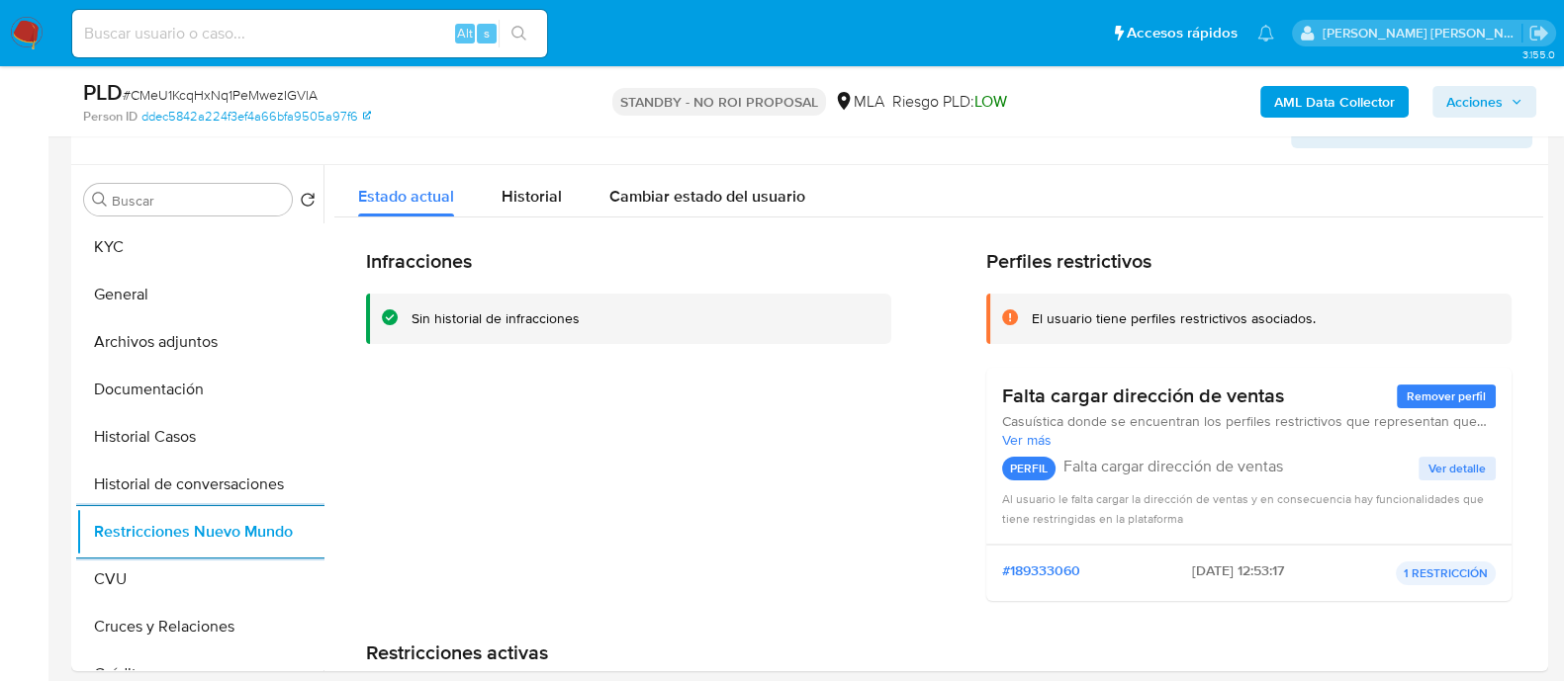
click at [260, 26] on input at bounding box center [309, 34] width 475 height 26
paste input "c1Qy7uXrRz0saljzBeBl3Eim"
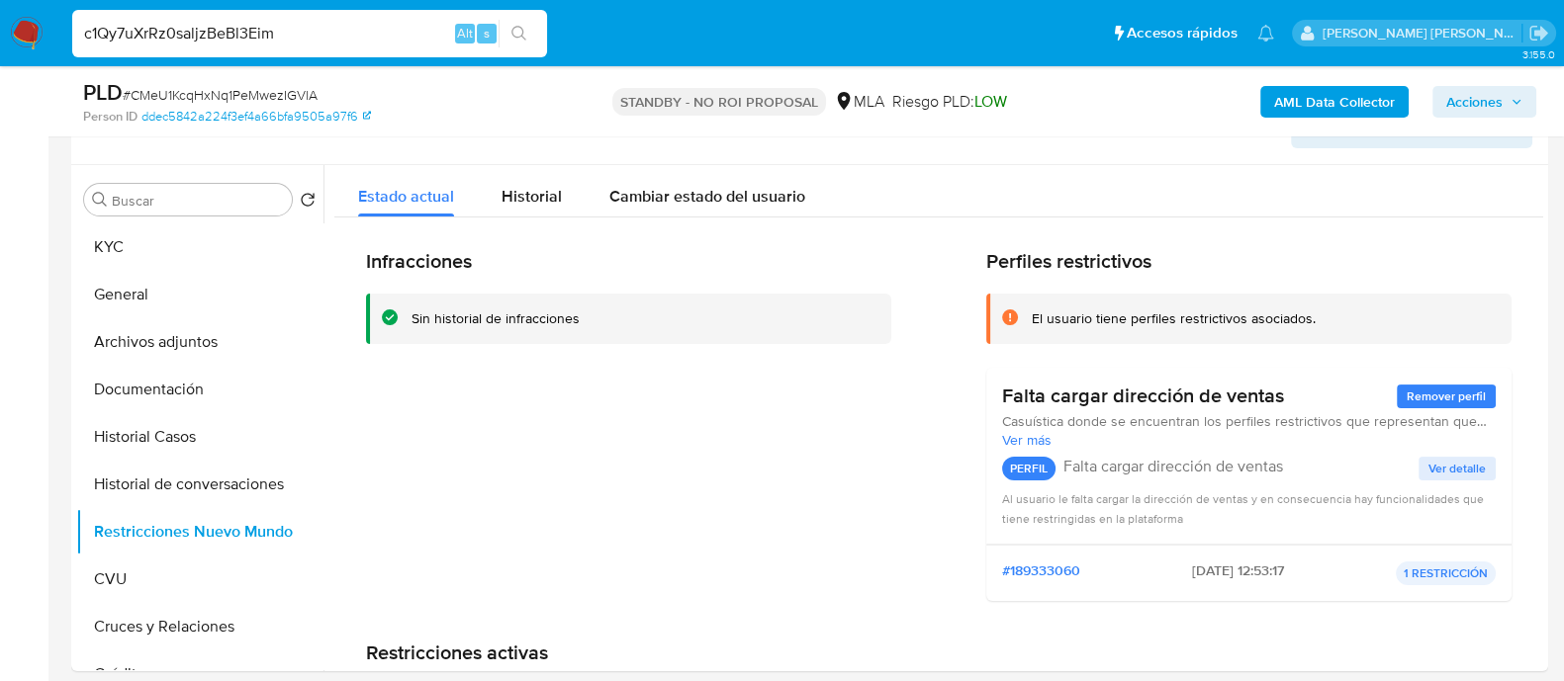
type input "c1Qy7uXrRz0saljzBeBl3Eim"
click at [527, 34] on button "search-icon" at bounding box center [518, 34] width 41 height 28
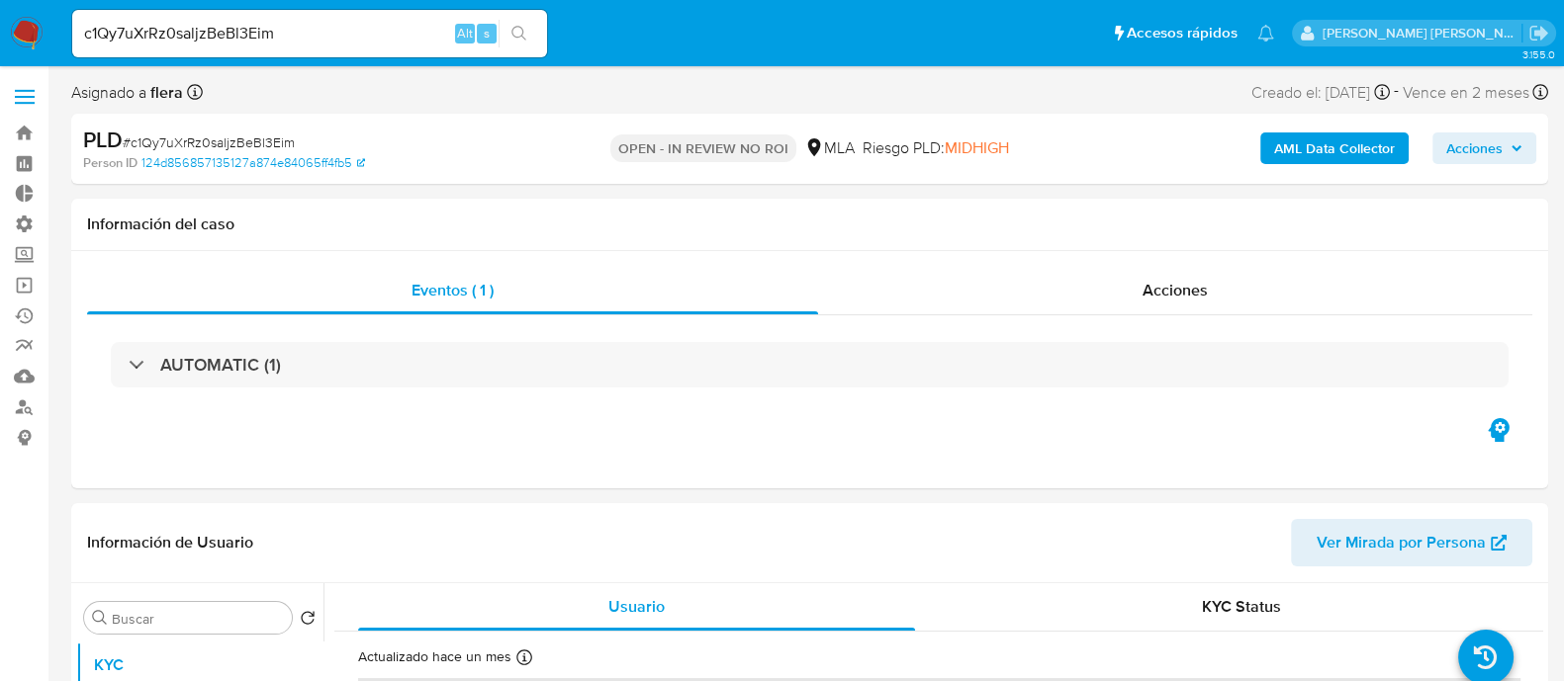
select select "10"
click at [387, 32] on input "c1Qy7uXrRz0saljzBeBl3Eim" at bounding box center [309, 34] width 475 height 26
paste input "2fIcYiX66scWRRcmWTlW2m5n"
type input "2fIcYiX66scWRRcmWTlW2m5n"
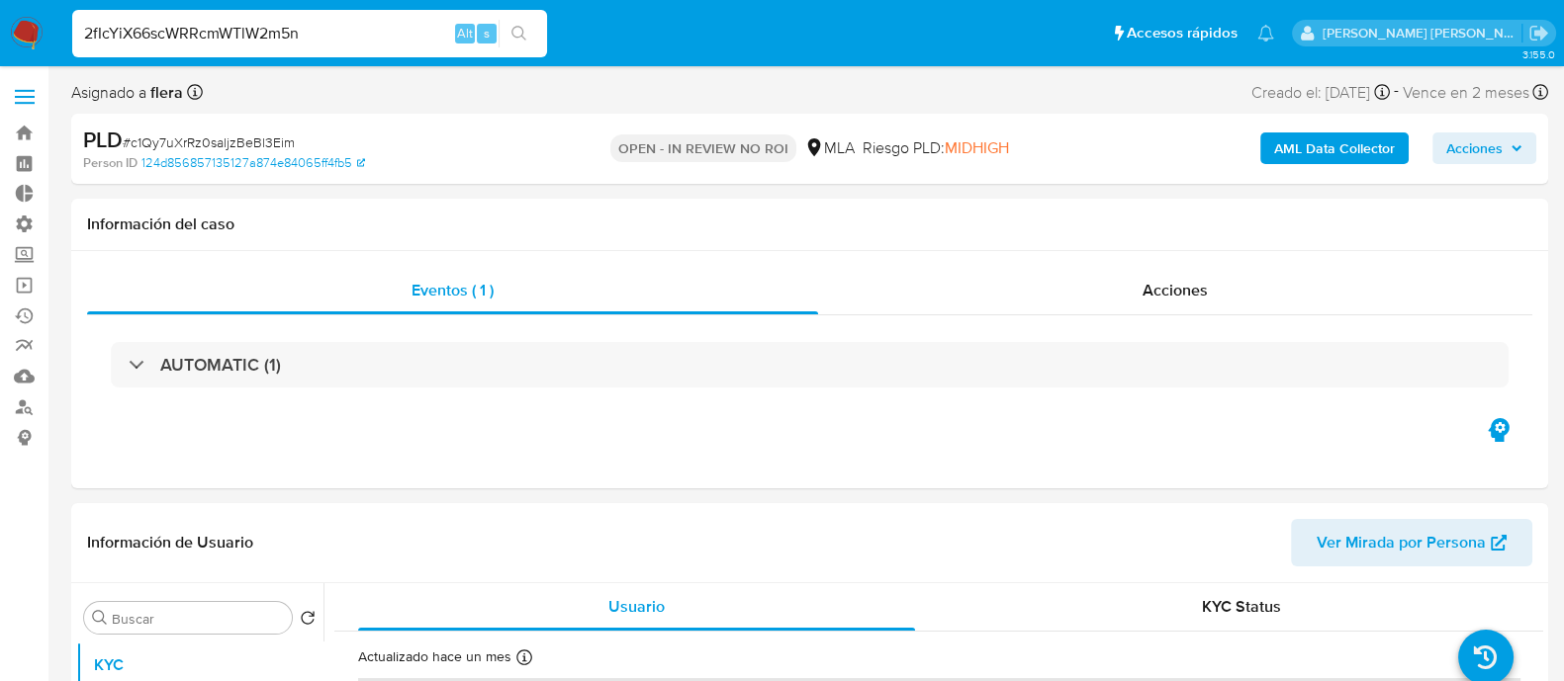
click at [546, 28] on li "2fIcYiX66scWRRcmWTlW2m5n Alt s" at bounding box center [309, 32] width 485 height 49
click at [511, 32] on icon "search-icon" at bounding box center [518, 33] width 15 height 15
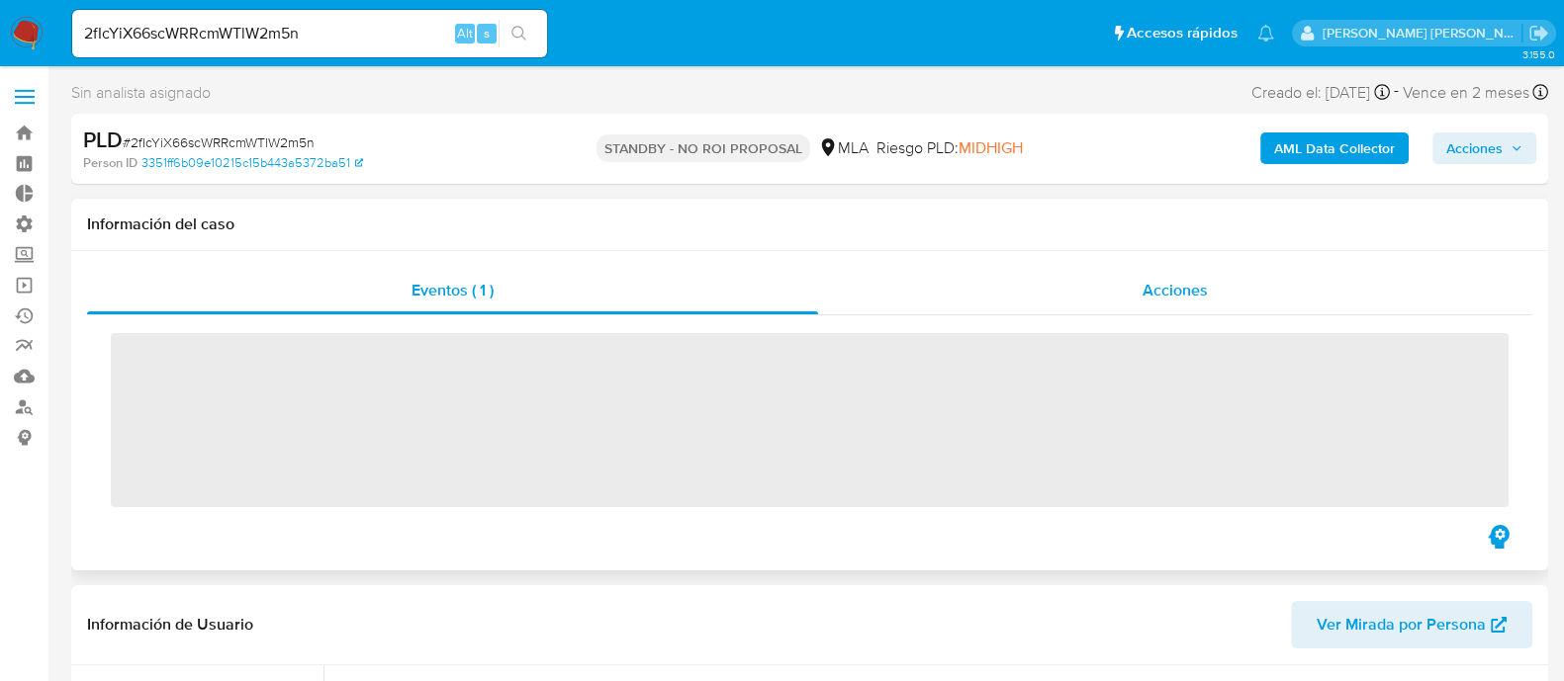
click at [1145, 279] on span "Acciones" at bounding box center [1174, 290] width 65 height 23
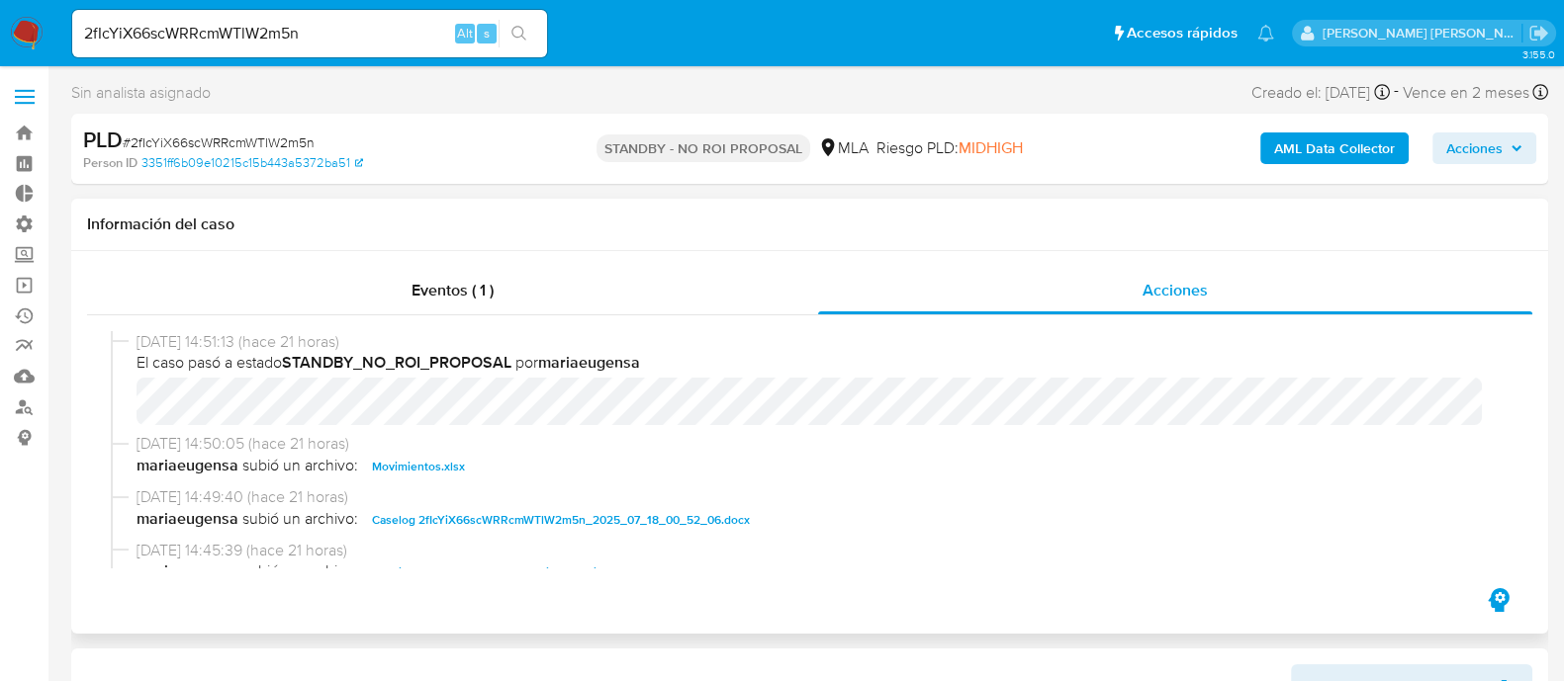
select select "10"
click at [255, 25] on input "2fIcYiX66scWRRcmWTlW2m5n" at bounding box center [309, 34] width 475 height 26
paste input "0d97TqvKYyZgAj9pM4hZSpuz"
type input "0d97TqvKYyZgAj9pM4hZSpuz"
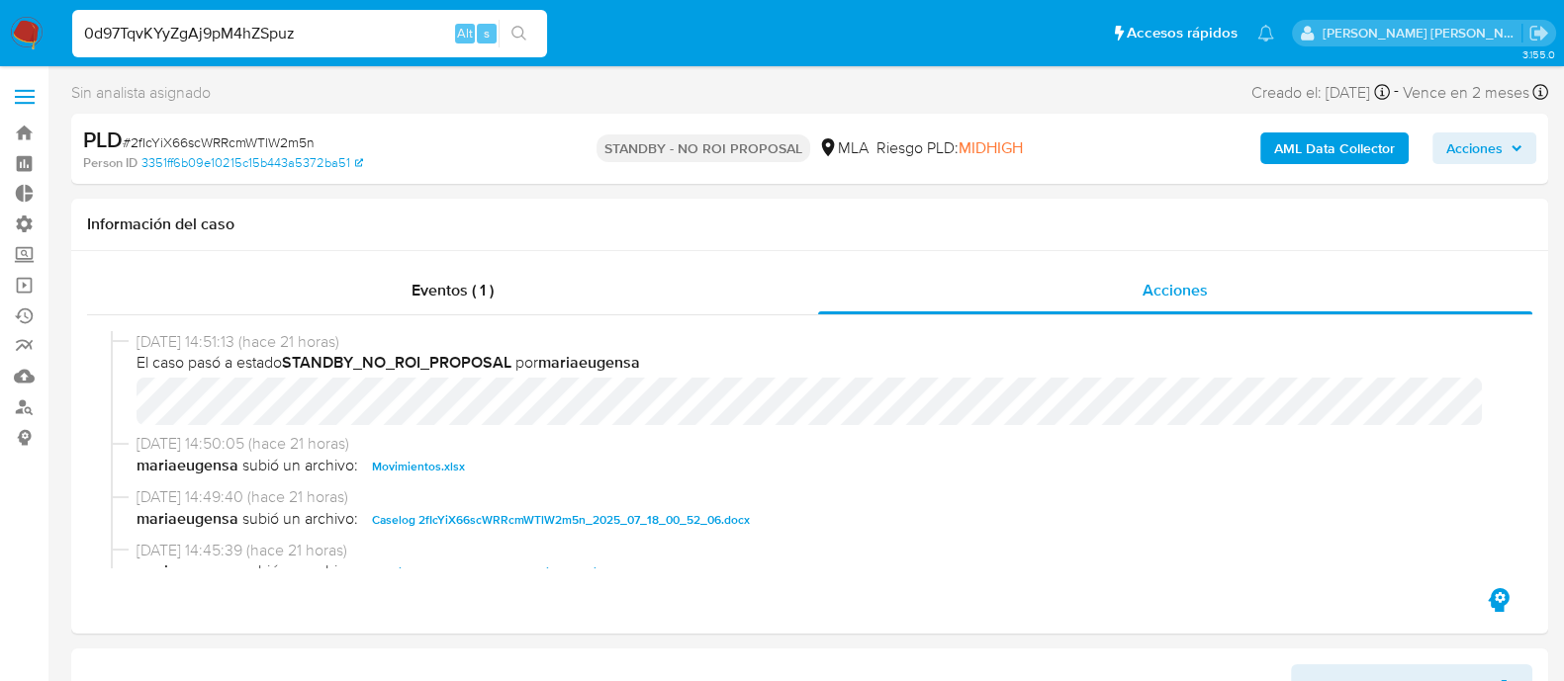
click at [512, 22] on button "search-icon" at bounding box center [518, 34] width 41 height 28
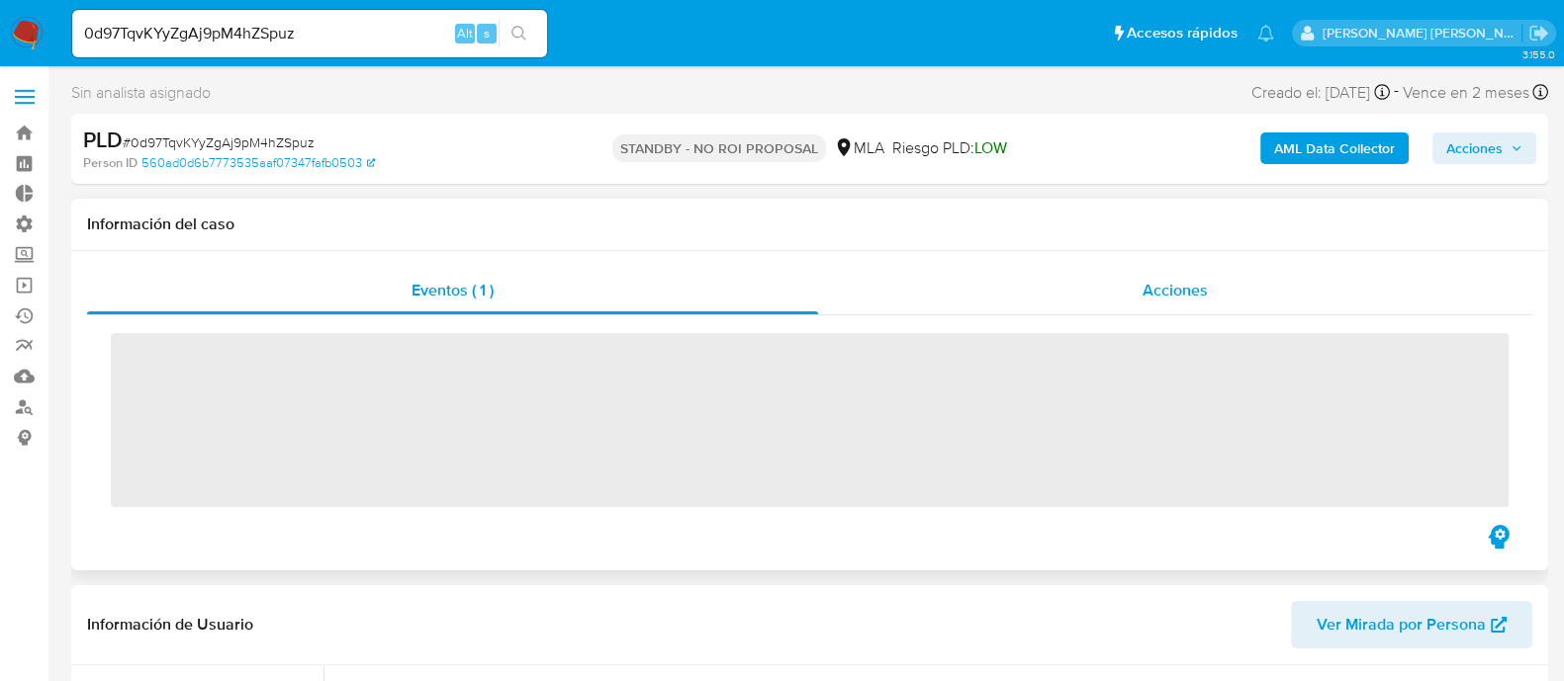
click at [1113, 305] on div "Acciones" at bounding box center [1175, 290] width 714 height 47
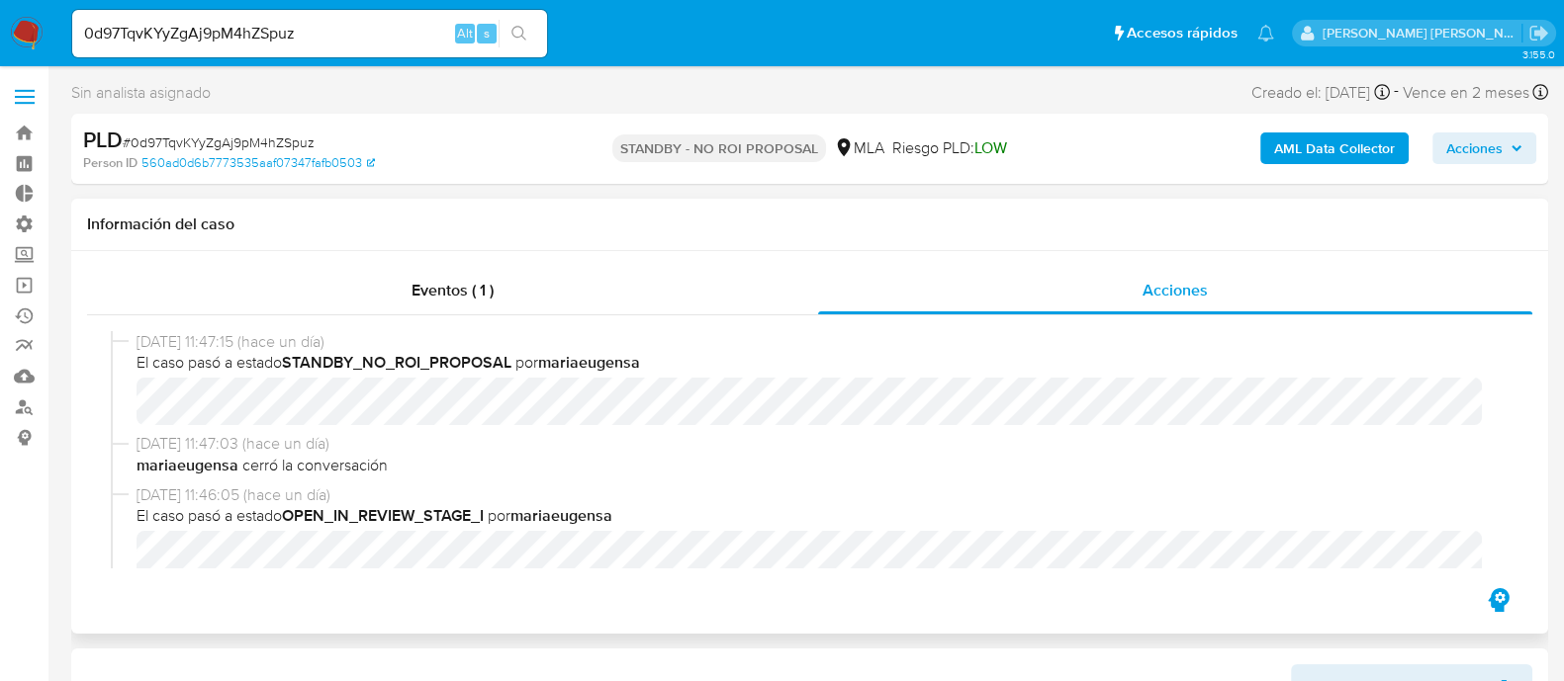
select select "10"
click at [313, 28] on input "0d97TqvKYyZgAj9pM4hZSpuz" at bounding box center [309, 34] width 475 height 26
paste input "OJKC0tOEJ8WuSS6ZPiFMa8xe"
type input "OJKC0tOEJ8WuSS6ZPiFMa8xe"
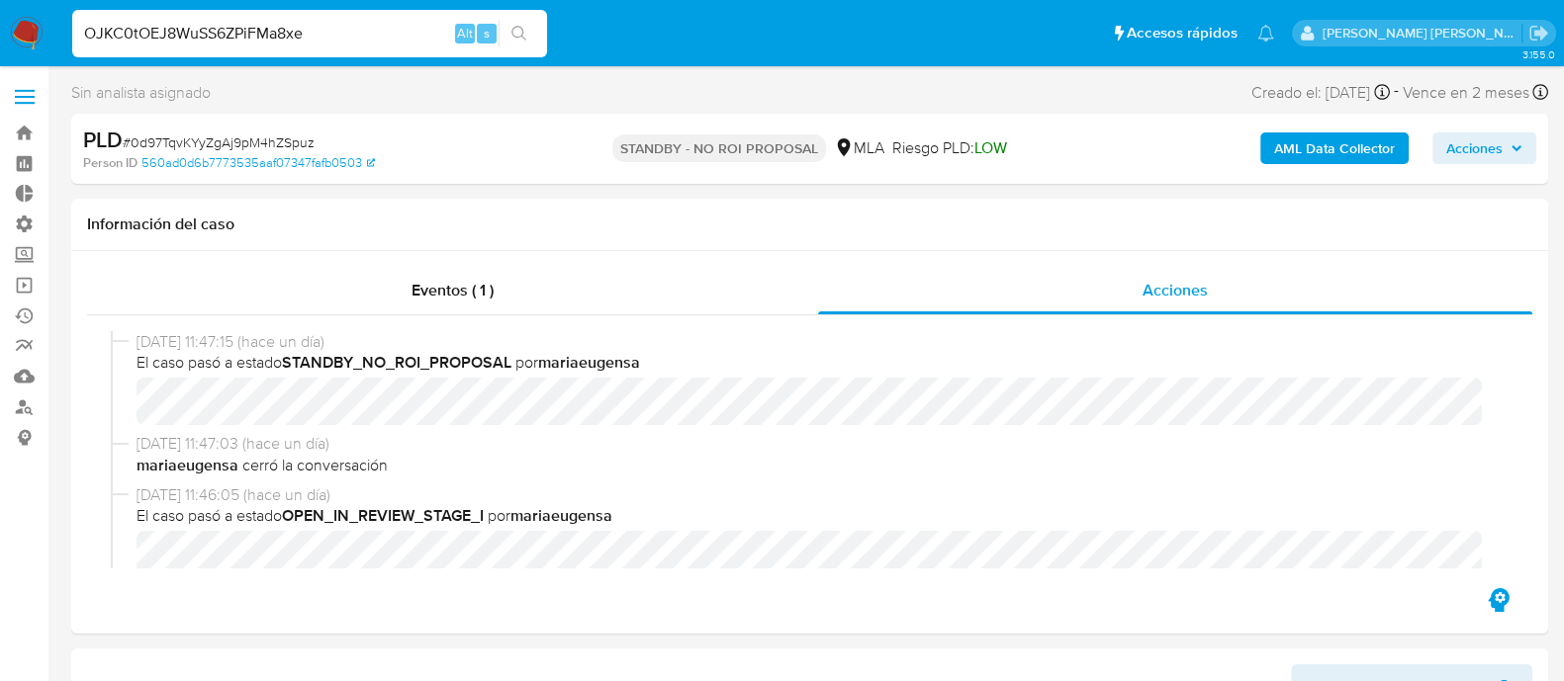
click at [531, 35] on button "search-icon" at bounding box center [518, 34] width 41 height 28
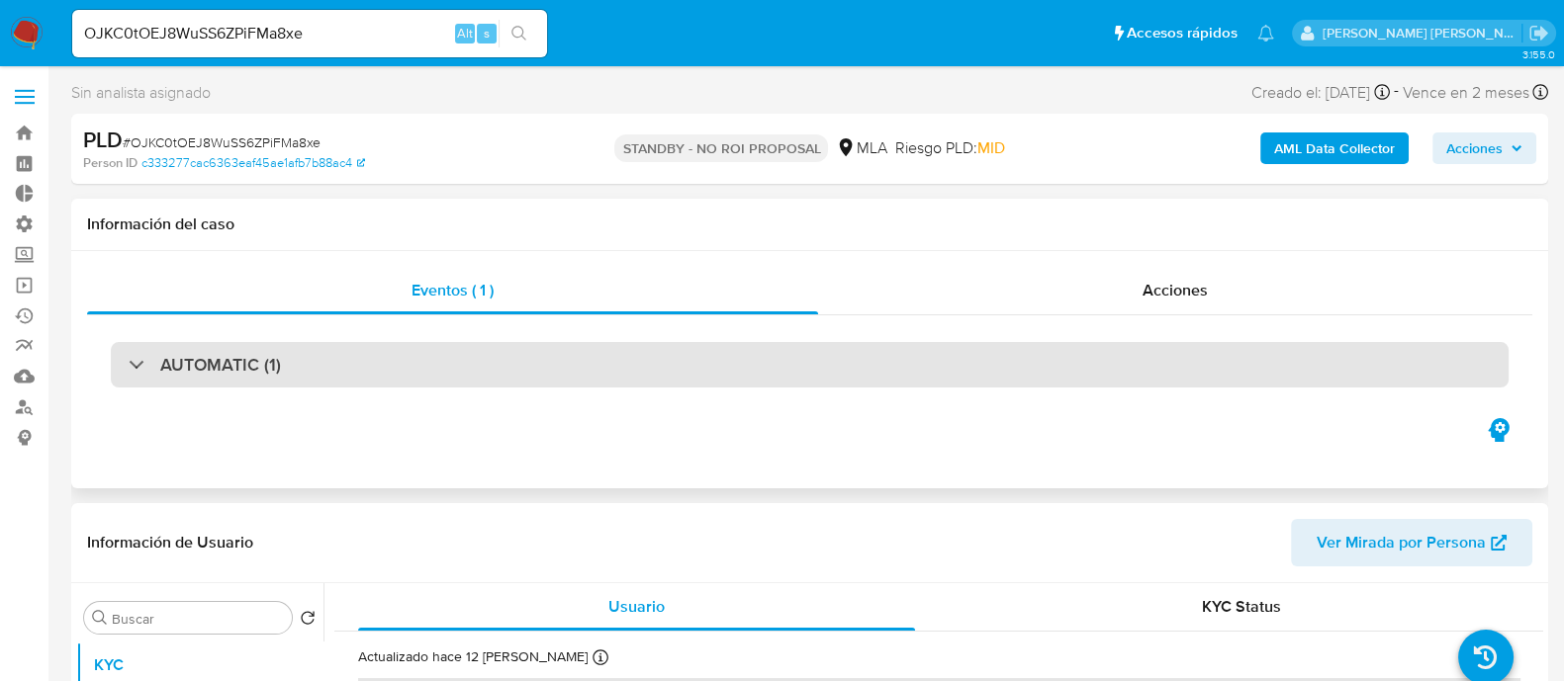
select select "10"
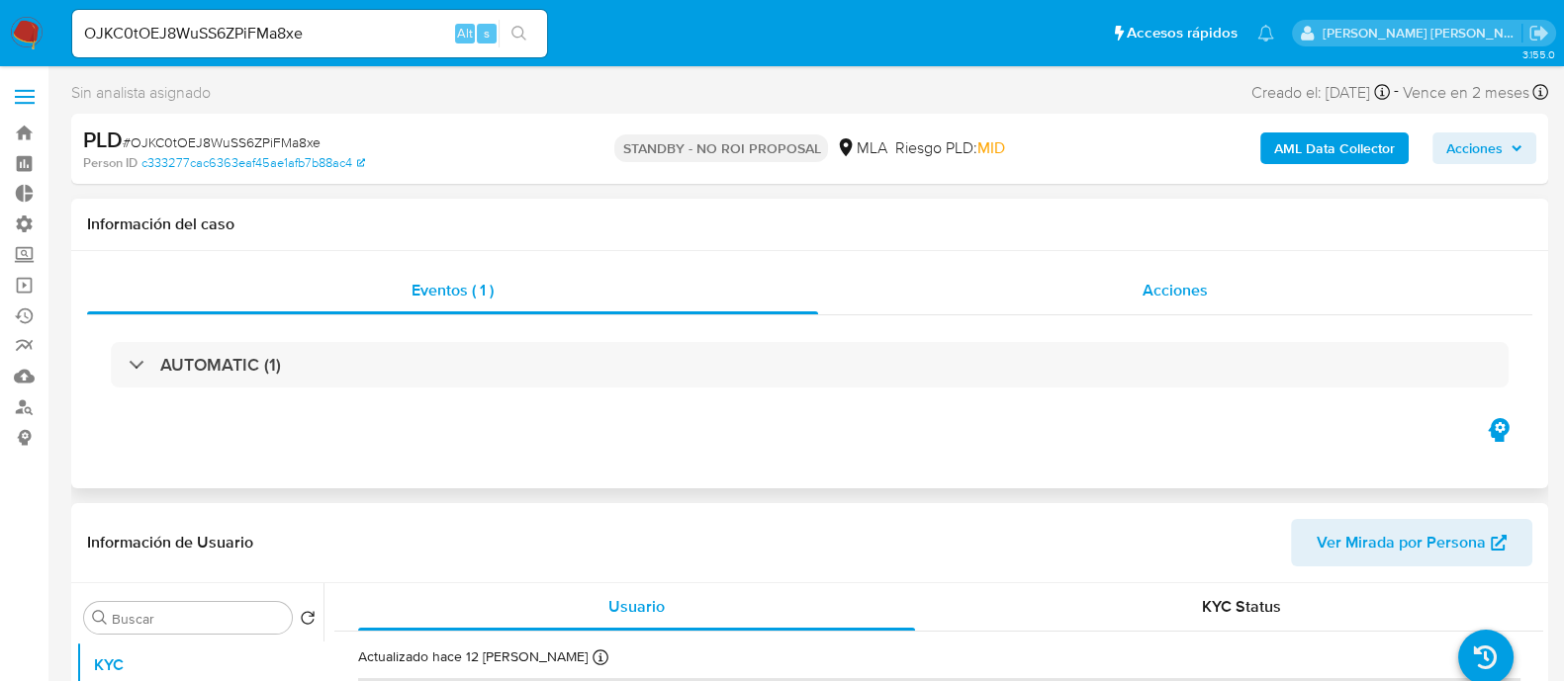
click at [1255, 274] on div "Acciones" at bounding box center [1175, 290] width 714 height 47
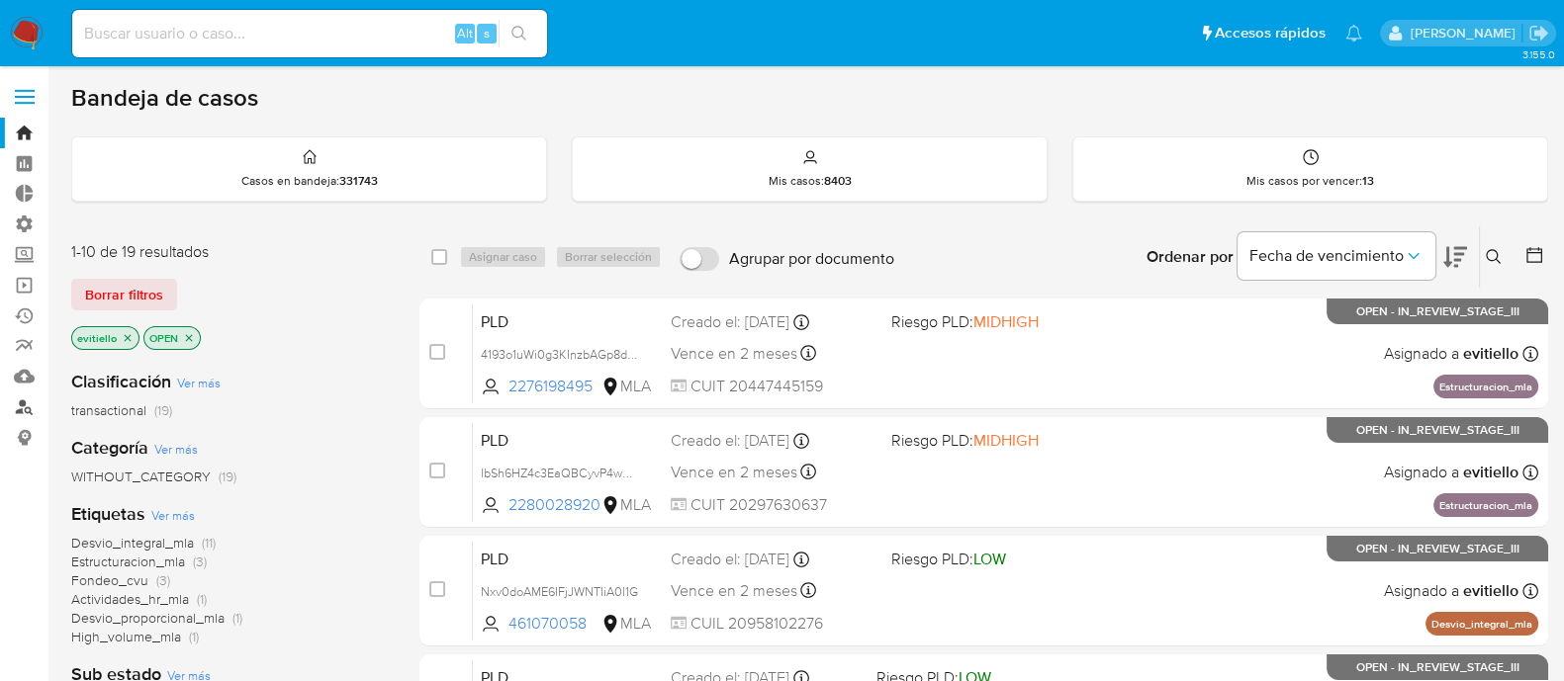
click at [23, 412] on link "Buscador de personas" at bounding box center [117, 407] width 235 height 31
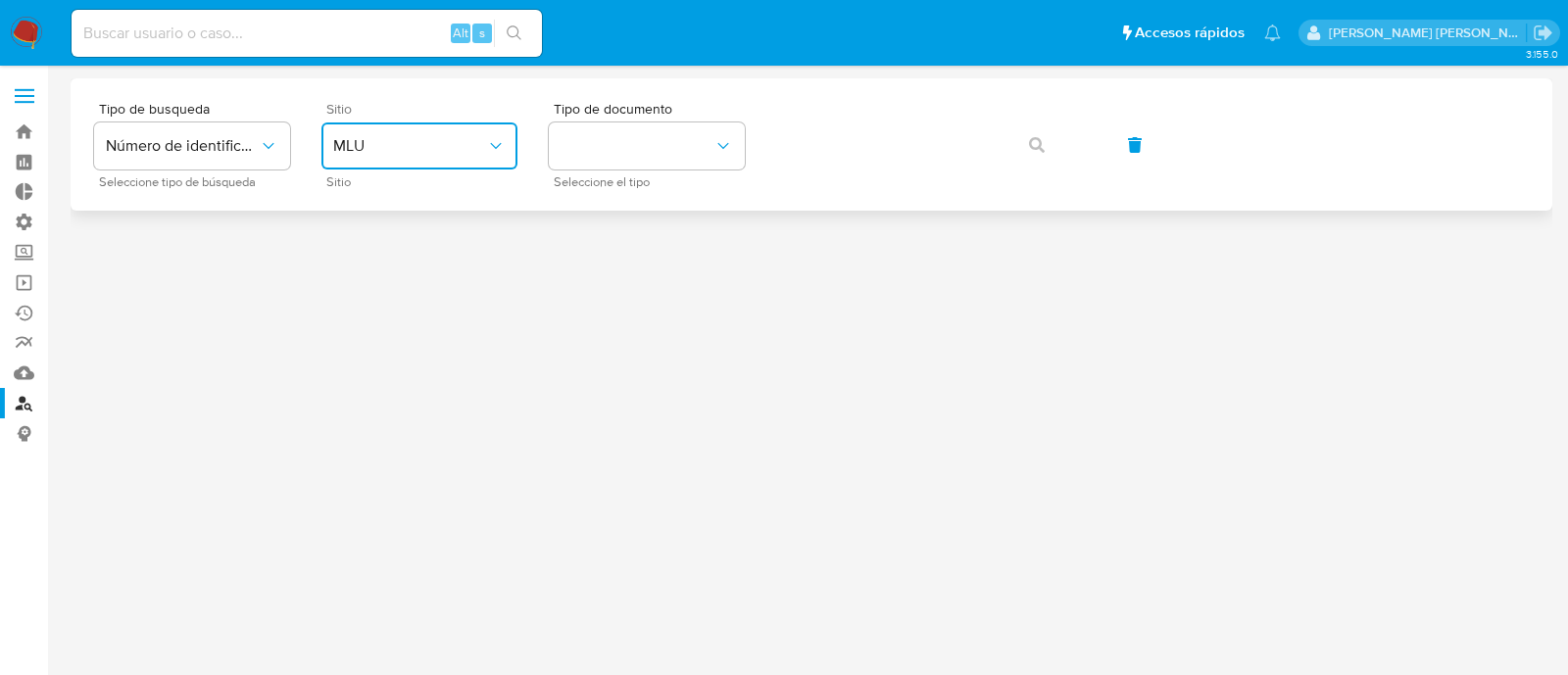
click at [445, 149] on span "MLU" at bounding box center [409, 146] width 153 height 20
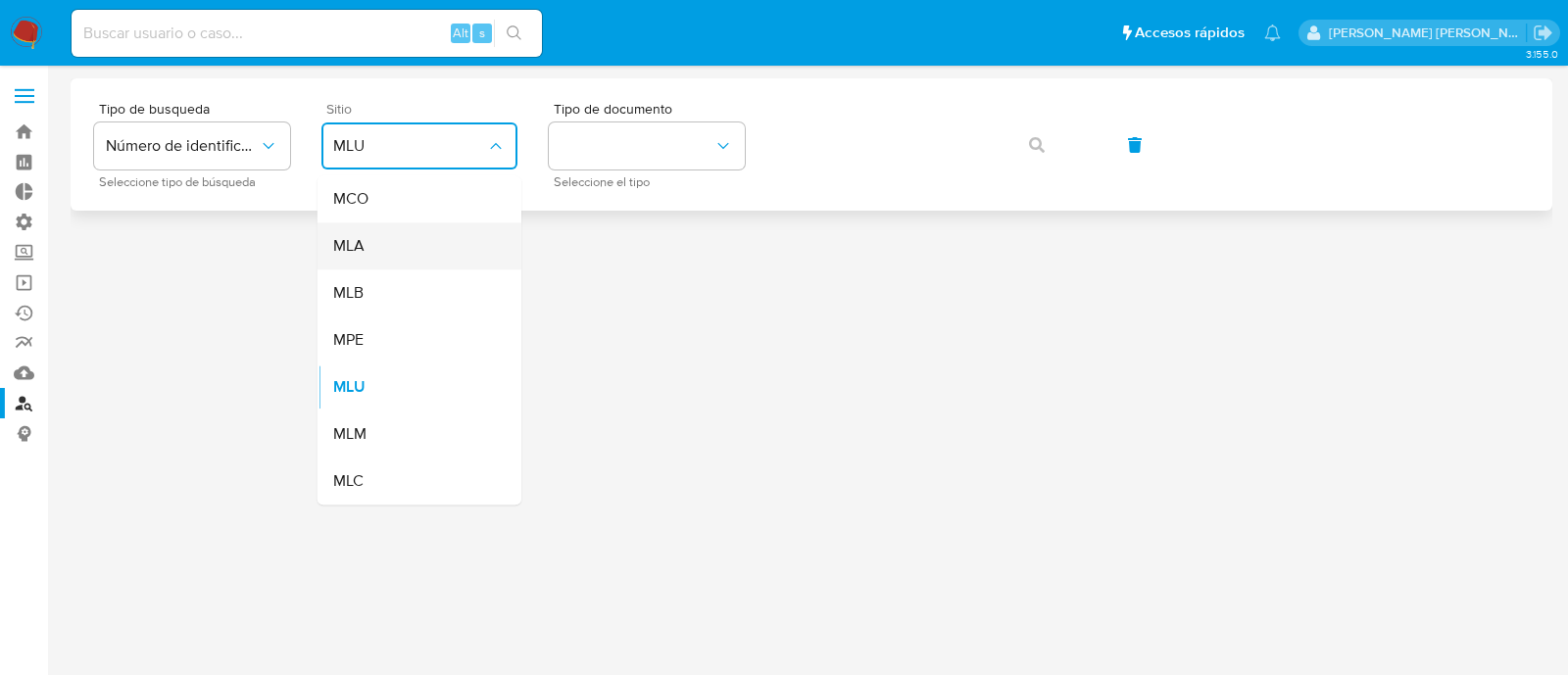
click at [426, 247] on div "MLA" at bounding box center [413, 245] width 161 height 47
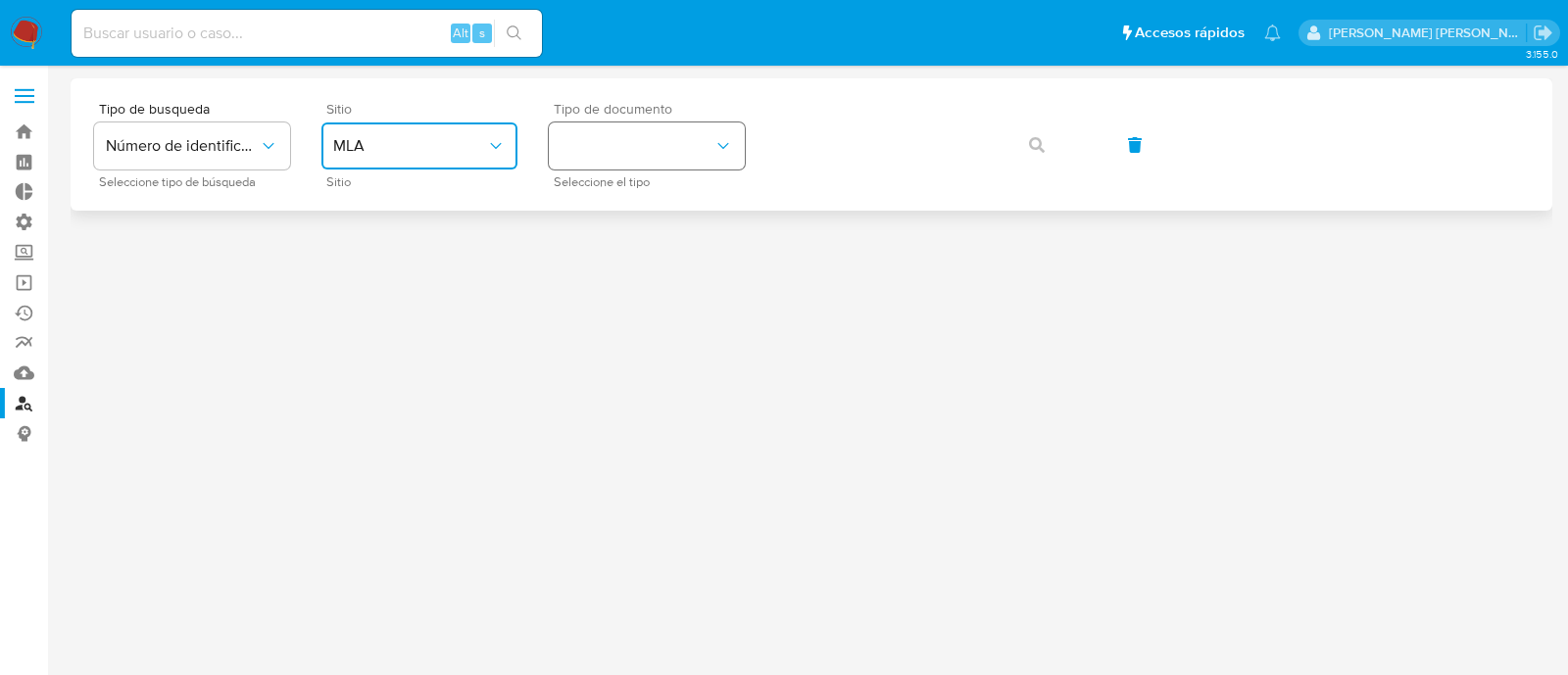
click at [648, 145] on button "identificationType" at bounding box center [647, 146] width 196 height 47
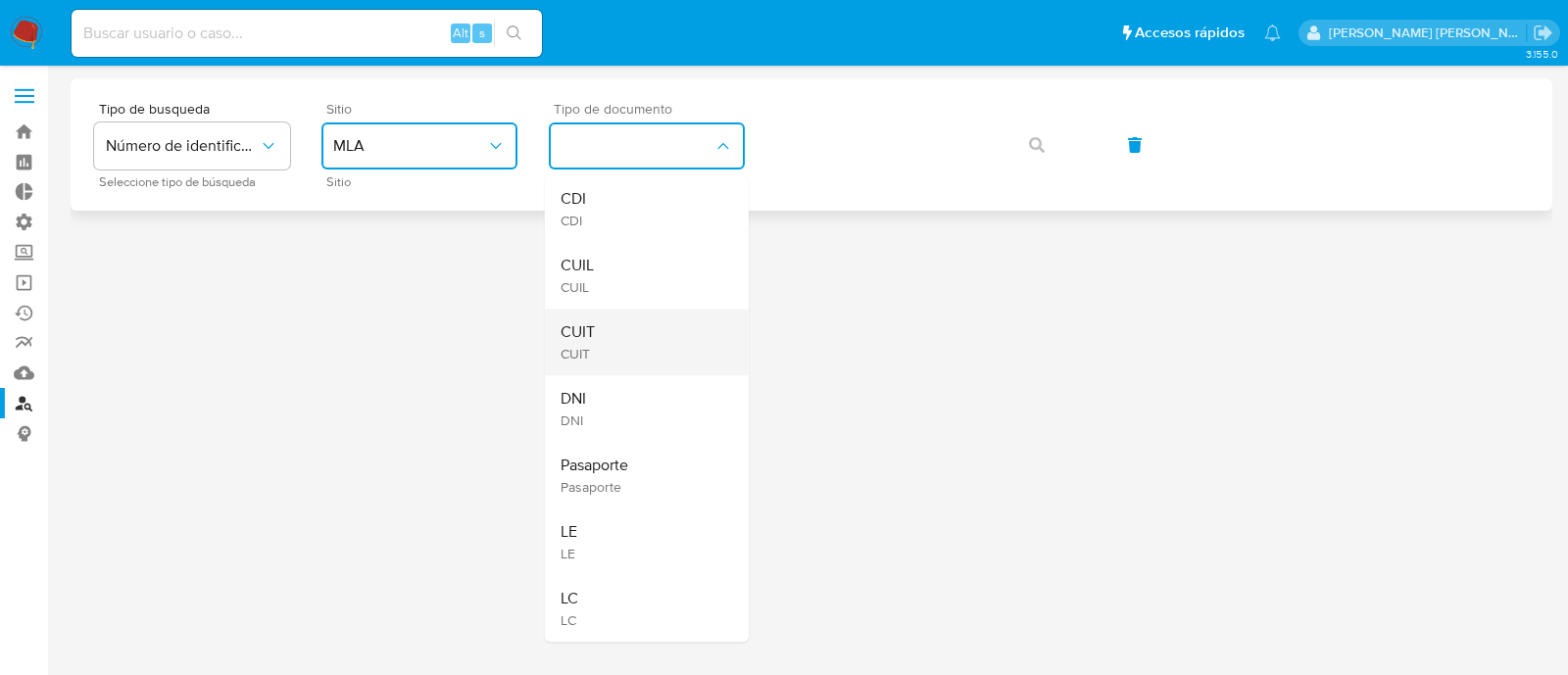
click at [634, 343] on div "CUIT CUIT" at bounding box center [641, 342] width 161 height 66
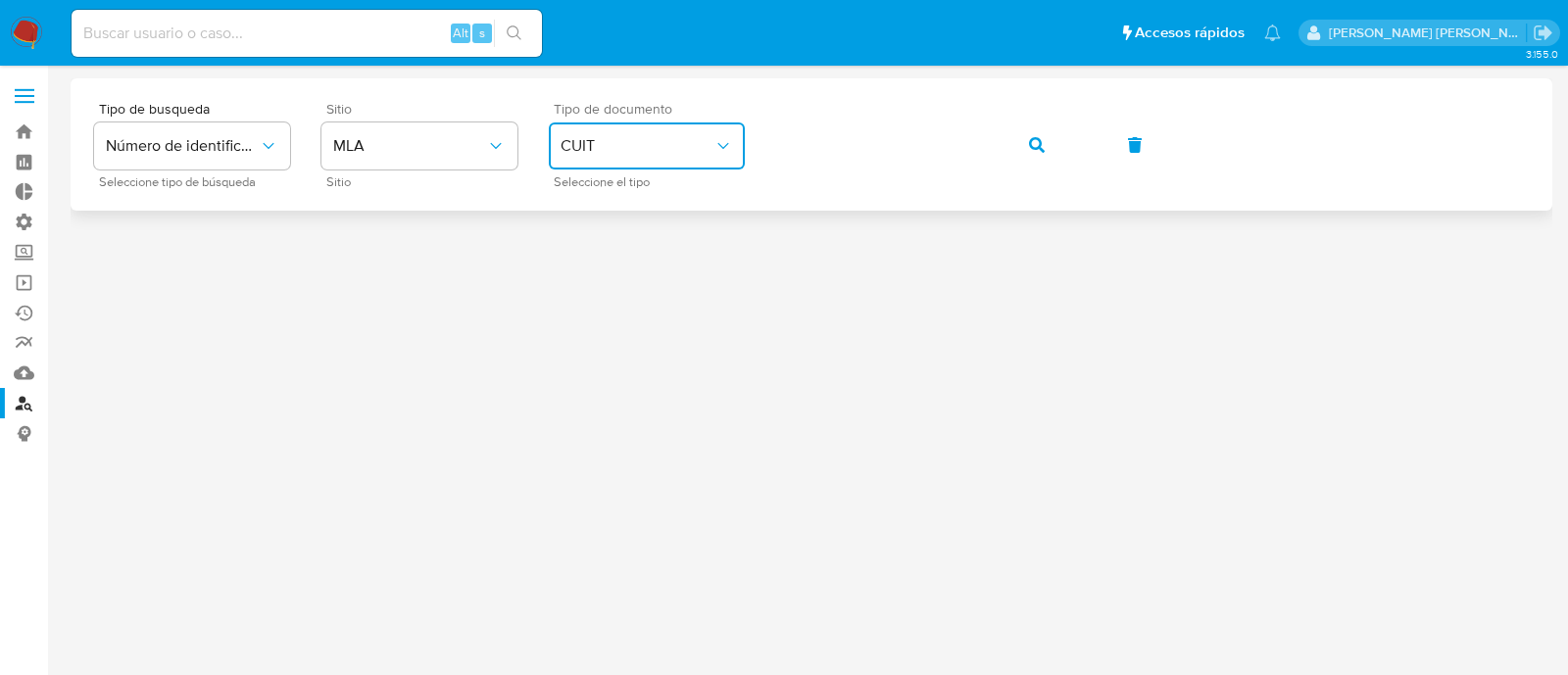
click at [1020, 141] on button "button" at bounding box center [1037, 145] width 66 height 47
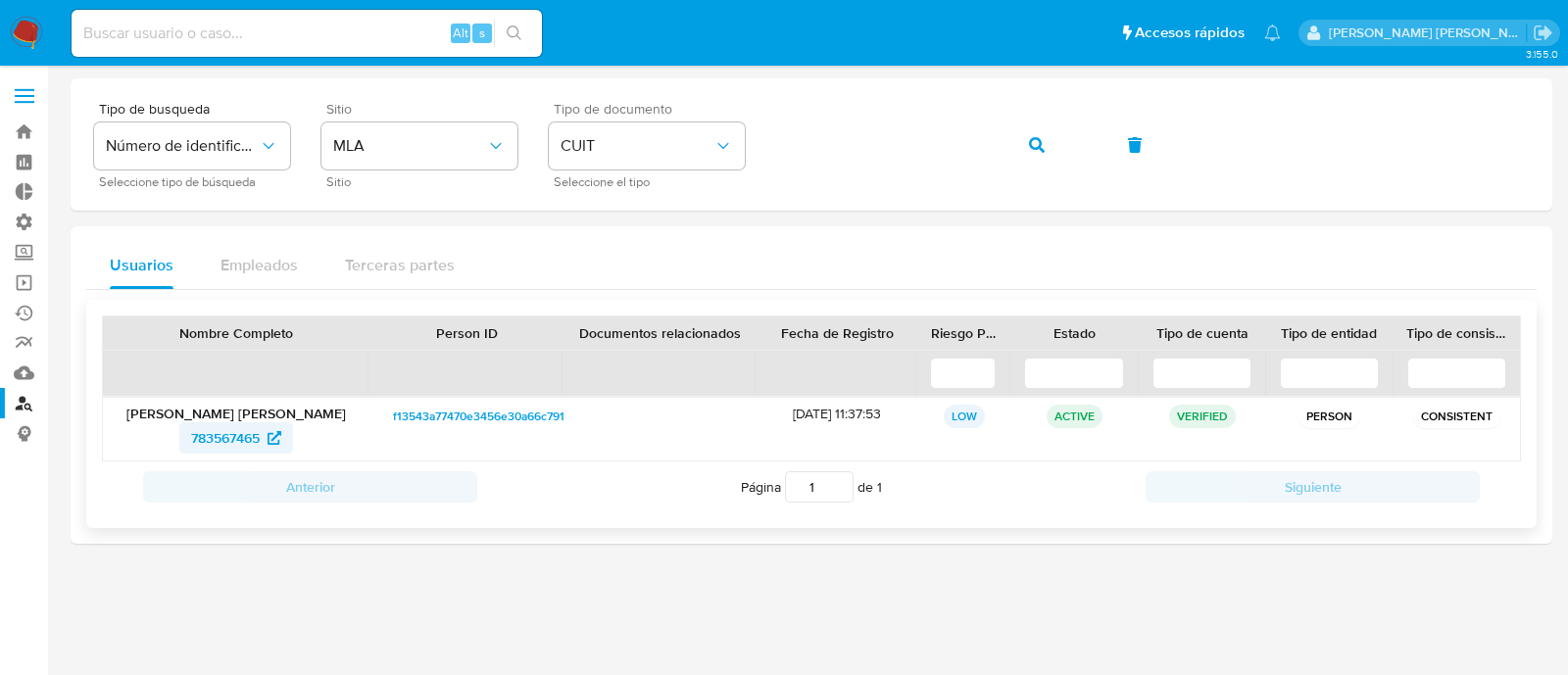
click at [250, 444] on span "783567465" at bounding box center [225, 438] width 68 height 32
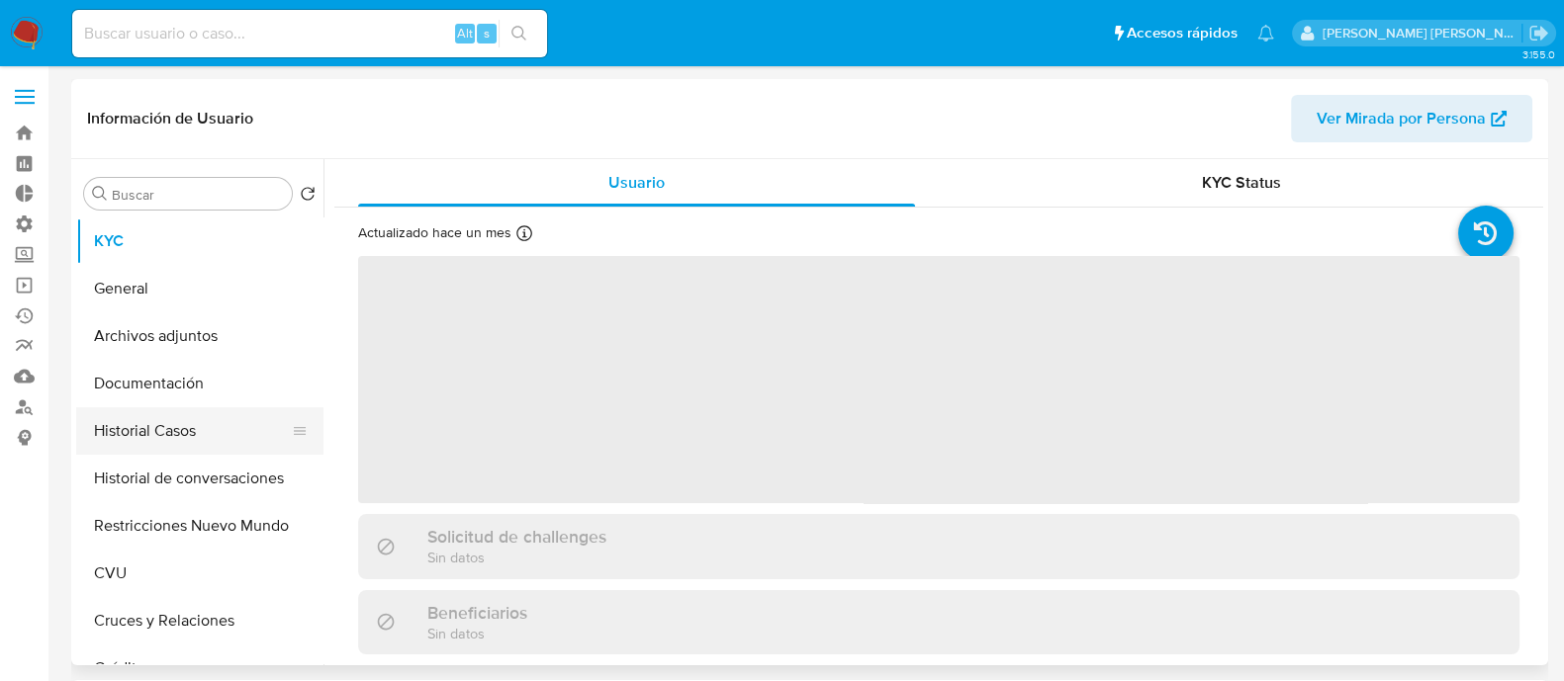
click at [176, 428] on button "Historial Casos" at bounding box center [191, 430] width 231 height 47
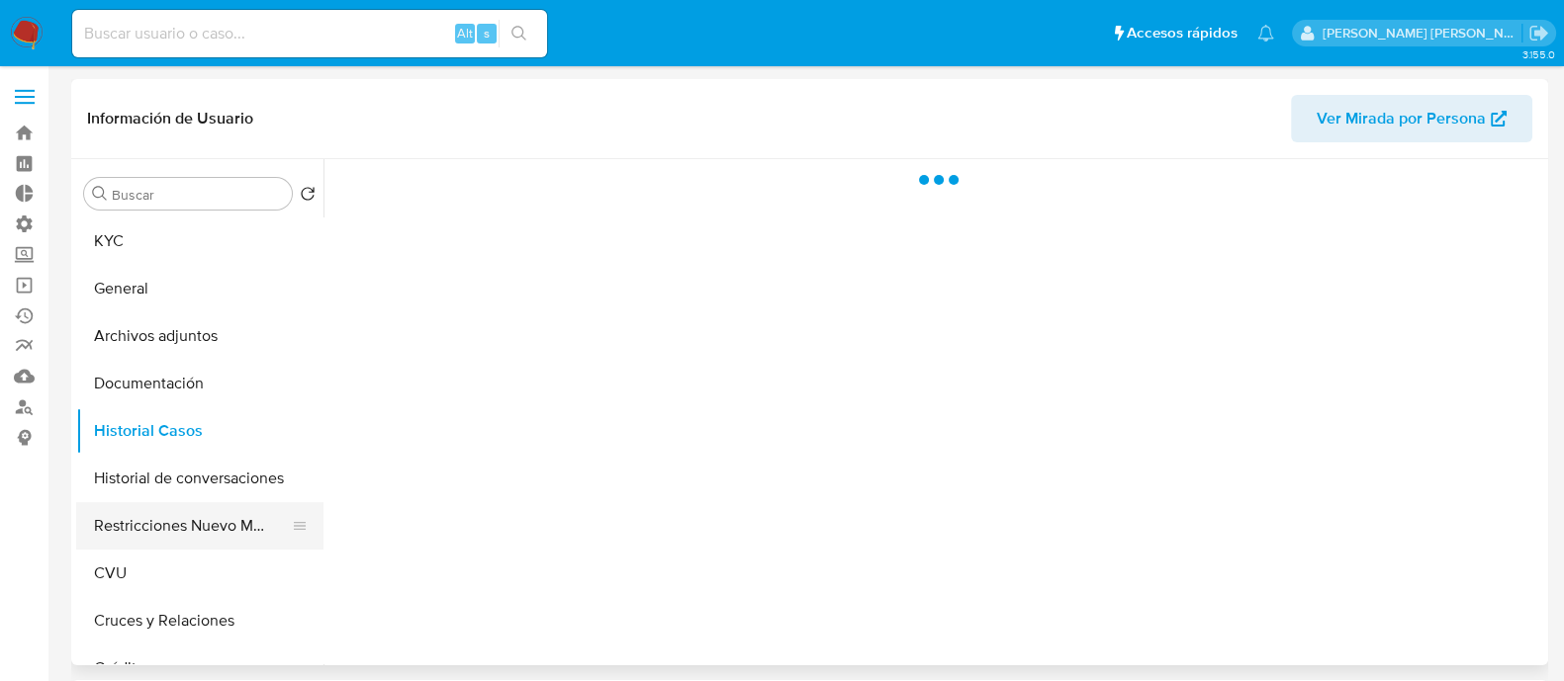
select select "10"
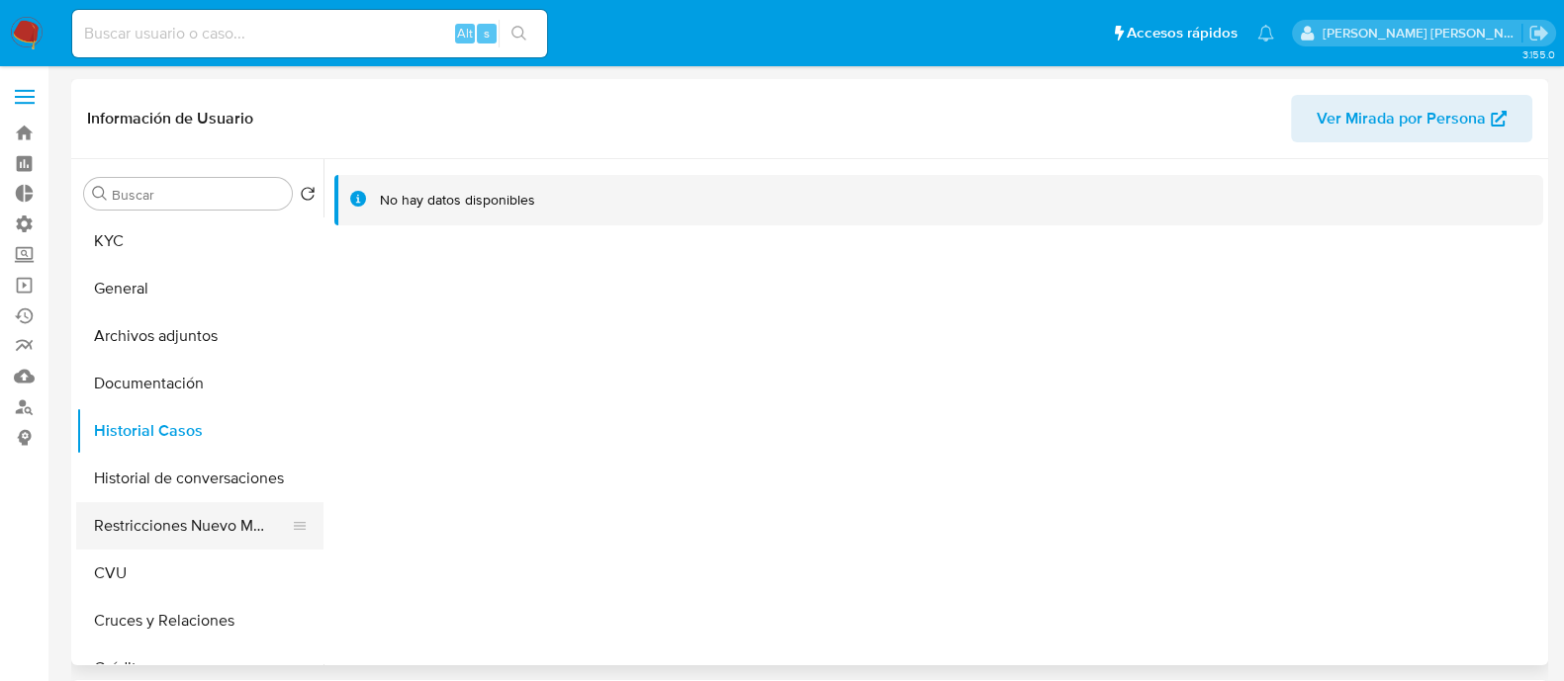
click at [198, 524] on button "Restricciones Nuevo Mundo" at bounding box center [191, 525] width 231 height 47
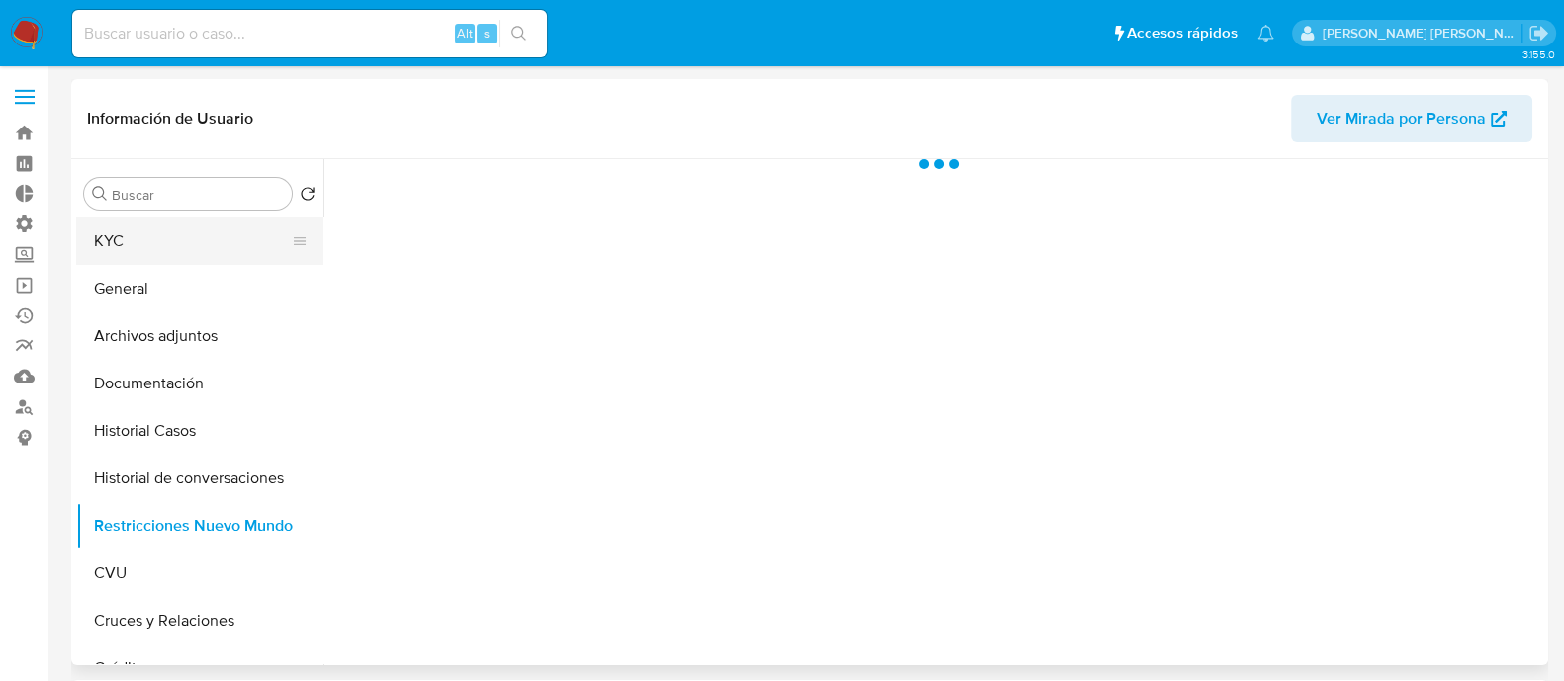
click at [210, 252] on button "KYC" at bounding box center [191, 241] width 231 height 47
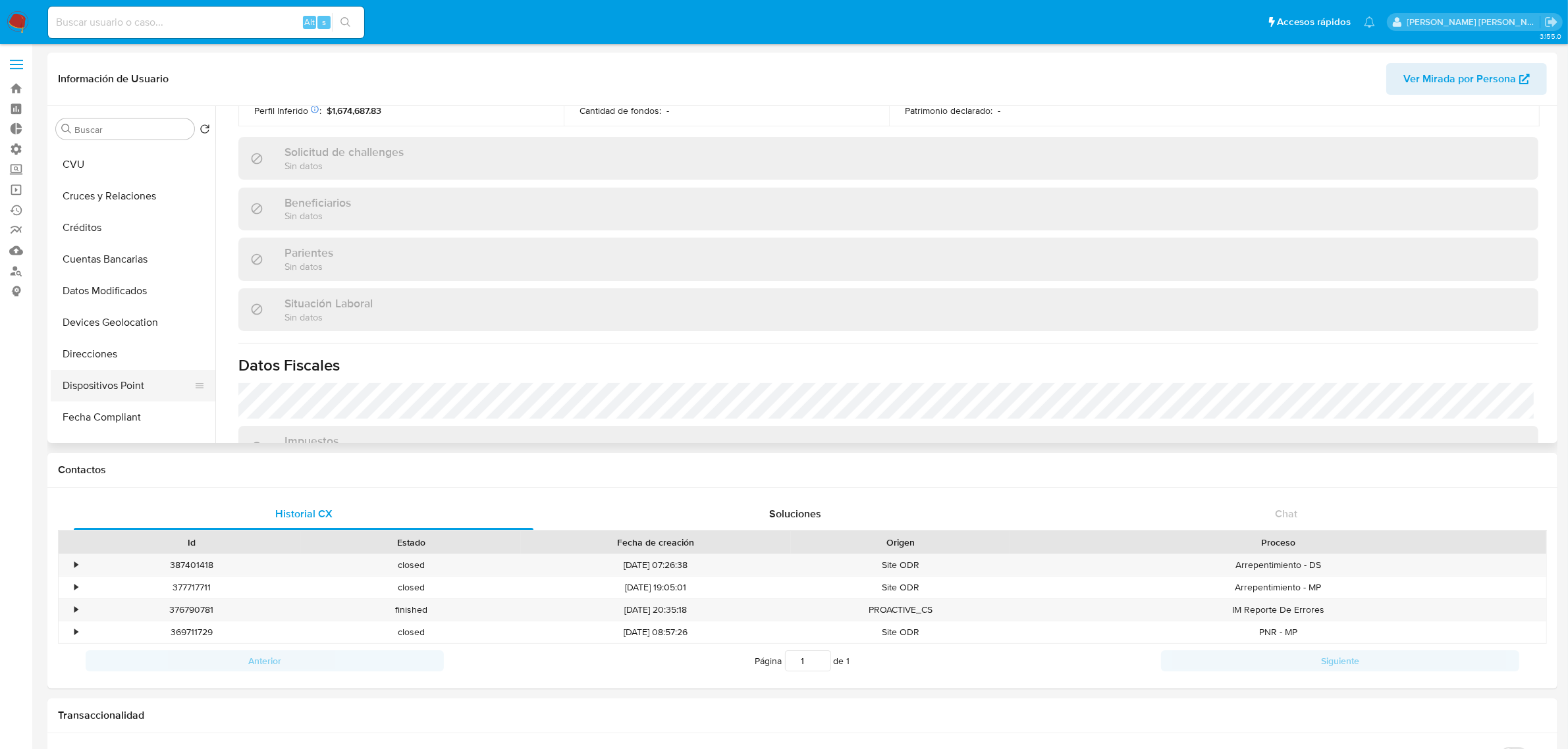
scroll to position [247, 0]
click at [132, 328] on button "Direcciones" at bounding box center [127, 324] width 154 height 31
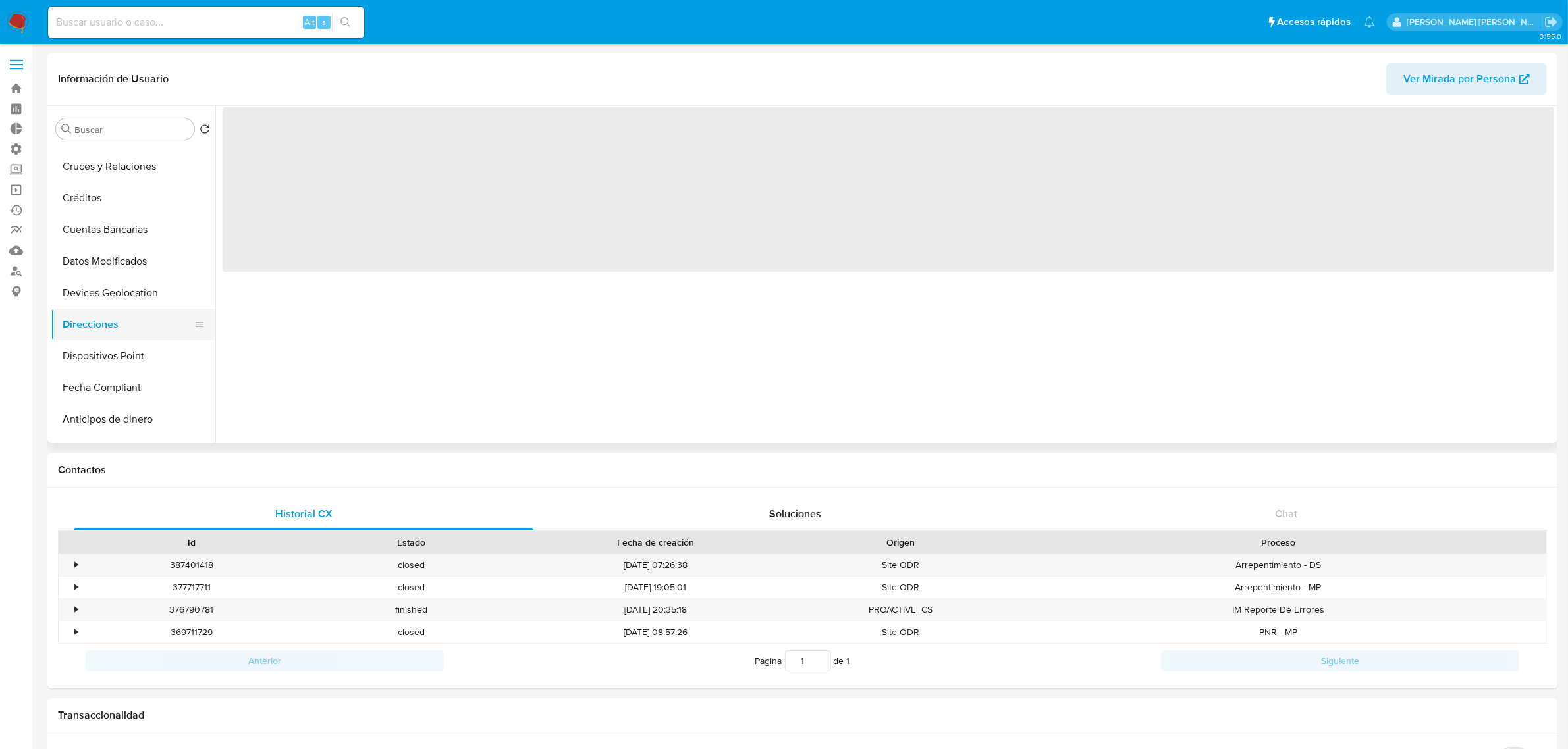
scroll to position [0, 0]
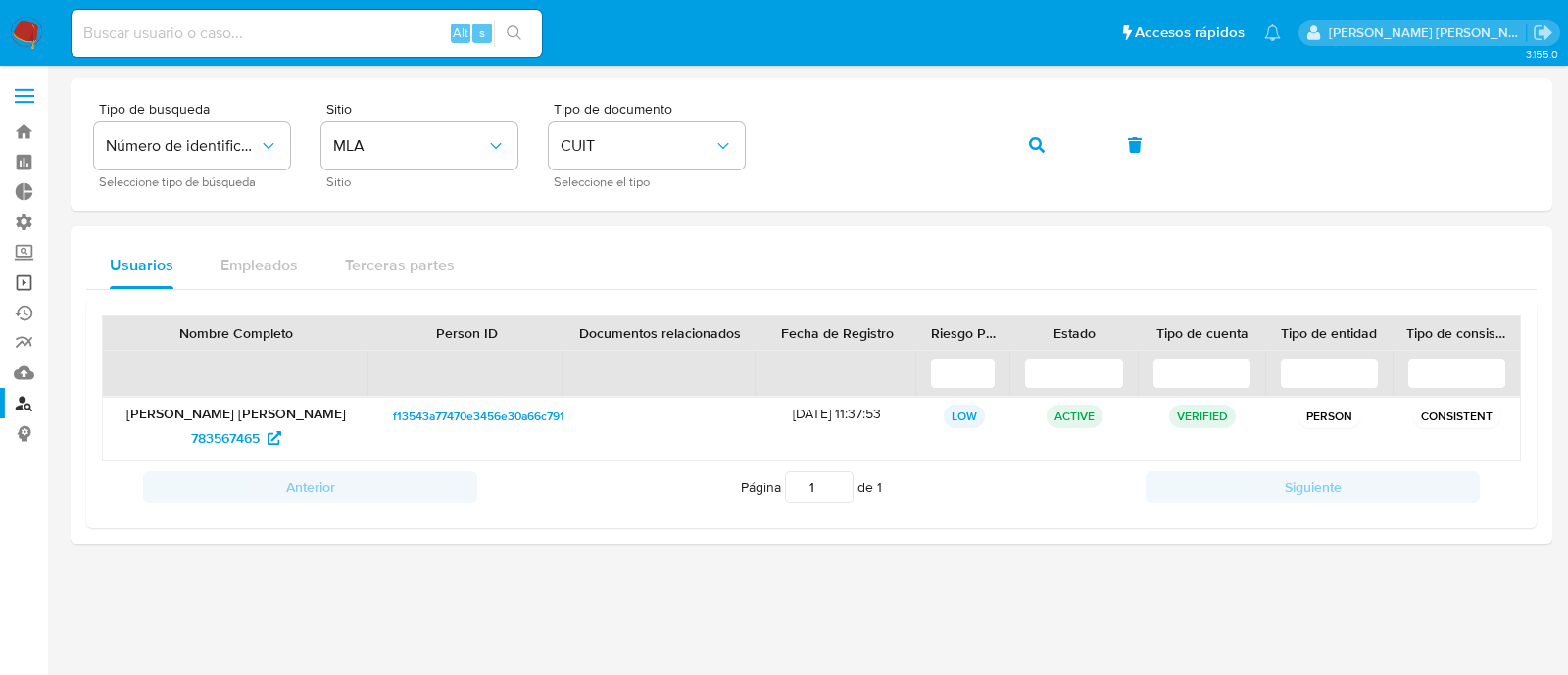
click at [37, 286] on link "Operaciones masivas" at bounding box center [116, 282] width 233 height 31
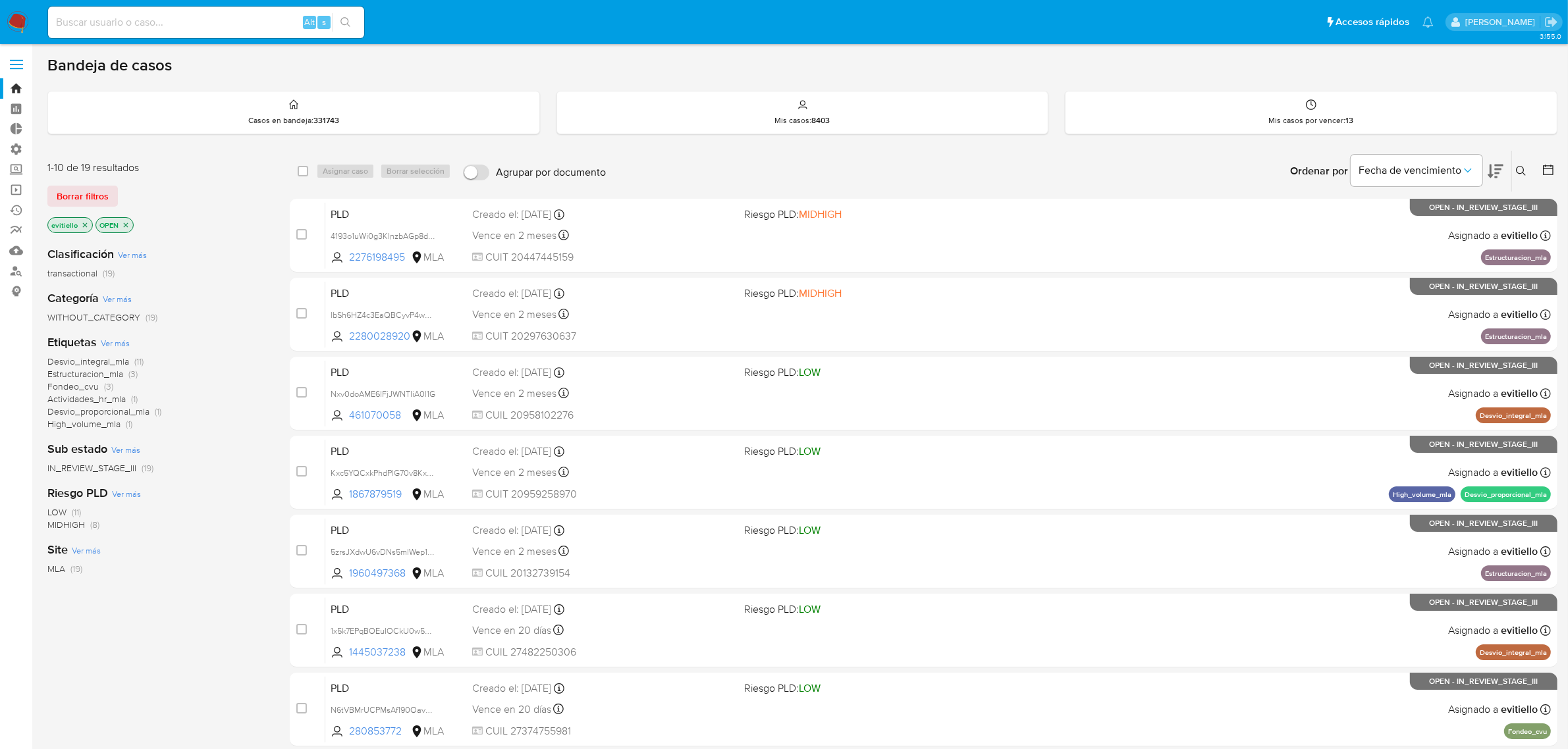
click at [163, 18] on input at bounding box center [206, 23] width 316 height 17
paste input "hzJDPpONK1WtBLqNmBoM8JBT"
type input "hzJDPpONK1WtBLqNmBoM8JBT"
click at [344, 21] on icon "search-icon" at bounding box center [346, 23] width 11 height 11
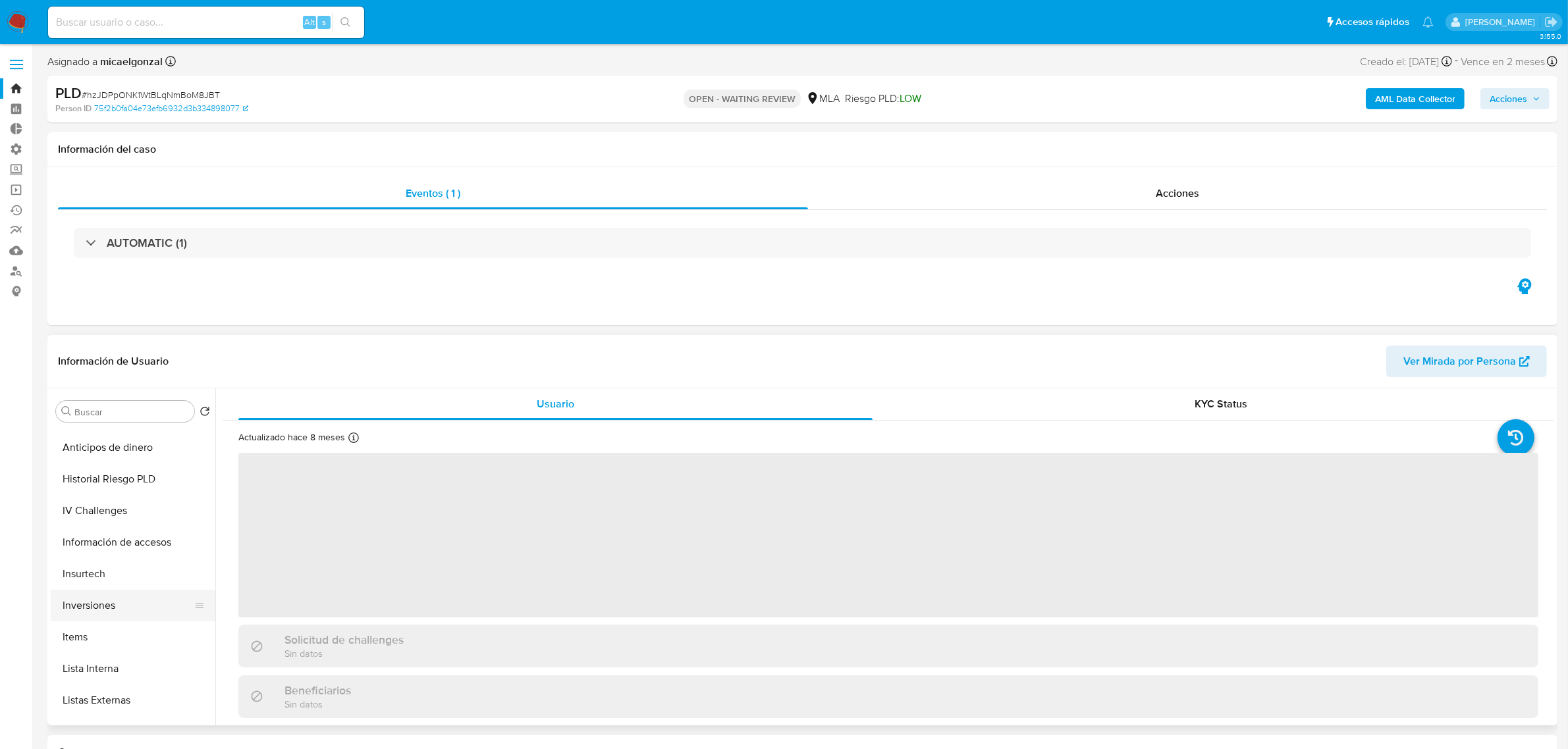
scroll to position [619, 0]
click at [136, 410] on input "Buscar" at bounding box center [132, 412] width 115 height 12
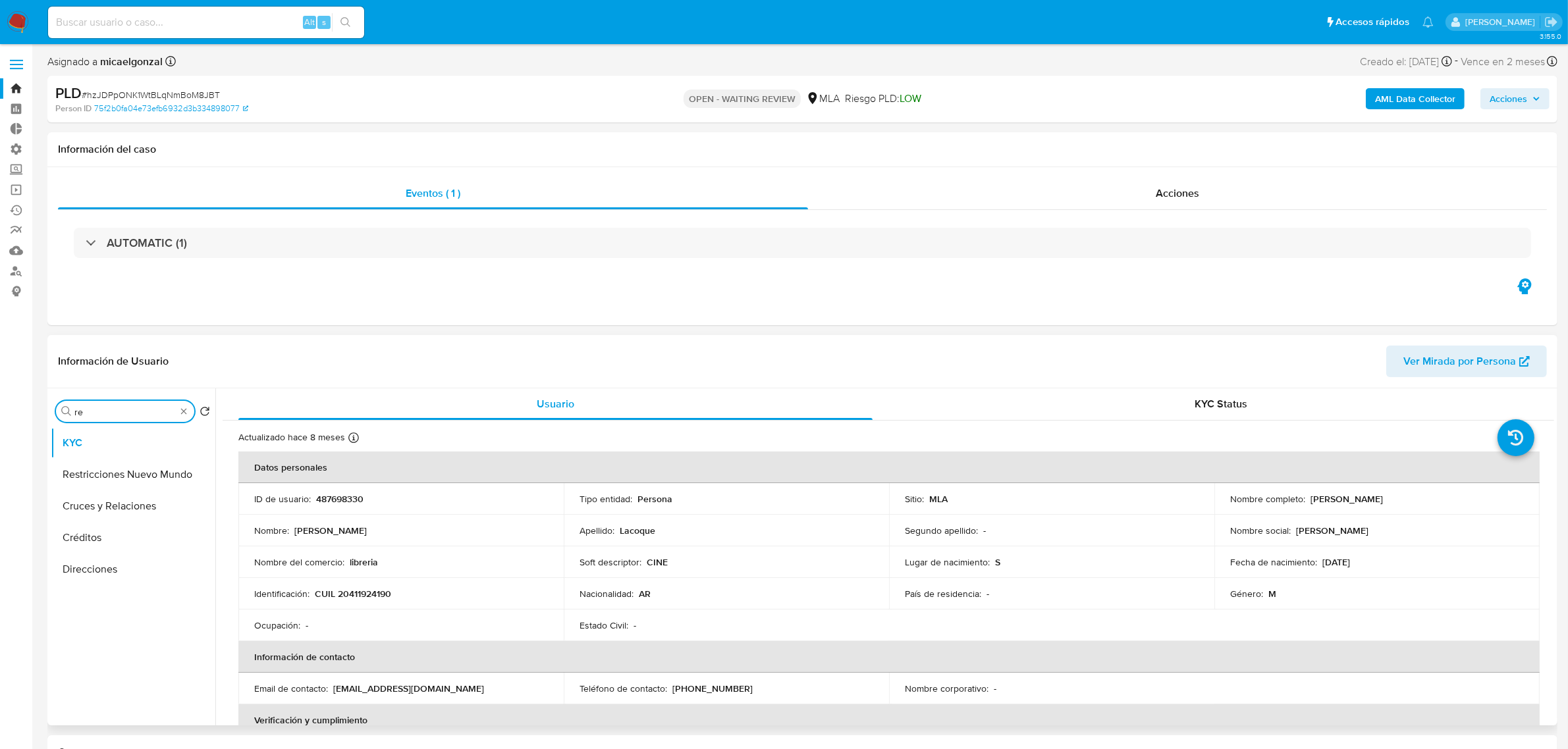
scroll to position [0, 0]
type input "rea"
select select "10"
type input "re"
click at [112, 505] on button "Cruces y Relaciones" at bounding box center [127, 506] width 154 height 31
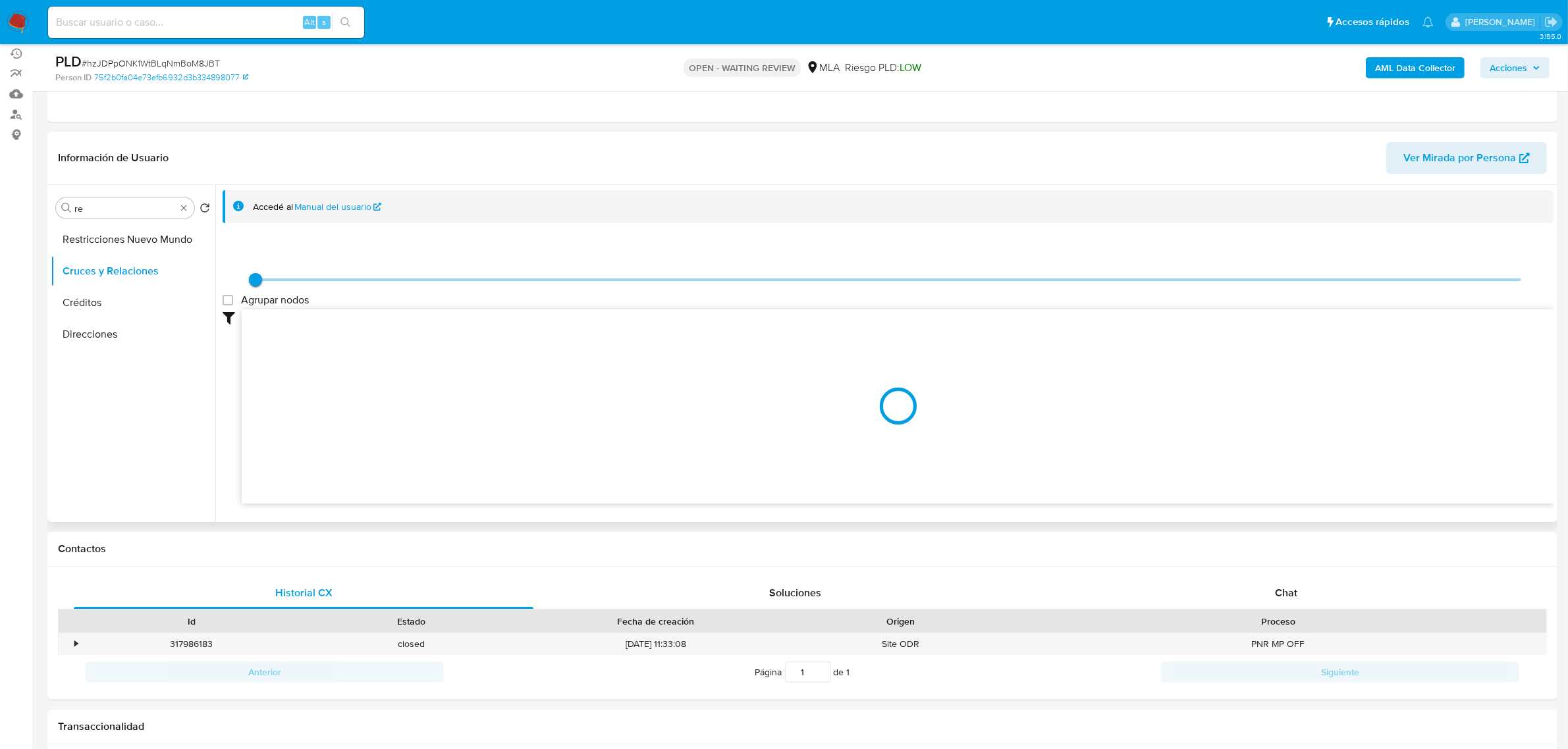
scroll to position [164, 0]
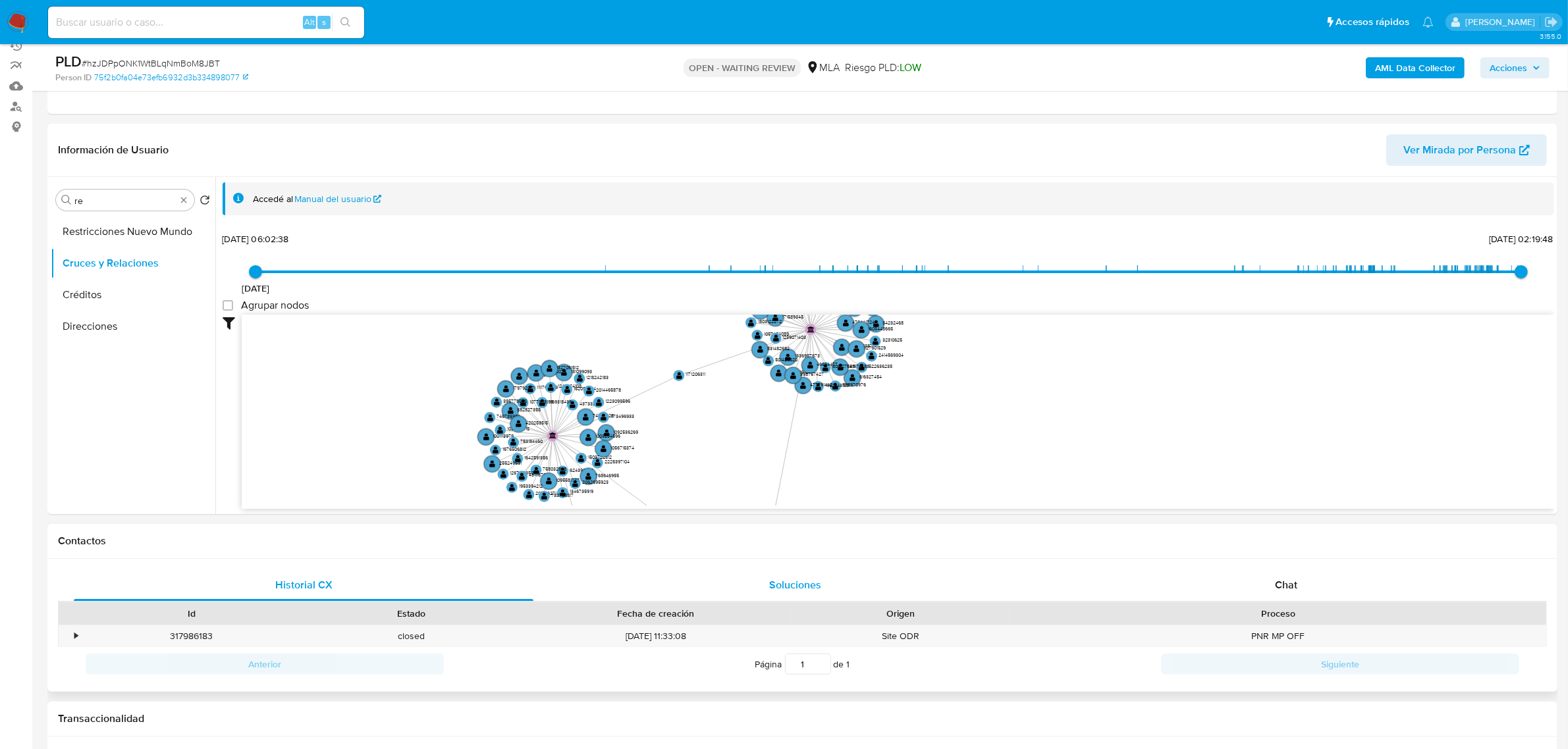
drag, startPoint x: 376, startPoint y: 396, endPoint x: 551, endPoint y: 587, distance: 259.0
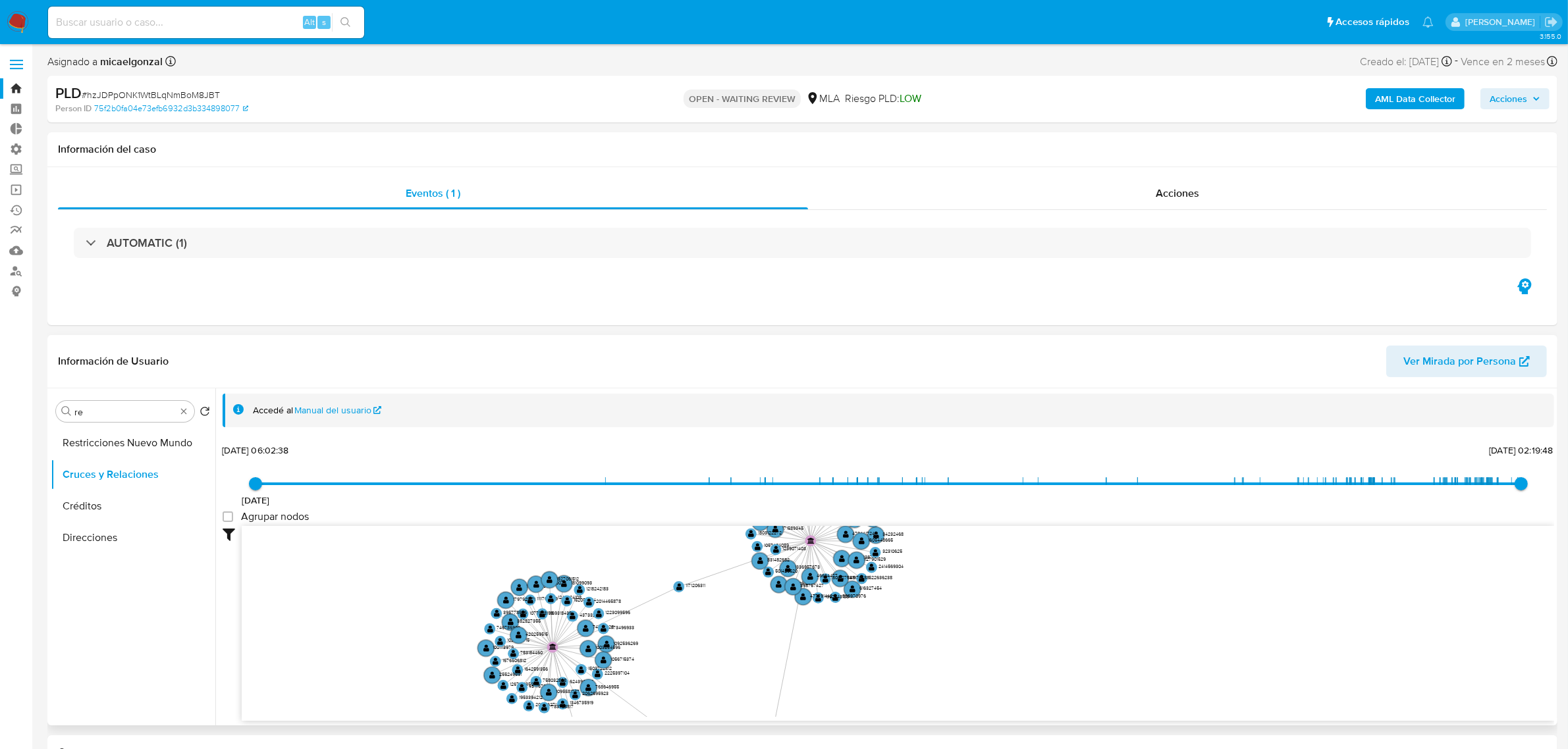
scroll to position [1, 0]
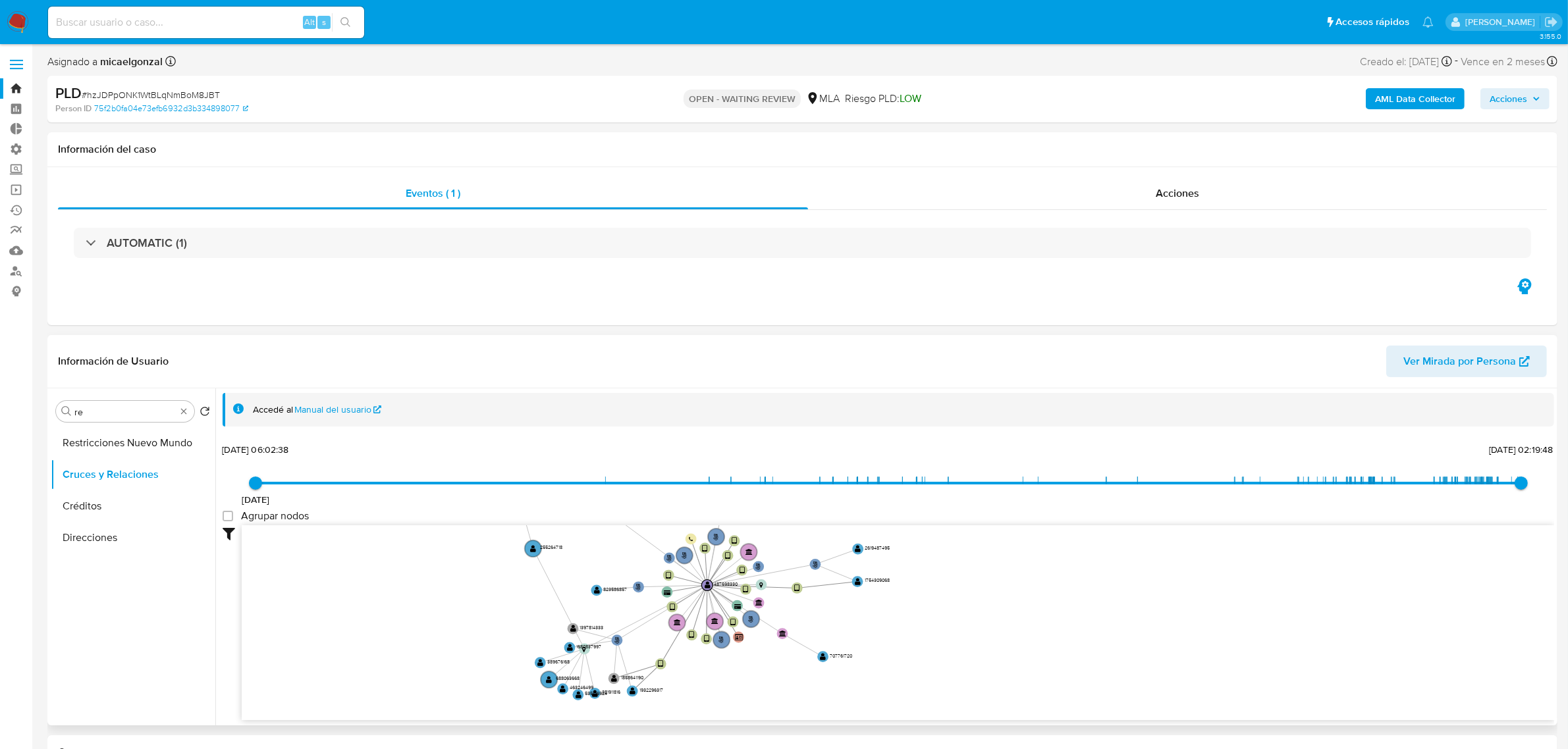
drag, startPoint x: 889, startPoint y: 642, endPoint x: 837, endPoint y: 429, distance: 219.3
click at [837, 429] on div "Accedé al Manual del usuario 27/12/2018 27/12/2018, 06:02:38 15/8/2025, 02:19:4…" at bounding box center [888, 557] width 1332 height 328
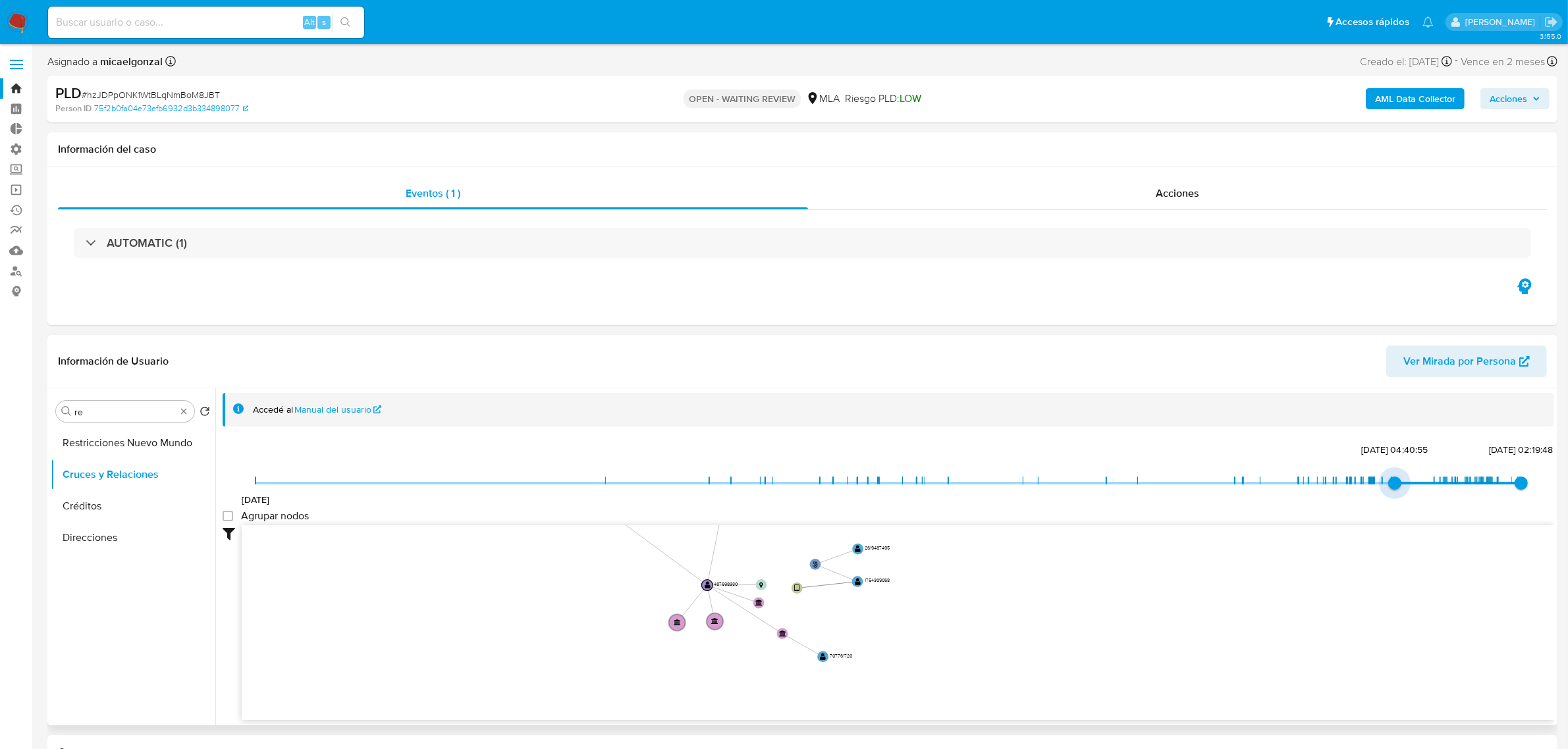
type input "1740848686000"
drag, startPoint x: 257, startPoint y: 478, endPoint x: 1427, endPoint y: 481, distance: 1170.0
click at [1428, 481] on span "1/3/2025, 02:04:46" at bounding box center [1434, 483] width 13 height 13
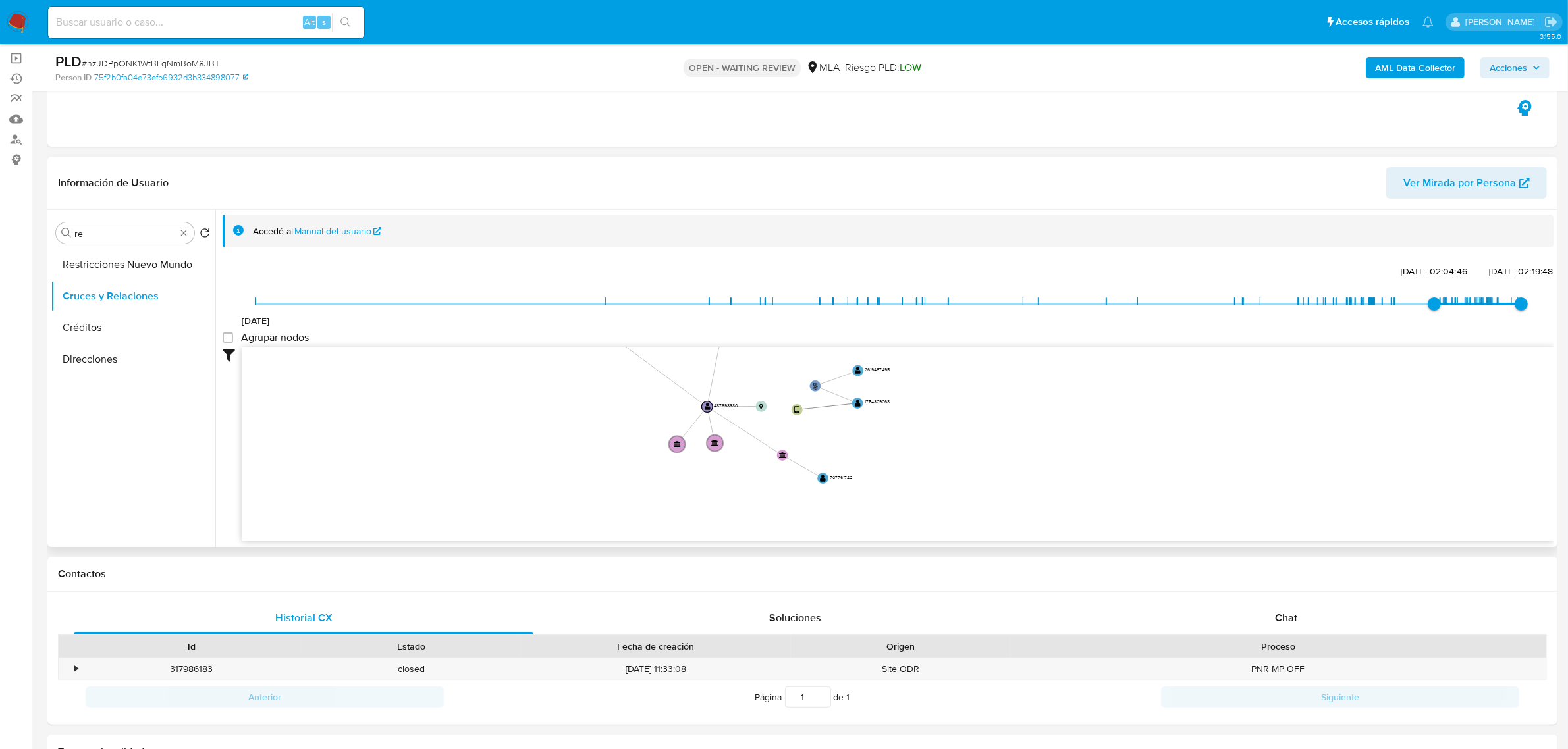
scroll to position [164, 0]
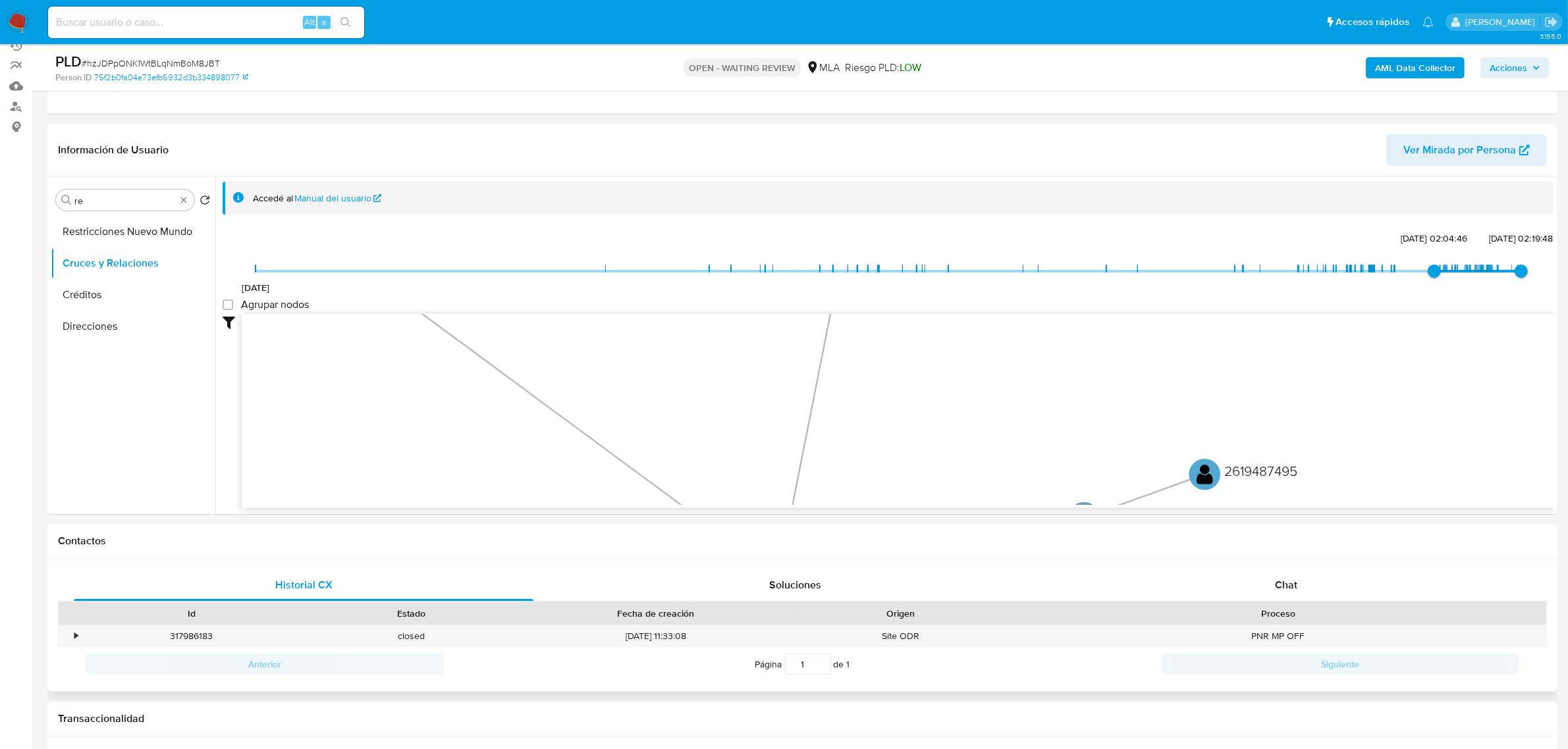
drag, startPoint x: 742, startPoint y: 368, endPoint x: 890, endPoint y: 611, distance: 284.5
drag, startPoint x: 670, startPoint y: 415, endPoint x: 688, endPoint y: 285, distance: 131.2
click at [686, 281] on div "27/12/2018 1/3/2025, 02:04:46 15/8/2025, 02:19:48 Agrupar nodos Filtros Confian…" at bounding box center [888, 368] width 1332 height 280
drag, startPoint x: 1028, startPoint y: 423, endPoint x: 1025, endPoint y: 466, distance: 43.1
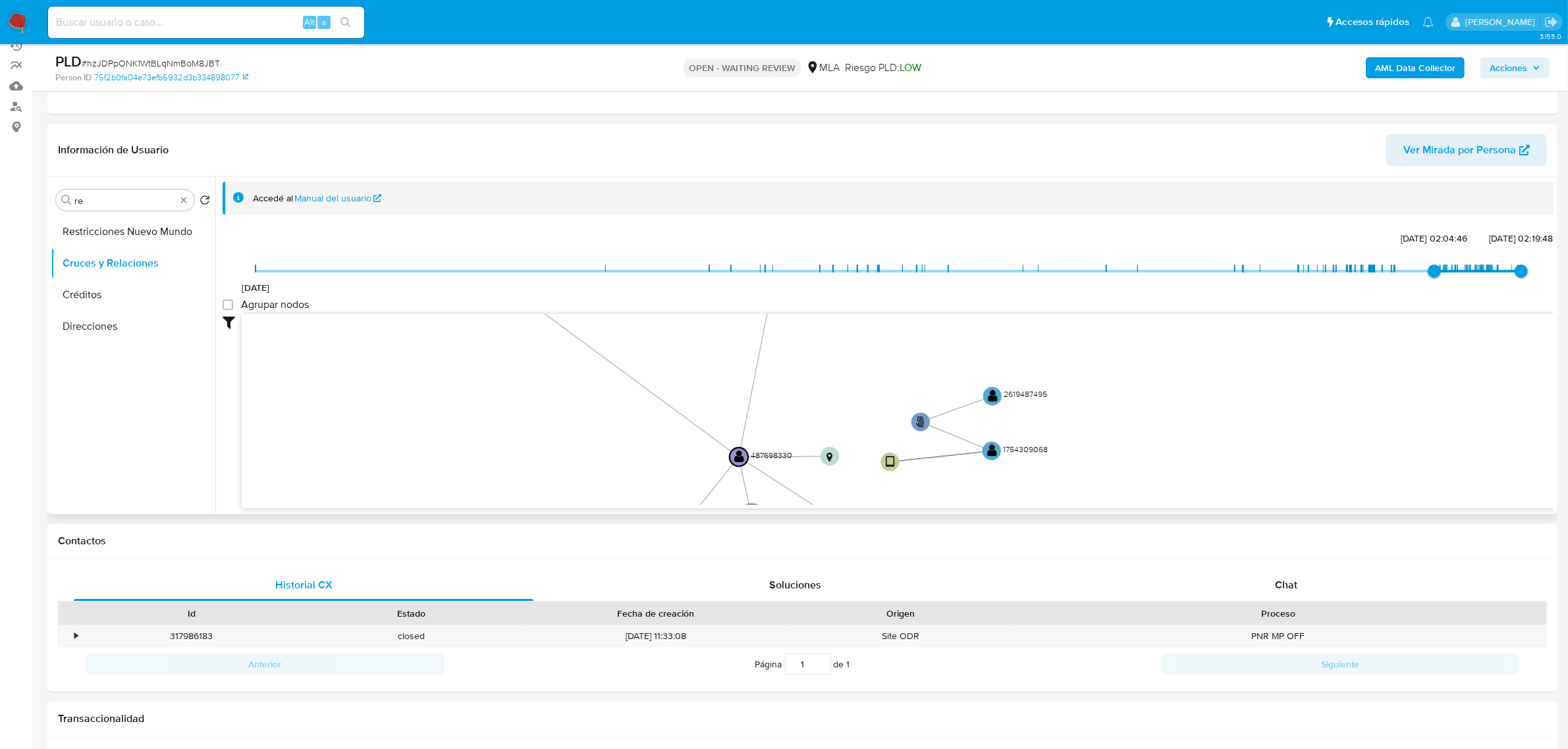
click at [1025, 466] on icon "user-487698330  487698330 phone-70cb5b975bf176b460e186fc0fd5cdc5  phone-70cb5…" at bounding box center [898, 409] width 1312 height 191
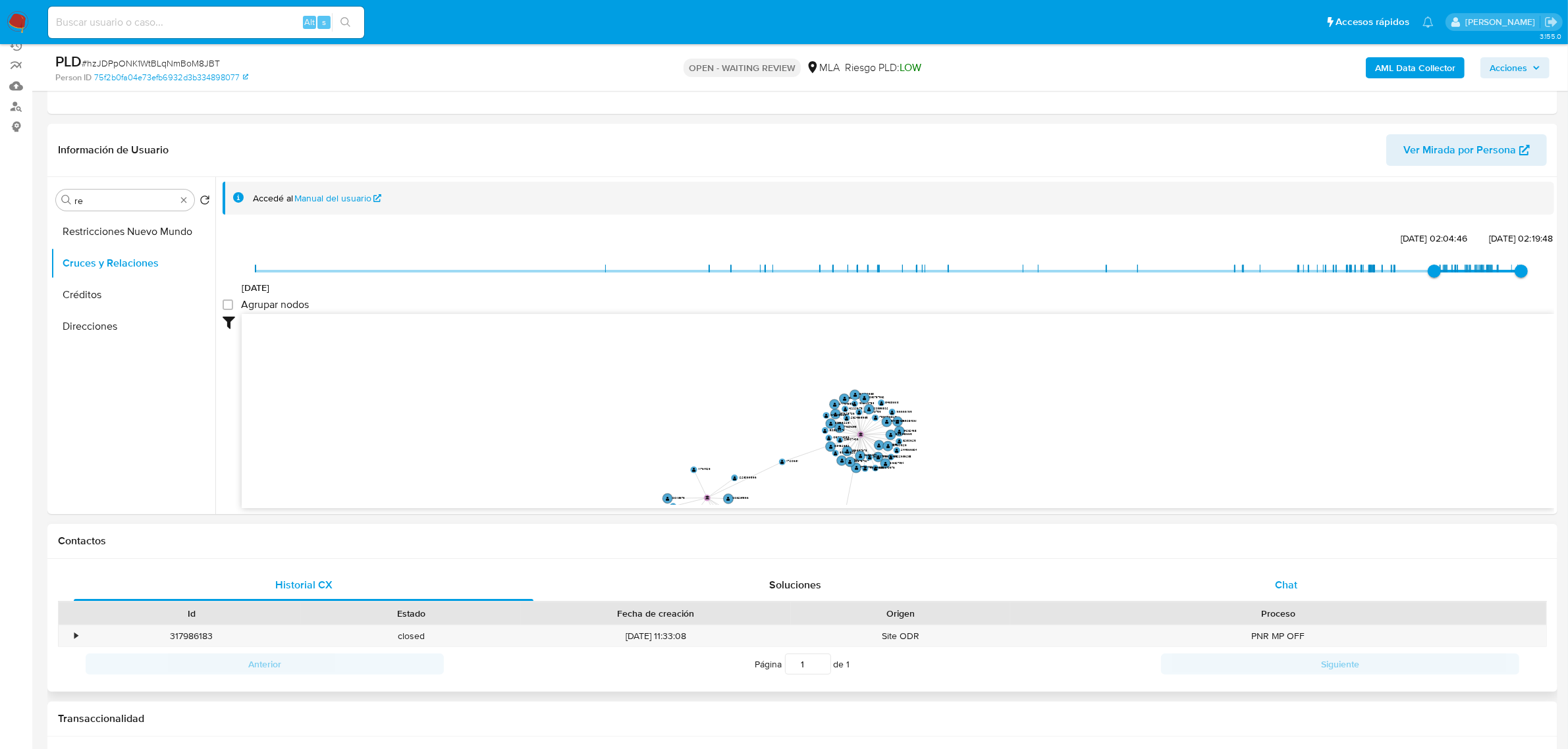
drag, startPoint x: 1128, startPoint y: 380, endPoint x: 1159, endPoint y: 570, distance: 192.5
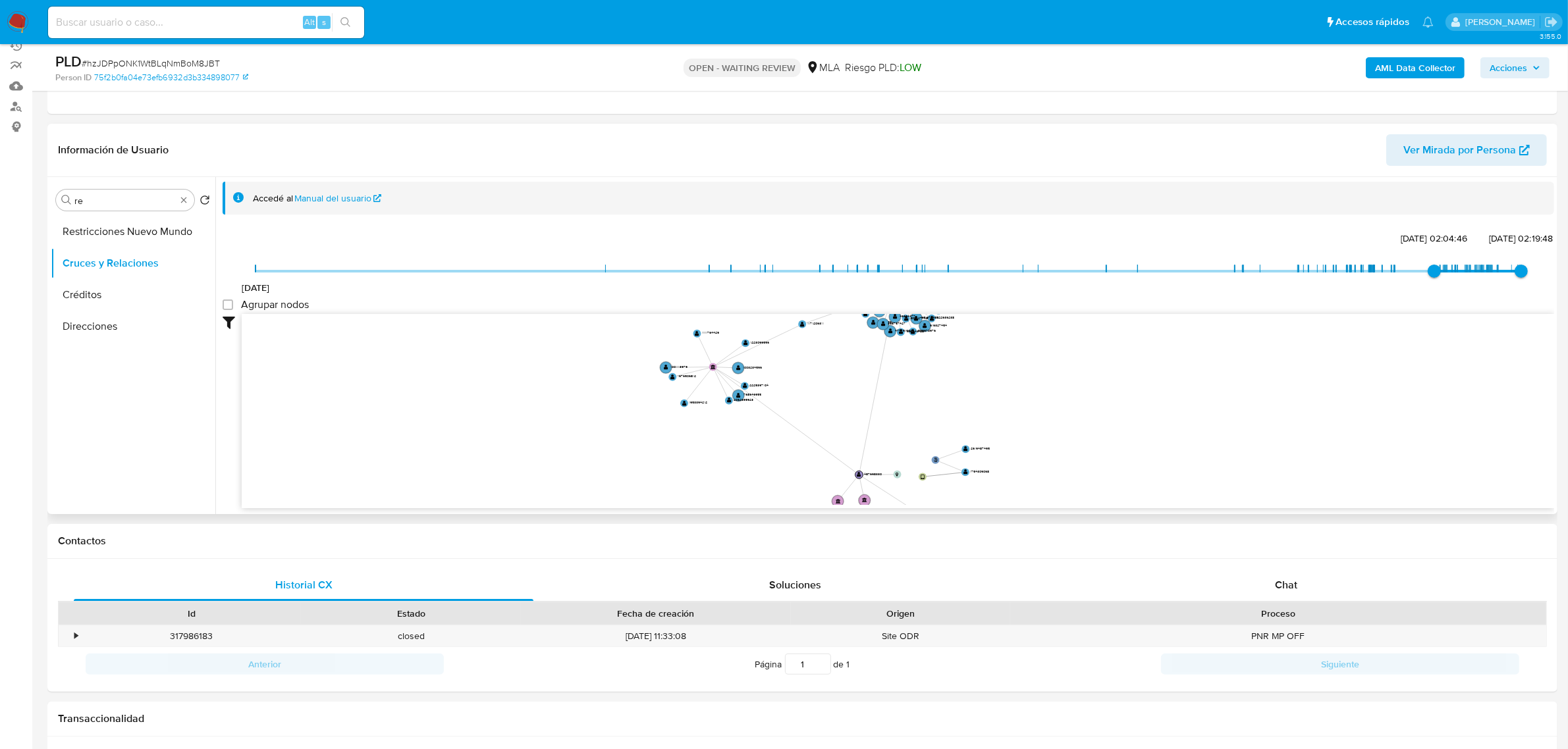
drag, startPoint x: 774, startPoint y: 362, endPoint x: 789, endPoint y: 318, distance: 46.5
click at [789, 318] on icon "user-487698330  487698330 phone-70cb5b975bf176b460e186fc0fd5cdc5  phone-70cb5…" at bounding box center [898, 409] width 1312 height 191
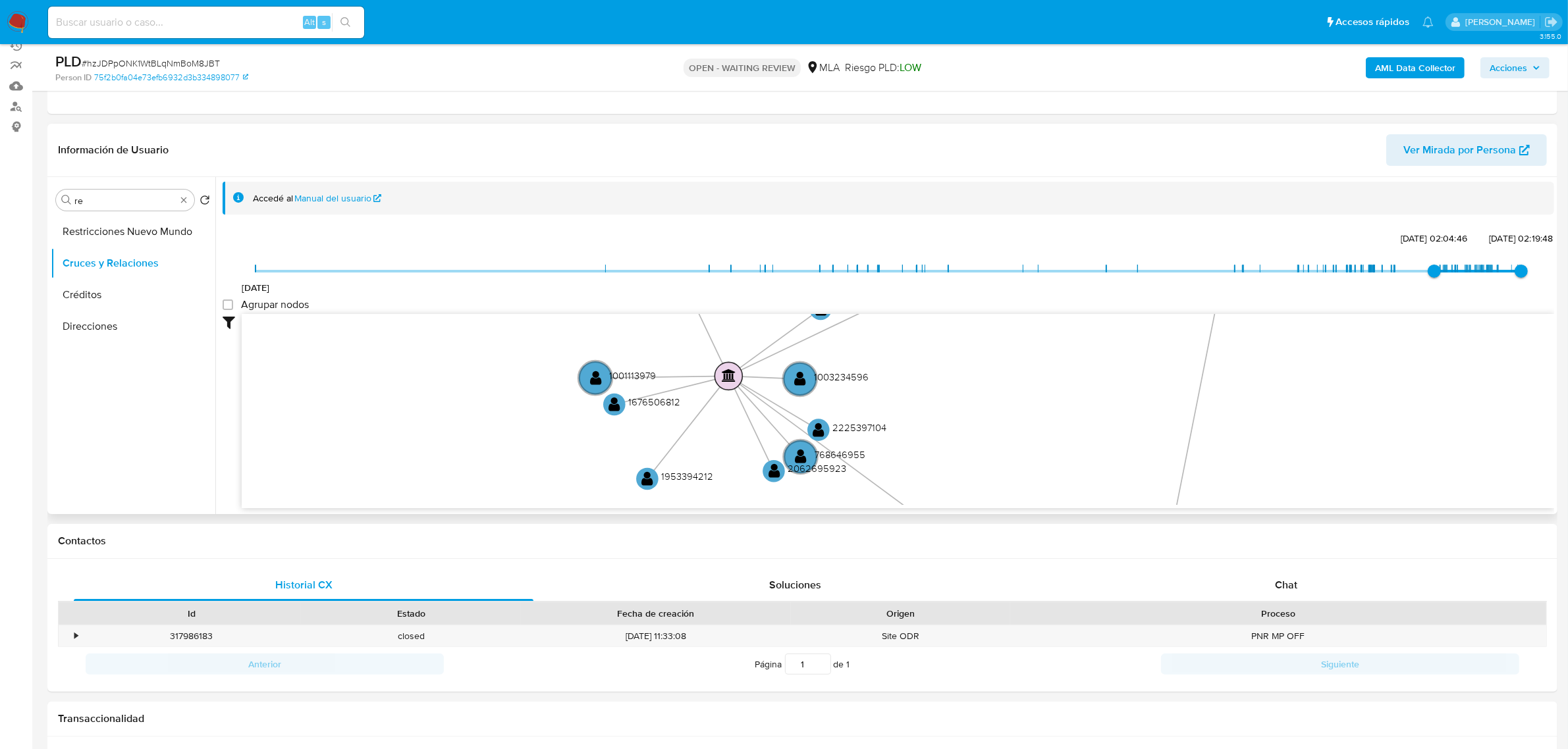
click at [728, 382] on circle at bounding box center [728, 376] width 28 height 28
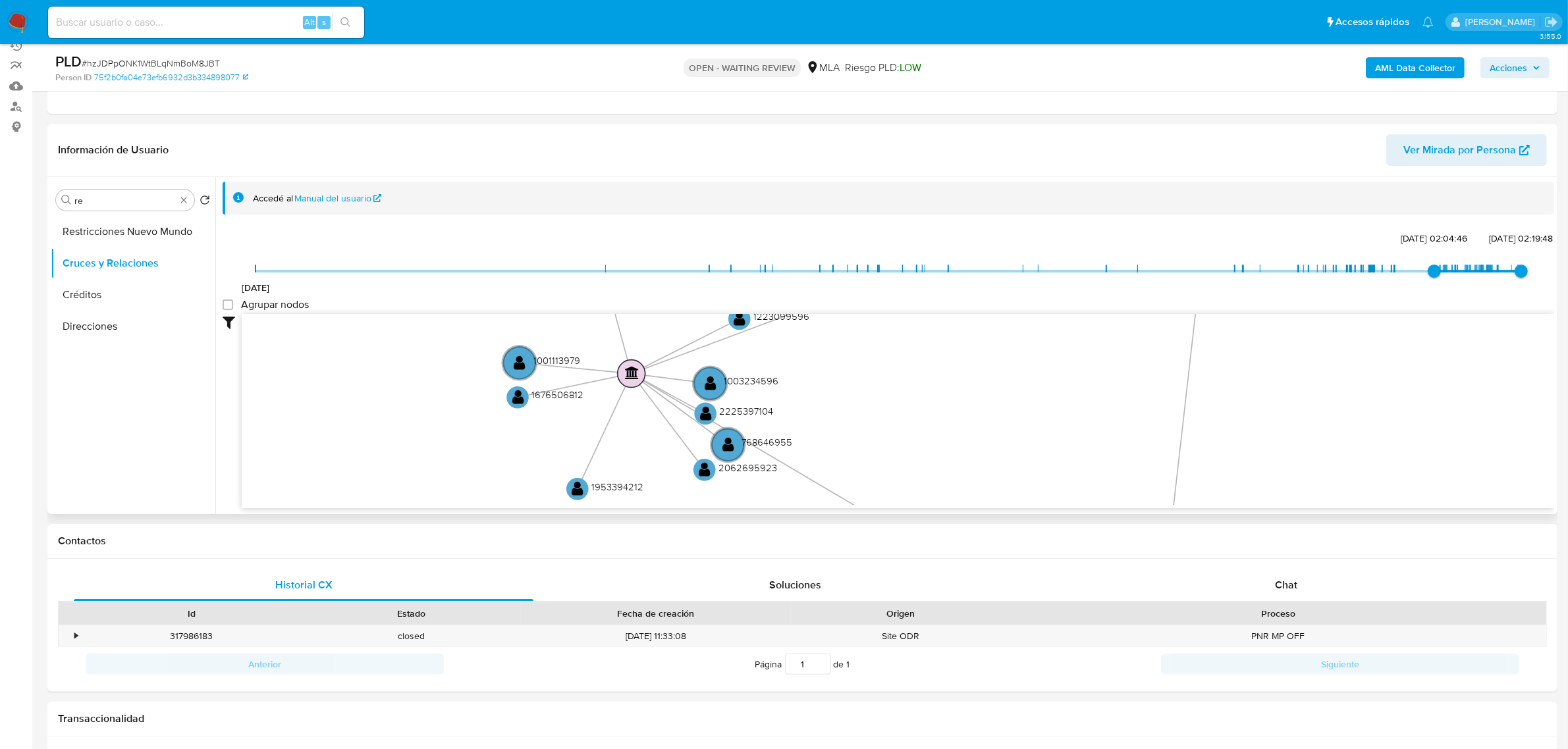
drag, startPoint x: 728, startPoint y: 375, endPoint x: 632, endPoint y: 370, distance: 96.1
click at [632, 370] on text "" at bounding box center [633, 373] width 15 height 13
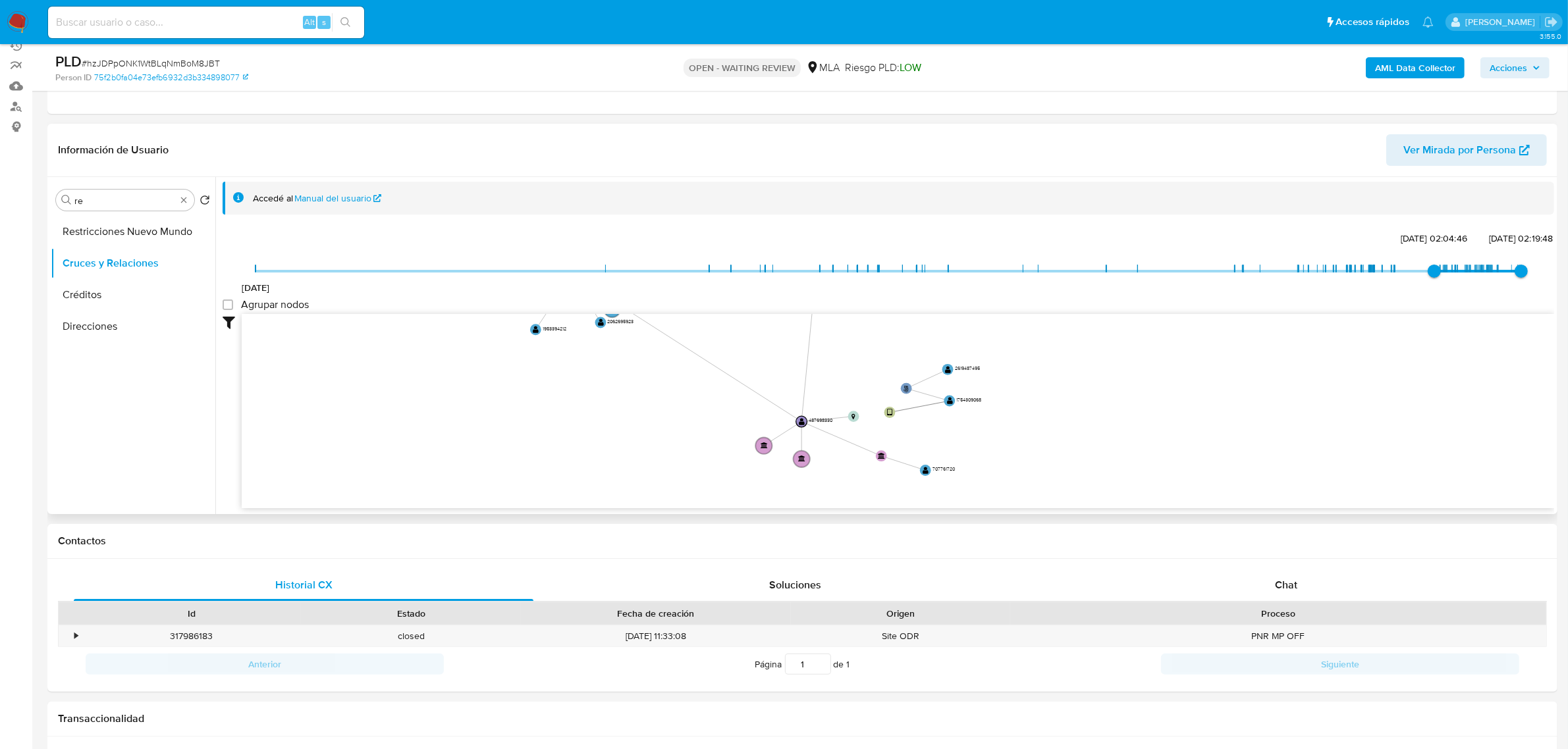
drag, startPoint x: 1170, startPoint y: 435, endPoint x: 913, endPoint y: 308, distance: 286.7
click at [913, 308] on div "27/12/2018 1/3/2025, 02:04:46 15/8/2025, 02:19:48 Agrupar nodos Filtros Confian…" at bounding box center [888, 368] width 1332 height 280
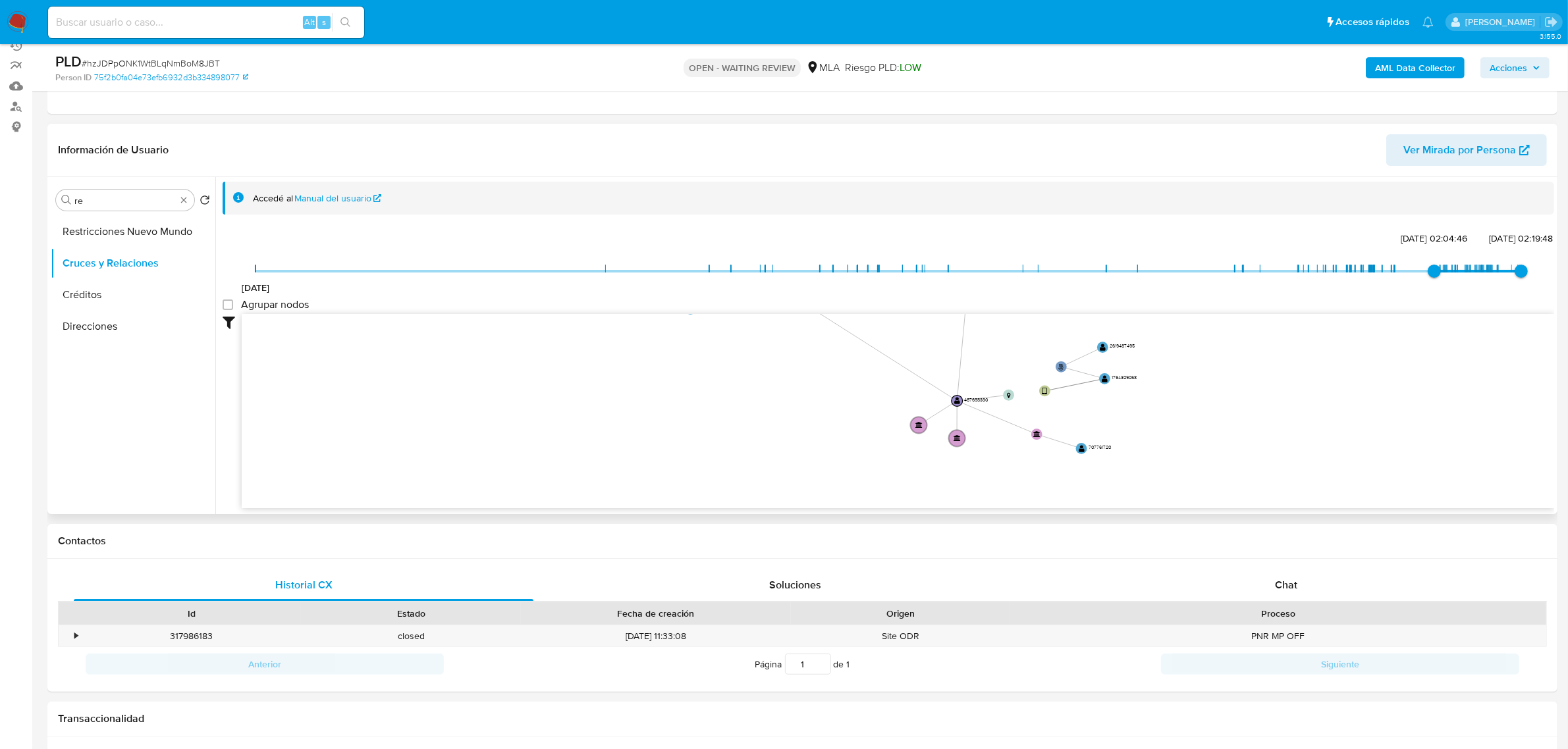
drag, startPoint x: 1327, startPoint y: 374, endPoint x: 1184, endPoint y: 376, distance: 143.0
click at [1184, 376] on icon "user-487698330  487698330 phone-70cb5b975bf176b460e186fc0fd5cdc5  phone-70cb5…" at bounding box center [898, 409] width 1312 height 191
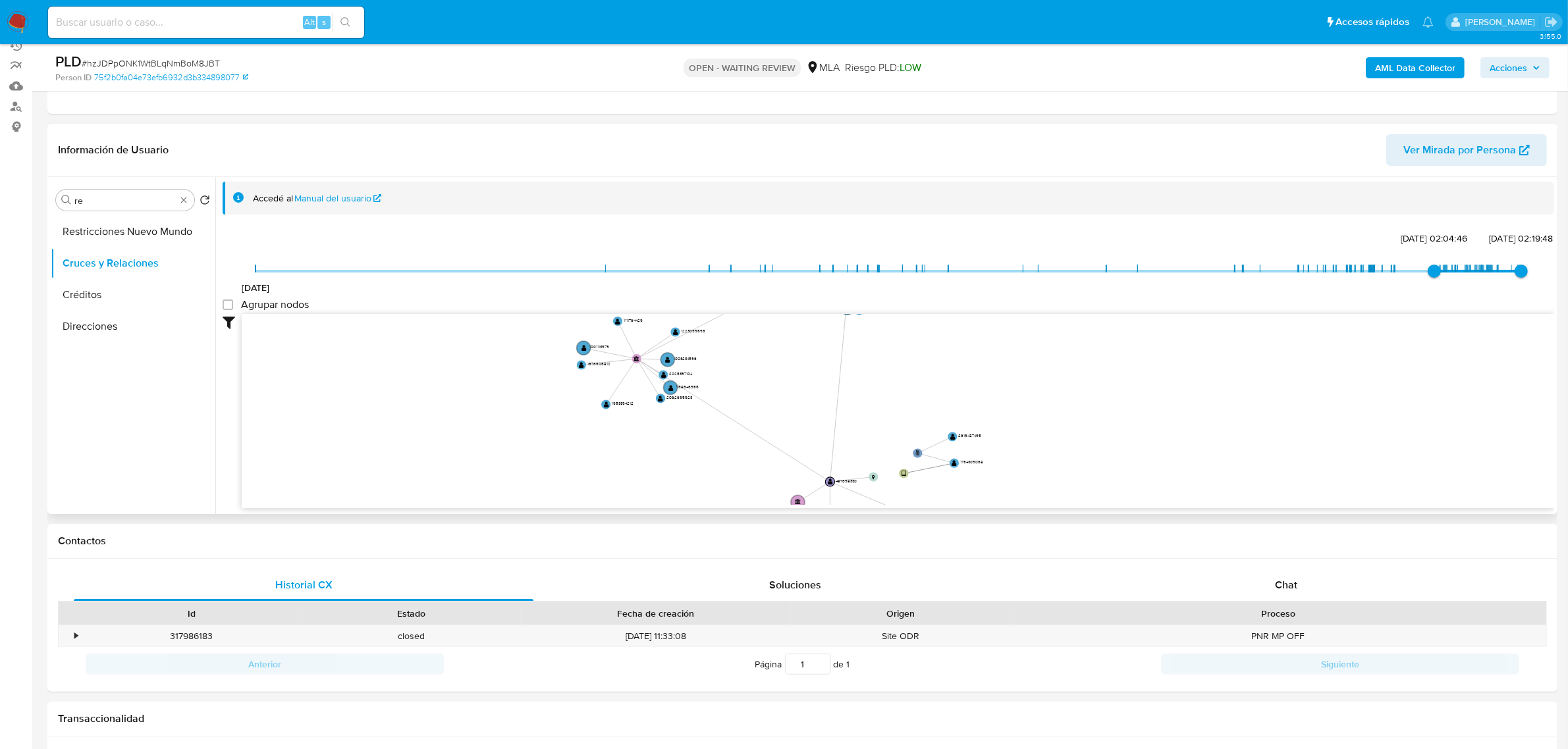
drag, startPoint x: 932, startPoint y: 336, endPoint x: 871, endPoint y: 451, distance: 130.2
click at [871, 451] on icon "user-487698330  487698330 phone-70cb5b975bf176b460e186fc0fd5cdc5  phone-70cb5…" at bounding box center [898, 409] width 1312 height 191
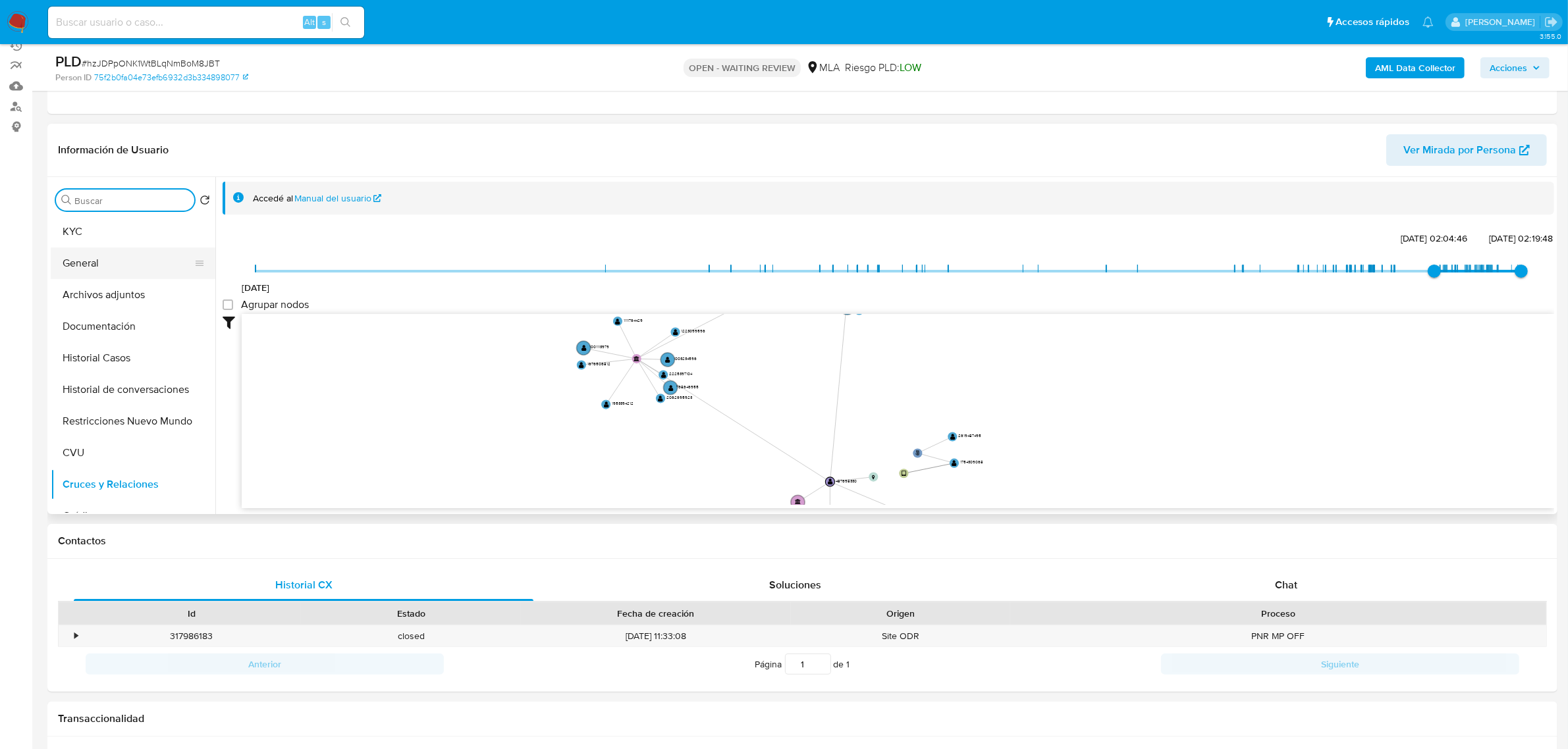
click at [156, 251] on button "General" at bounding box center [127, 263] width 154 height 31
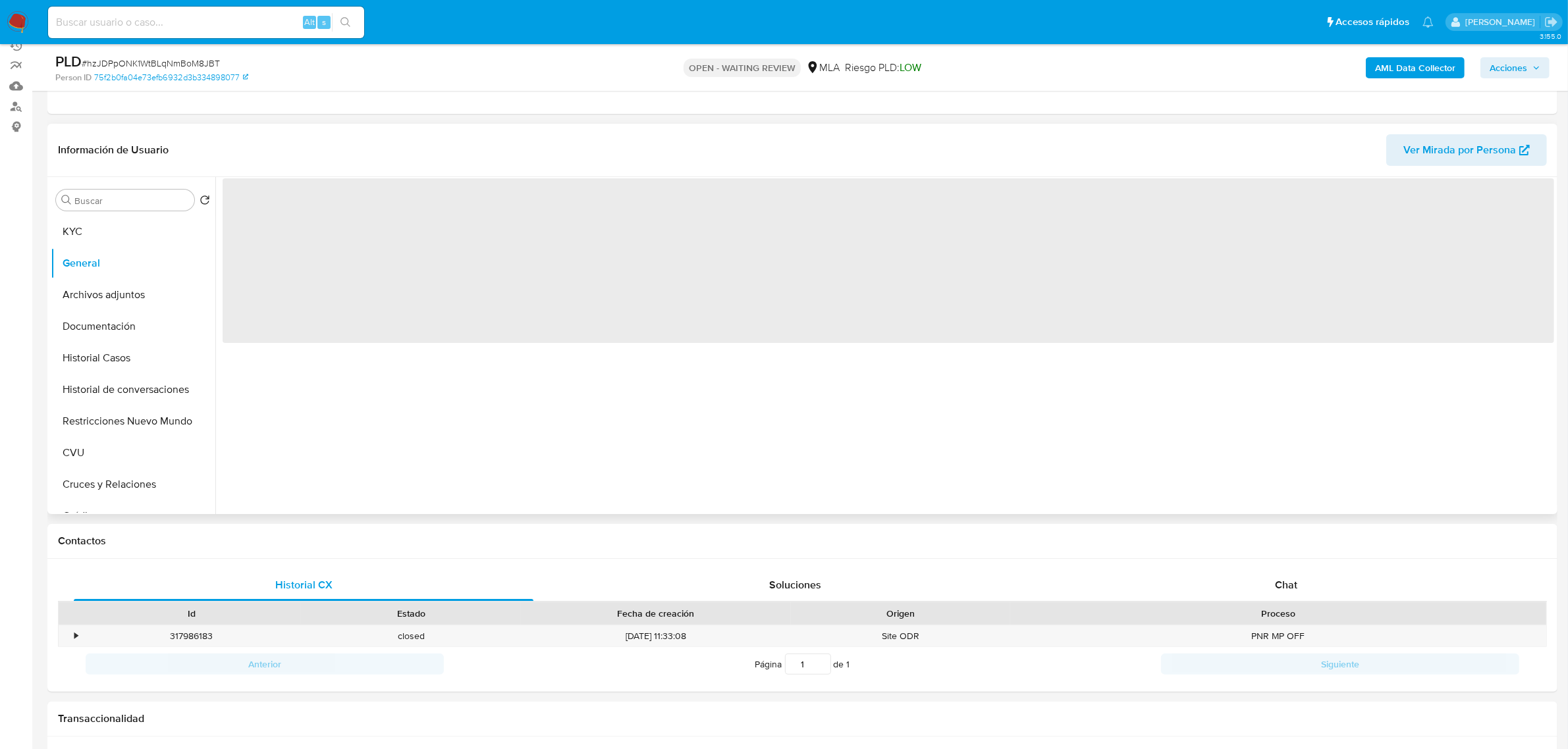
scroll to position [0, 0]
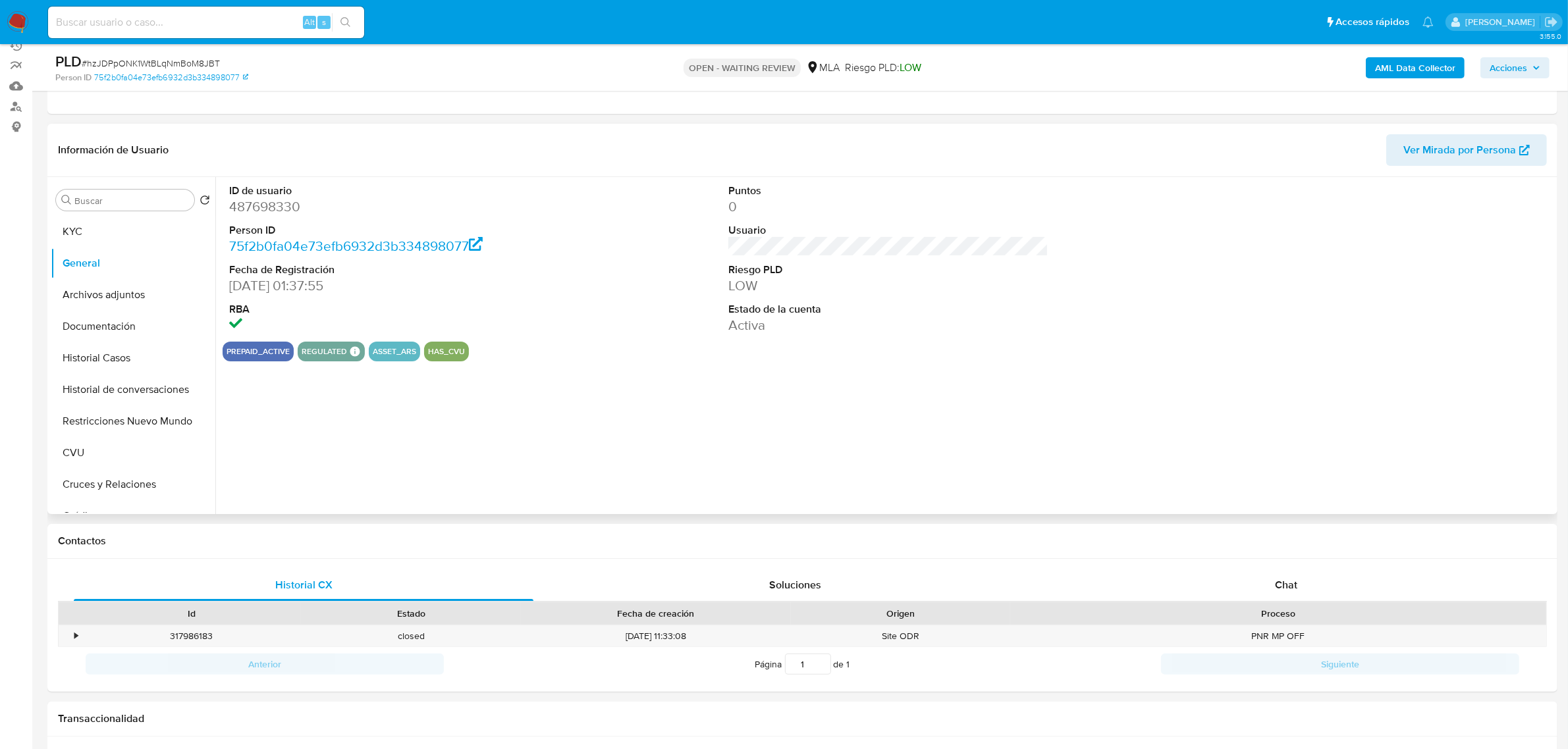
click at [265, 209] on dd "487698330" at bounding box center [389, 207] width 320 height 19
copy dd "487698330"
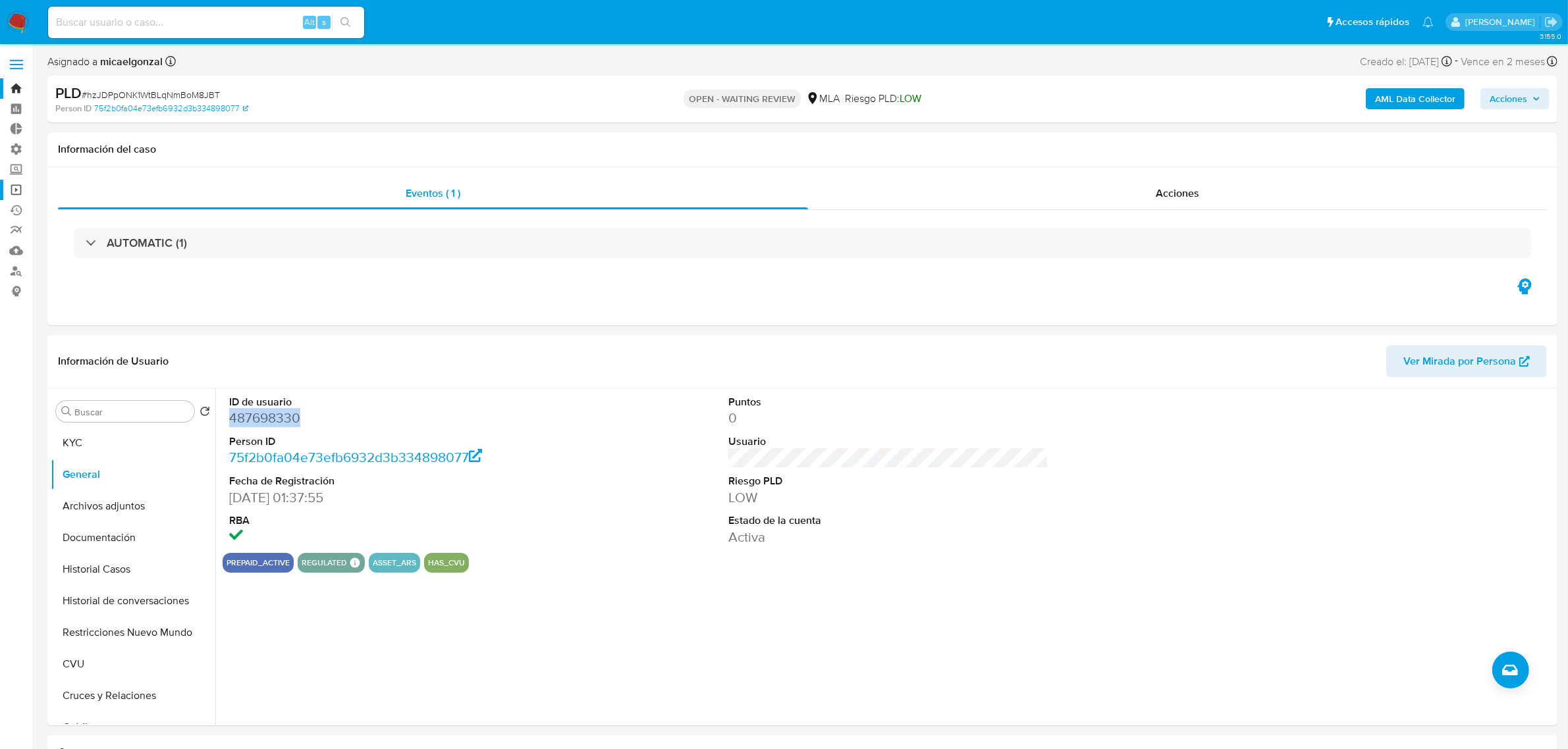
click at [21, 189] on link "Operaciones masivas" at bounding box center [78, 190] width 156 height 21
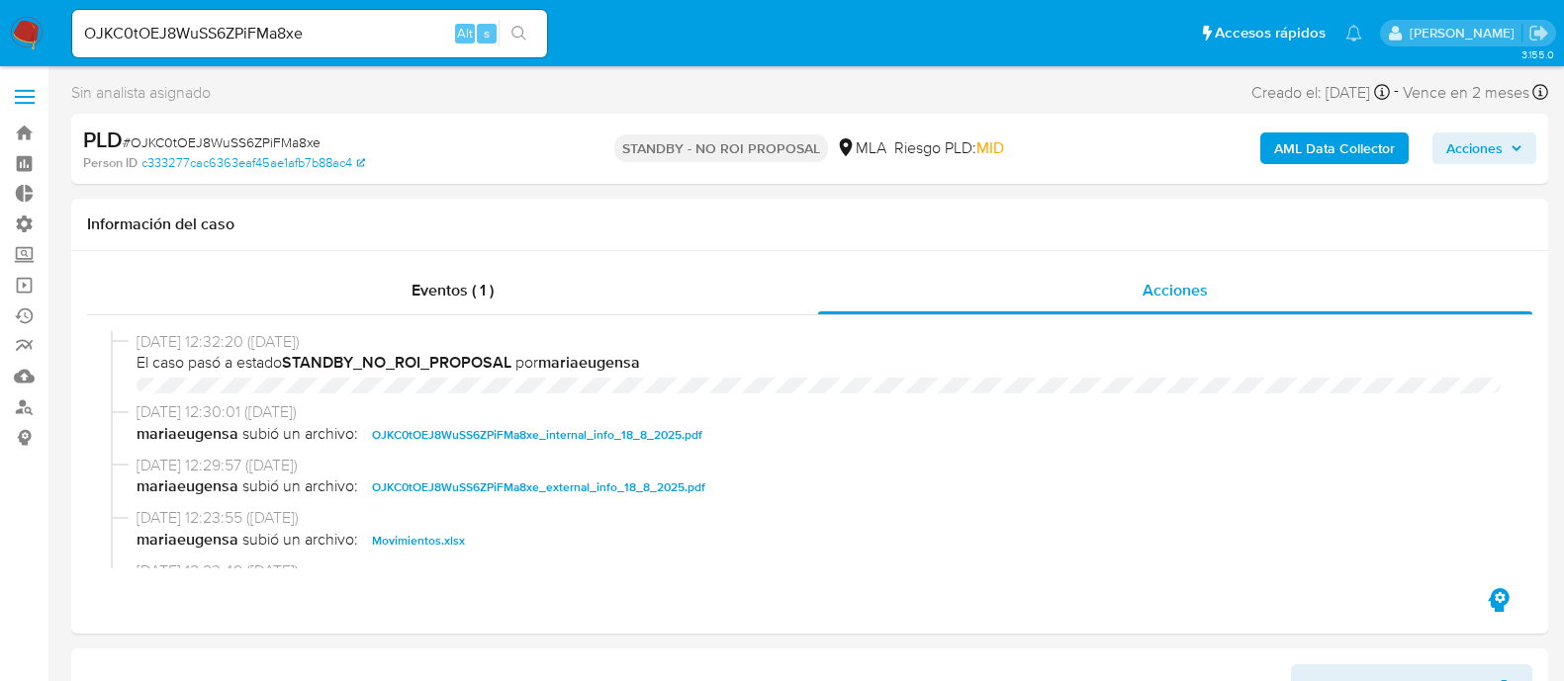
select select "10"
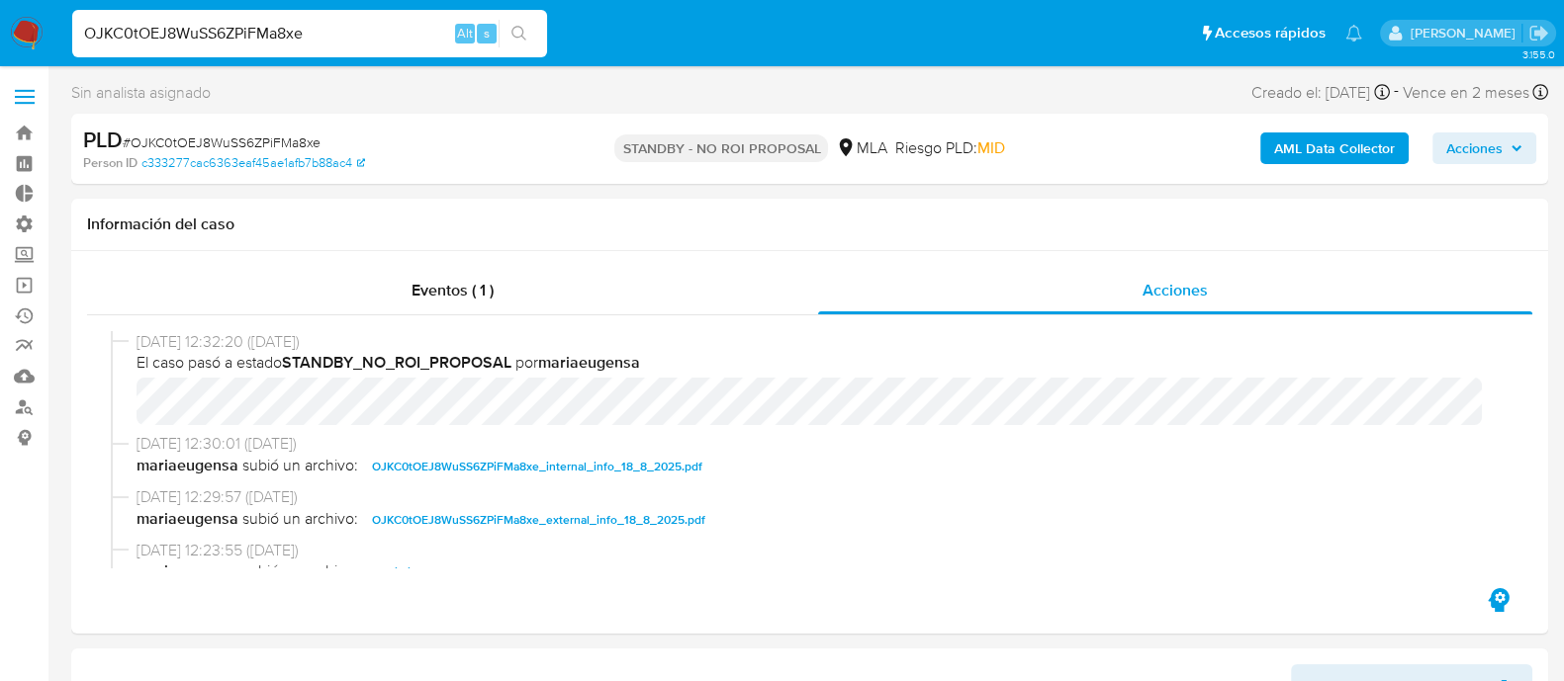
click at [396, 32] on input "OJKC0tOEJ8WuSS6ZPiFMa8xe" at bounding box center [309, 34] width 475 height 26
paste input "VbhEcAxZgvh5l0DV6BmTo3G6"
type input "VbhEcAxZgvh5l0DV6BmTo3G6"
click at [521, 32] on icon "search-icon" at bounding box center [519, 34] width 16 height 16
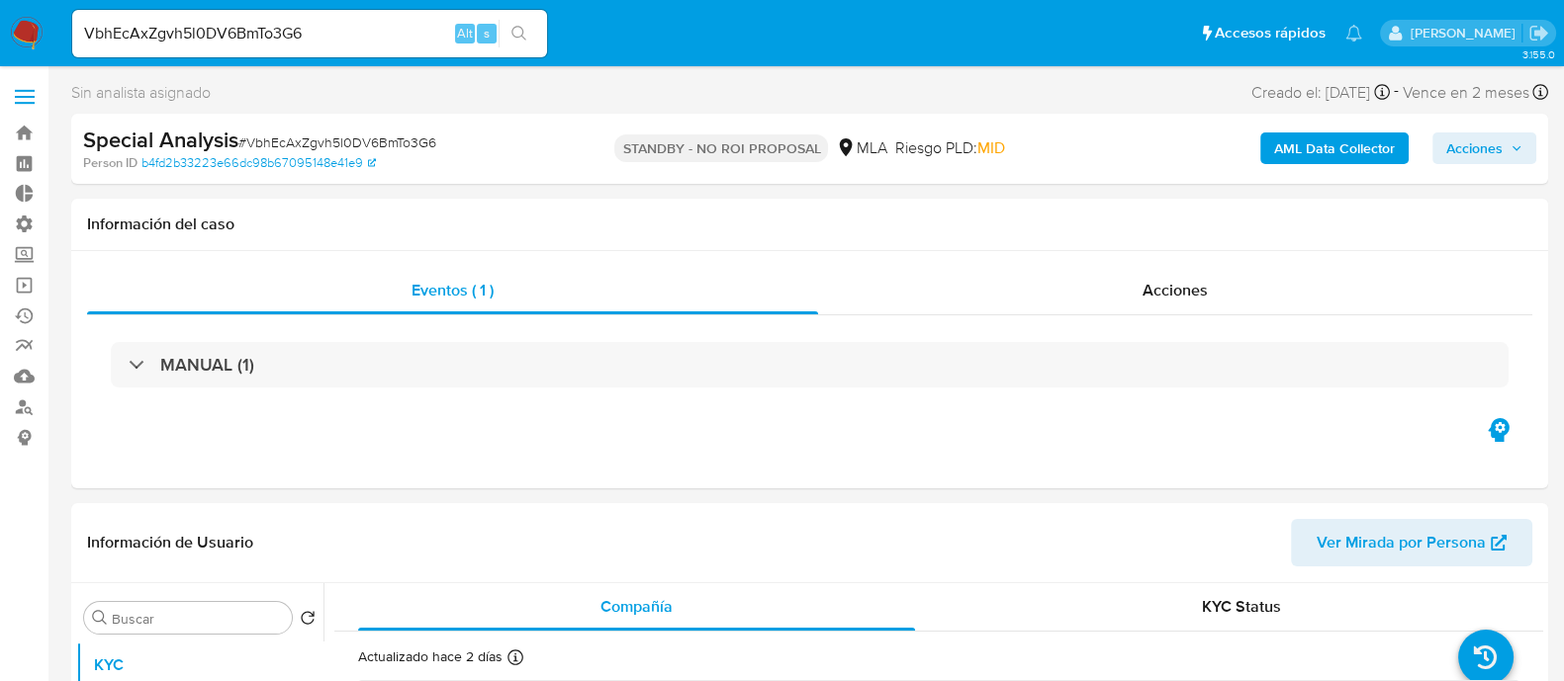
select select "10"
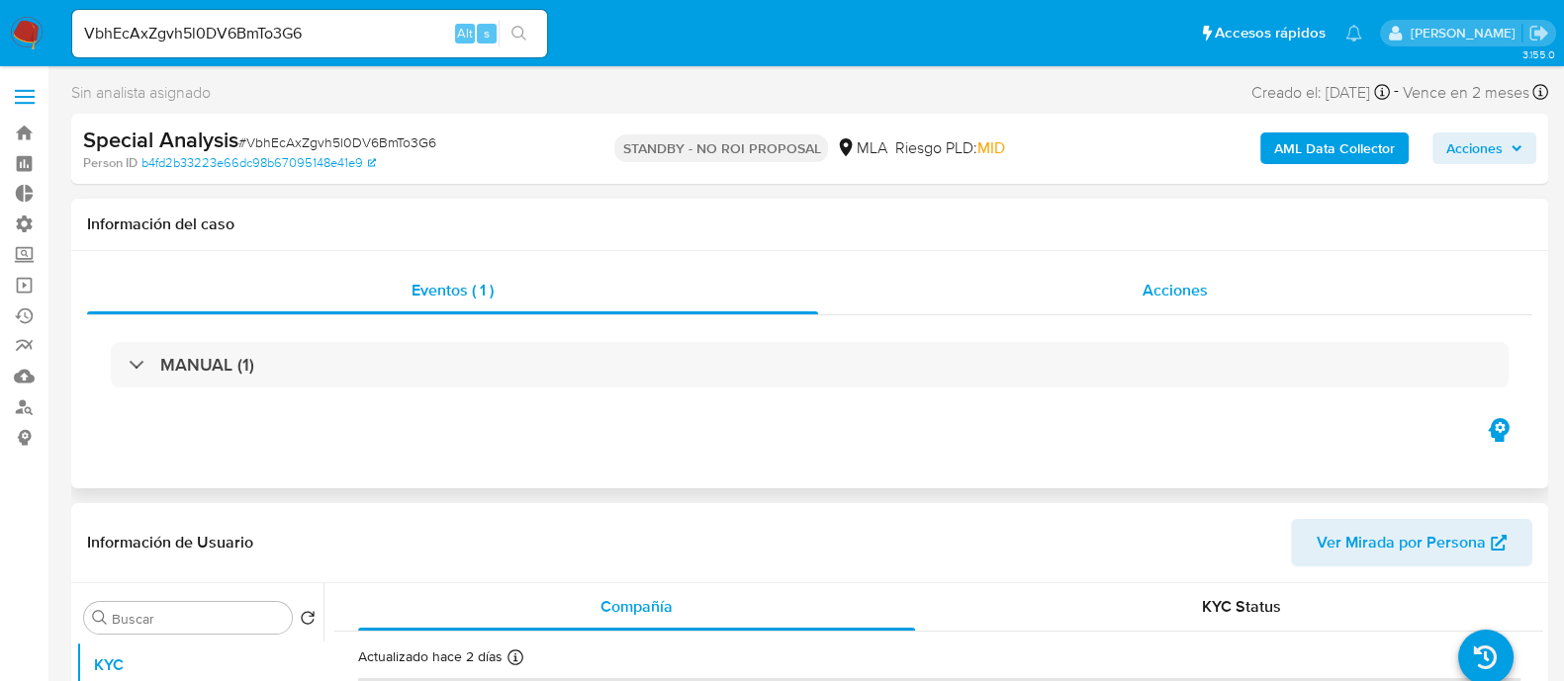
click at [1112, 299] on div "Acciones" at bounding box center [1175, 290] width 714 height 47
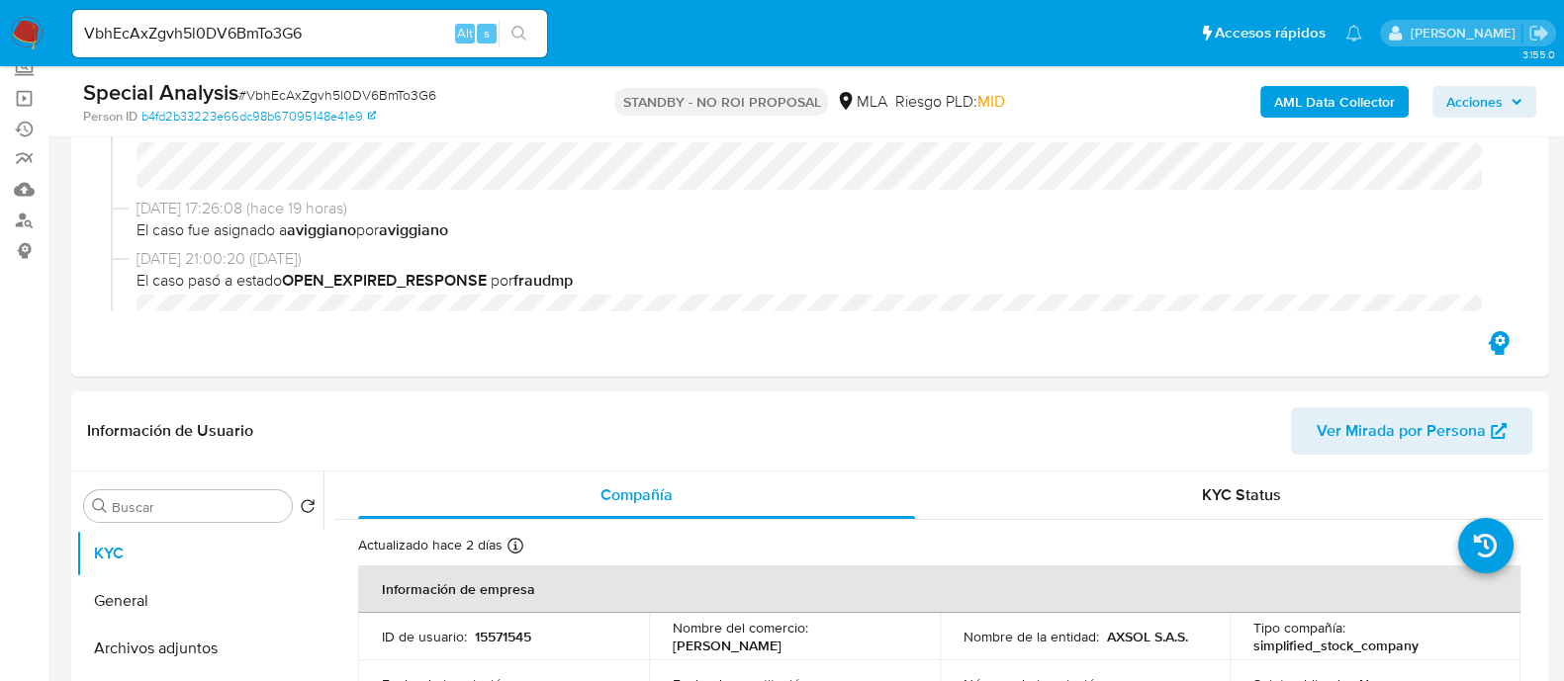
scroll to position [493, 0]
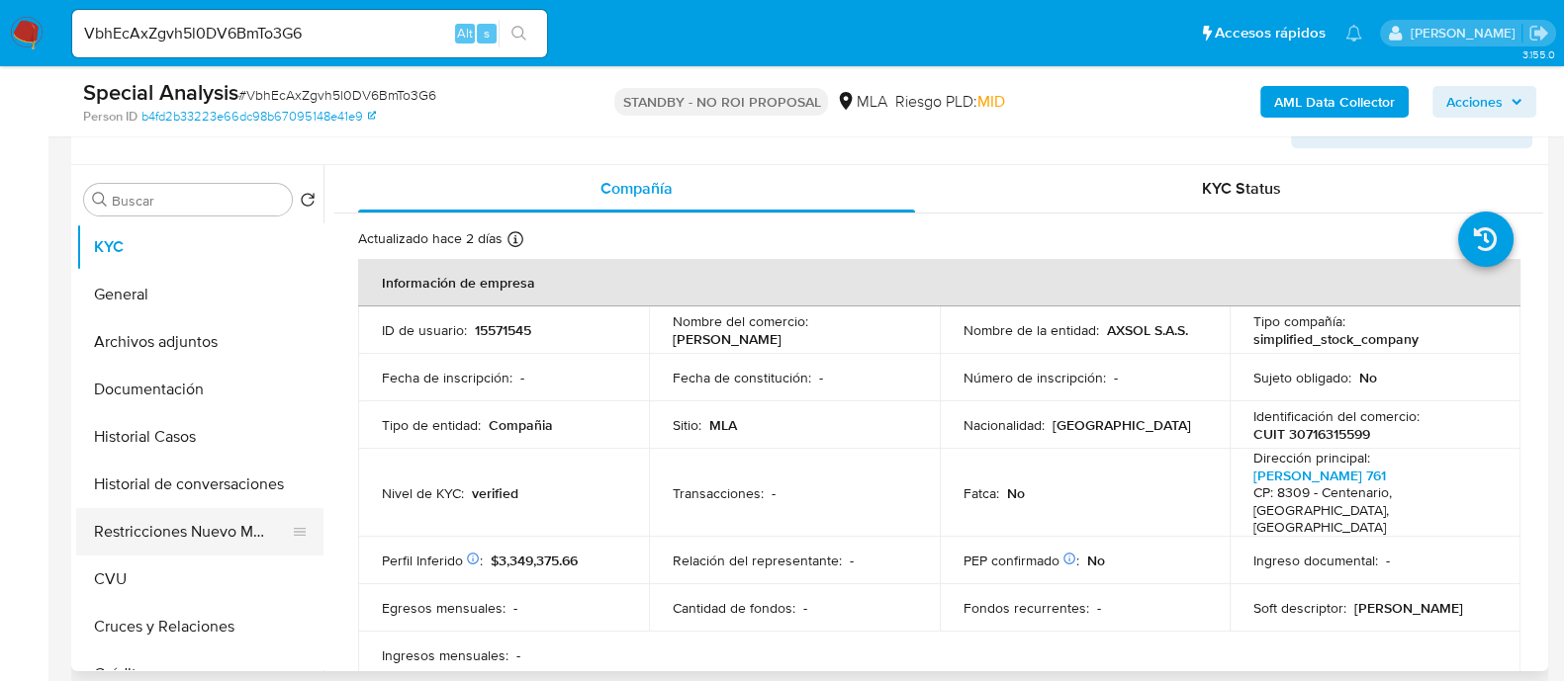
click at [178, 542] on button "Restricciones Nuevo Mundo" at bounding box center [191, 531] width 231 height 47
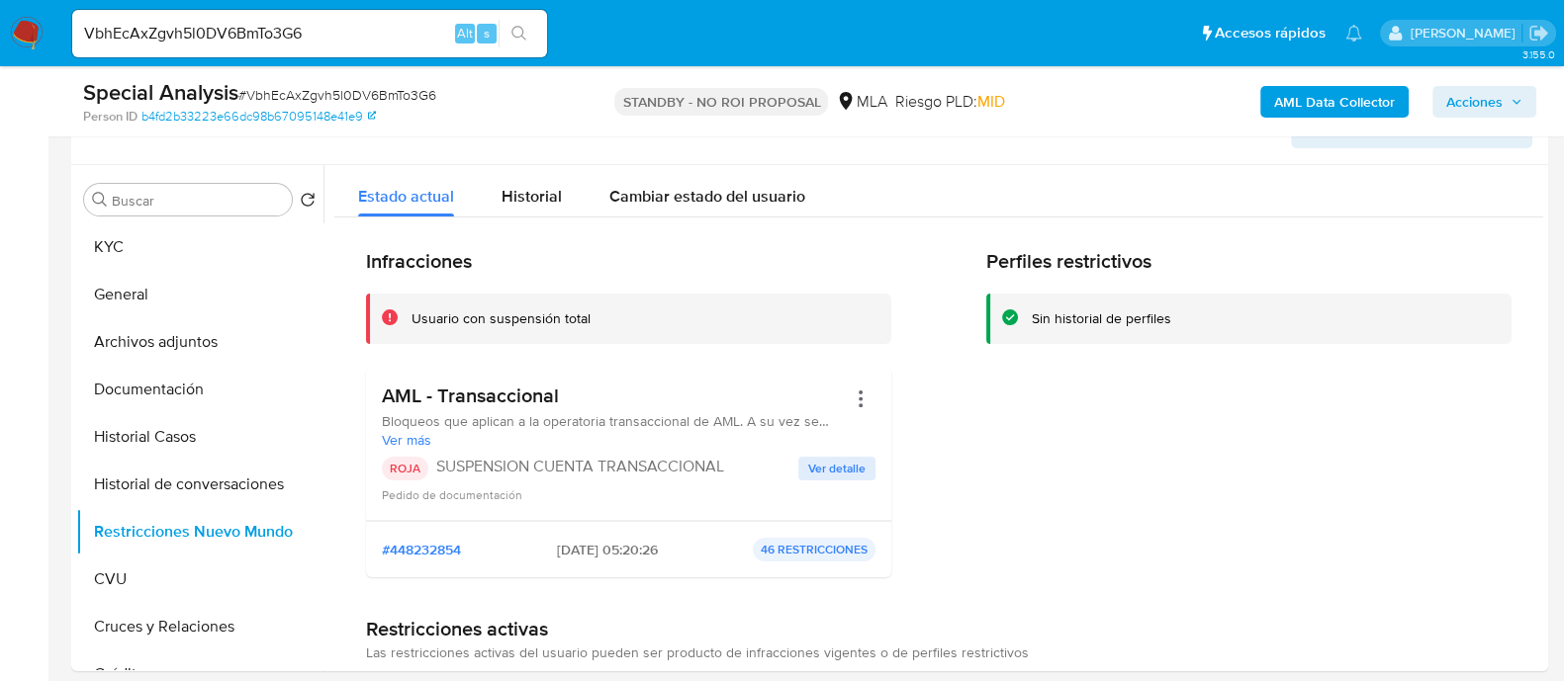
click at [376, 36] on input "VbhEcAxZgvh5l0DV6BmTo3G6" at bounding box center [309, 34] width 475 height 26
paste input "hk8B7X1mFdi1LeJRlpDvvODf"
type input "hk8B7X1mFdi1LeJRlpDvvODf"
click at [521, 37] on icon "search-icon" at bounding box center [519, 34] width 16 height 16
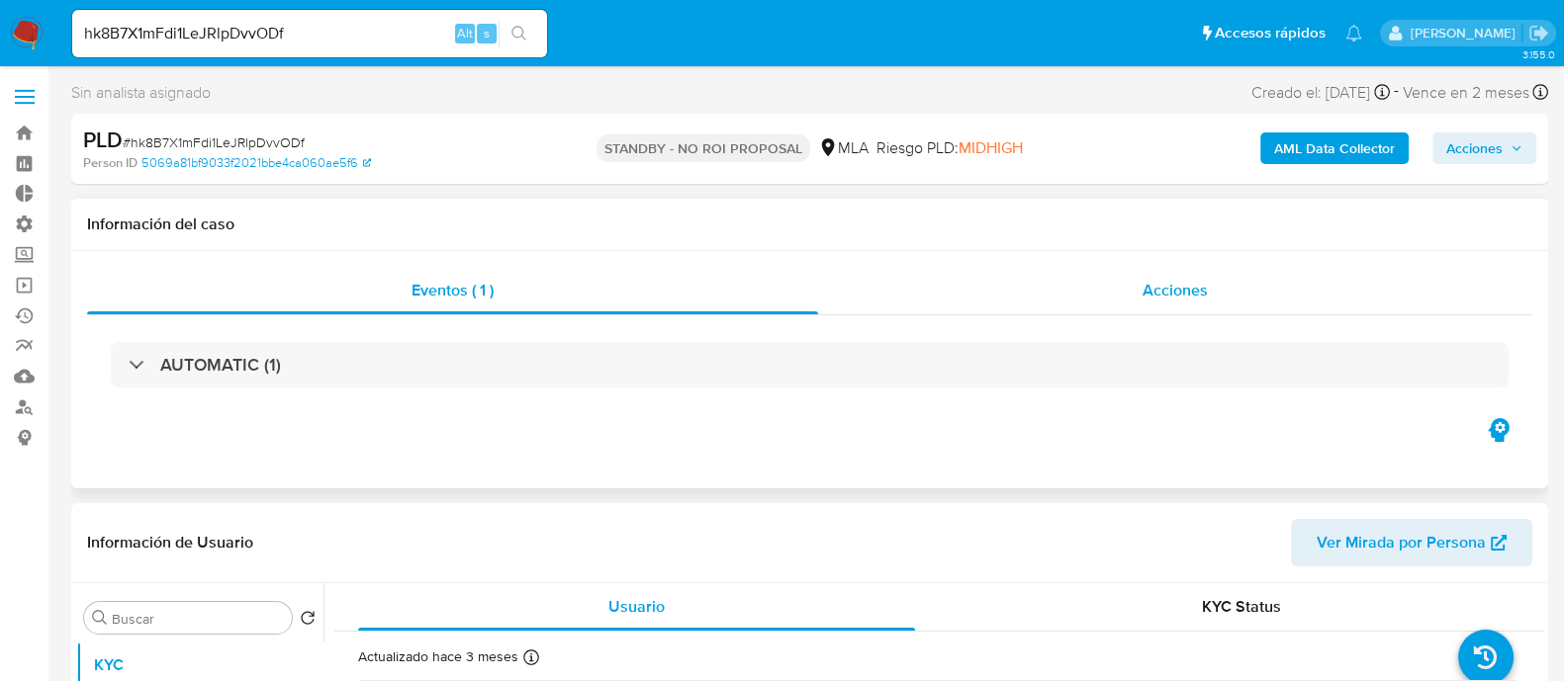
click at [1125, 302] on div "Acciones" at bounding box center [1175, 290] width 714 height 47
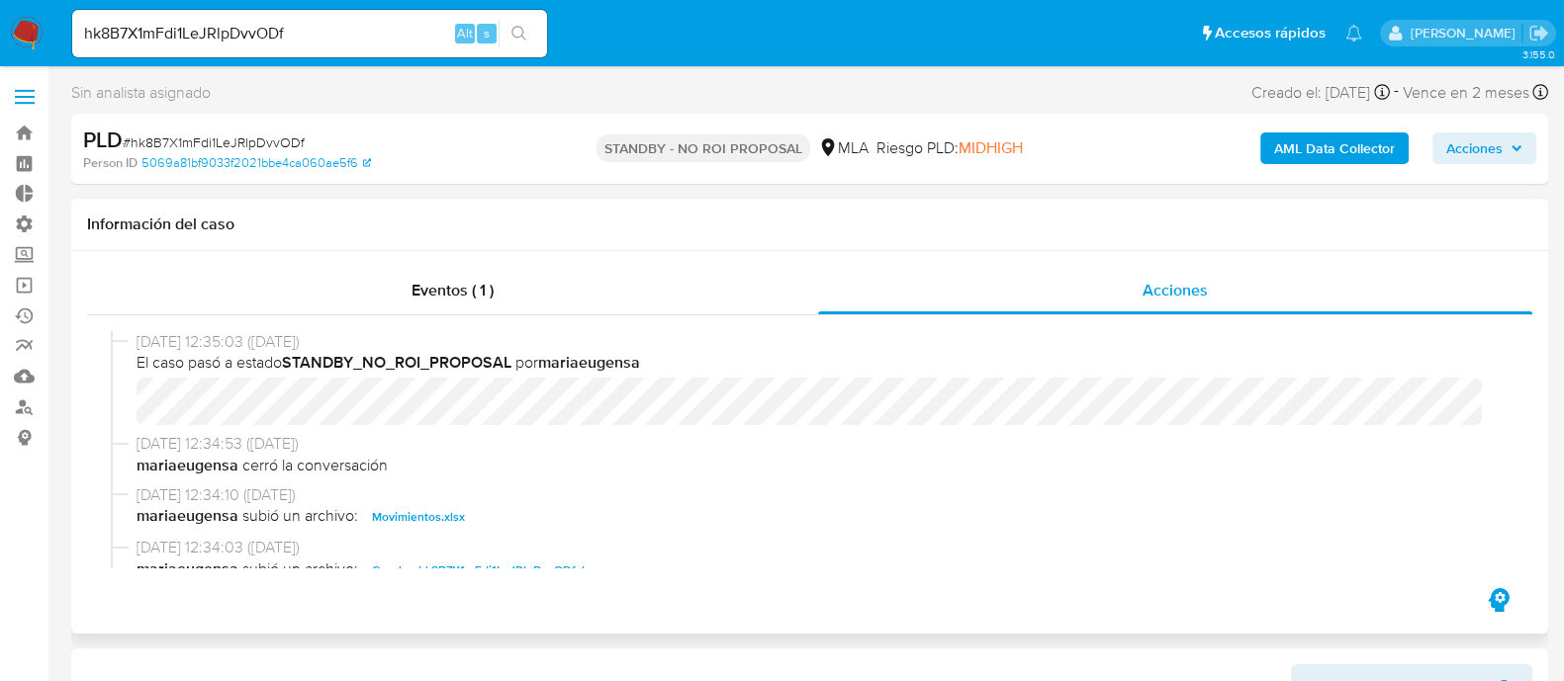
select select "10"
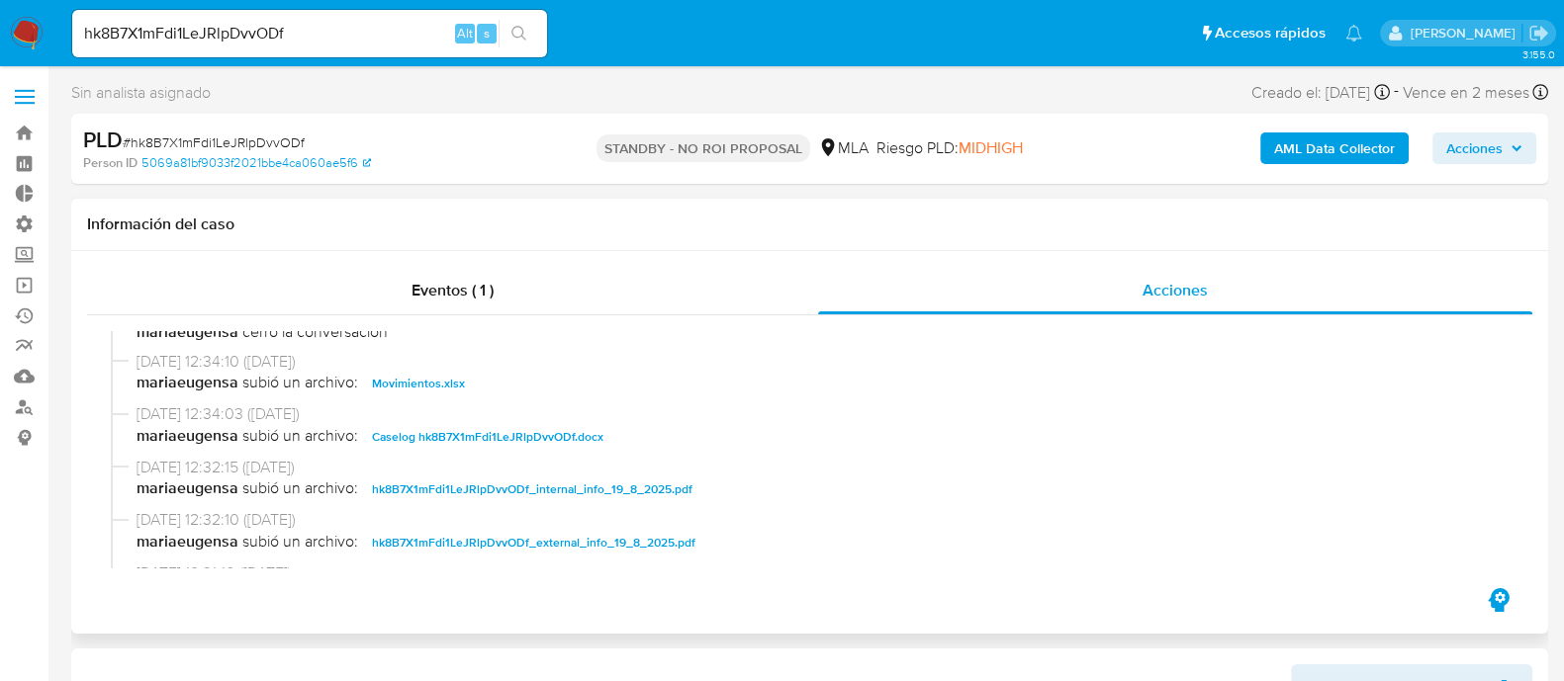
scroll to position [246, 0]
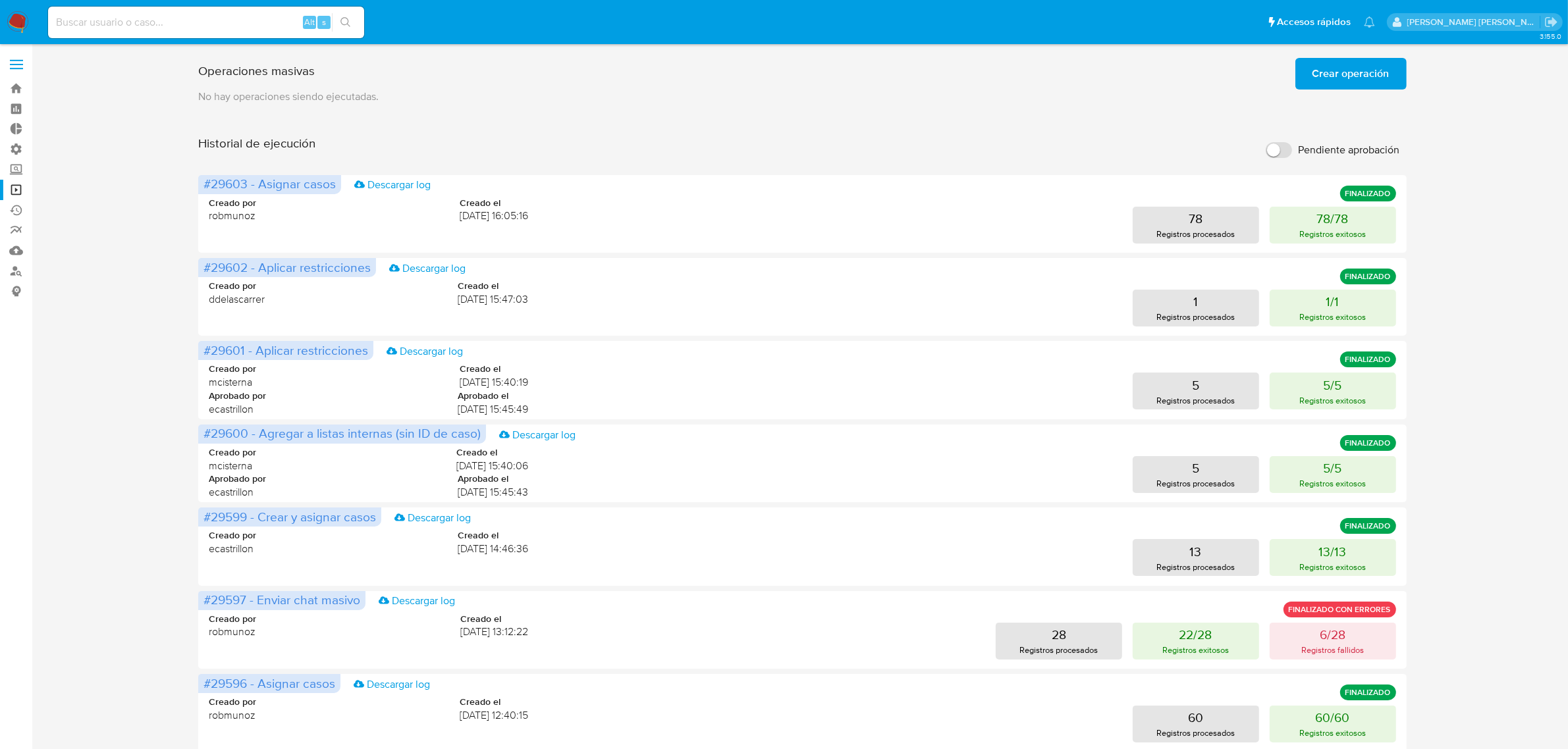
click at [1344, 66] on span "Crear operación" at bounding box center [1351, 74] width 77 height 29
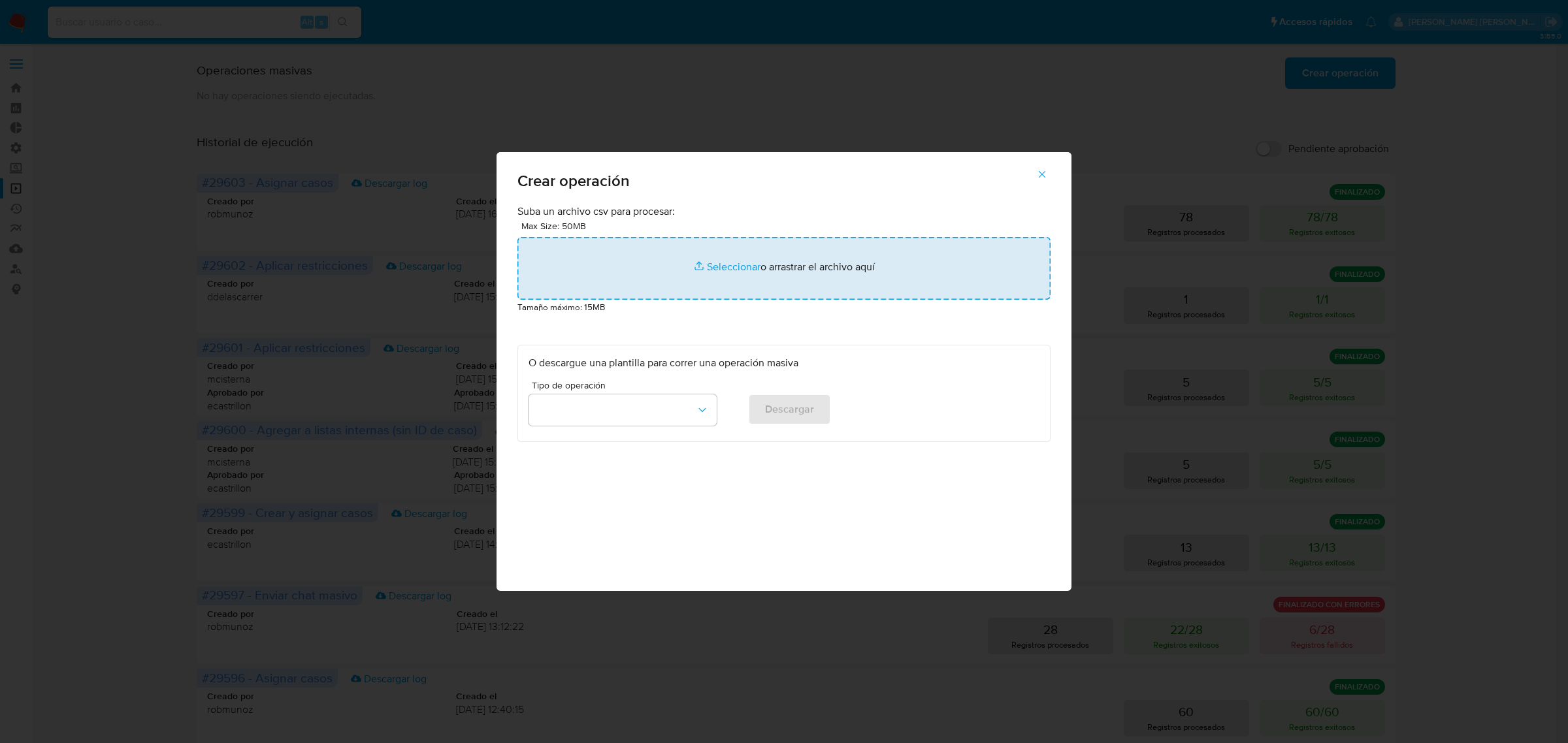
click at [638, 278] on input "file" at bounding box center [783, 268] width 533 height 63
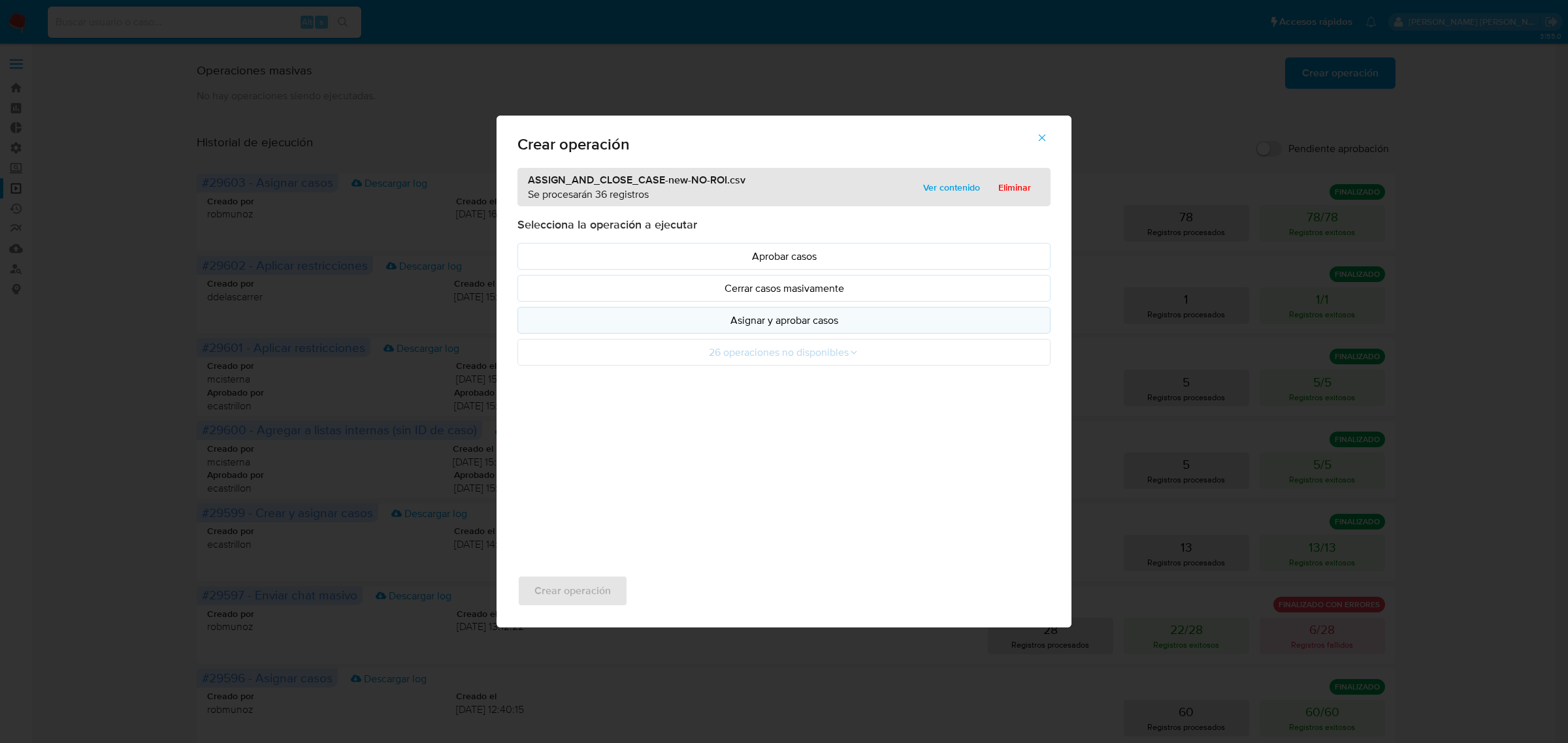
click at [766, 326] on p "Asignar y aprobar casos" at bounding box center [783, 320] width 511 height 15
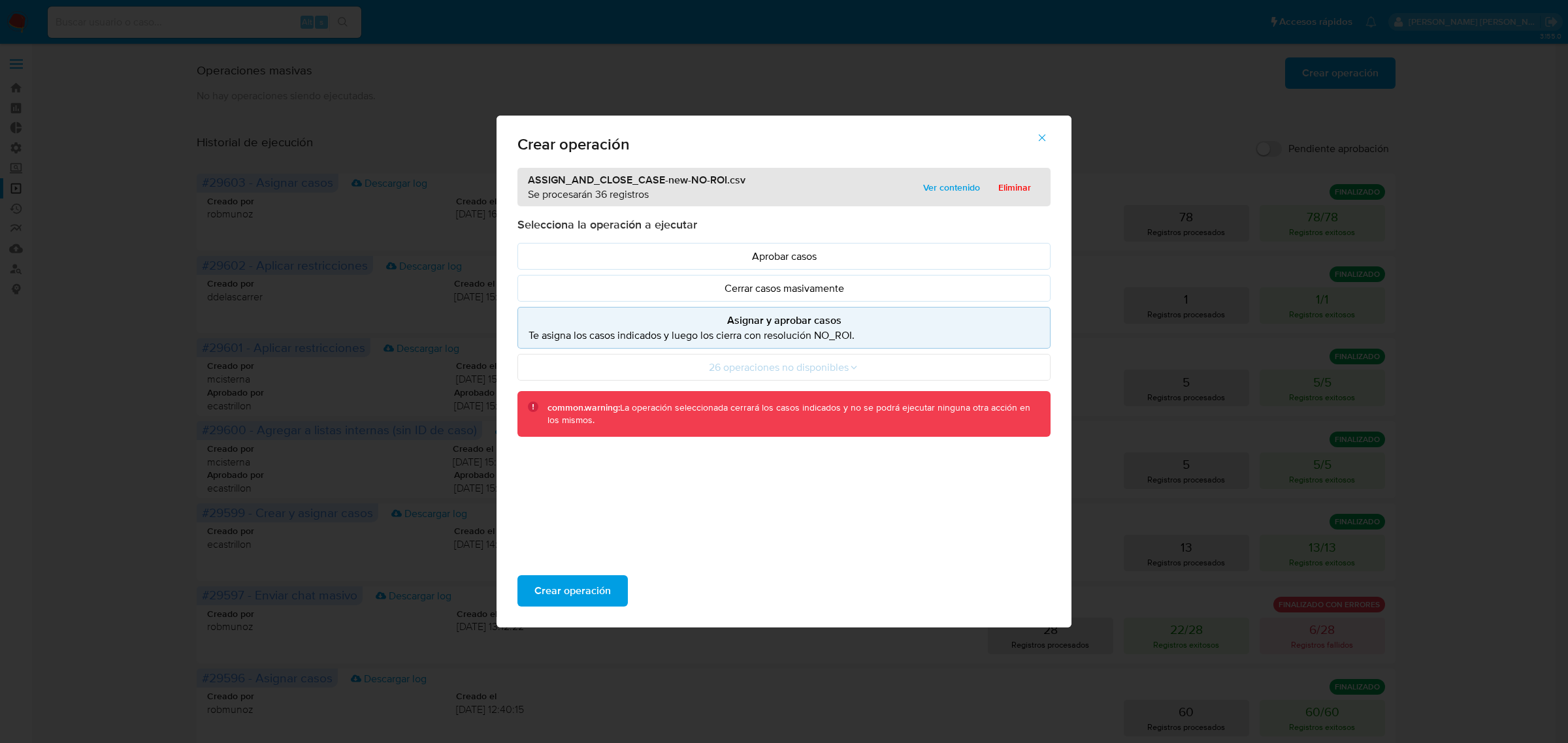
click at [592, 572] on div "Crear operación" at bounding box center [784, 591] width 575 height 73
click at [592, 588] on span "Crear operación" at bounding box center [573, 591] width 77 height 29
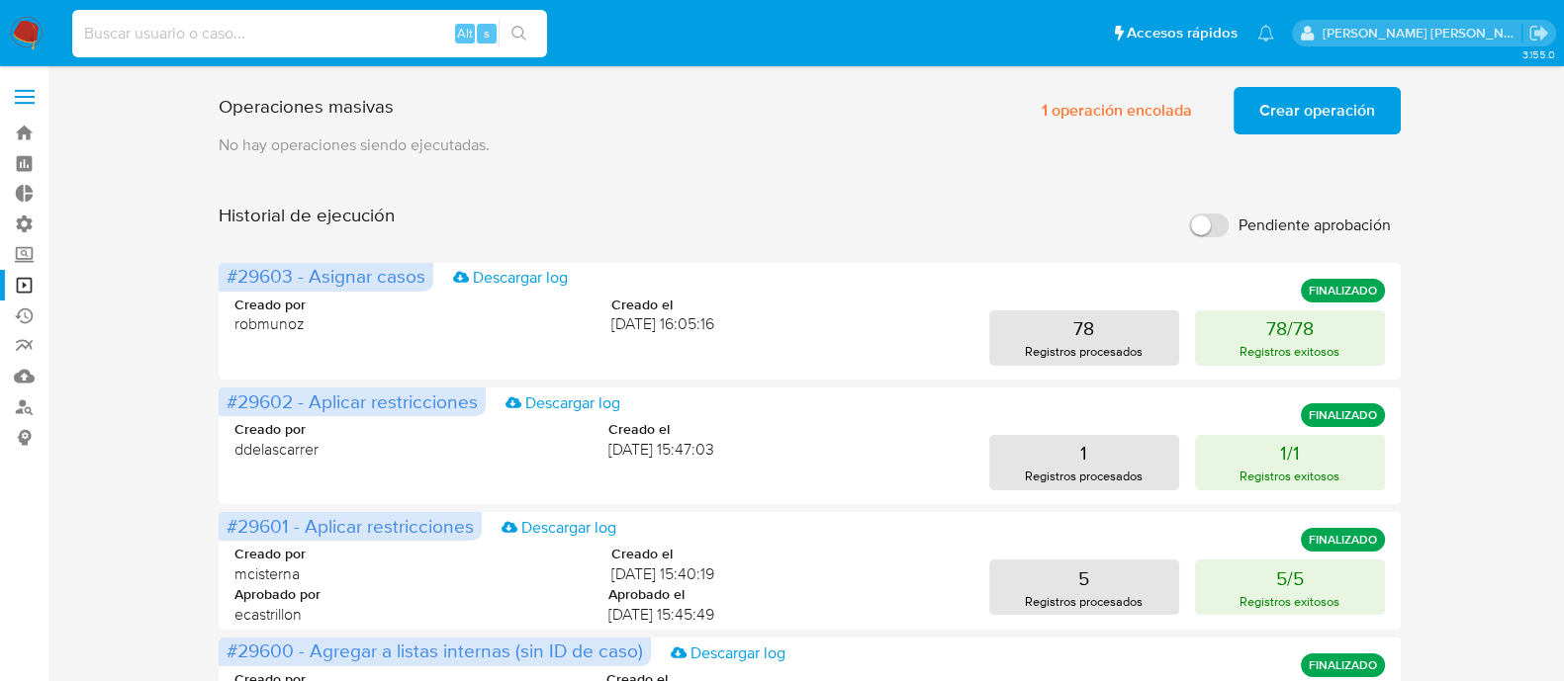
click at [298, 39] on input at bounding box center [309, 34] width 475 height 26
paste input "178381593"
type input "178381593"
click at [547, 33] on li "178381593 Alt s" at bounding box center [309, 32] width 485 height 49
click at [534, 35] on button "search-icon" at bounding box center [518, 34] width 41 height 28
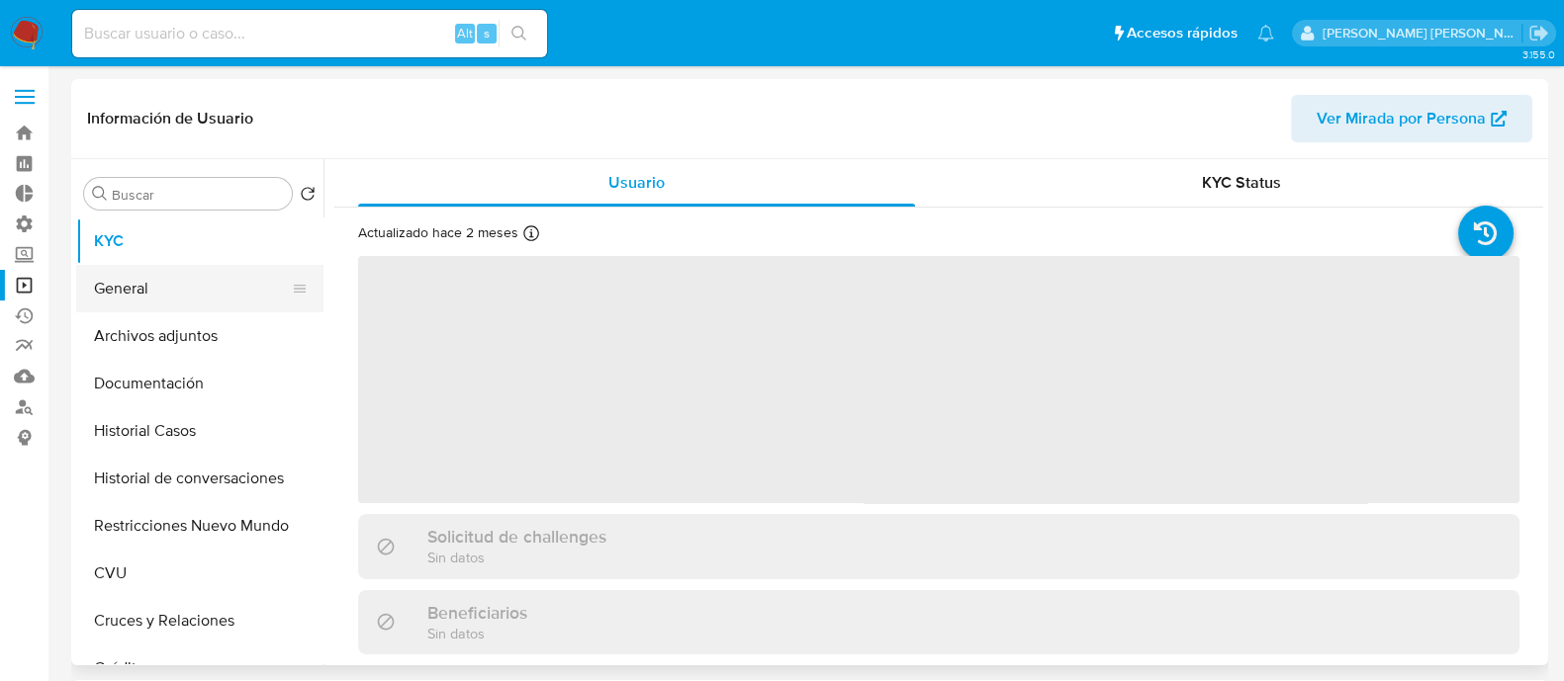
click at [236, 290] on button "General" at bounding box center [191, 288] width 231 height 47
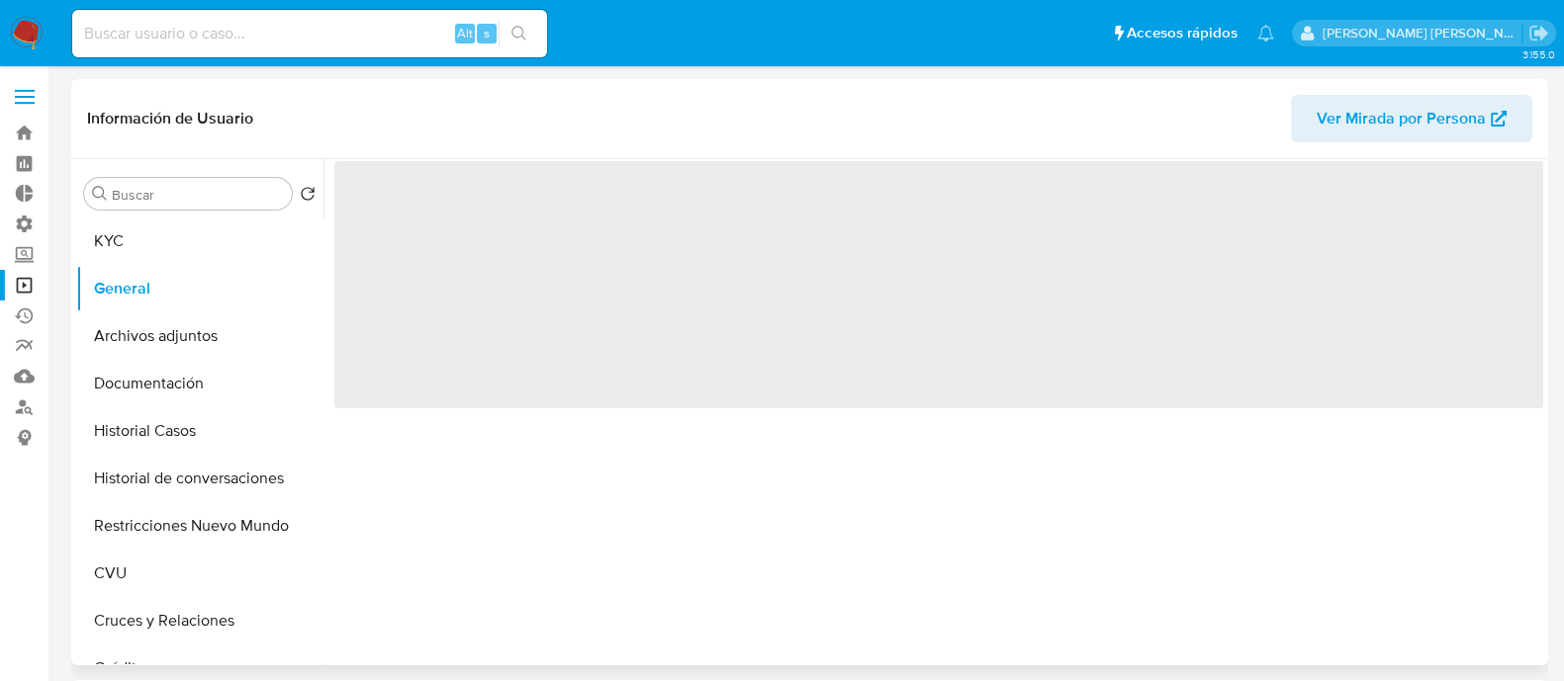
select select "10"
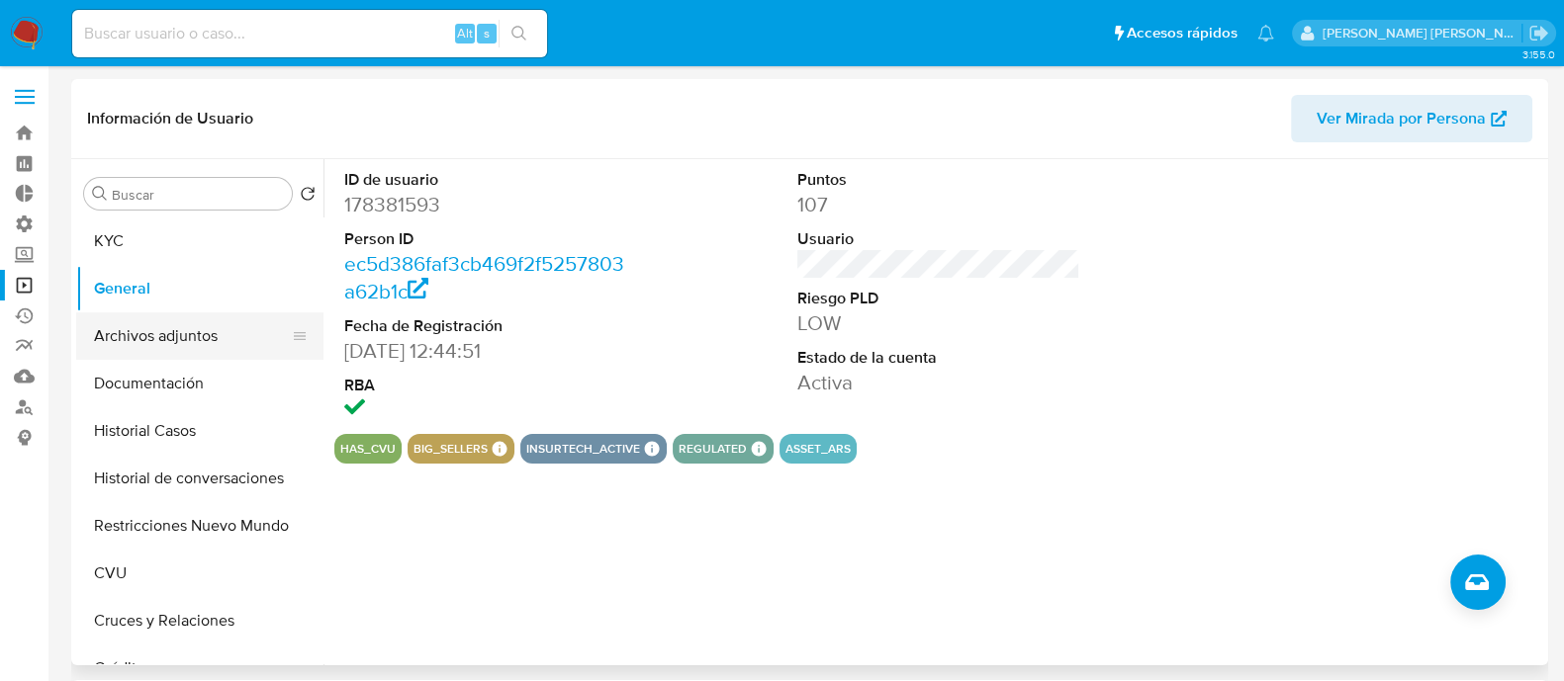
click at [203, 331] on button "Archivos adjuntos" at bounding box center [191, 336] width 231 height 47
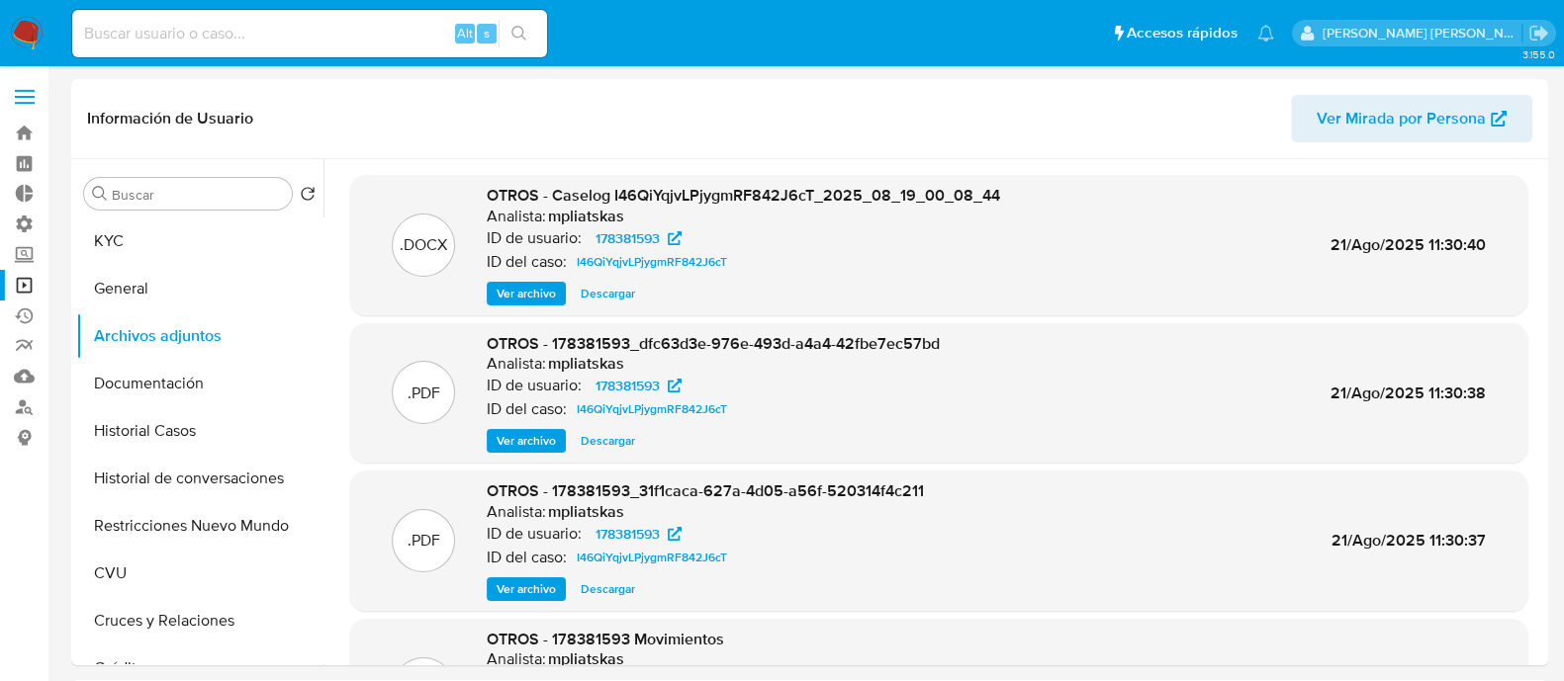
click at [539, 294] on span "Ver archivo" at bounding box center [525, 294] width 59 height 20
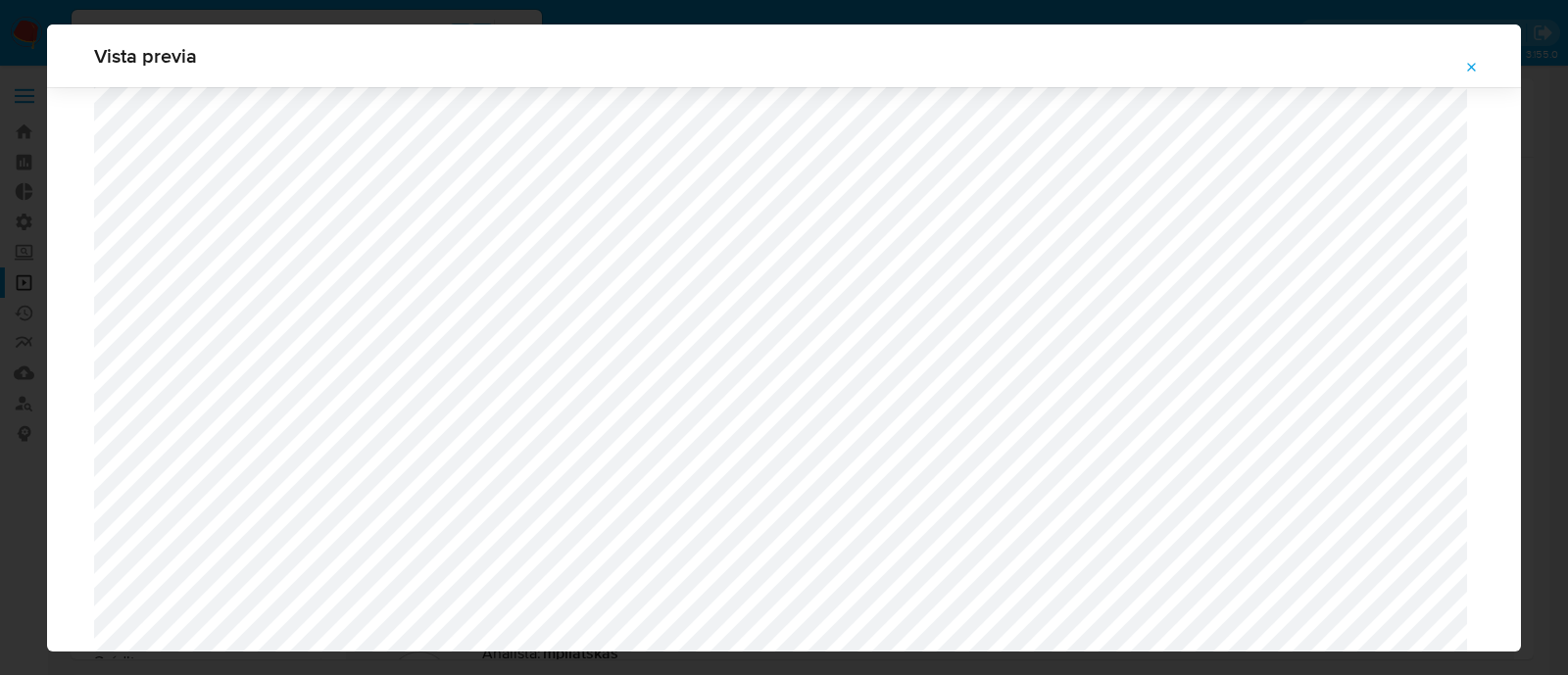
scroll to position [818, 0]
click at [1477, 75] on span "Attachment preview" at bounding box center [1473, 67] width 16 height 28
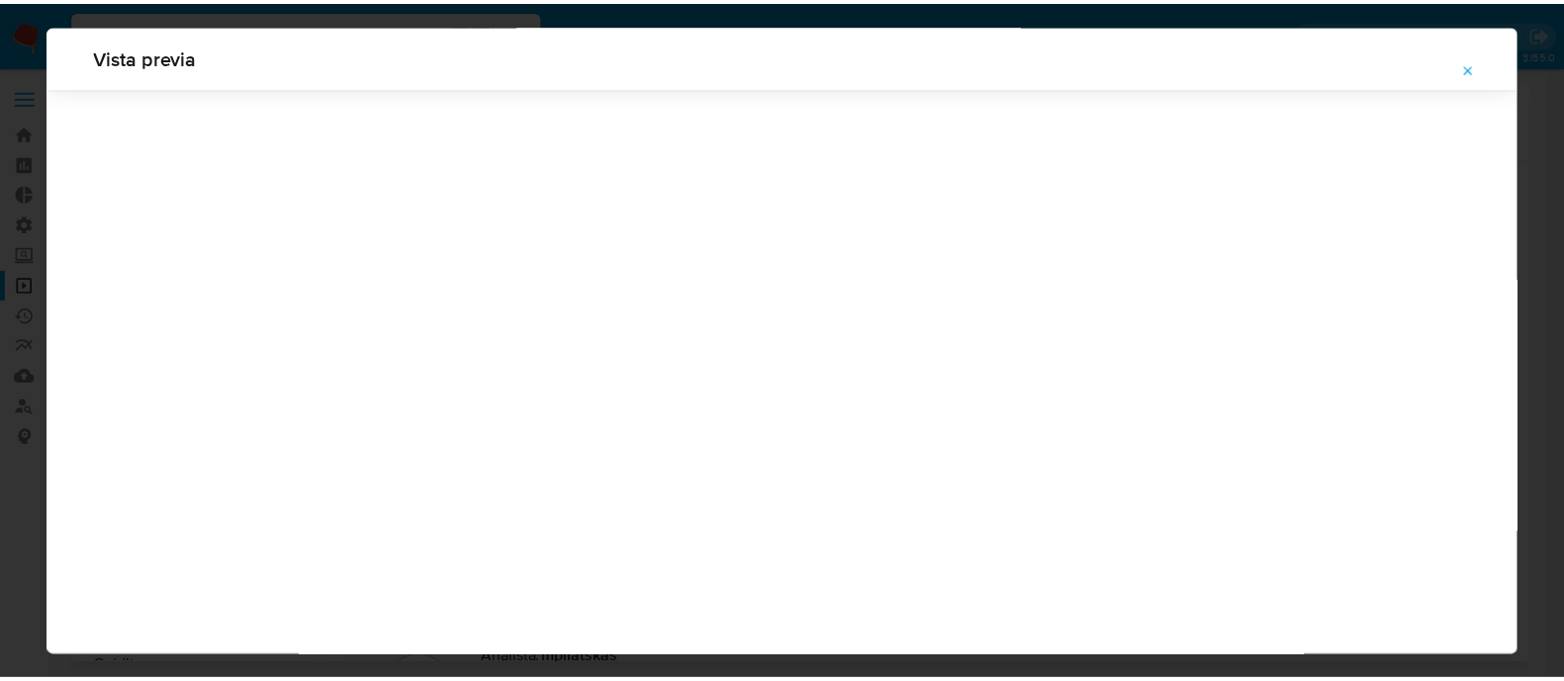
scroll to position [63, 0]
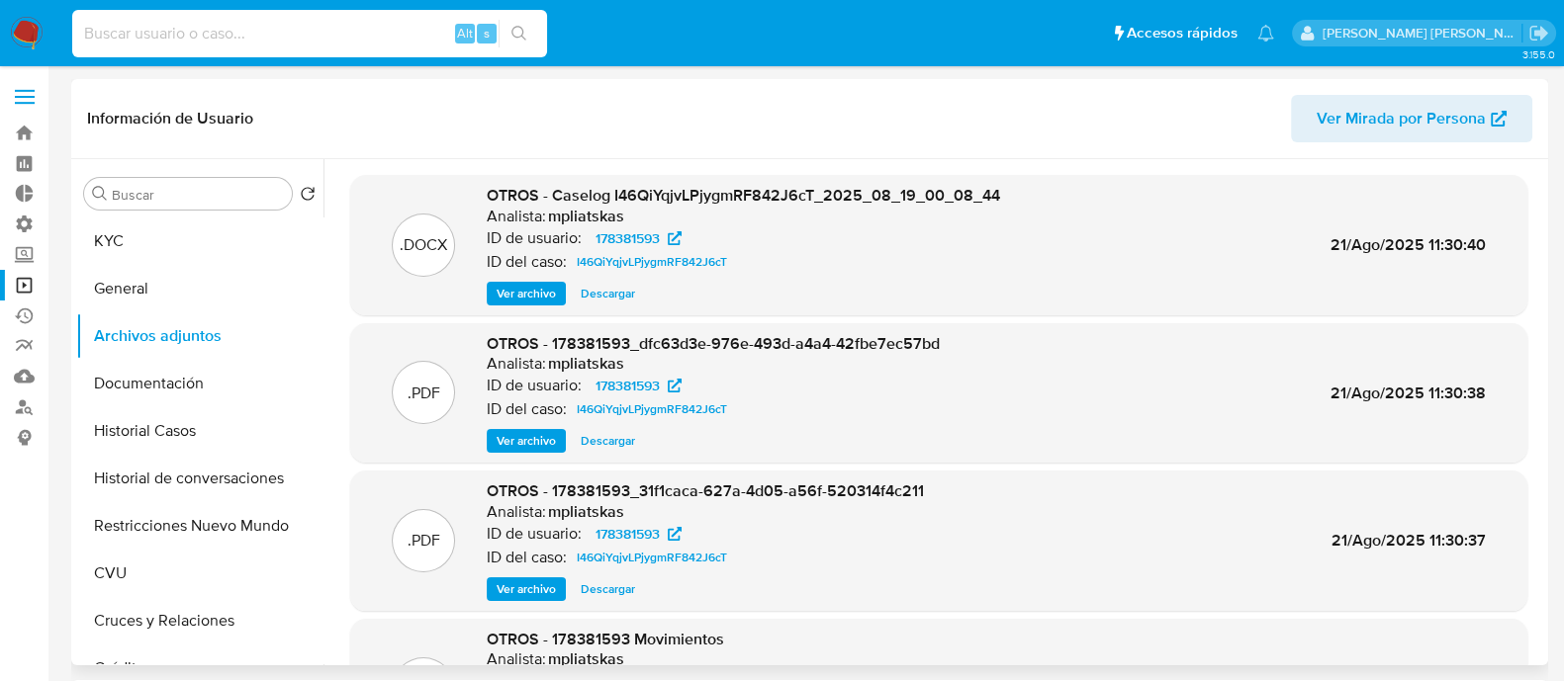
click at [272, 36] on input at bounding box center [309, 34] width 475 height 26
paste input "2k9vIoBoF4LnfUmrrdMuF4jv"
type input "2k9vIoBoF4LnfUmrrdMuF4jv"
click at [499, 30] on button "search-icon" at bounding box center [518, 34] width 41 height 28
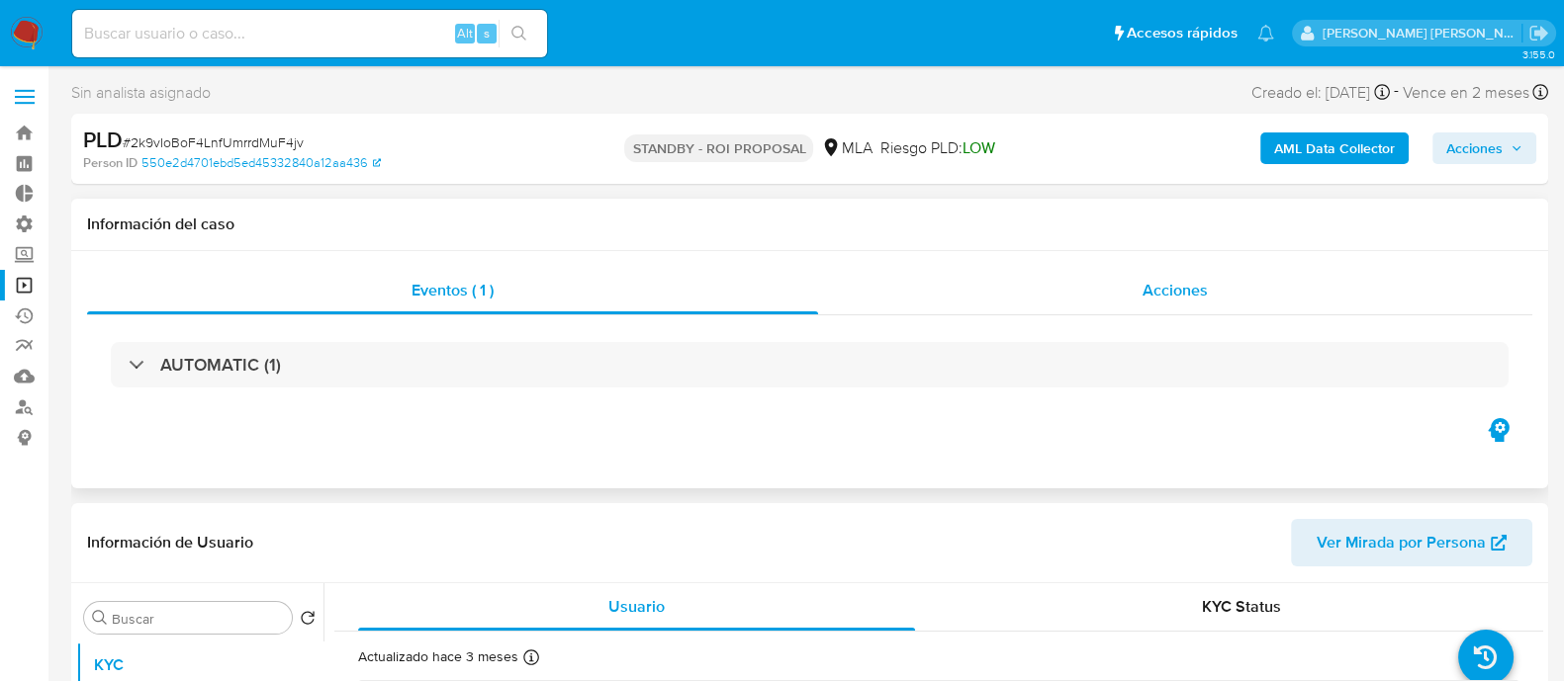
click at [1152, 295] on span "Acciones" at bounding box center [1174, 290] width 65 height 23
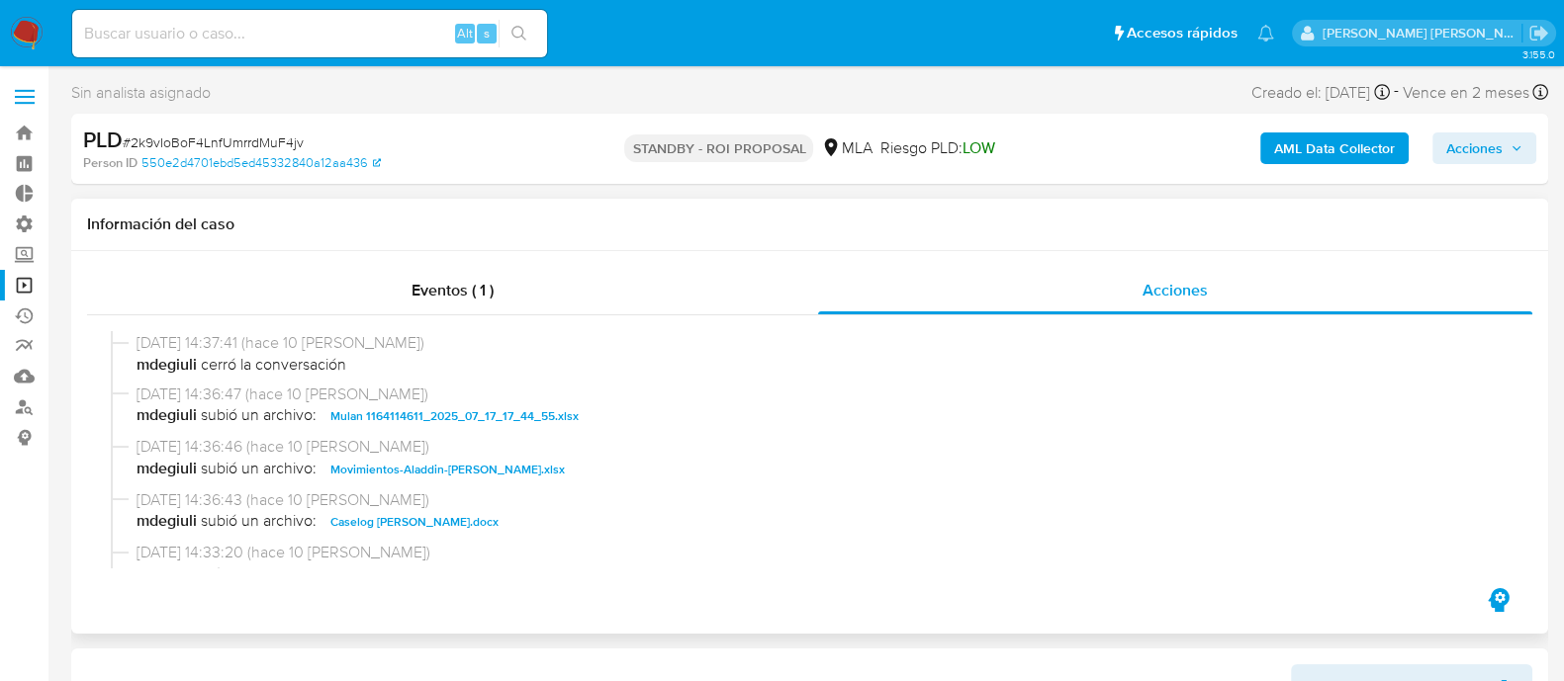
scroll to position [123, 0]
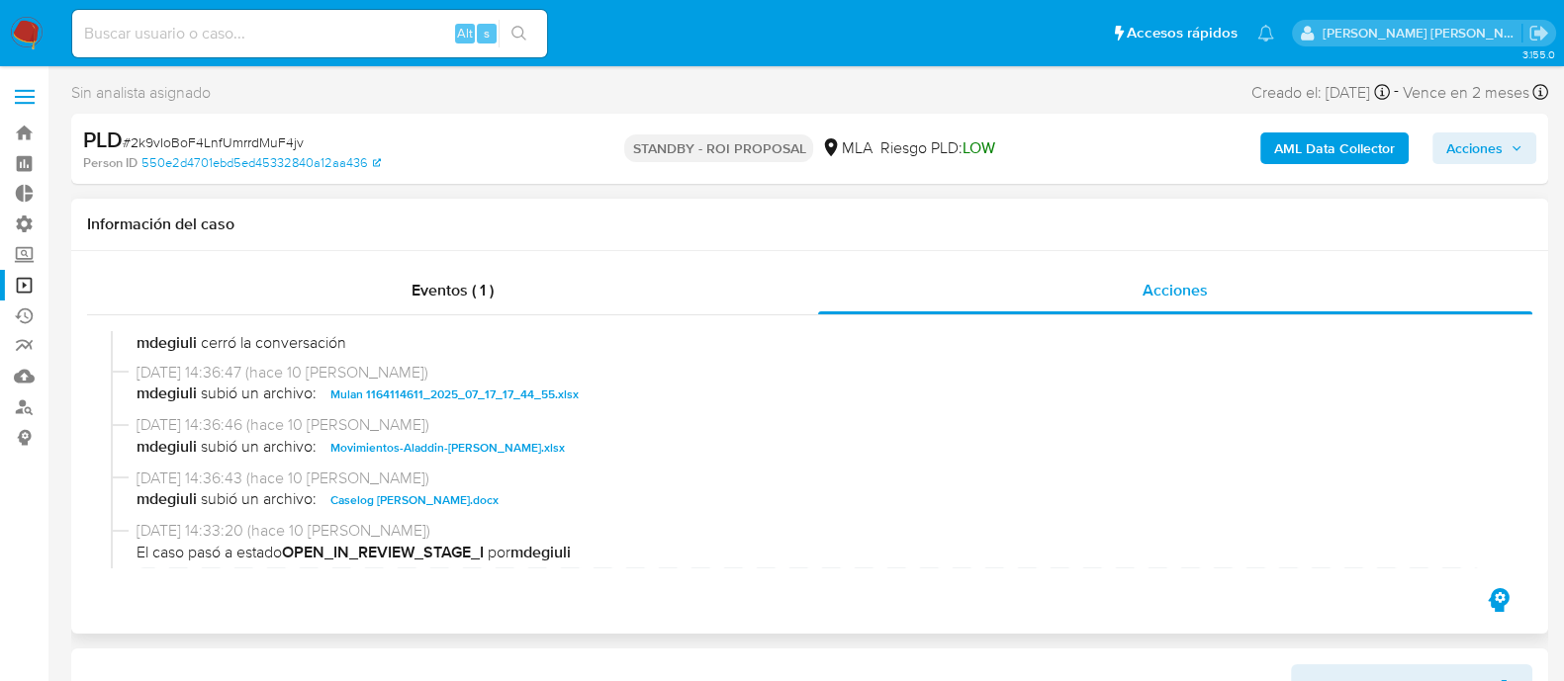
select select "10"
click at [509, 452] on span "Movimientos-Aladdin-Jacqueline Denise Ricciardi.xlsx" at bounding box center [447, 448] width 234 height 24
click at [481, 496] on span "Caselog Jacqueline Denise Ricciardi.docx" at bounding box center [414, 501] width 168 height 24
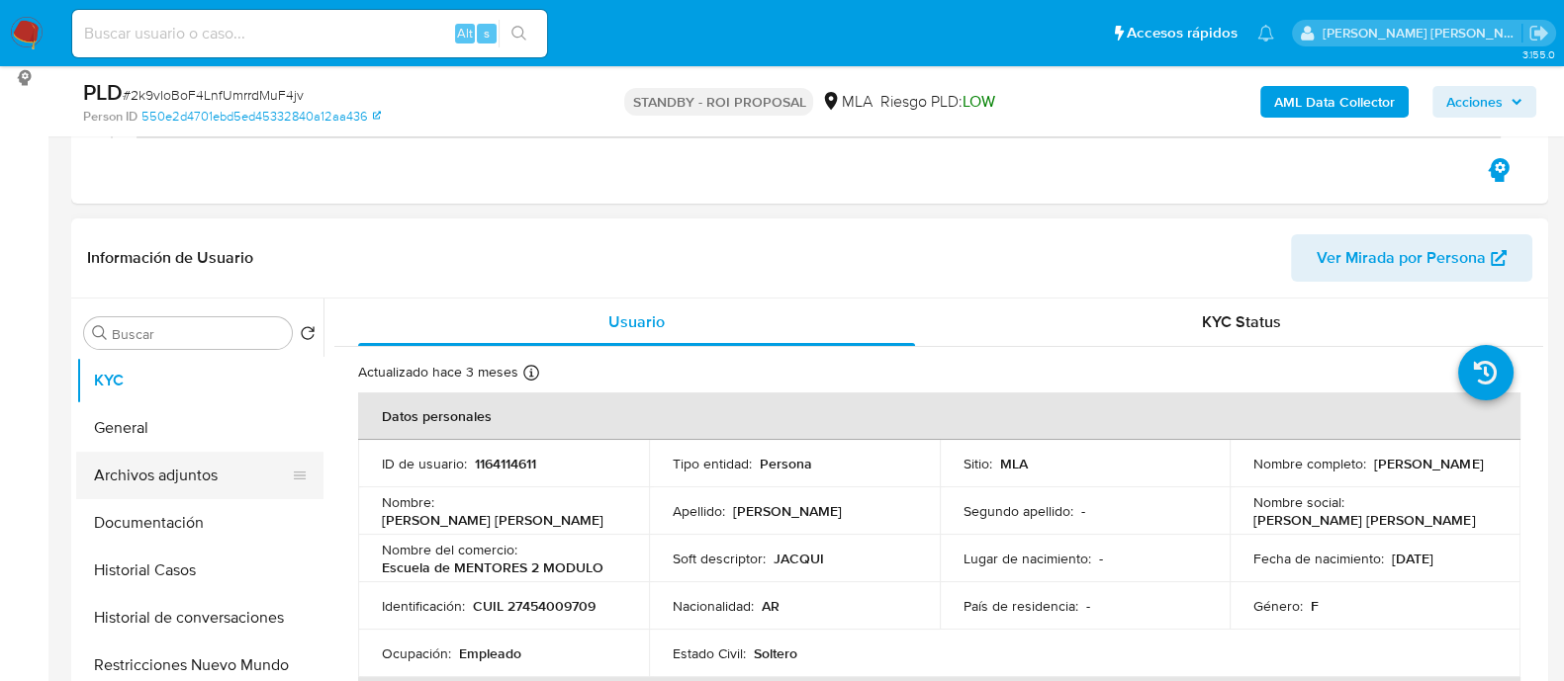
scroll to position [371, 0]
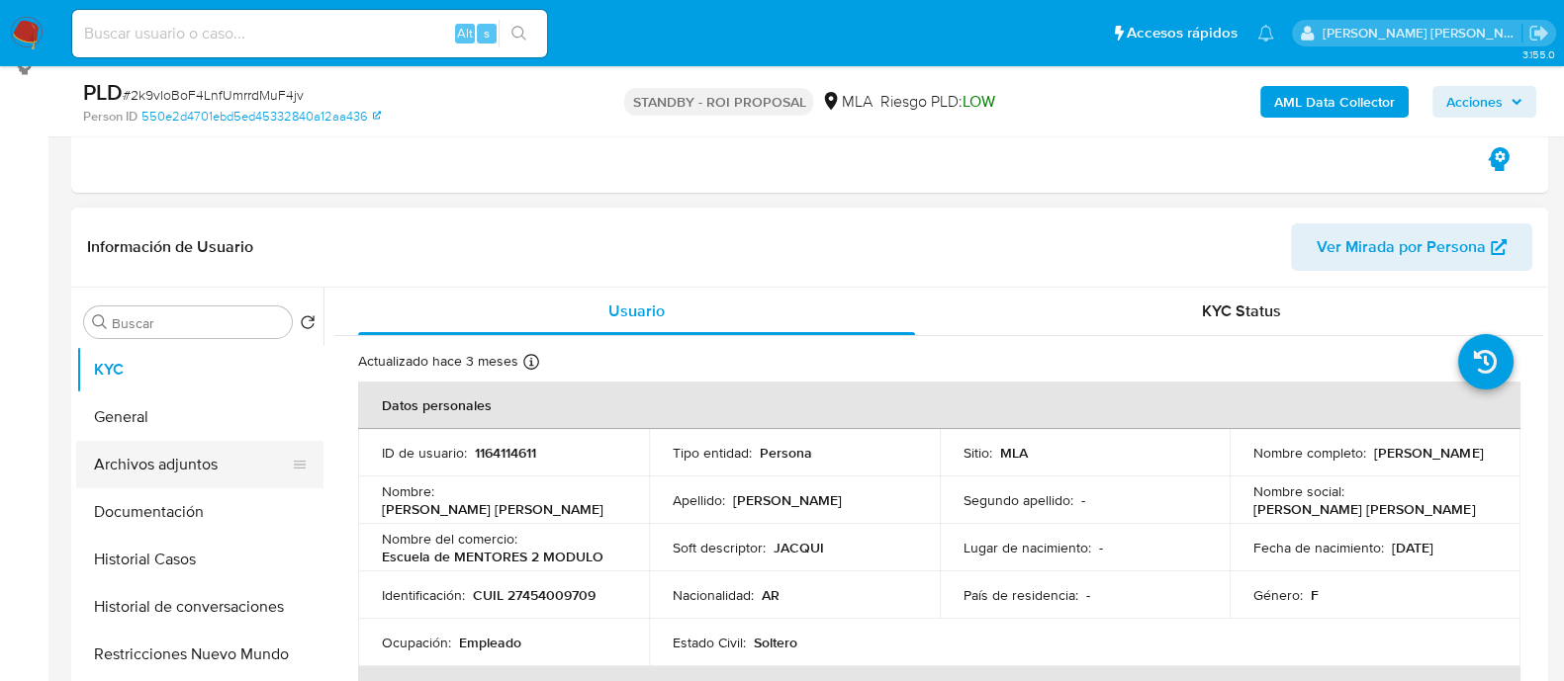
click at [202, 462] on button "Archivos adjuntos" at bounding box center [191, 464] width 231 height 47
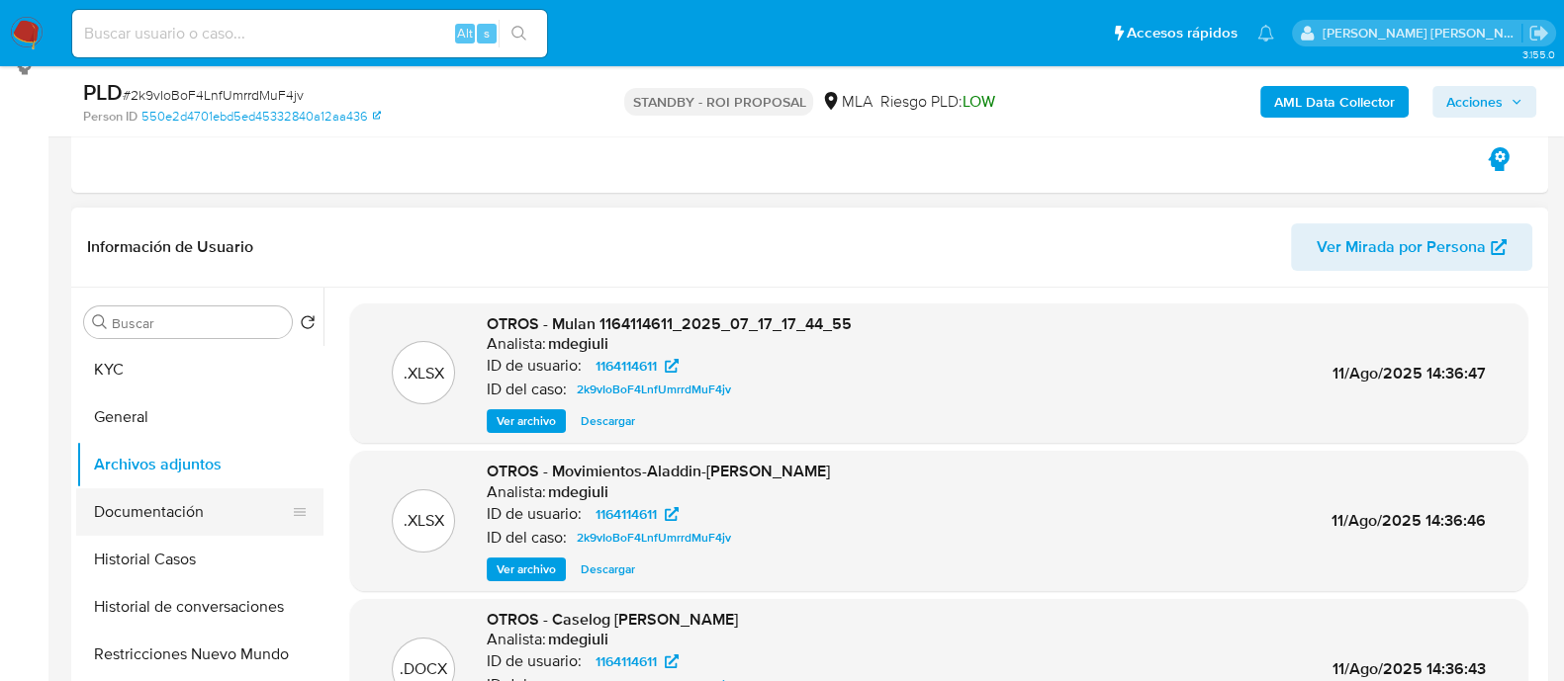
click at [145, 494] on button "Documentación" at bounding box center [191, 512] width 231 height 47
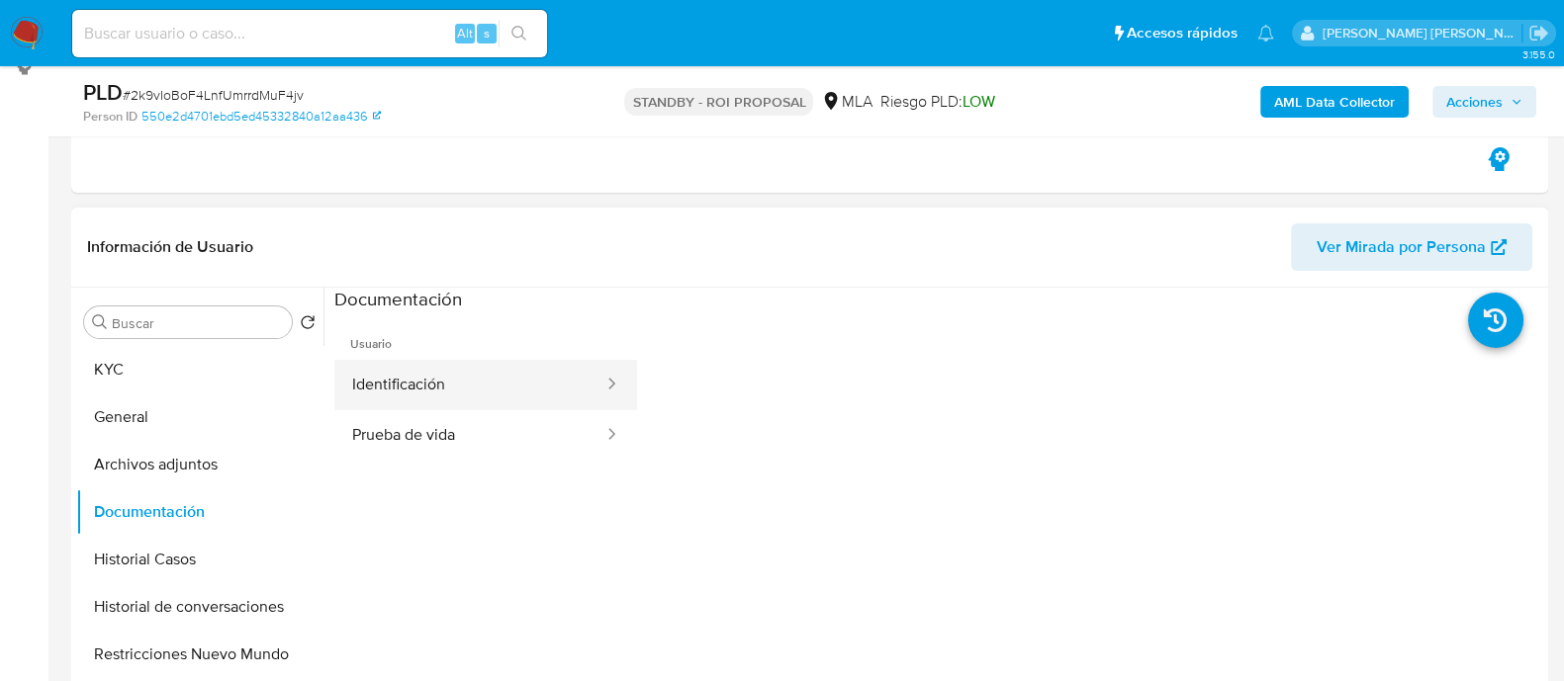
click at [540, 389] on button "Identificación" at bounding box center [469, 385] width 271 height 50
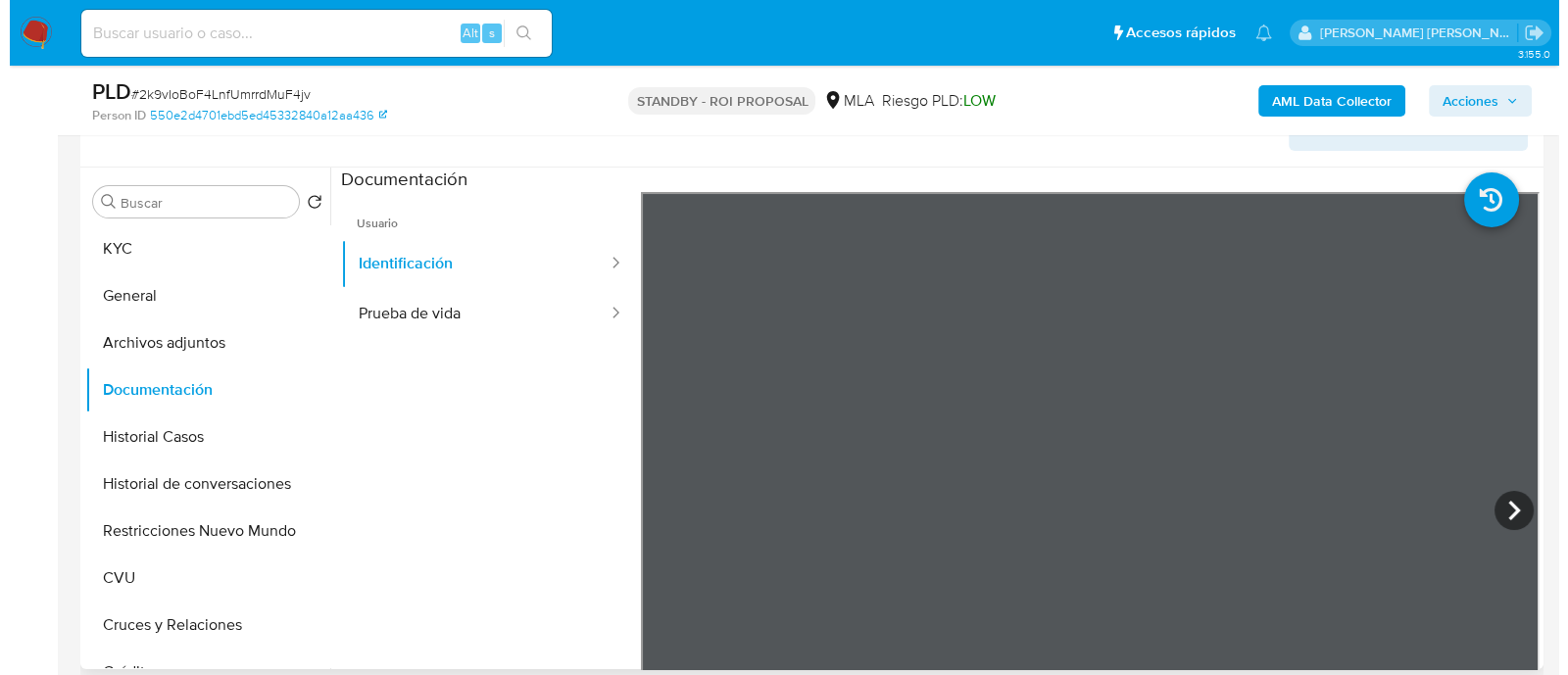
scroll to position [489, 0]
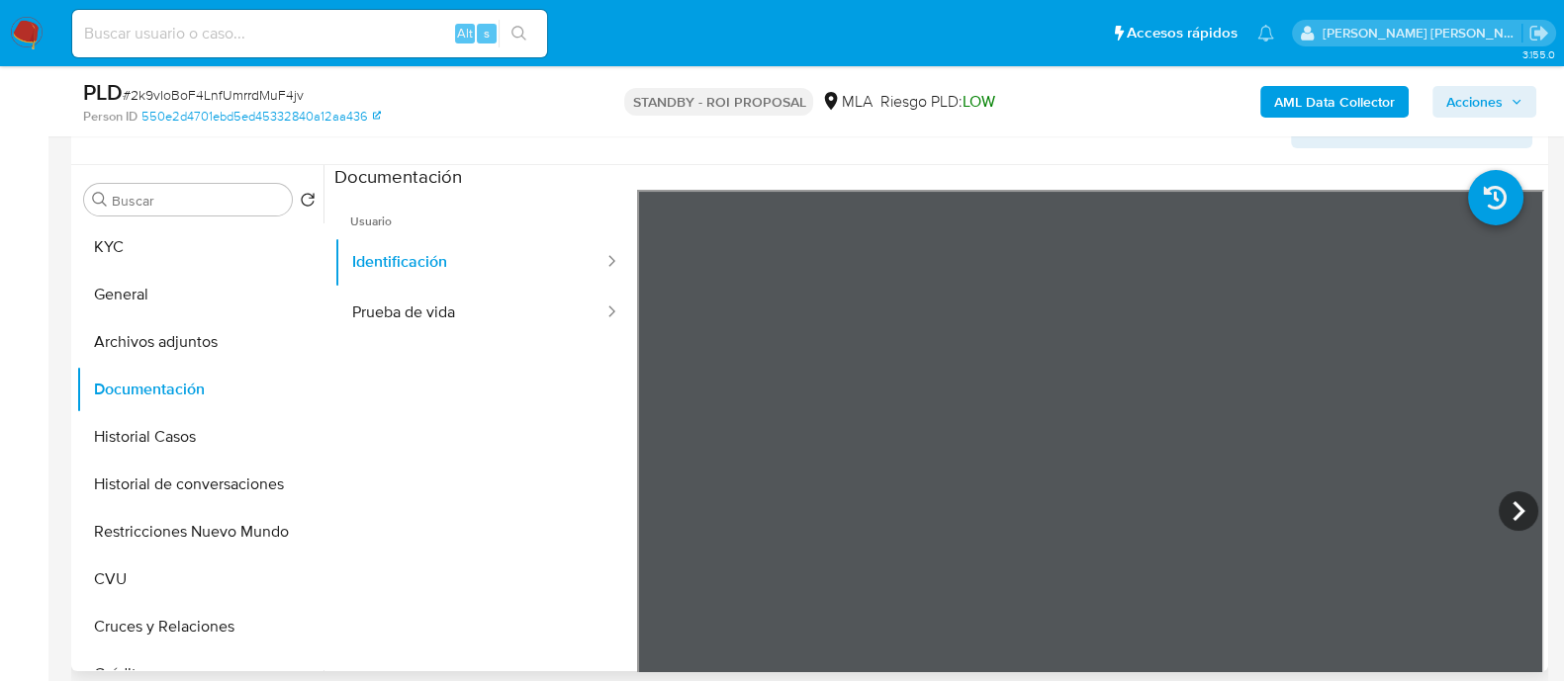
click at [489, 343] on ul "Usuario Identificación Prueba de vida" at bounding box center [485, 475] width 303 height 570
click at [490, 314] on button "Prueba de vida" at bounding box center [469, 313] width 271 height 50
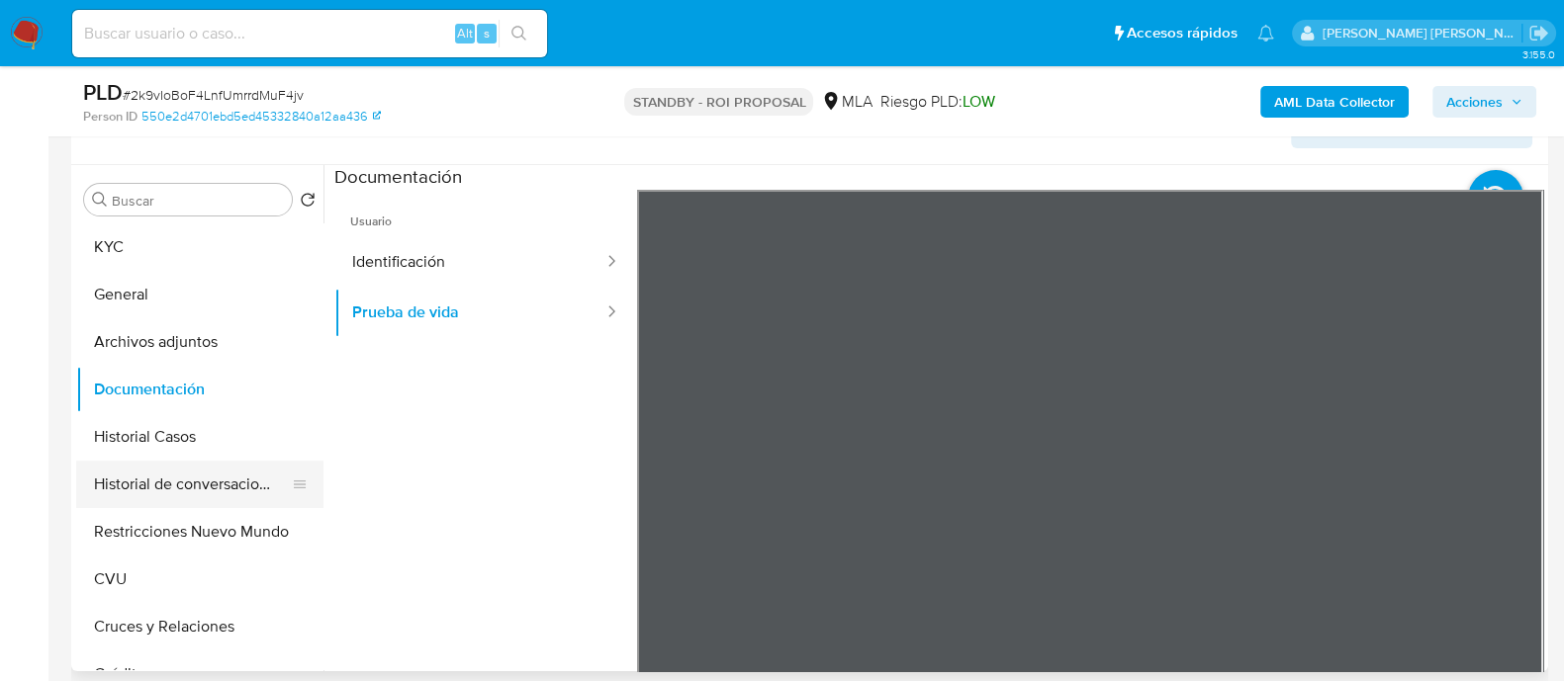
click at [242, 462] on button "Historial de conversaciones" at bounding box center [191, 484] width 231 height 47
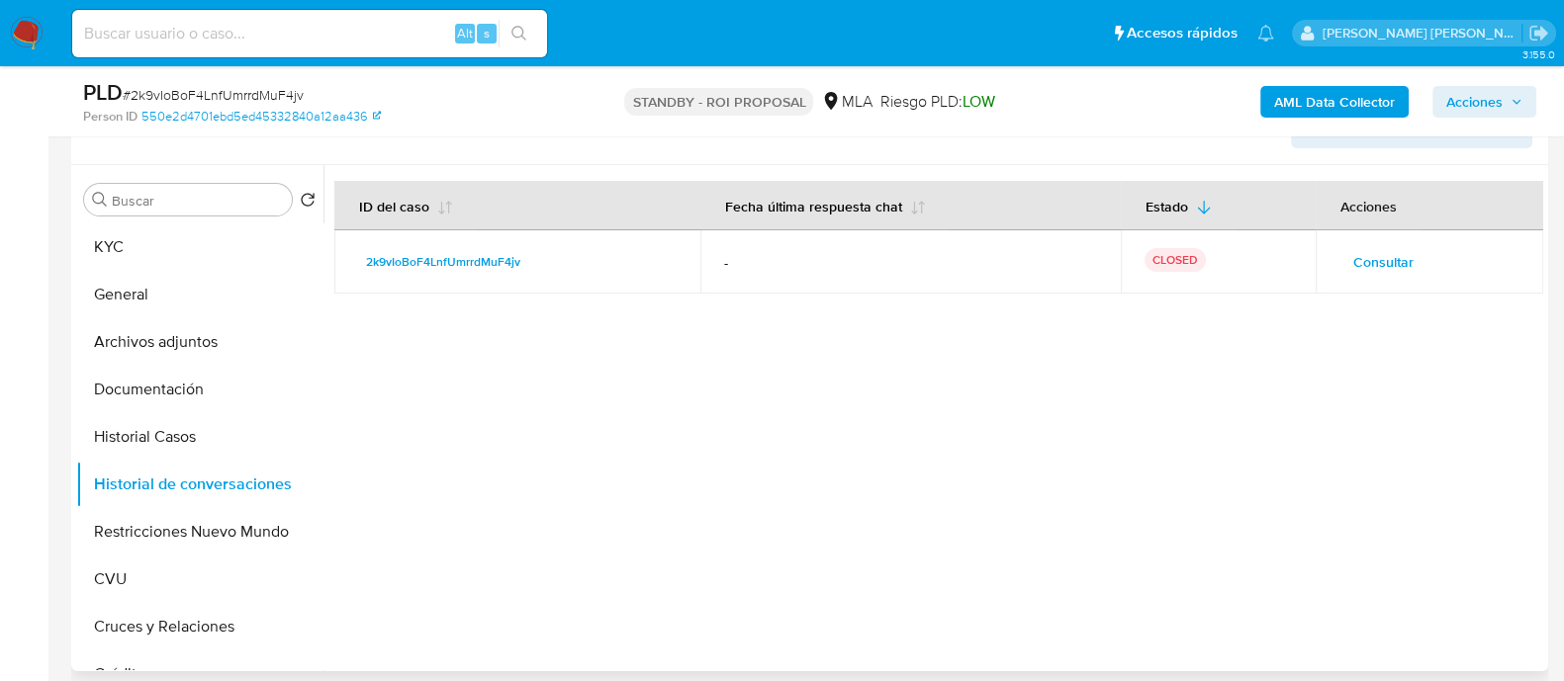
click at [1353, 261] on span "Consultar" at bounding box center [1383, 262] width 60 height 28
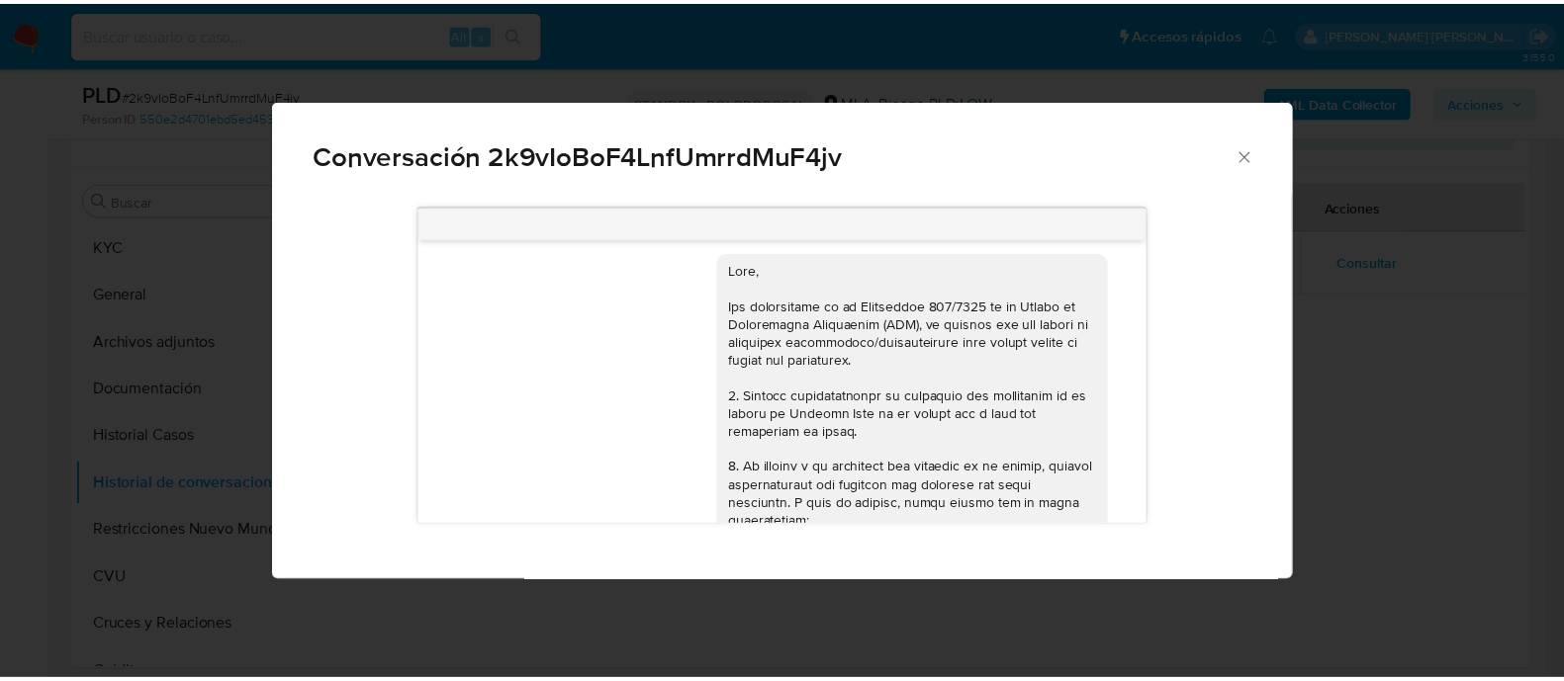
scroll to position [0, 0]
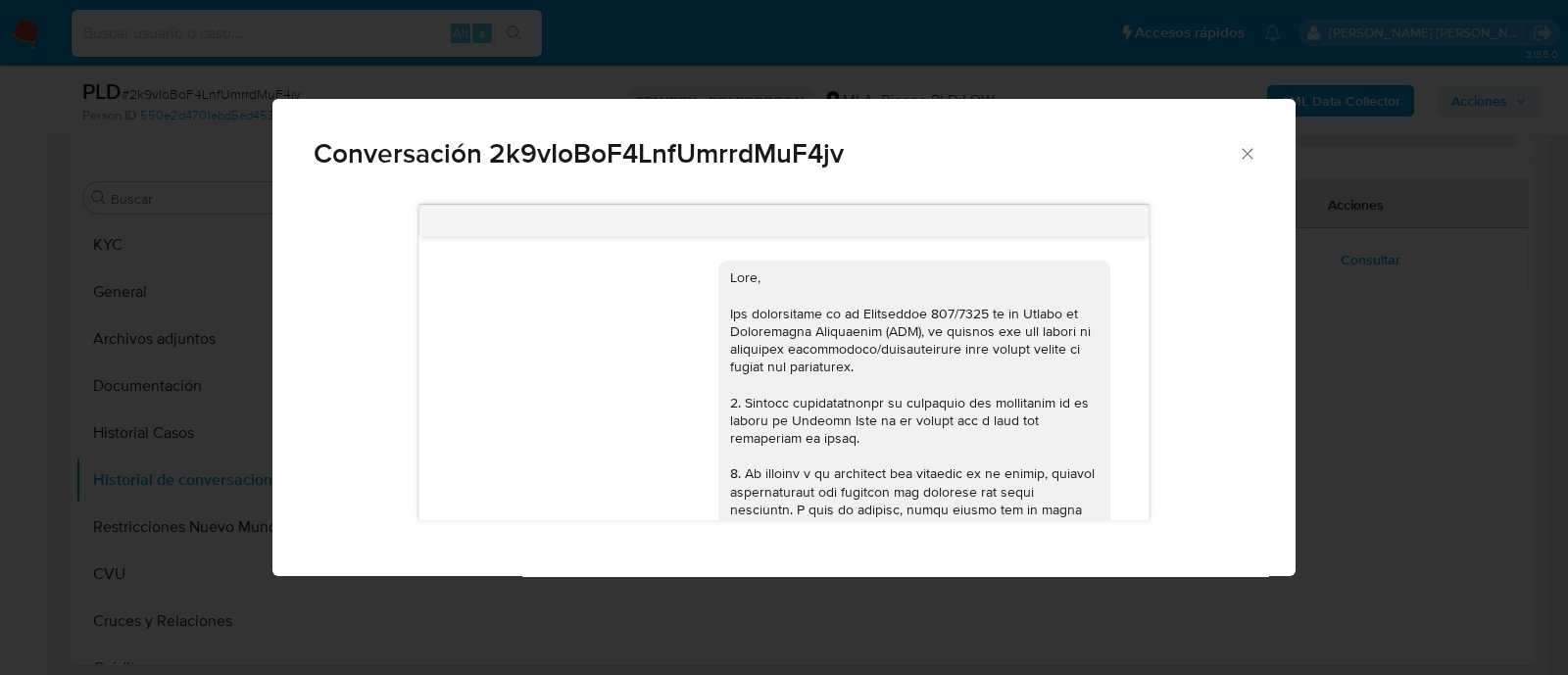
click at [191, 431] on div "Conversación 2k9vIoBoF4LnfUmrrdMuF4jv 17/07/2025 19:47:36 Hola, Esperamos que t…" at bounding box center [784, 337] width 1568 height 675
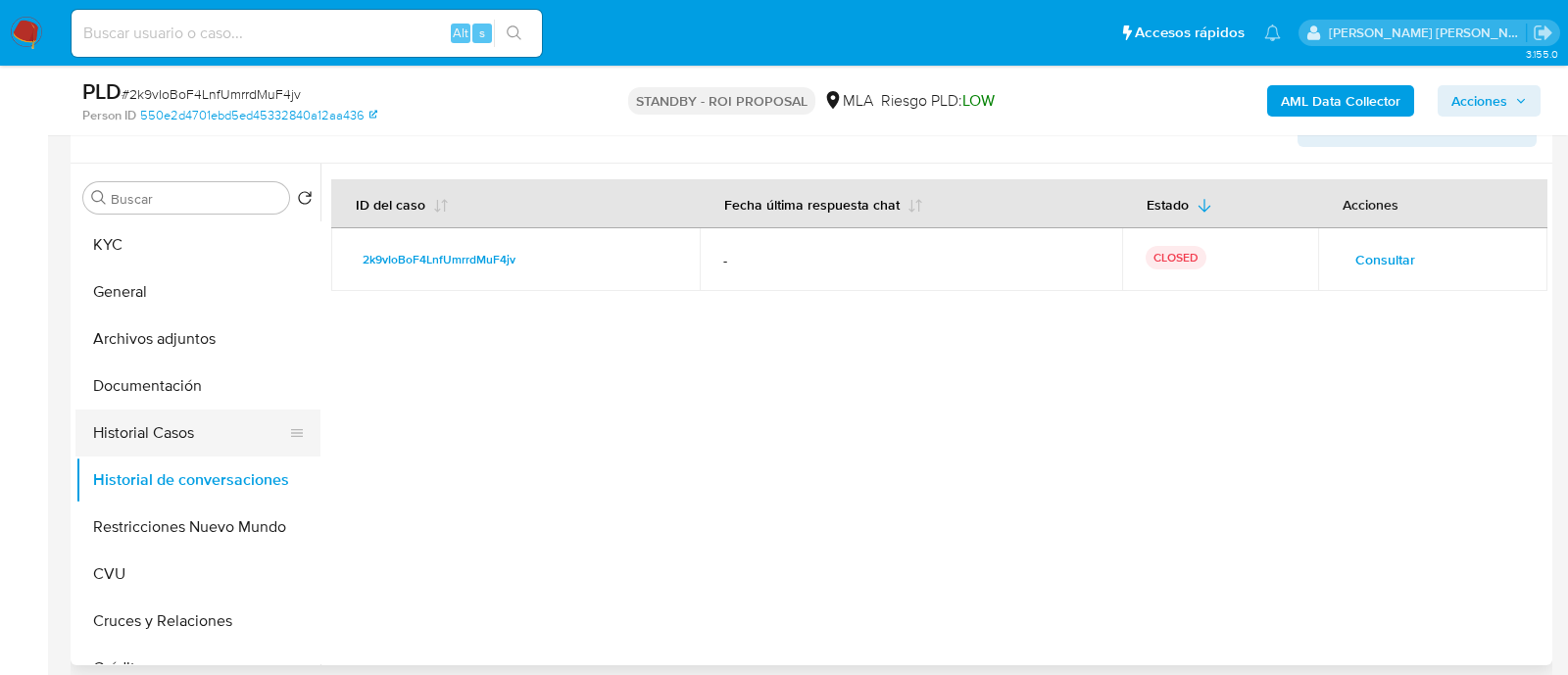
click at [183, 444] on button "Historial Casos" at bounding box center [189, 432] width 229 height 47
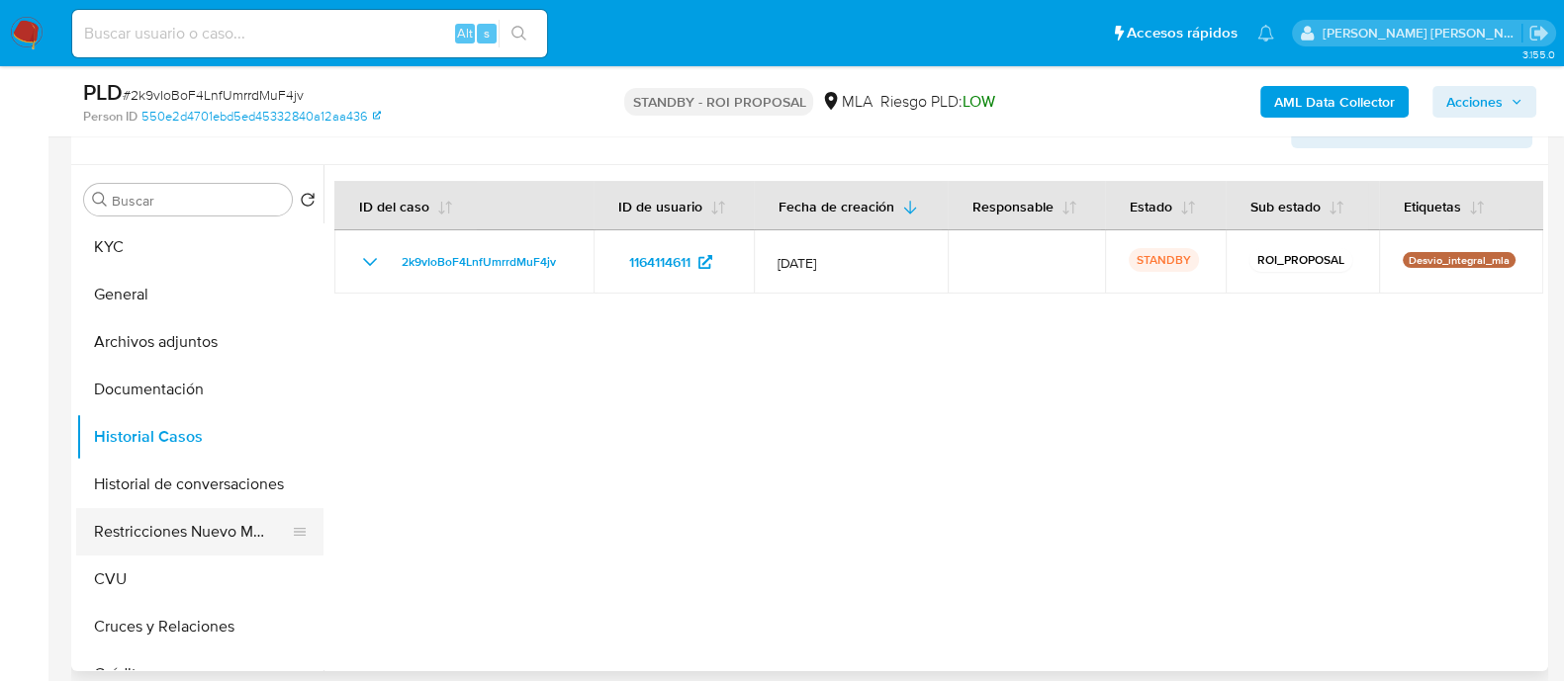
click at [202, 526] on button "Restricciones Nuevo Mundo" at bounding box center [191, 531] width 231 height 47
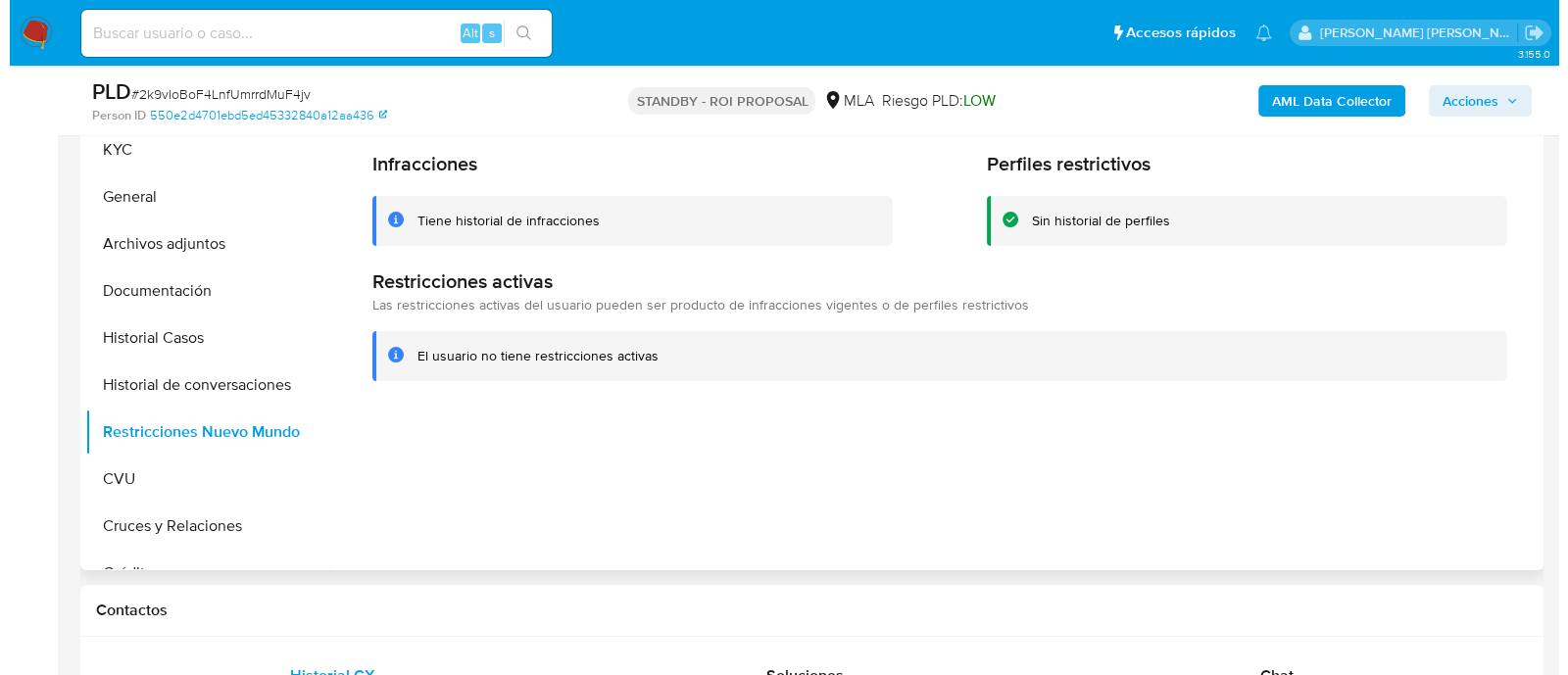
scroll to position [489, 0]
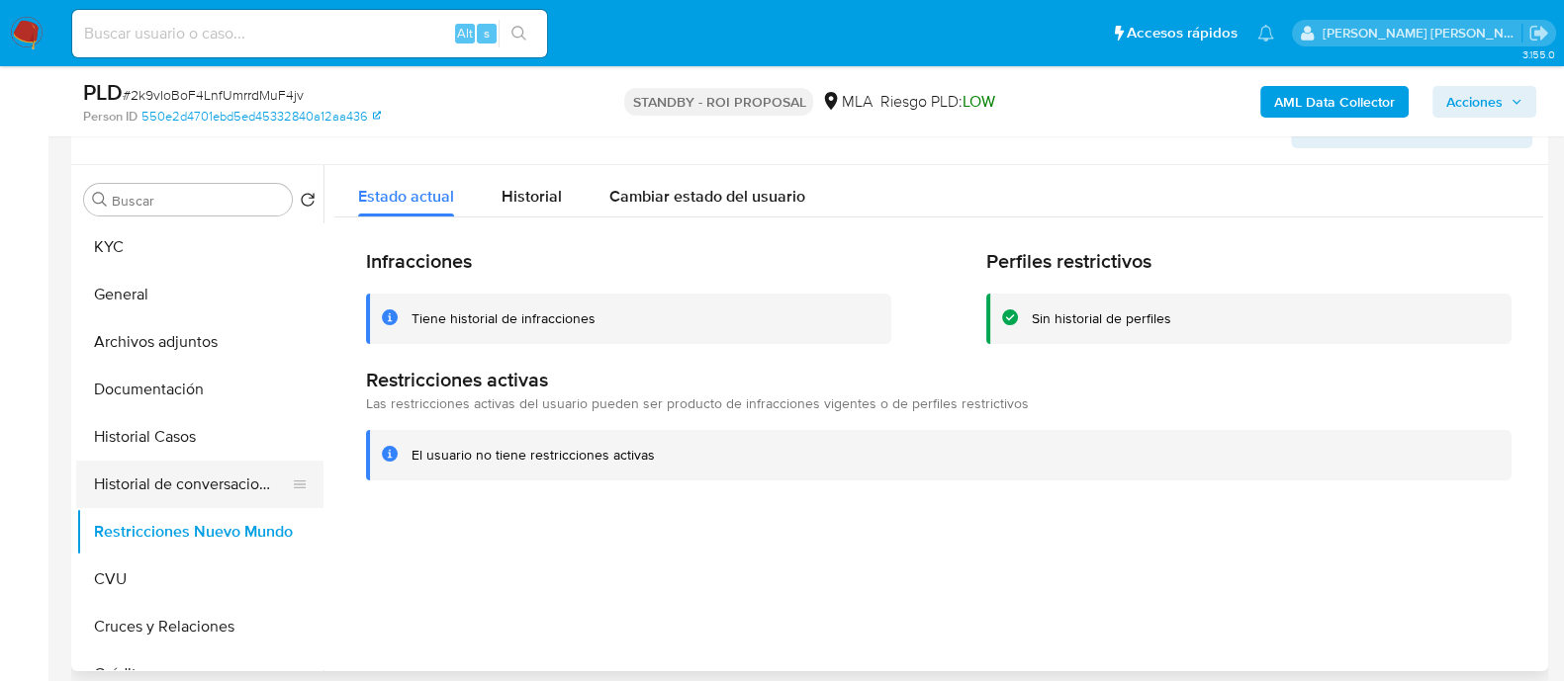
click at [175, 472] on button "Historial de conversaciones" at bounding box center [191, 484] width 231 height 47
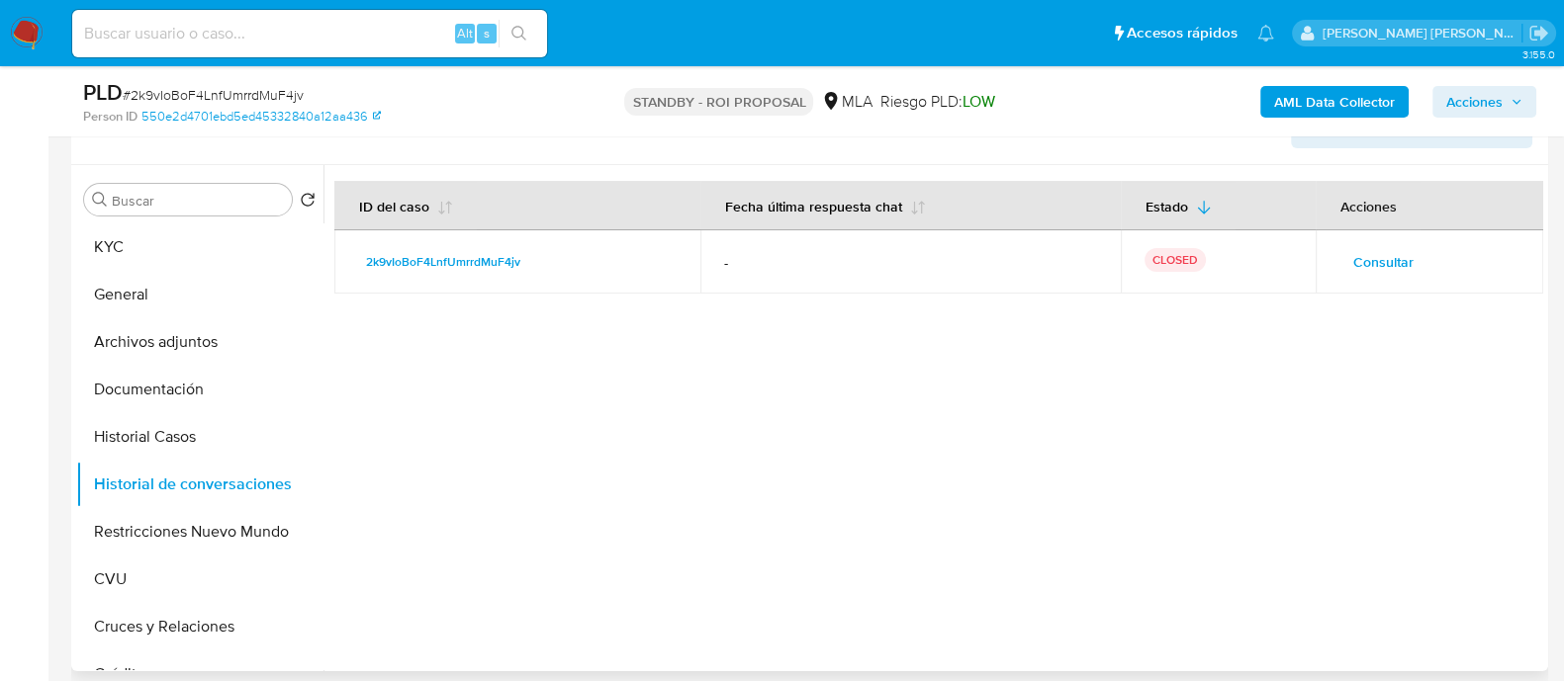
click at [1361, 257] on span "Consultar" at bounding box center [1383, 262] width 60 height 28
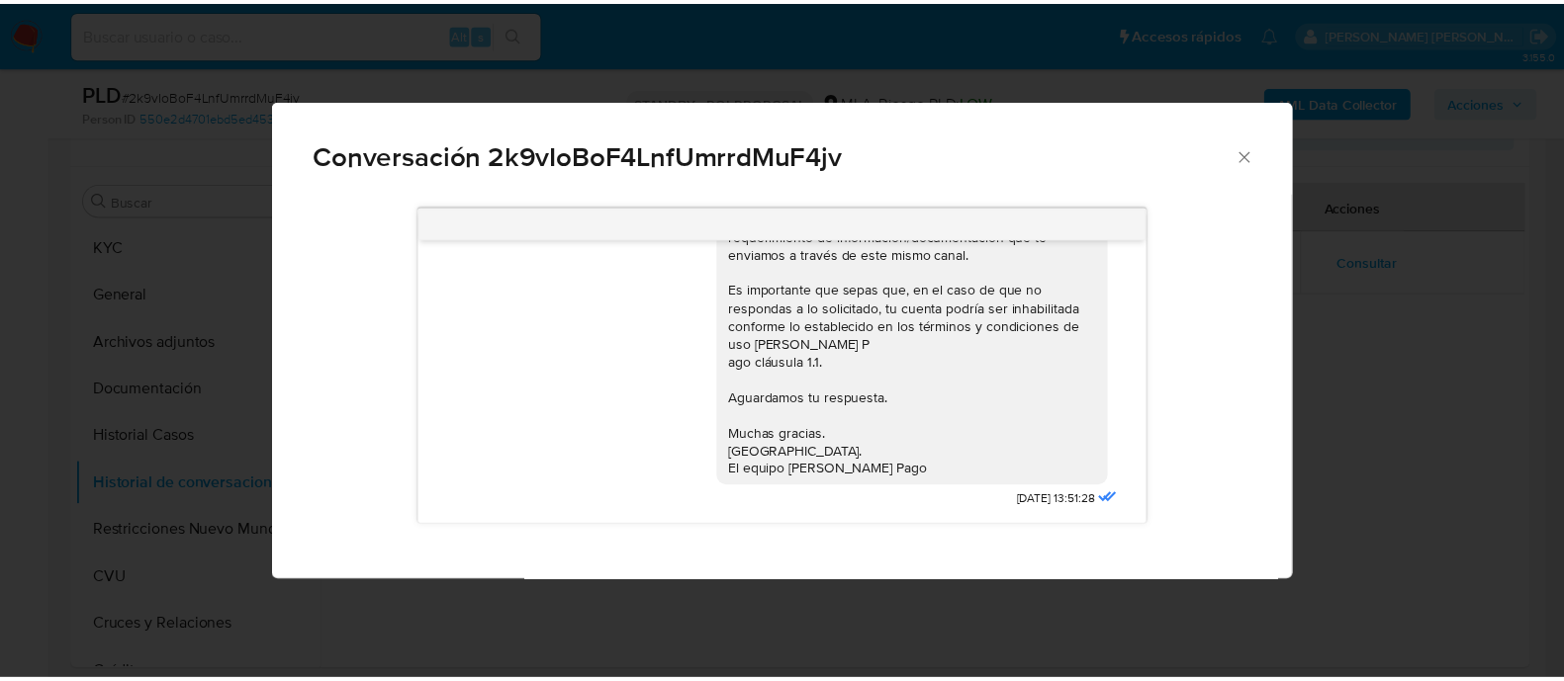
scroll to position [899, 0]
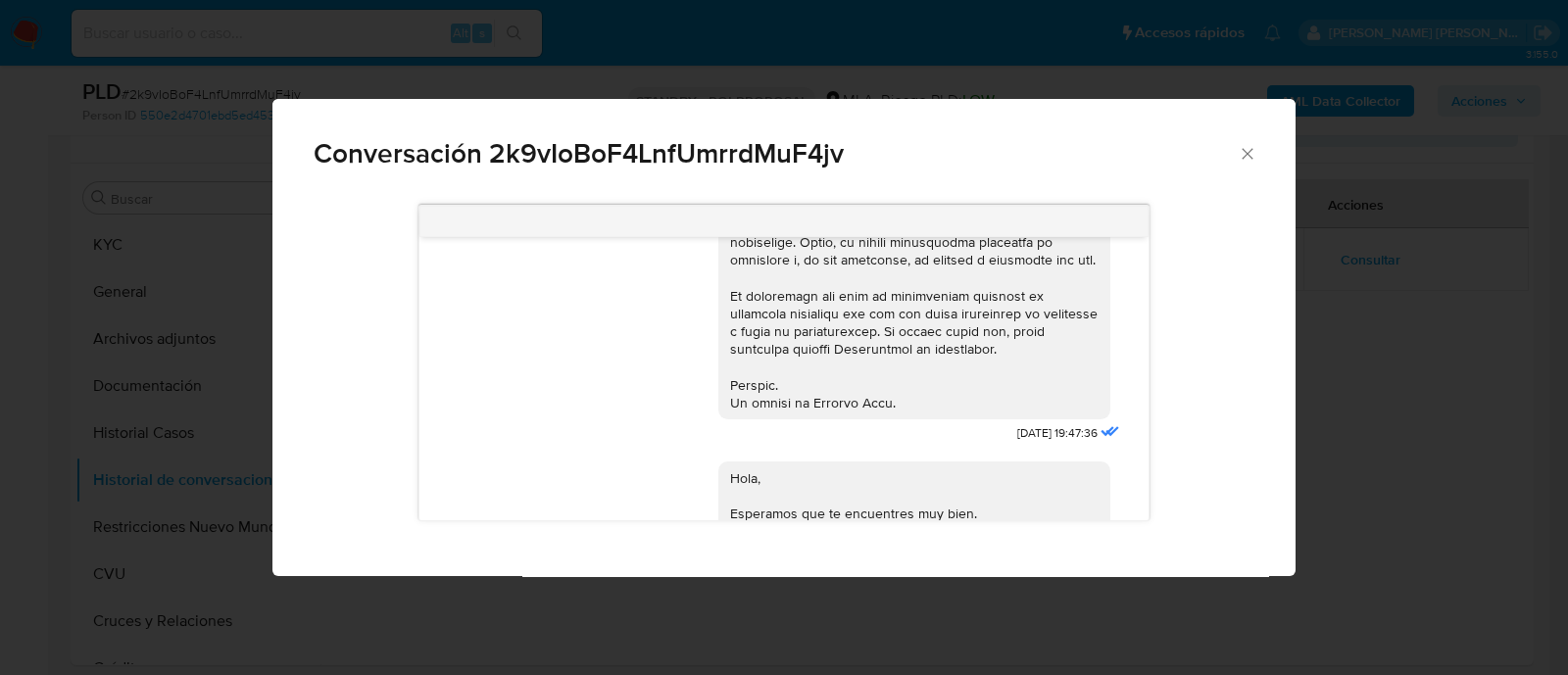
click at [1394, 298] on div "Conversación 2k9vIoBoF4LnfUmrrdMuF4jv 17/07/2025 19:47:36 Hola, Esperamos que t…" at bounding box center [784, 337] width 1568 height 675
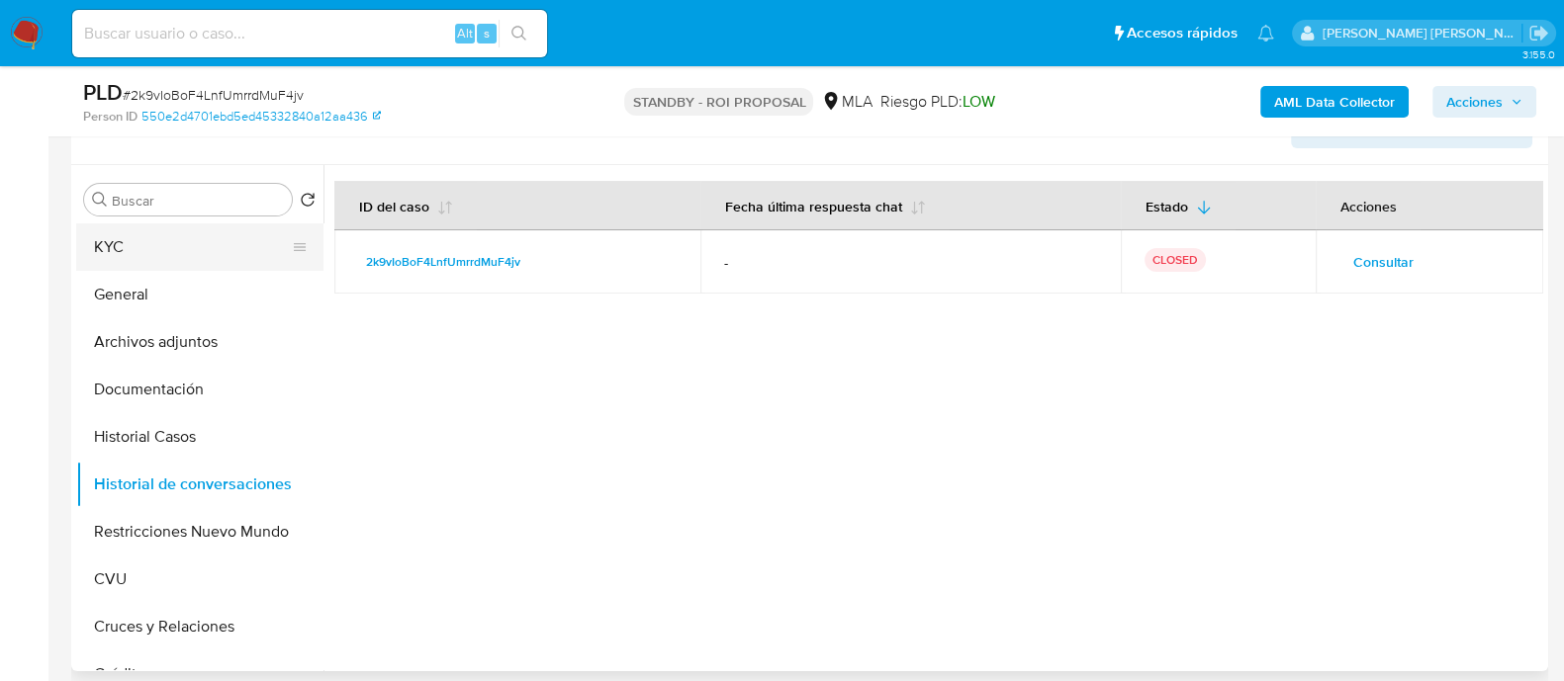
click at [203, 235] on button "KYC" at bounding box center [191, 247] width 231 height 47
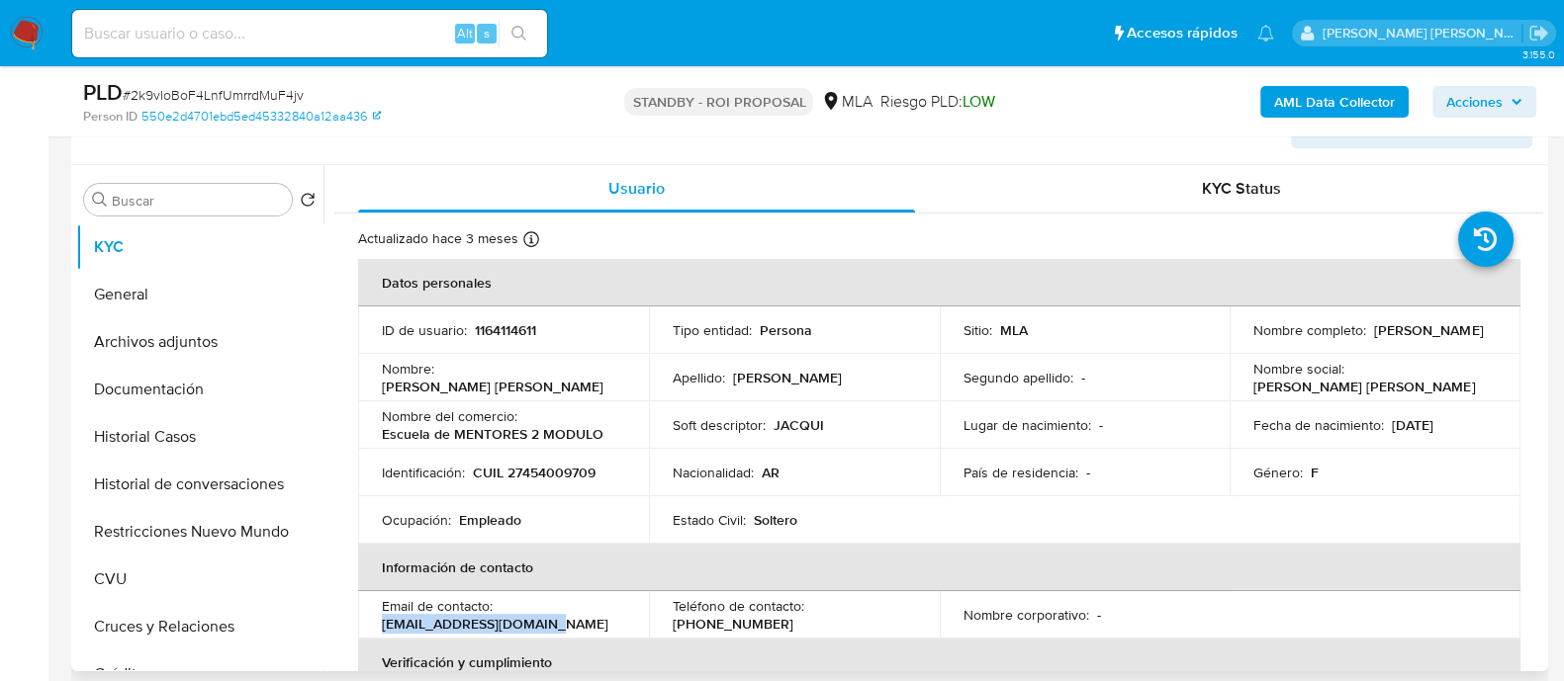
drag, startPoint x: 485, startPoint y: 620, endPoint x: 366, endPoint y: 621, distance: 118.7
click at [366, 621] on td "Email de contacto : jacquiricci04@gmail.com" at bounding box center [503, 614] width 291 height 47
copy p "jacquiricci04@gmail.com"
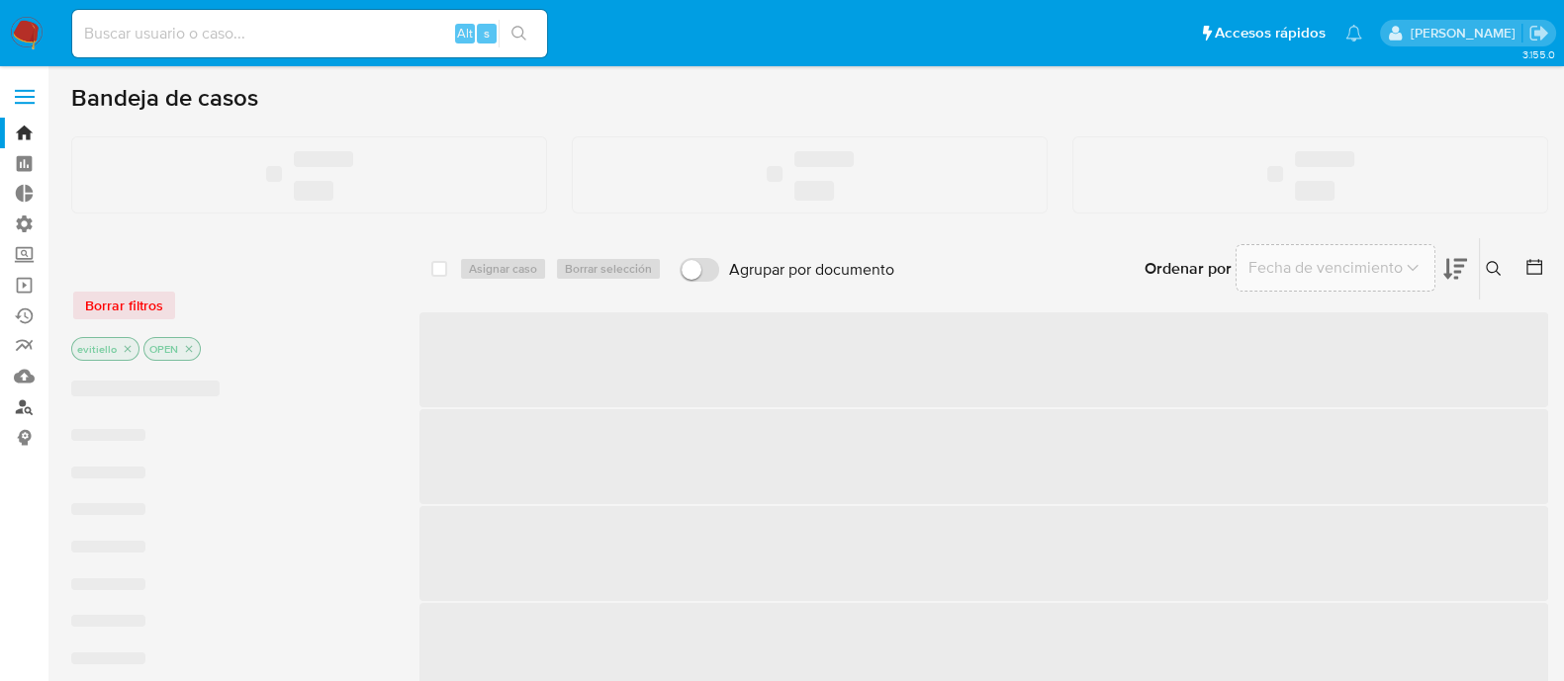
click at [26, 413] on link "Buscador de personas" at bounding box center [117, 407] width 235 height 31
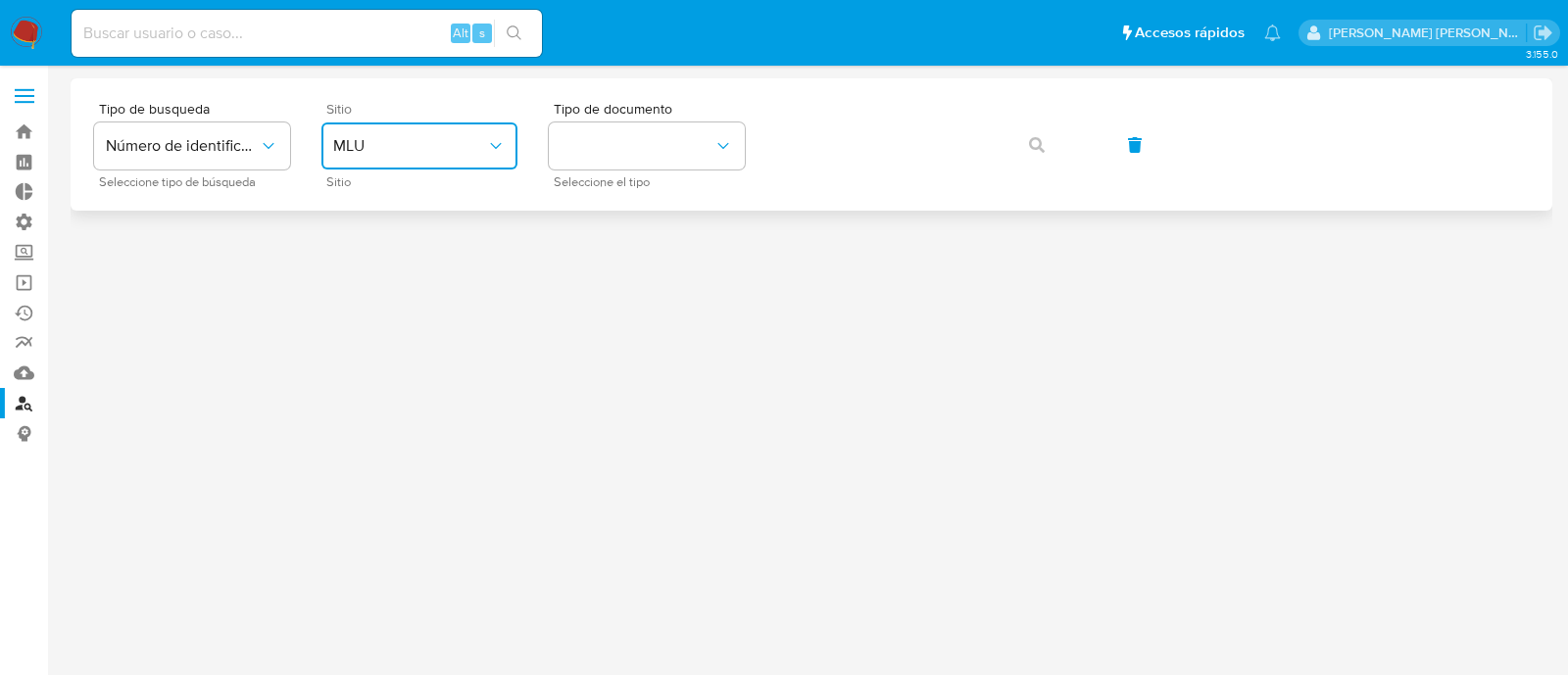
click at [455, 144] on span "MLU" at bounding box center [409, 146] width 153 height 20
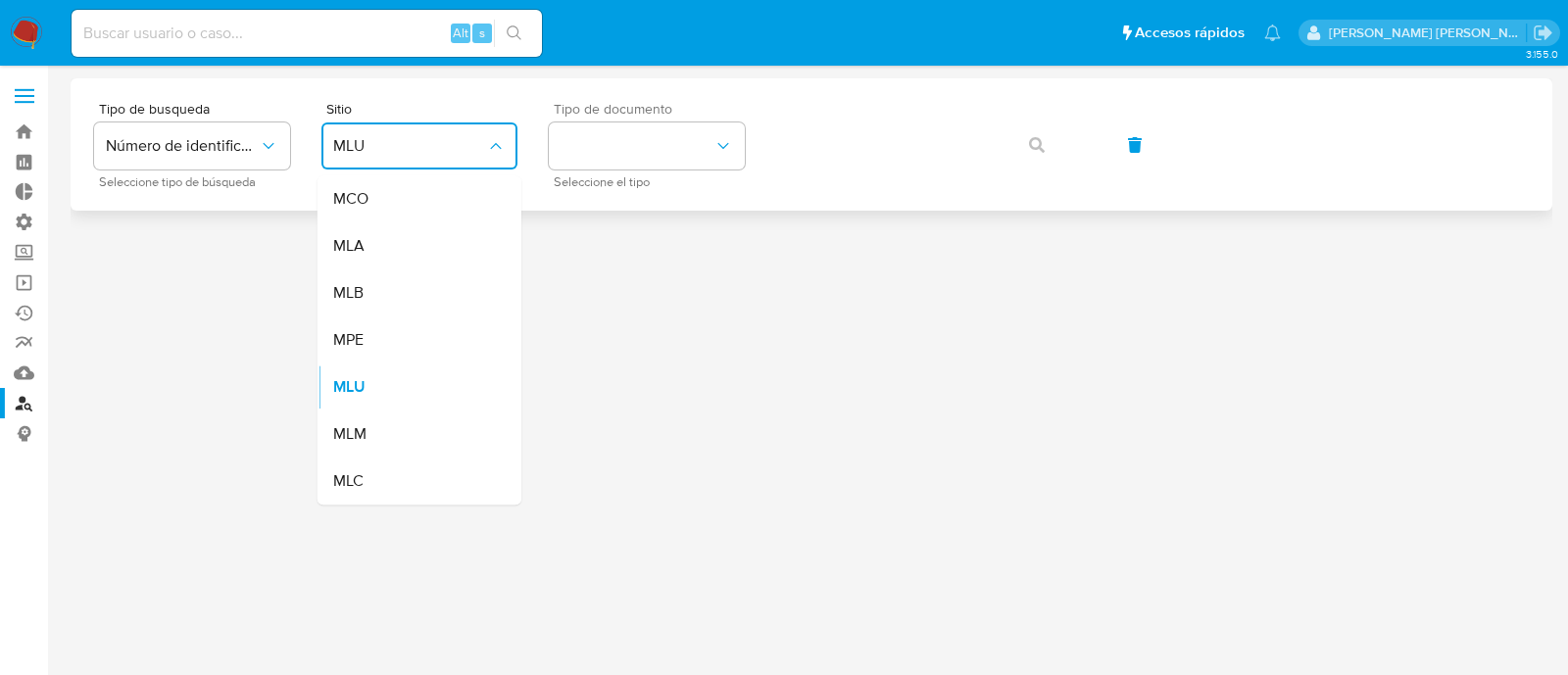
drag, startPoint x: 441, startPoint y: 235, endPoint x: 632, endPoint y: 172, distance: 201.1
click at [439, 235] on div "MLA" at bounding box center [413, 245] width 161 height 47
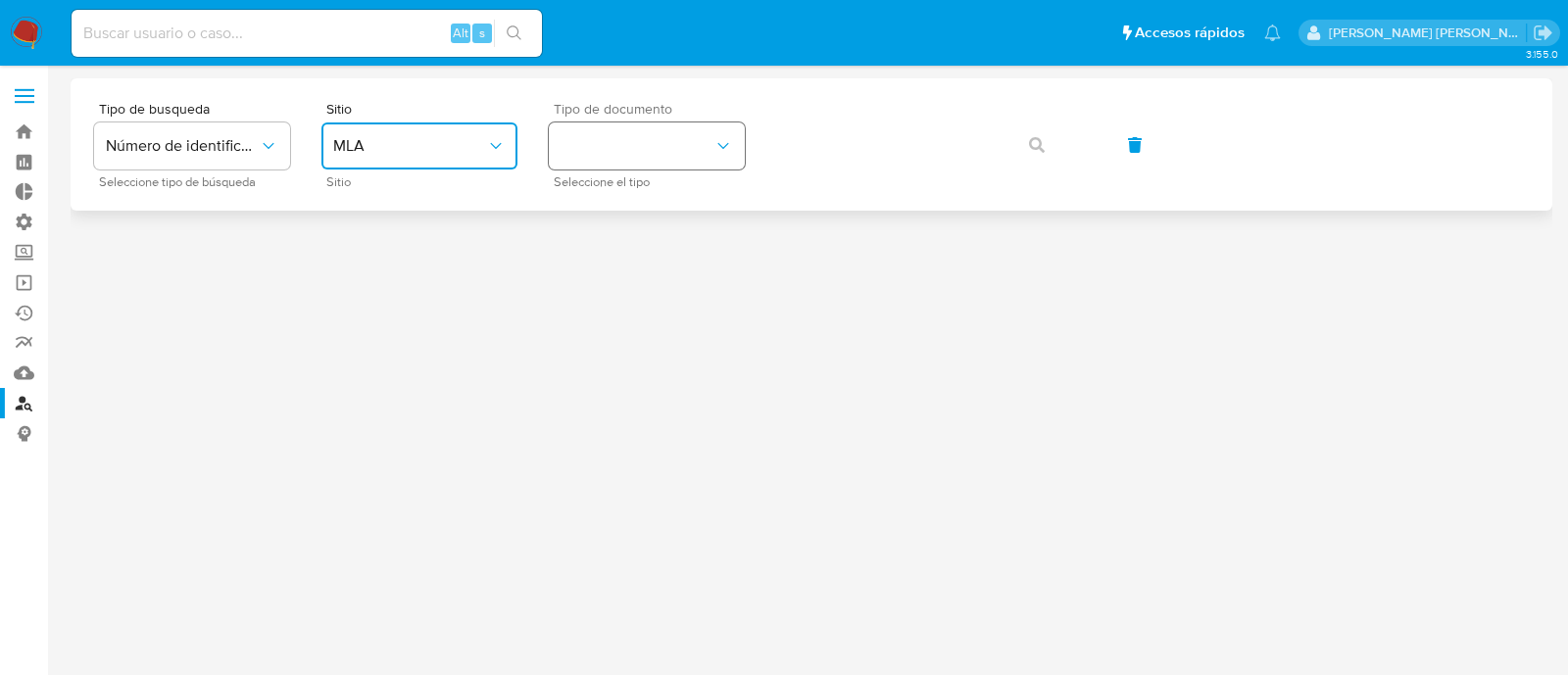
click at [666, 154] on button "identificationType" at bounding box center [647, 146] width 196 height 47
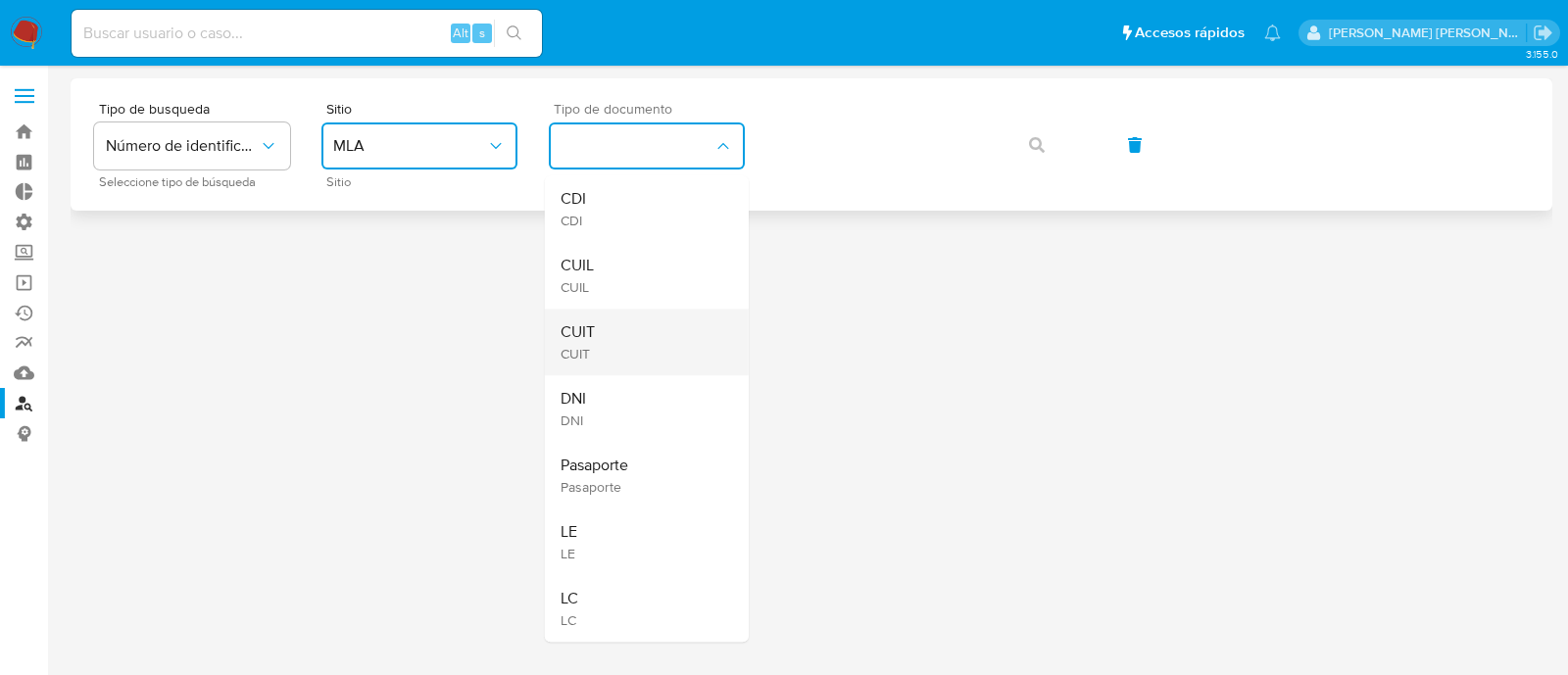
click at [637, 320] on div "CUIT CUIT" at bounding box center [641, 342] width 161 height 66
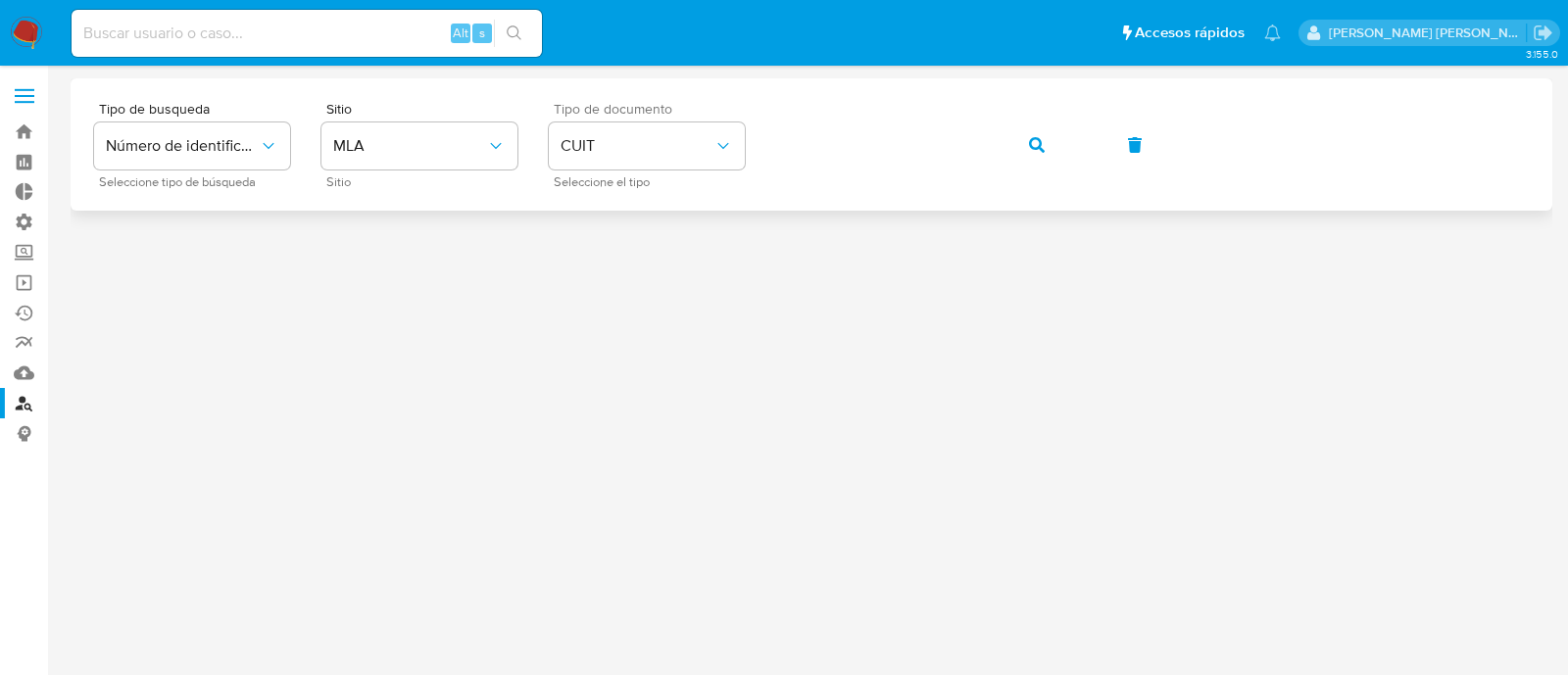
click at [1055, 139] on button "button" at bounding box center [1037, 145] width 66 height 47
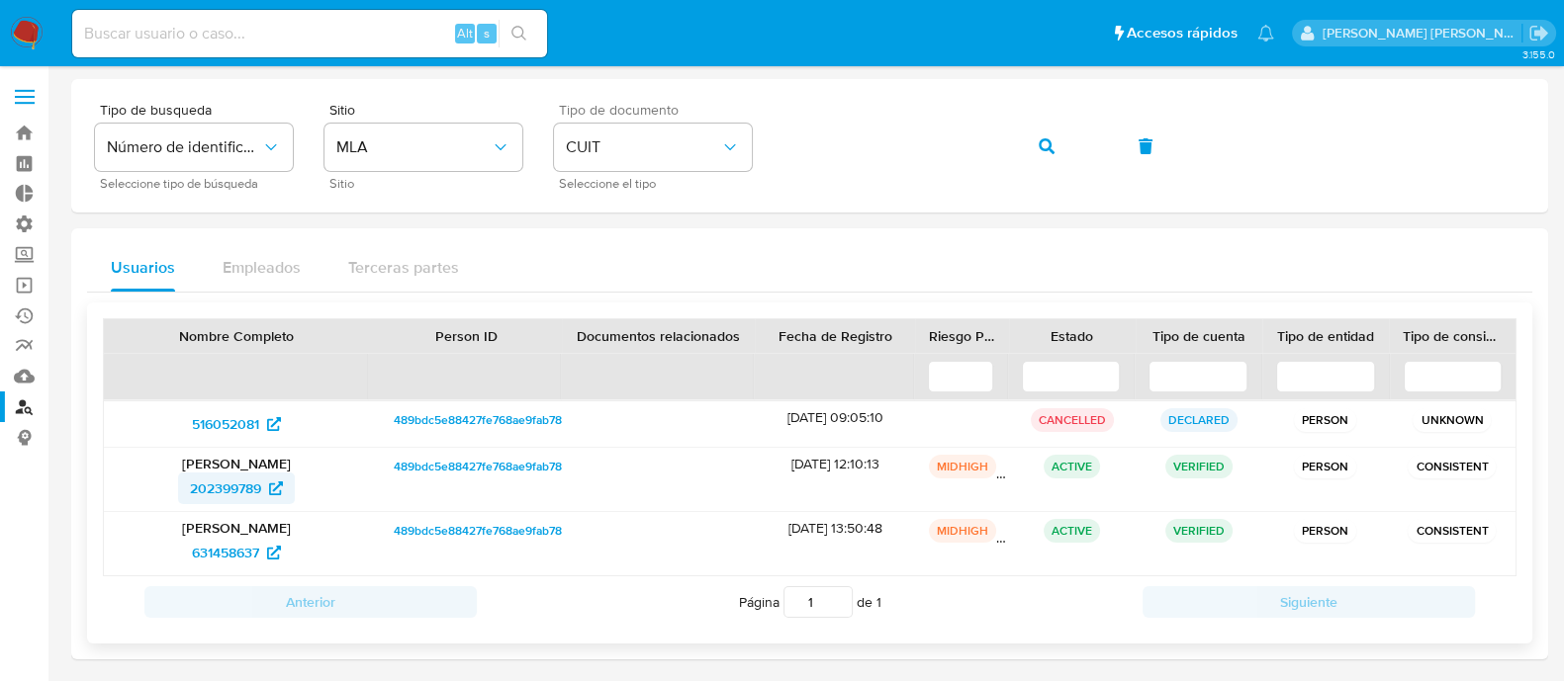
click at [252, 484] on span "202399789" at bounding box center [225, 489] width 71 height 32
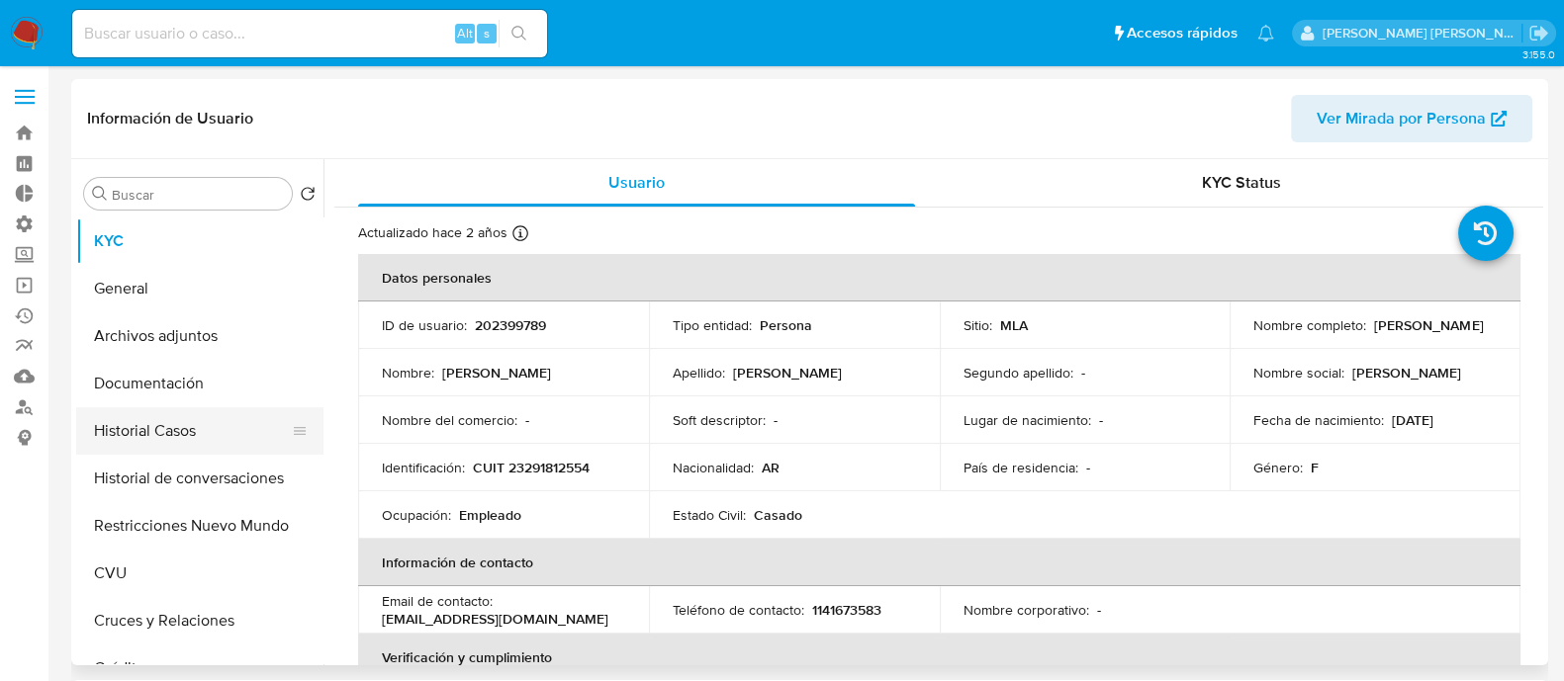
click at [183, 420] on button "Historial Casos" at bounding box center [191, 430] width 231 height 47
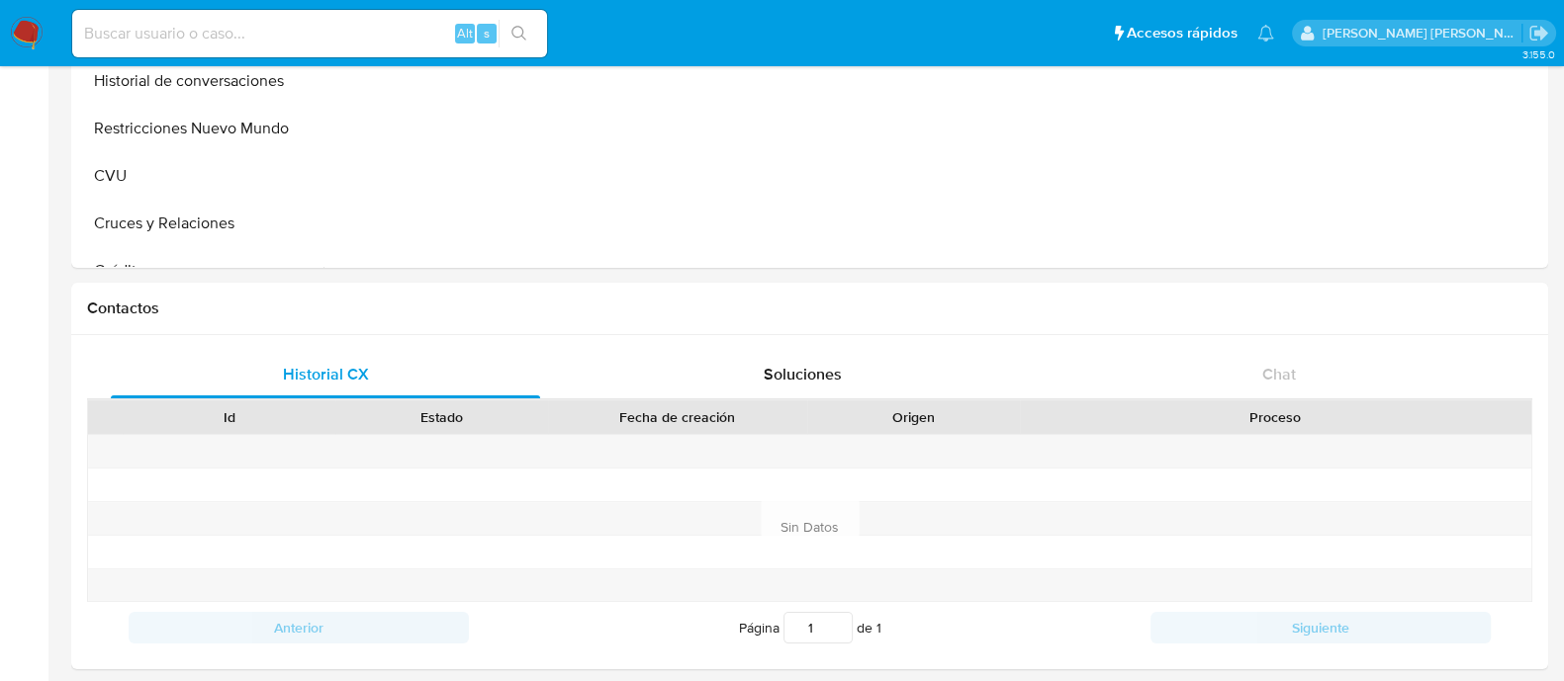
select select "10"
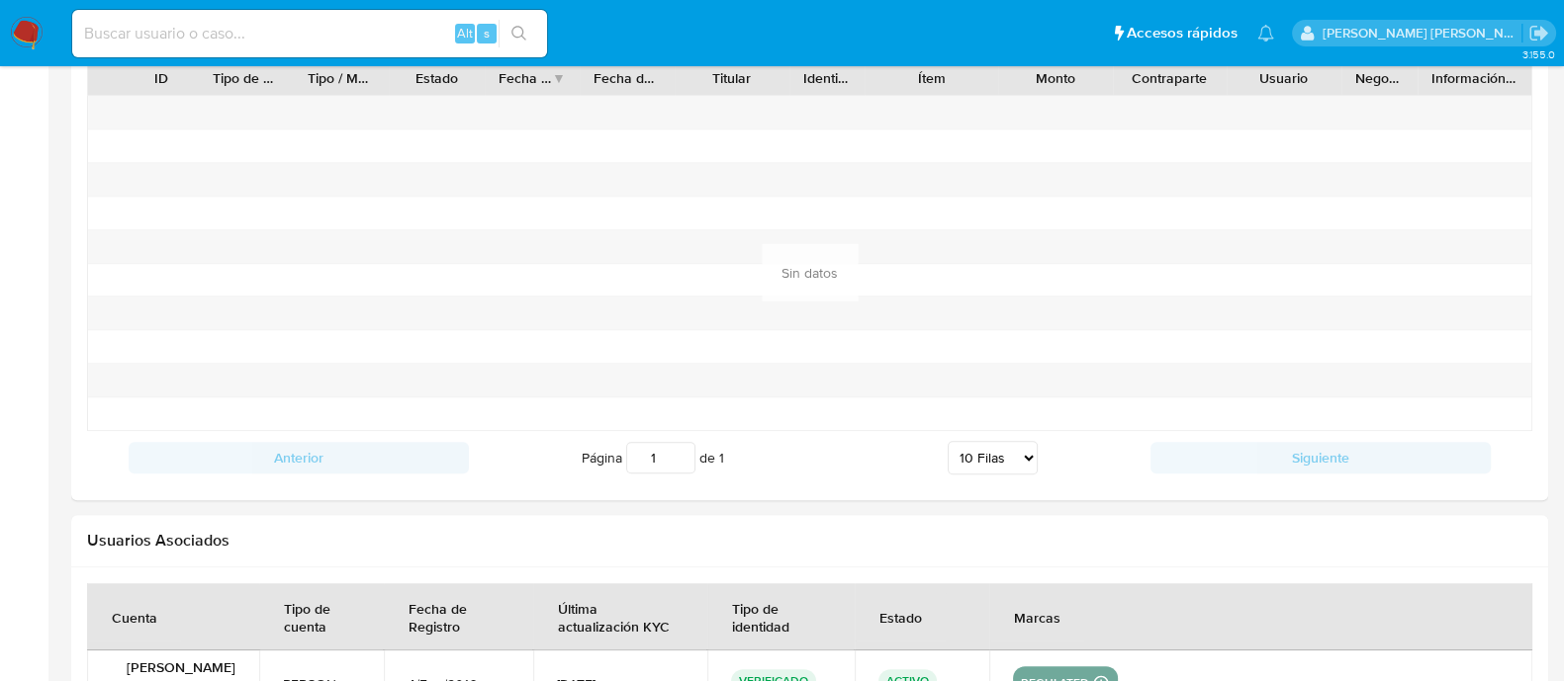
scroll to position [2329, 0]
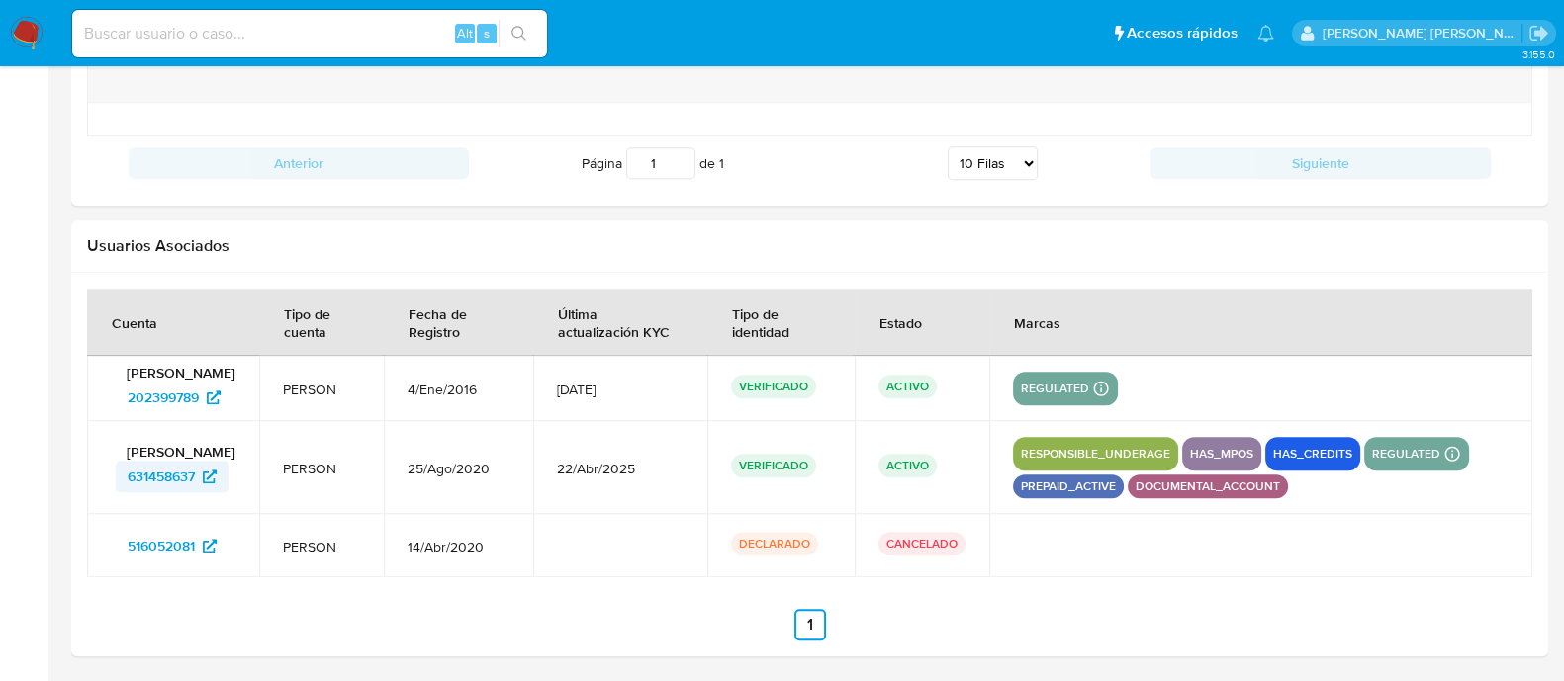
click at [217, 482] on icon at bounding box center [210, 477] width 14 height 14
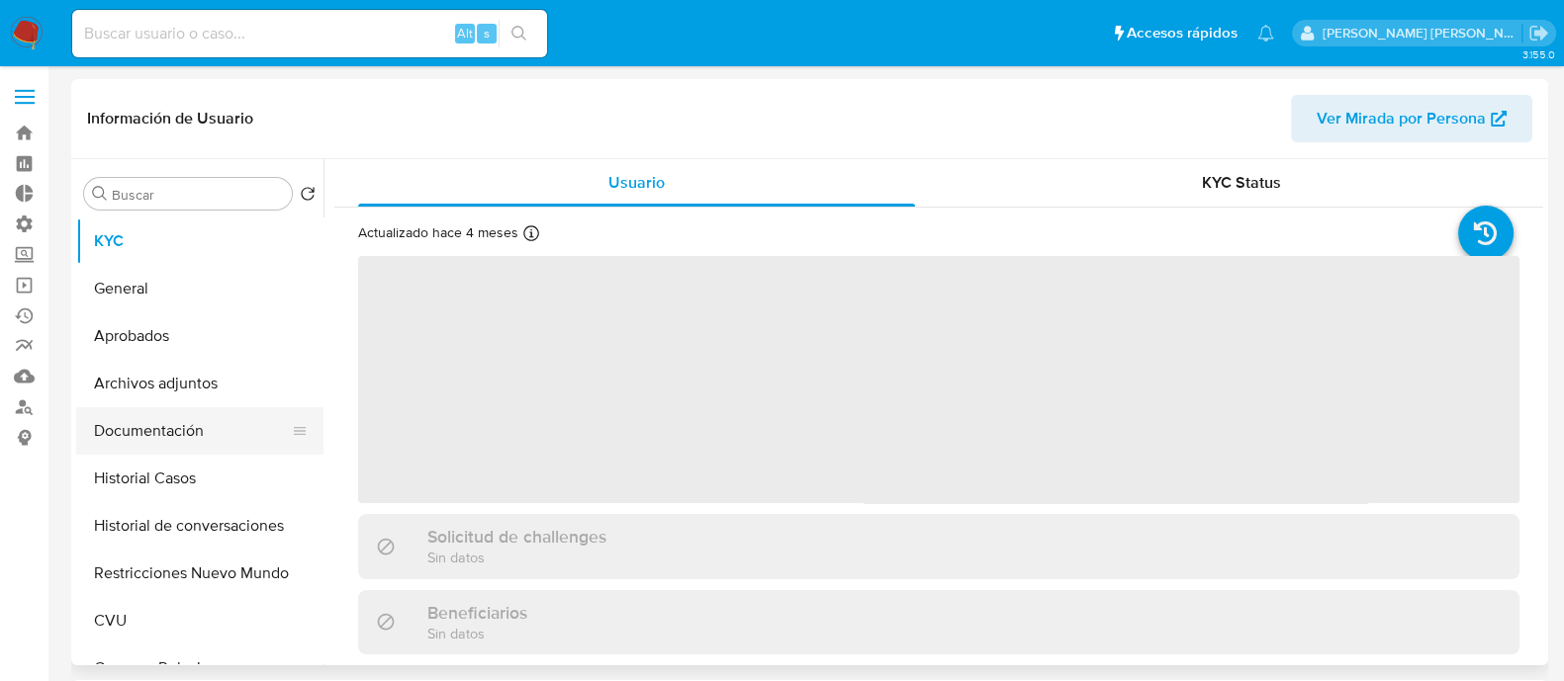
drag, startPoint x: 238, startPoint y: 387, endPoint x: 218, endPoint y: 433, distance: 50.9
click at [236, 389] on button "Archivos adjuntos" at bounding box center [199, 383] width 247 height 47
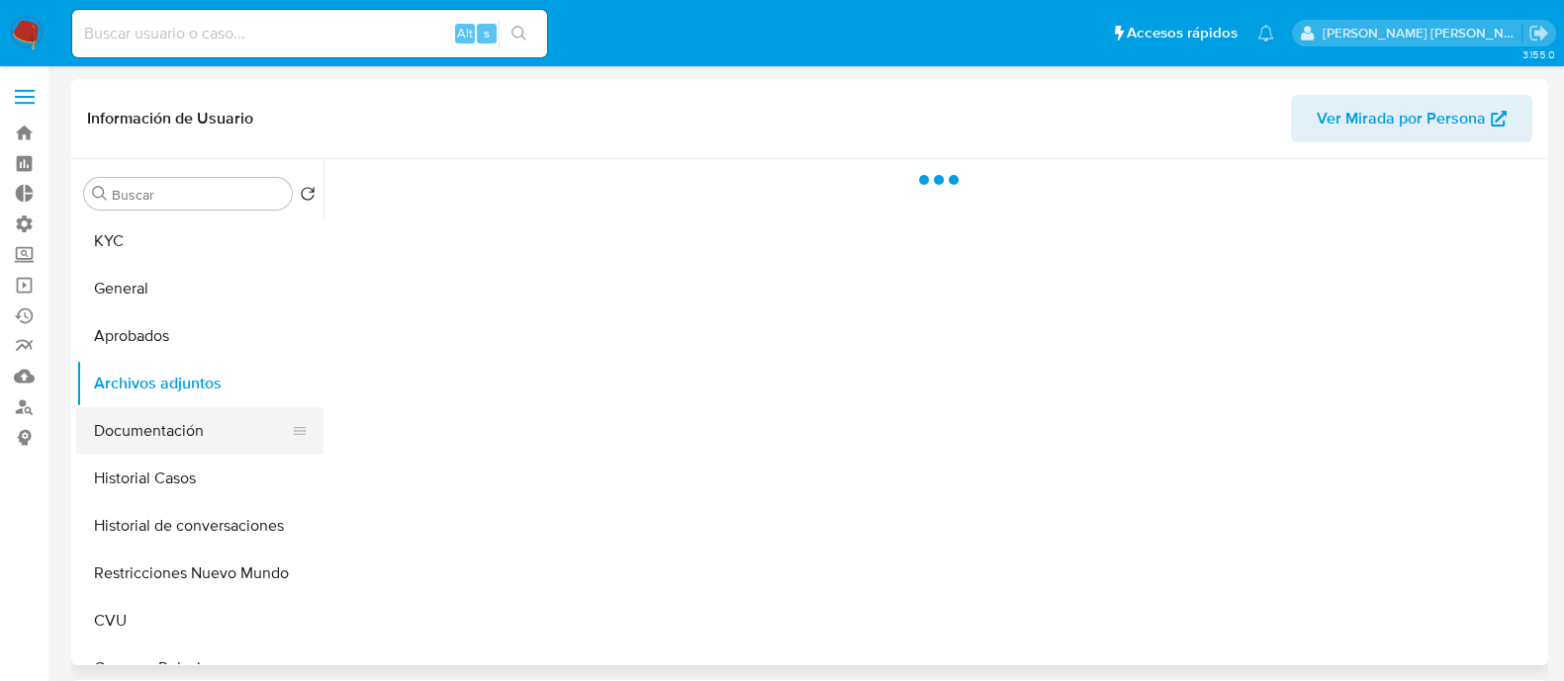
click at [216, 440] on button "Documentación" at bounding box center [191, 430] width 231 height 47
click at [209, 485] on button "Historial Casos" at bounding box center [191, 478] width 231 height 47
select select "10"
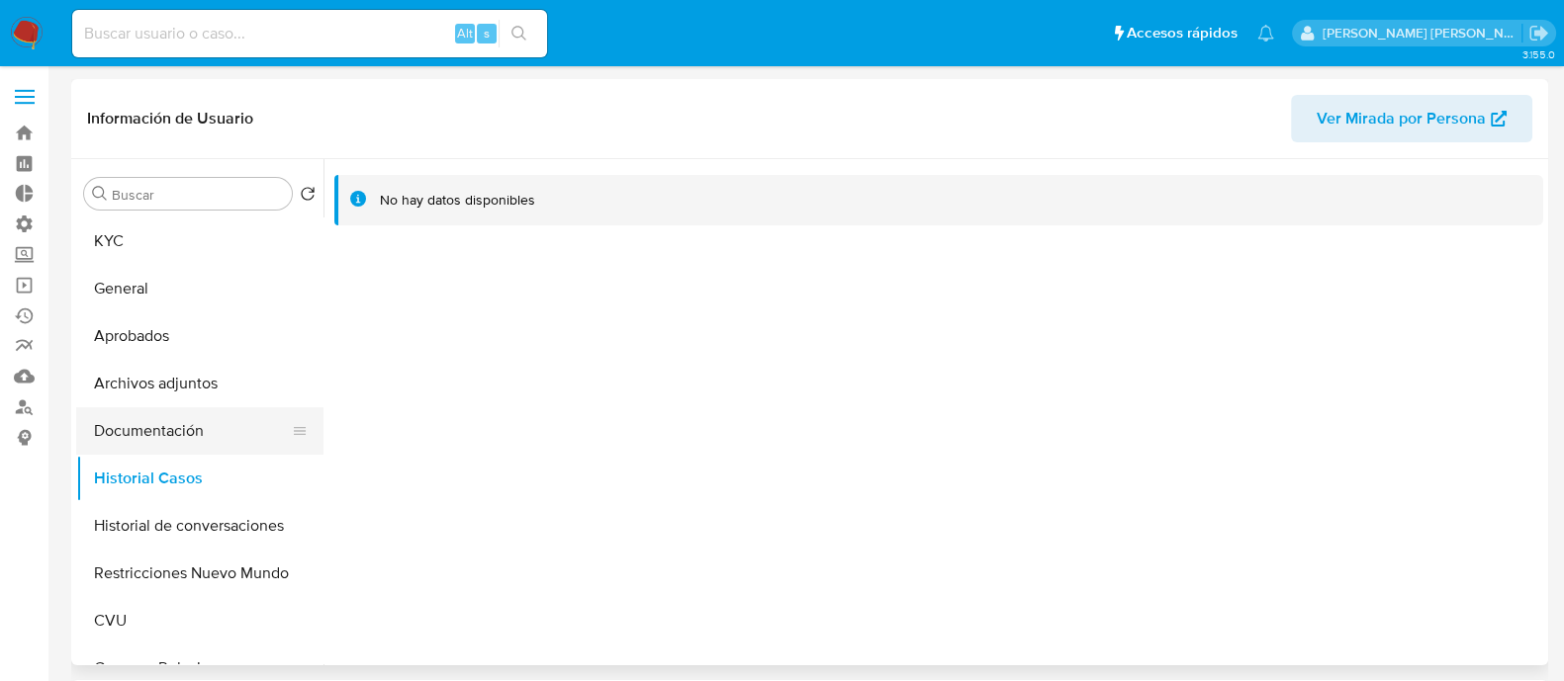
click at [224, 430] on button "Documentación" at bounding box center [191, 430] width 231 height 47
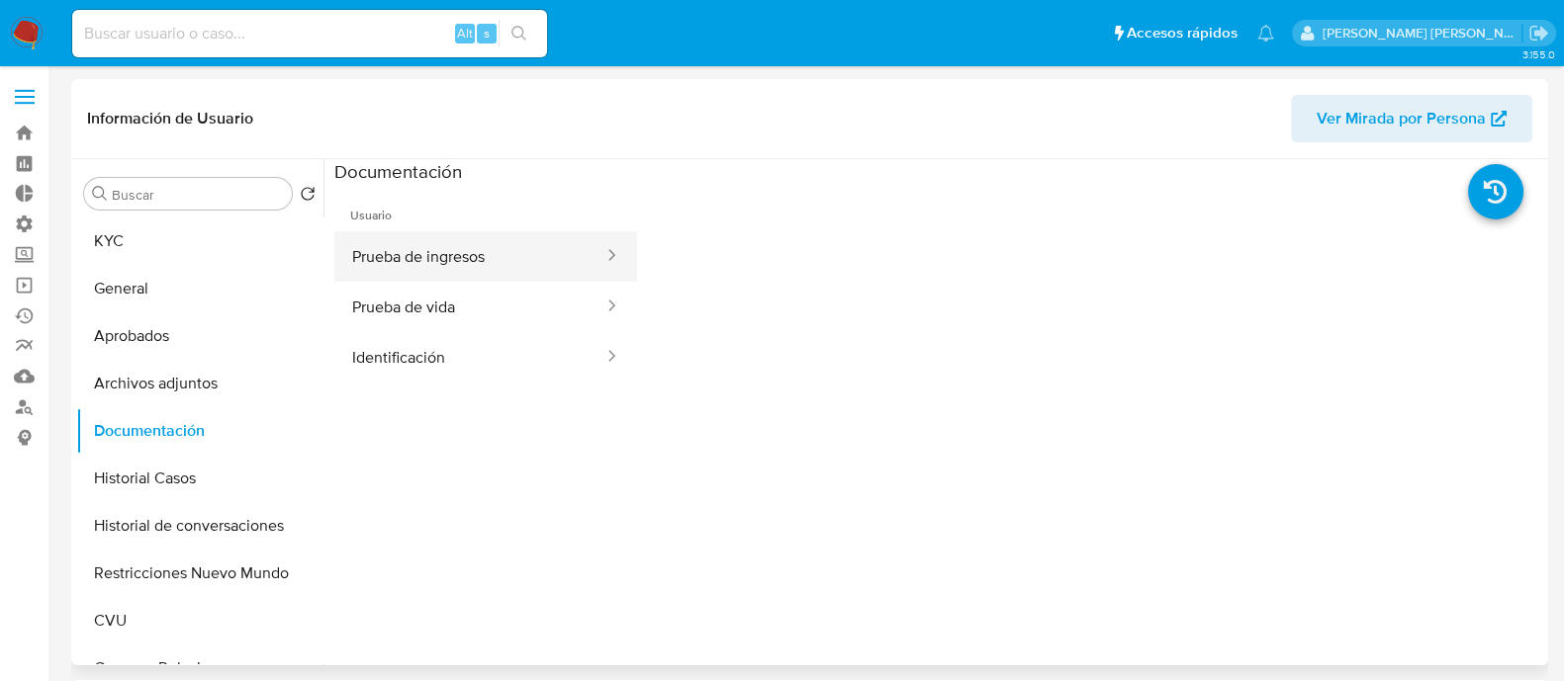
click at [513, 275] on button "Prueba de ingresos" at bounding box center [469, 256] width 271 height 50
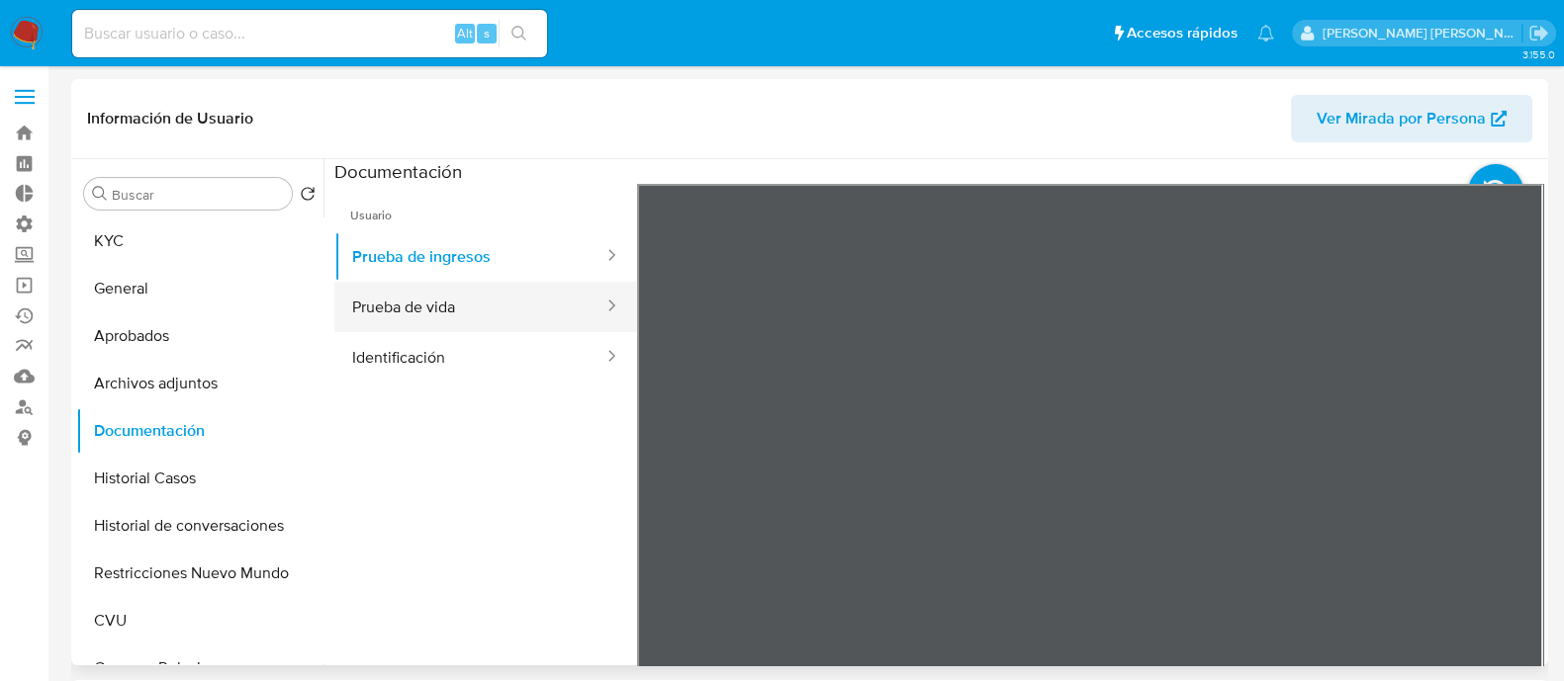
click at [510, 298] on button "Prueba de vida" at bounding box center [469, 307] width 271 height 50
